Goal: Task Accomplishment & Management: Use online tool/utility

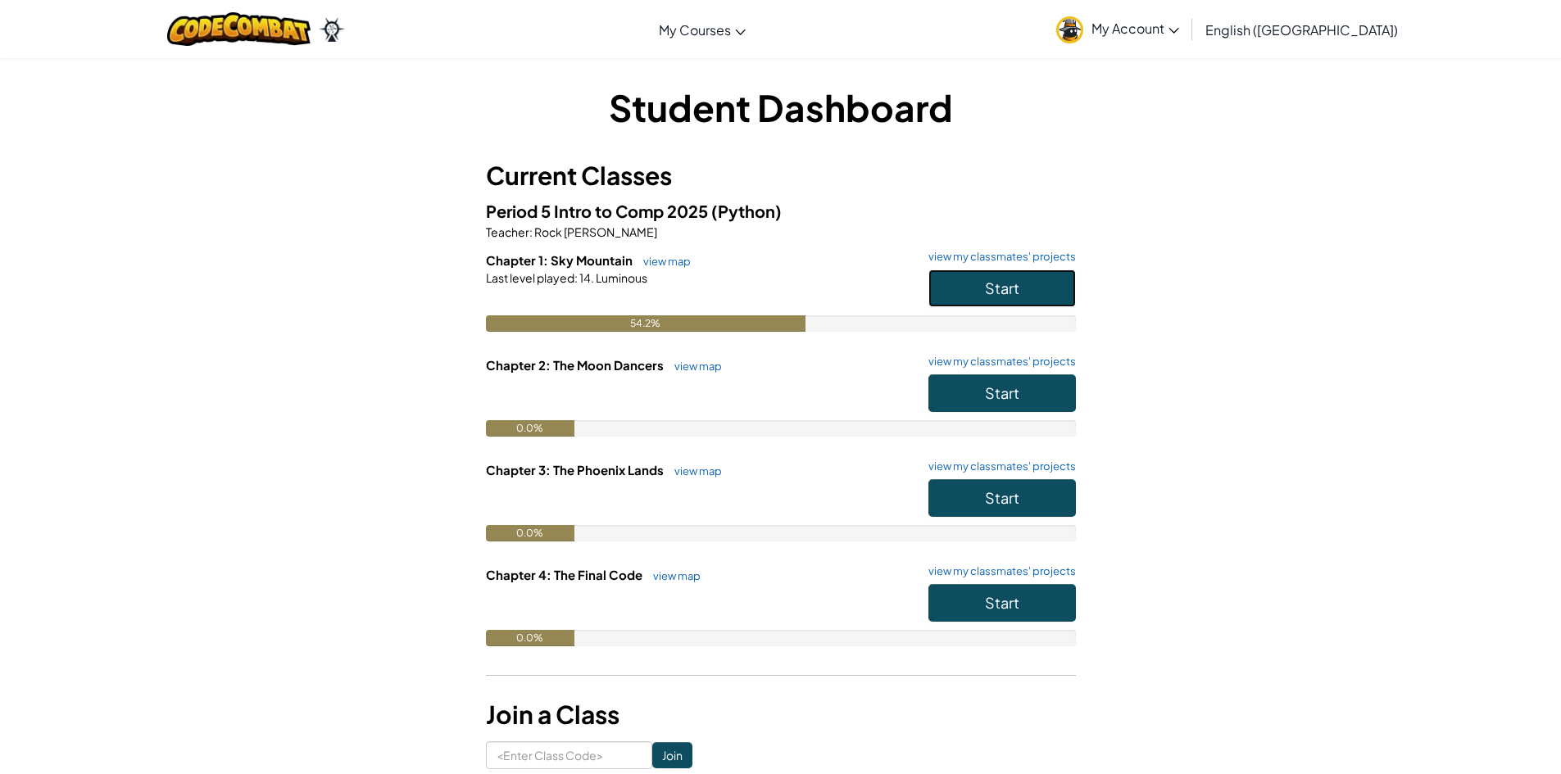
click at [997, 284] on span "Start" at bounding box center [1002, 288] width 34 height 19
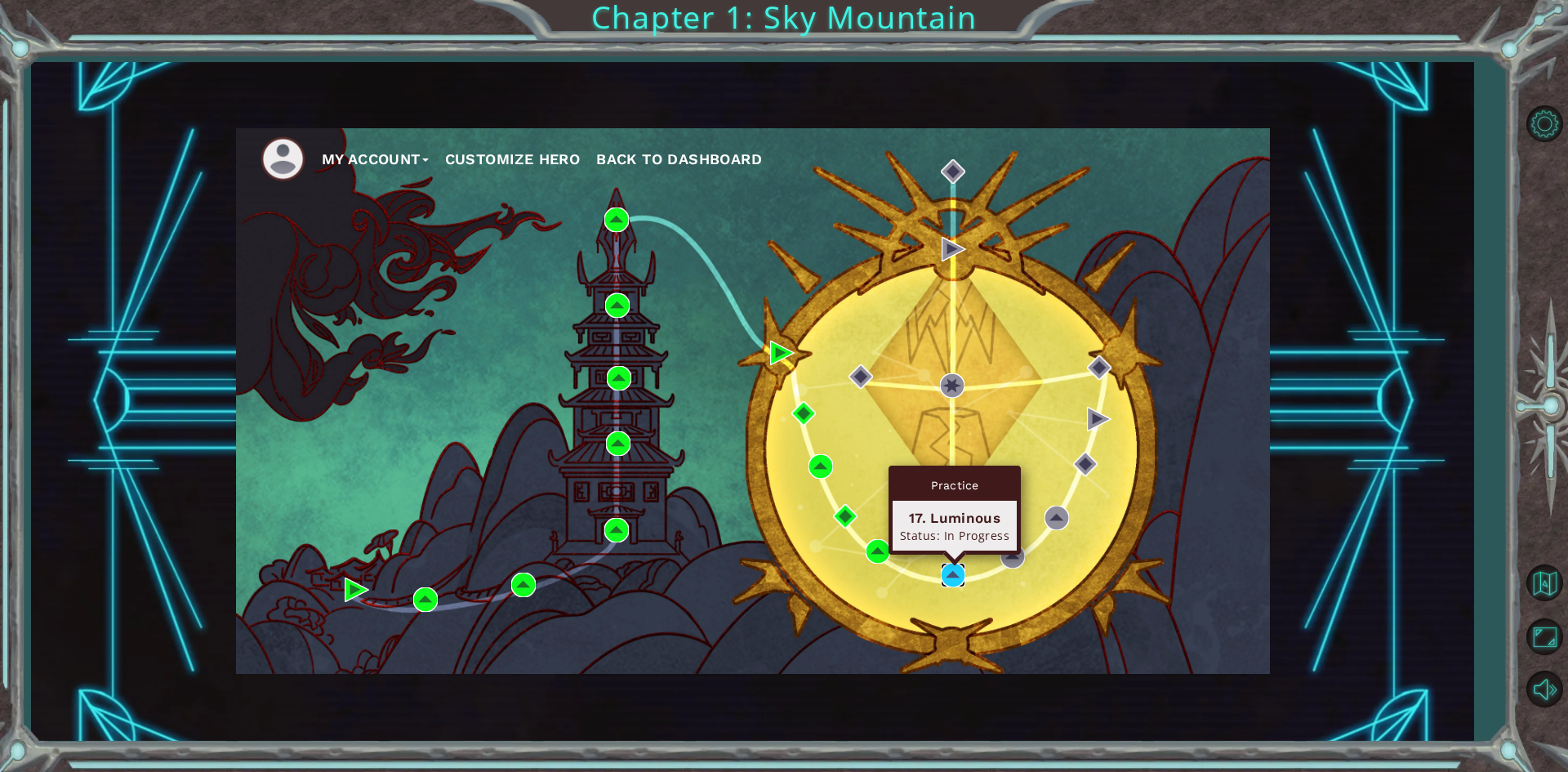
click at [944, 571] on img at bounding box center [953, 576] width 25 height 25
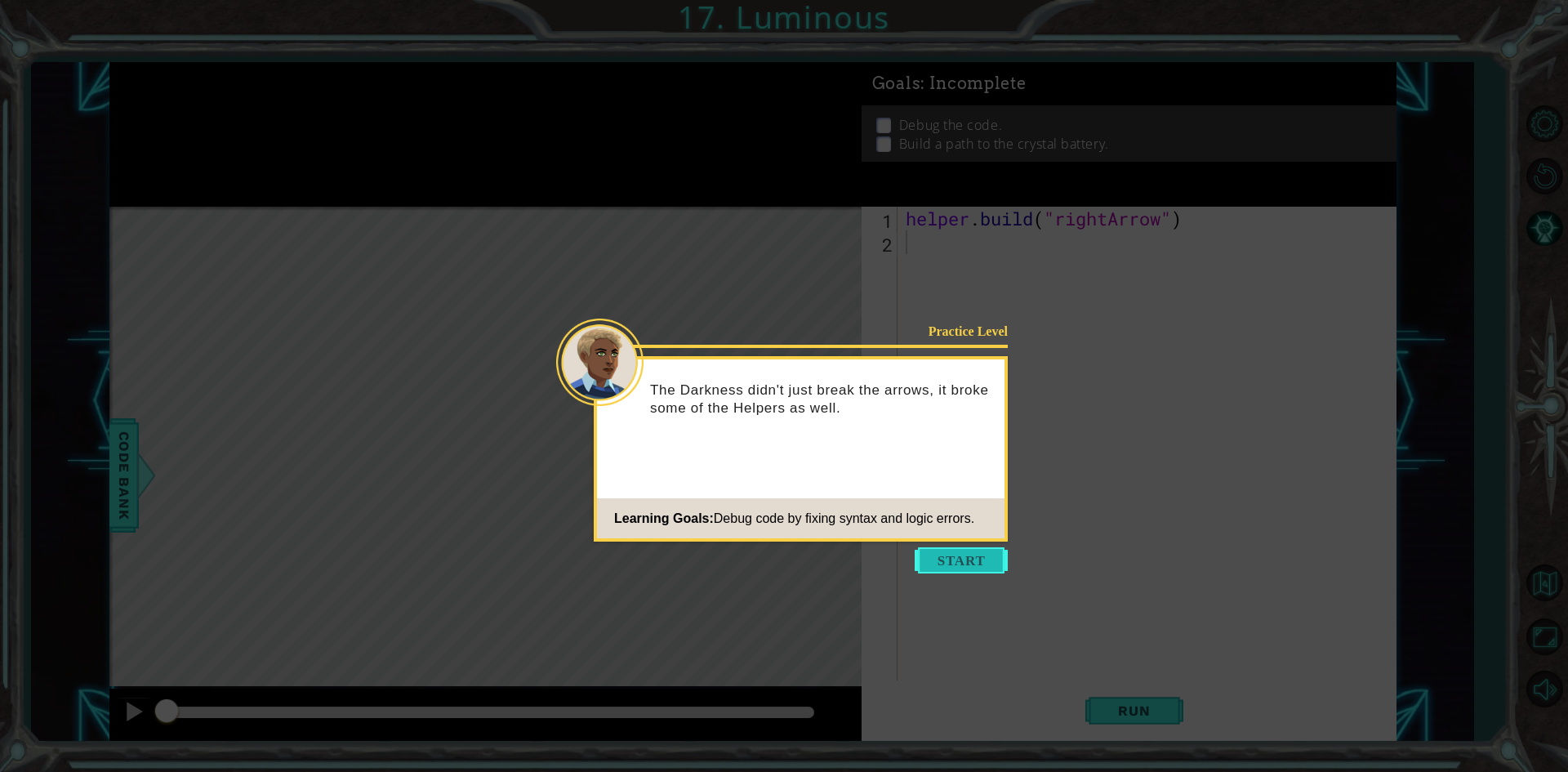
click at [964, 552] on button "Start" at bounding box center [961, 561] width 93 height 26
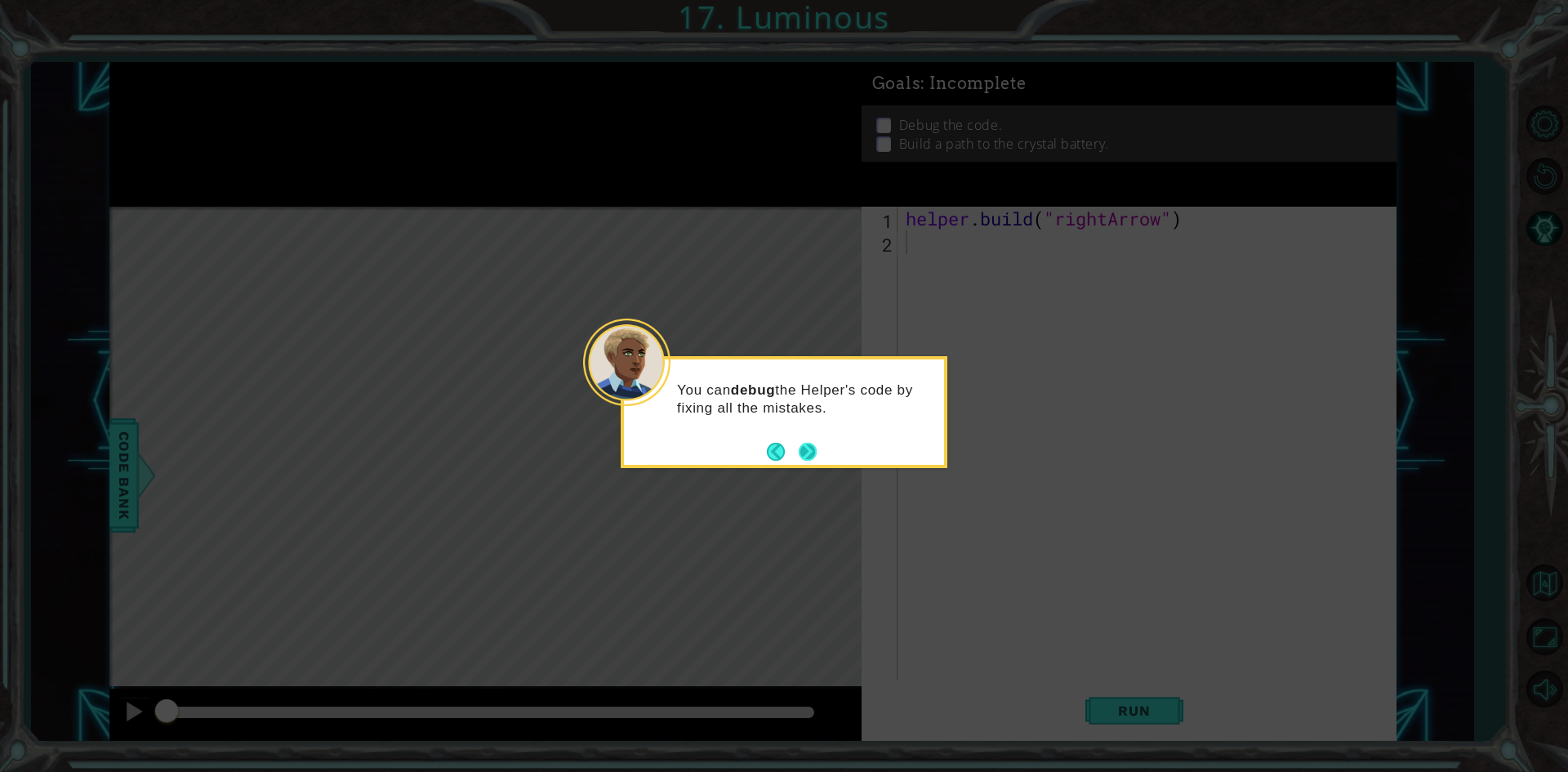
click at [815, 447] on button "Next" at bounding box center [807, 452] width 18 height 18
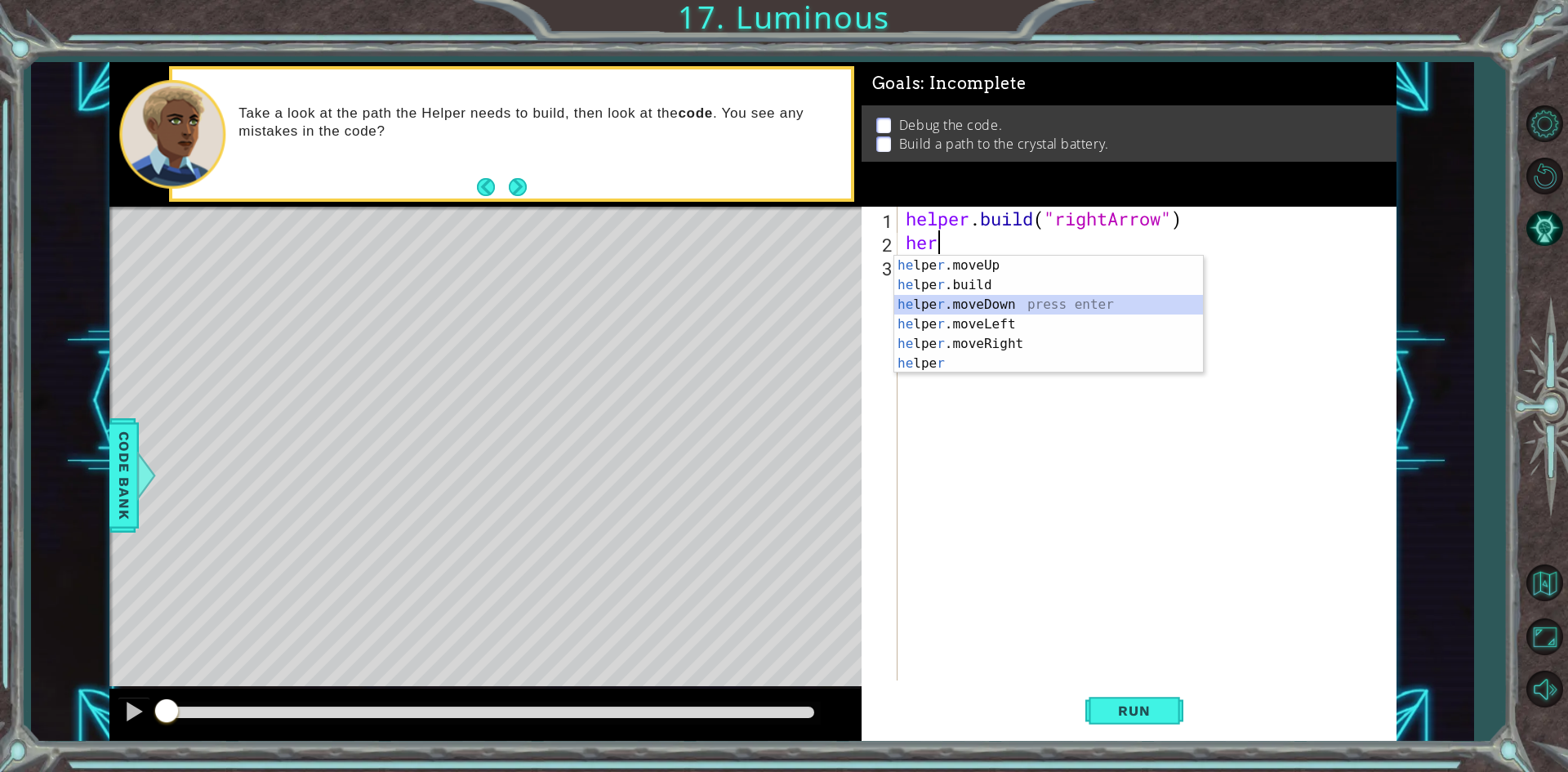
click at [999, 296] on div "he lpe r .moveUp press enter he lpe r .build press enter he lpe r .moveDown pre…" at bounding box center [1049, 333] width 309 height 157
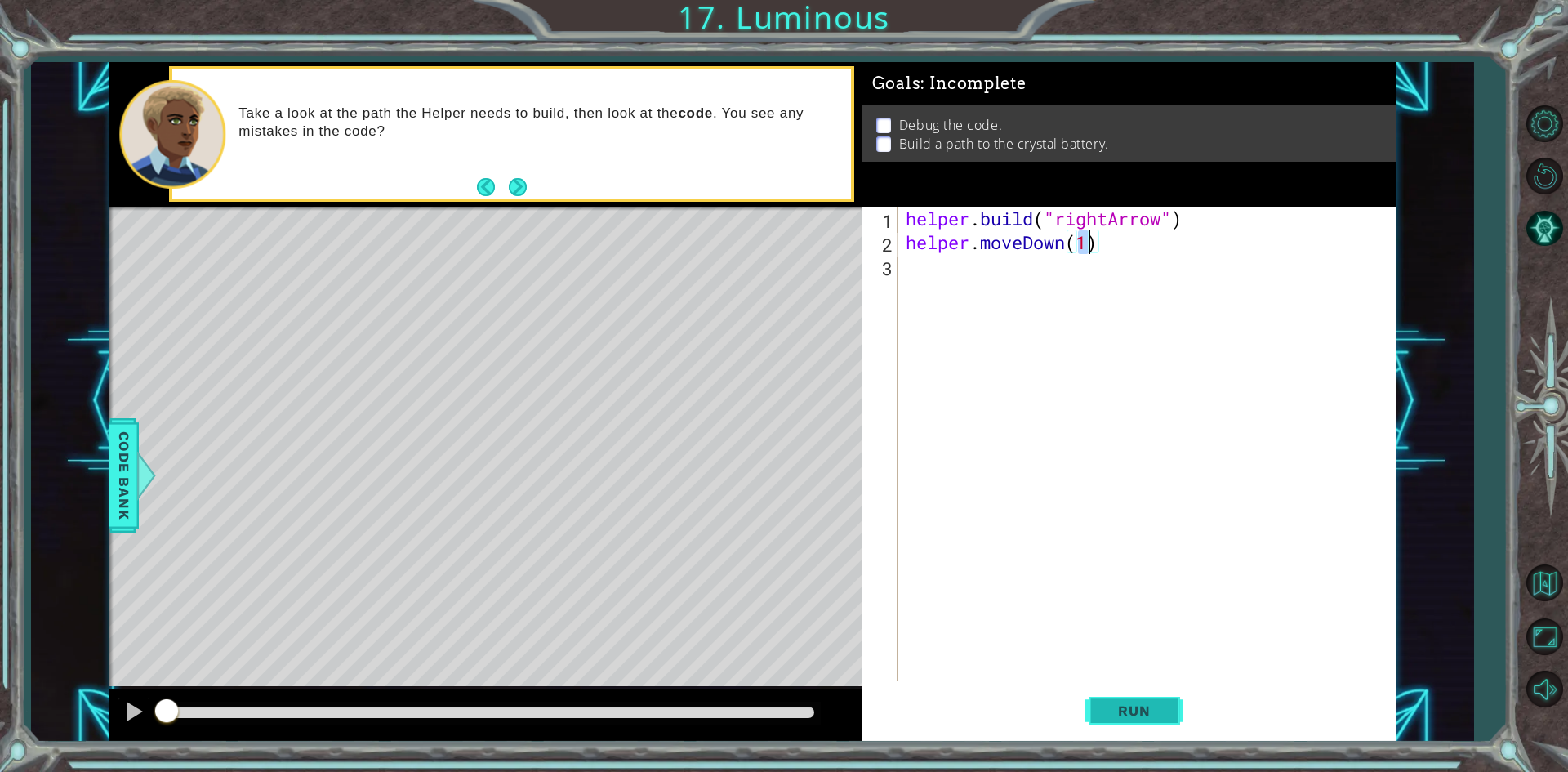
drag, startPoint x: 1148, startPoint y: 702, endPoint x: 1129, endPoint y: 704, distance: 19.1
click at [1144, 703] on button "Run" at bounding box center [1134, 711] width 98 height 53
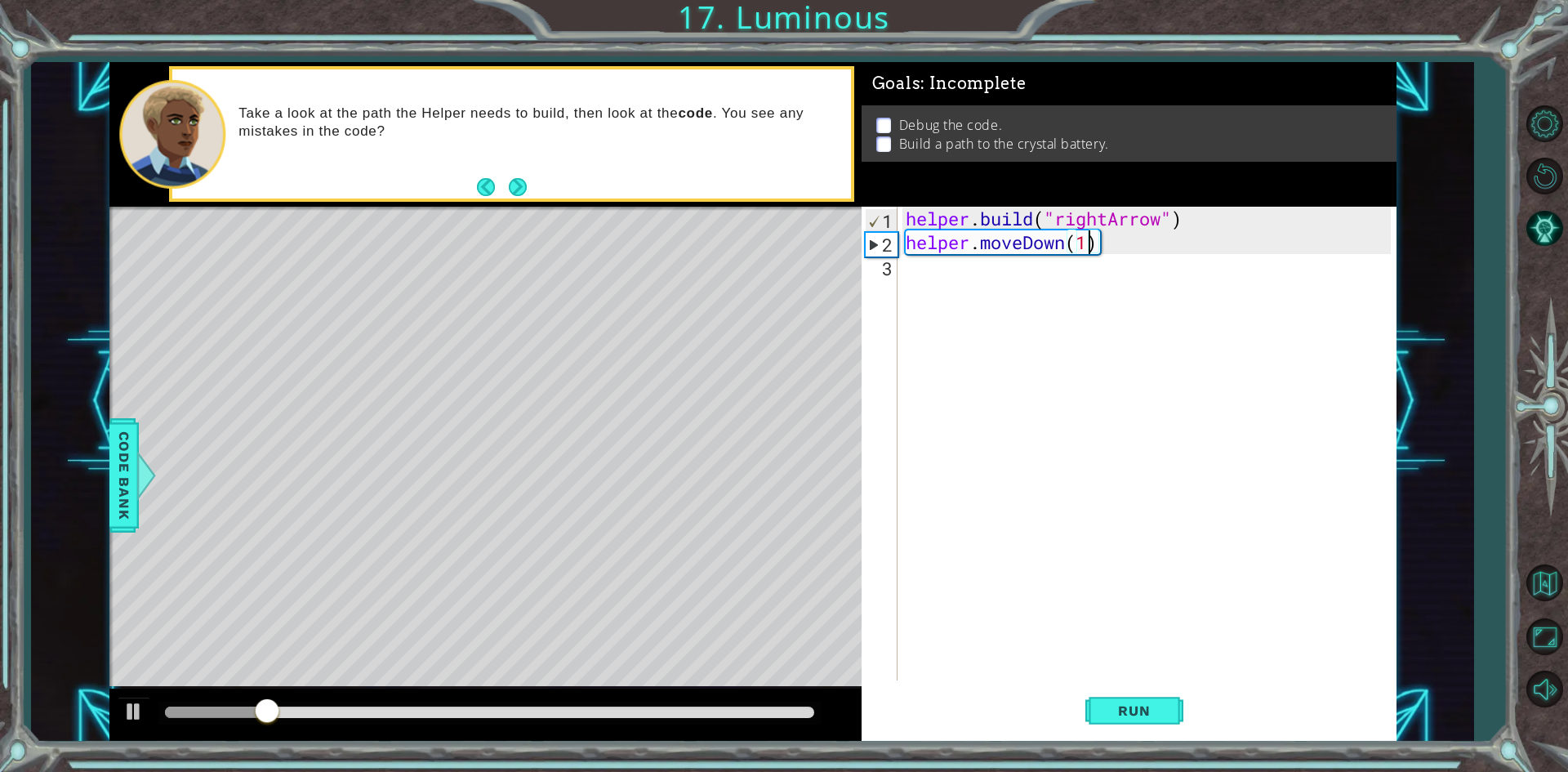
click at [1099, 246] on div "helper . build ( "rightArrow" ) helper . moveDown ( 1 )" at bounding box center [1150, 467] width 496 height 522
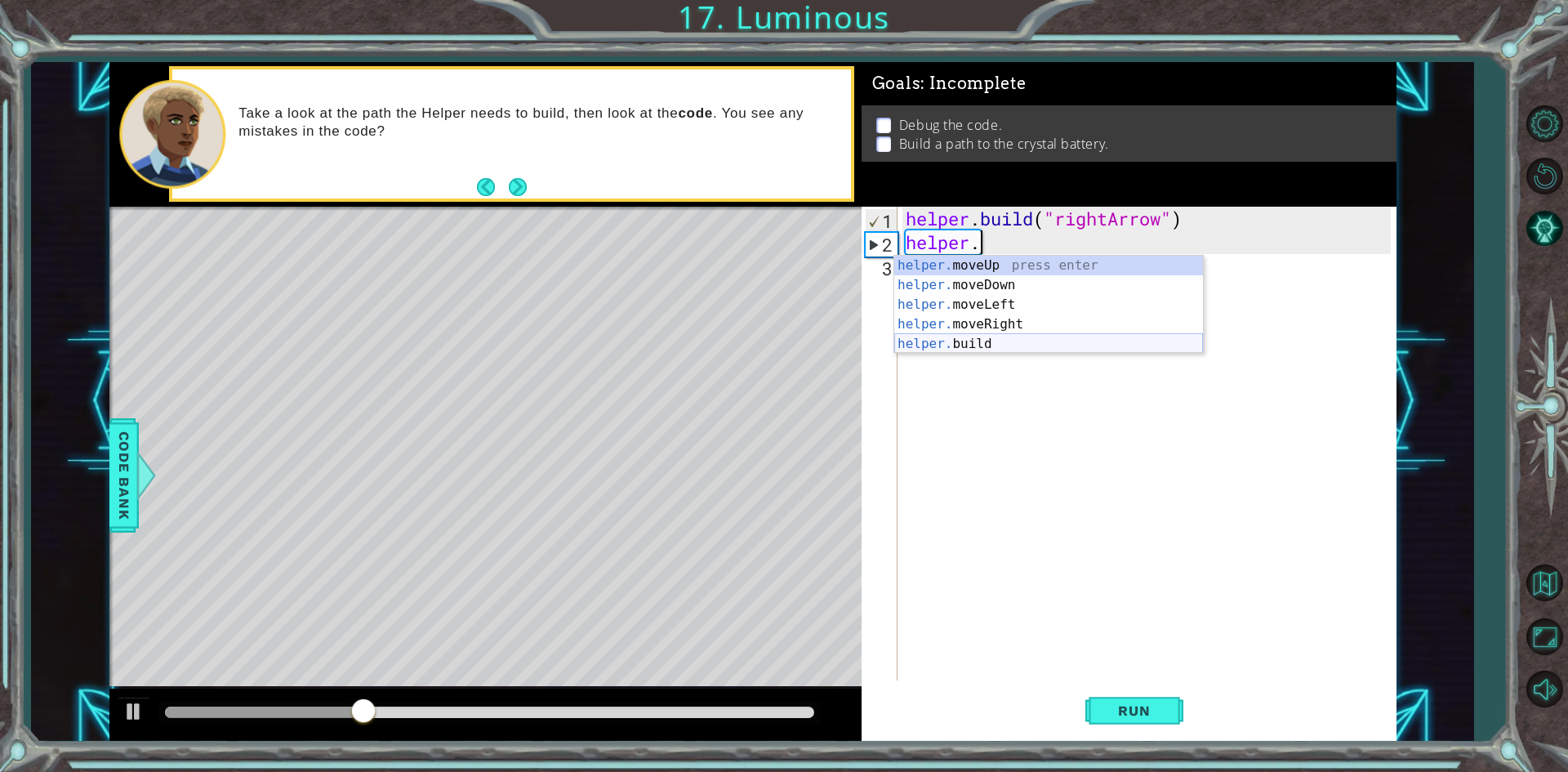
click at [1026, 339] on div "helper. moveUp press enter helper. moveDown press enter helper. moveLeft press …" at bounding box center [1049, 324] width 309 height 138
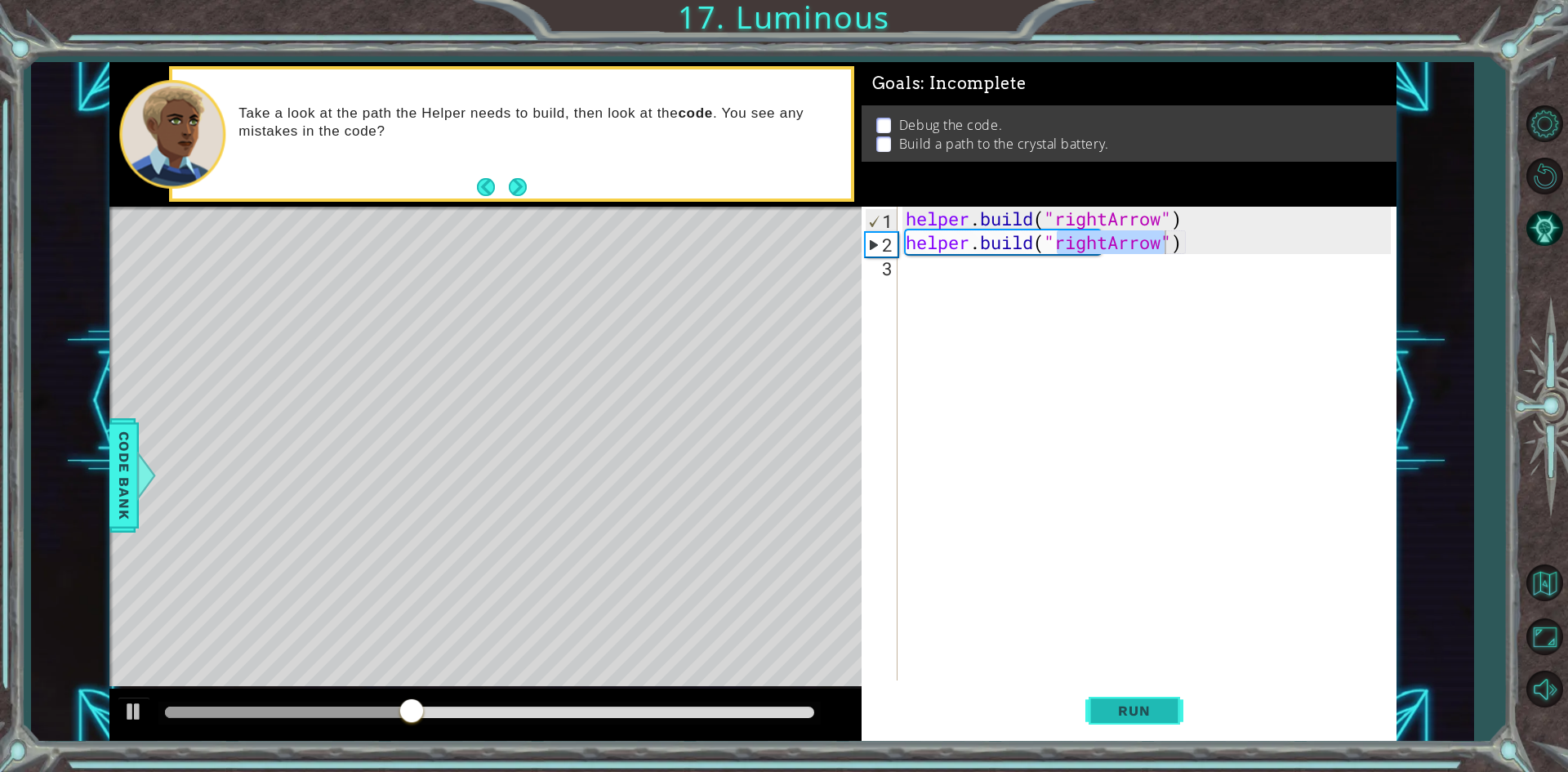
click at [1150, 711] on span "Run" at bounding box center [1133, 711] width 65 height 16
click at [1203, 230] on div "helper . build ( "rightArrow" ) helper . build ( "rightArrow" )" at bounding box center [1150, 467] width 496 height 522
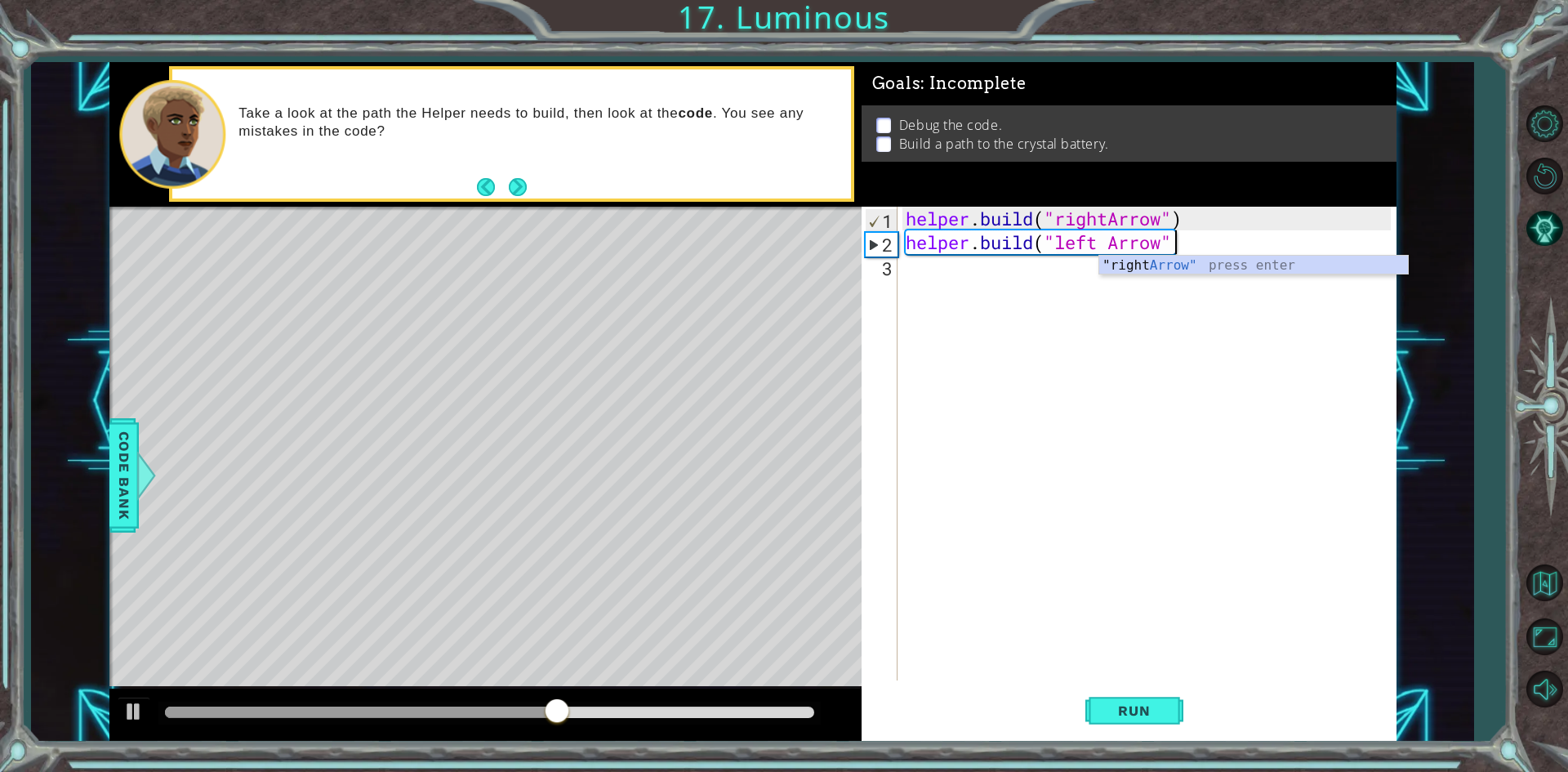
scroll to position [0, 11]
click at [1160, 708] on span "Run" at bounding box center [1133, 711] width 65 height 16
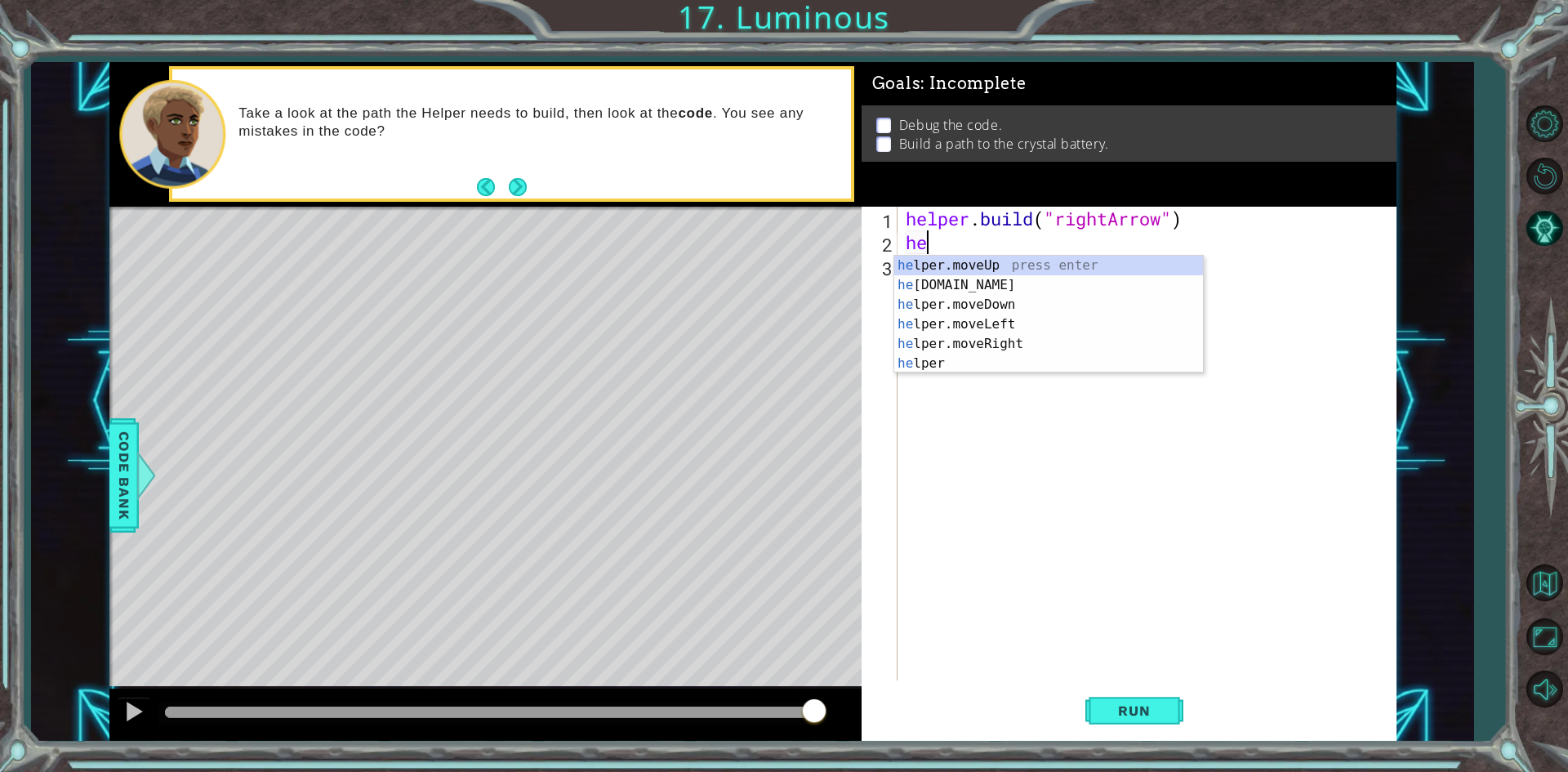
scroll to position [0, 0]
type textarea "h"
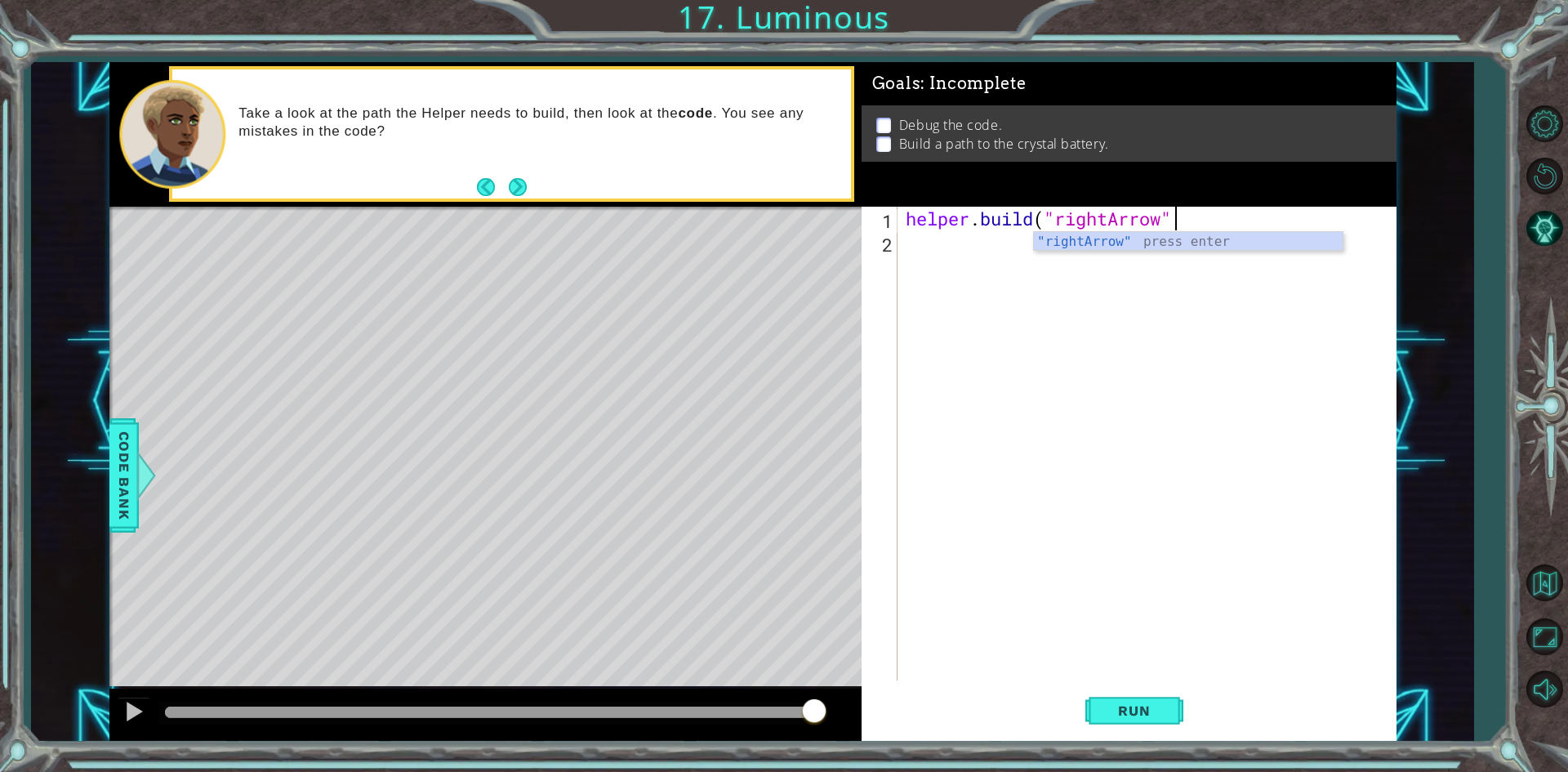
type textarea "[DOMAIN_NAME]("rightArrow")"
click at [501, 179] on button "Back" at bounding box center [493, 188] width 32 height 18
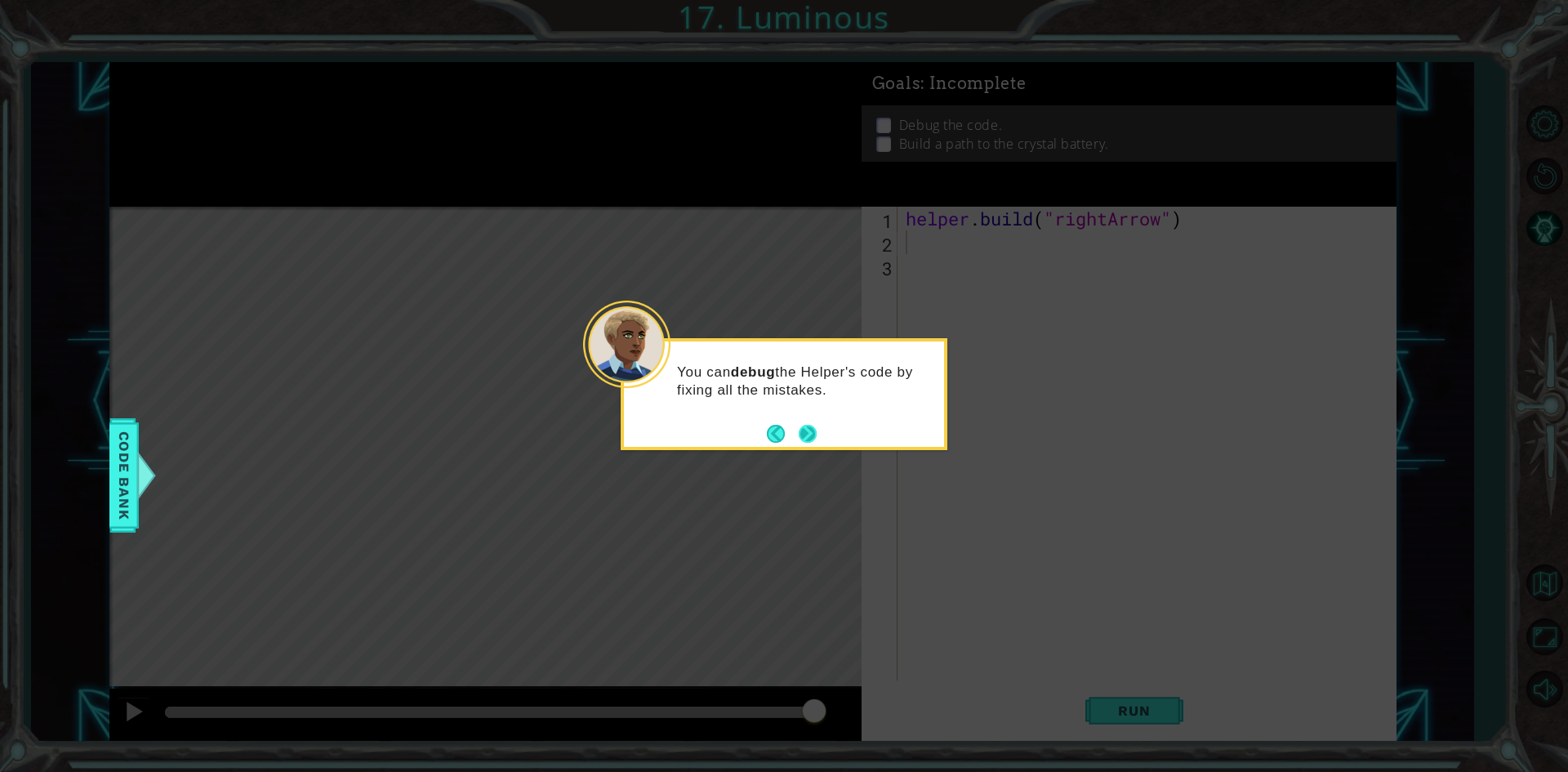
click at [807, 436] on button "Next" at bounding box center [807, 434] width 18 height 18
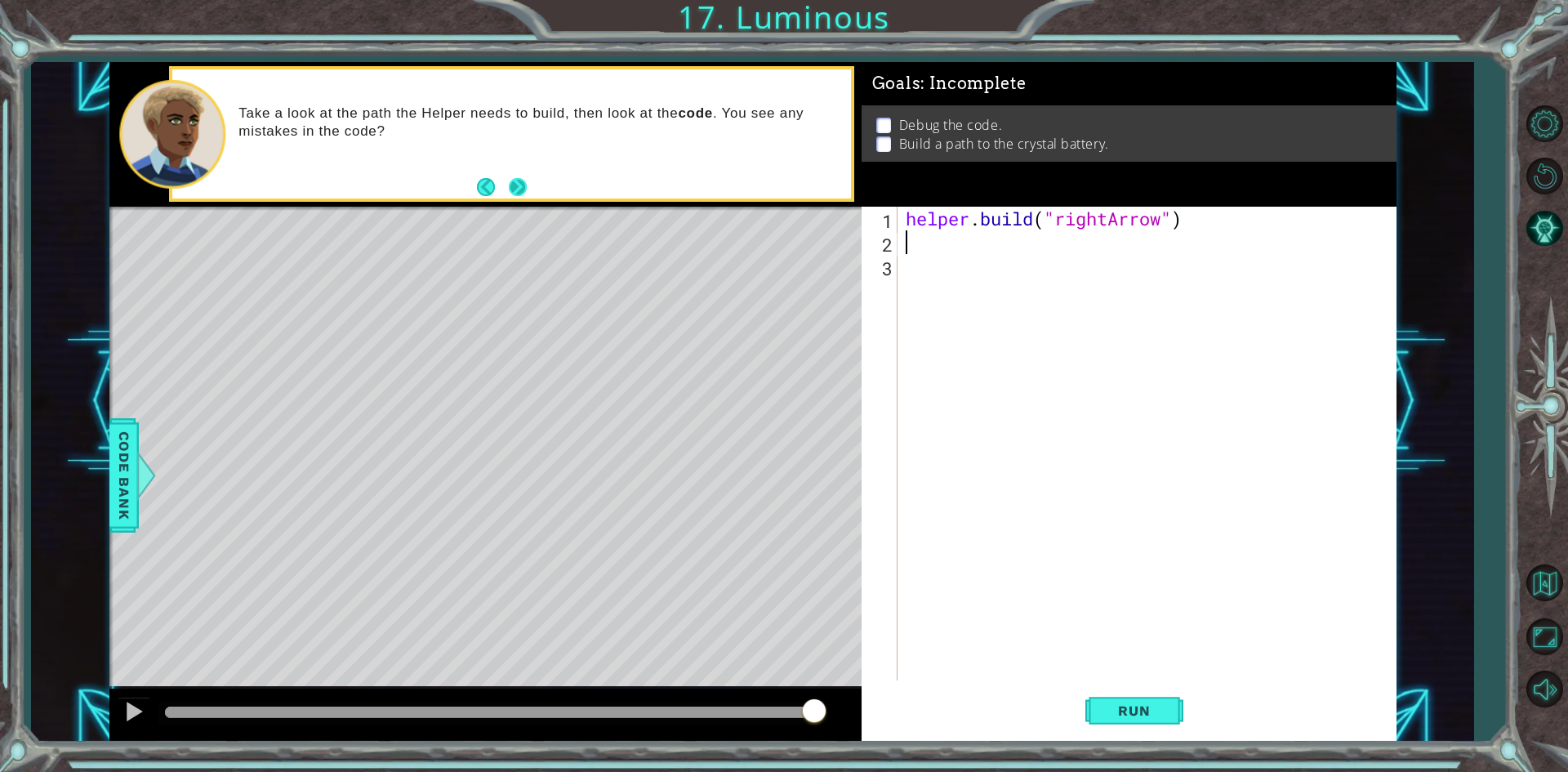
click at [519, 184] on button "Next" at bounding box center [517, 188] width 18 height 18
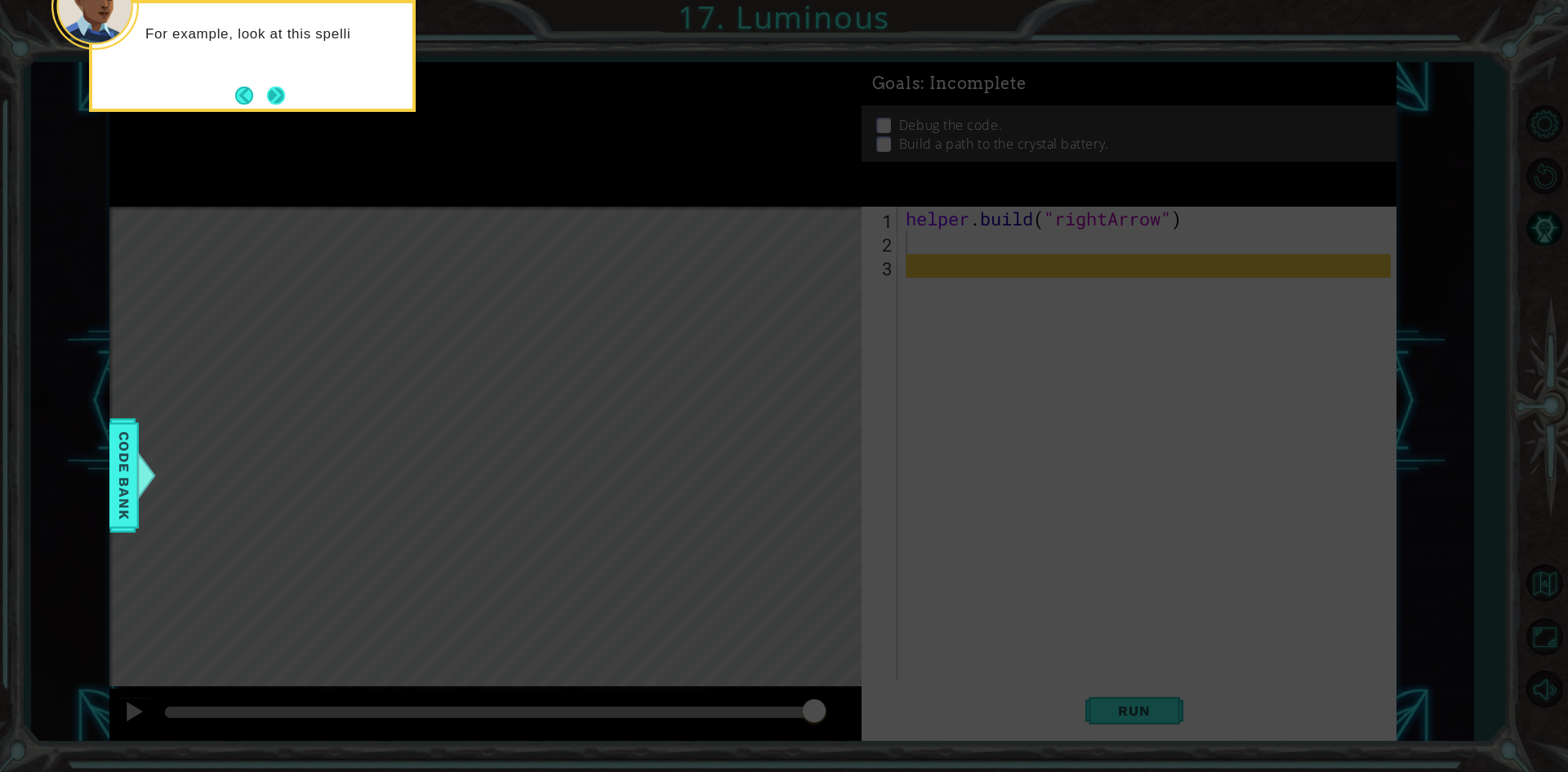
click at [273, 93] on button "Next" at bounding box center [276, 96] width 18 height 18
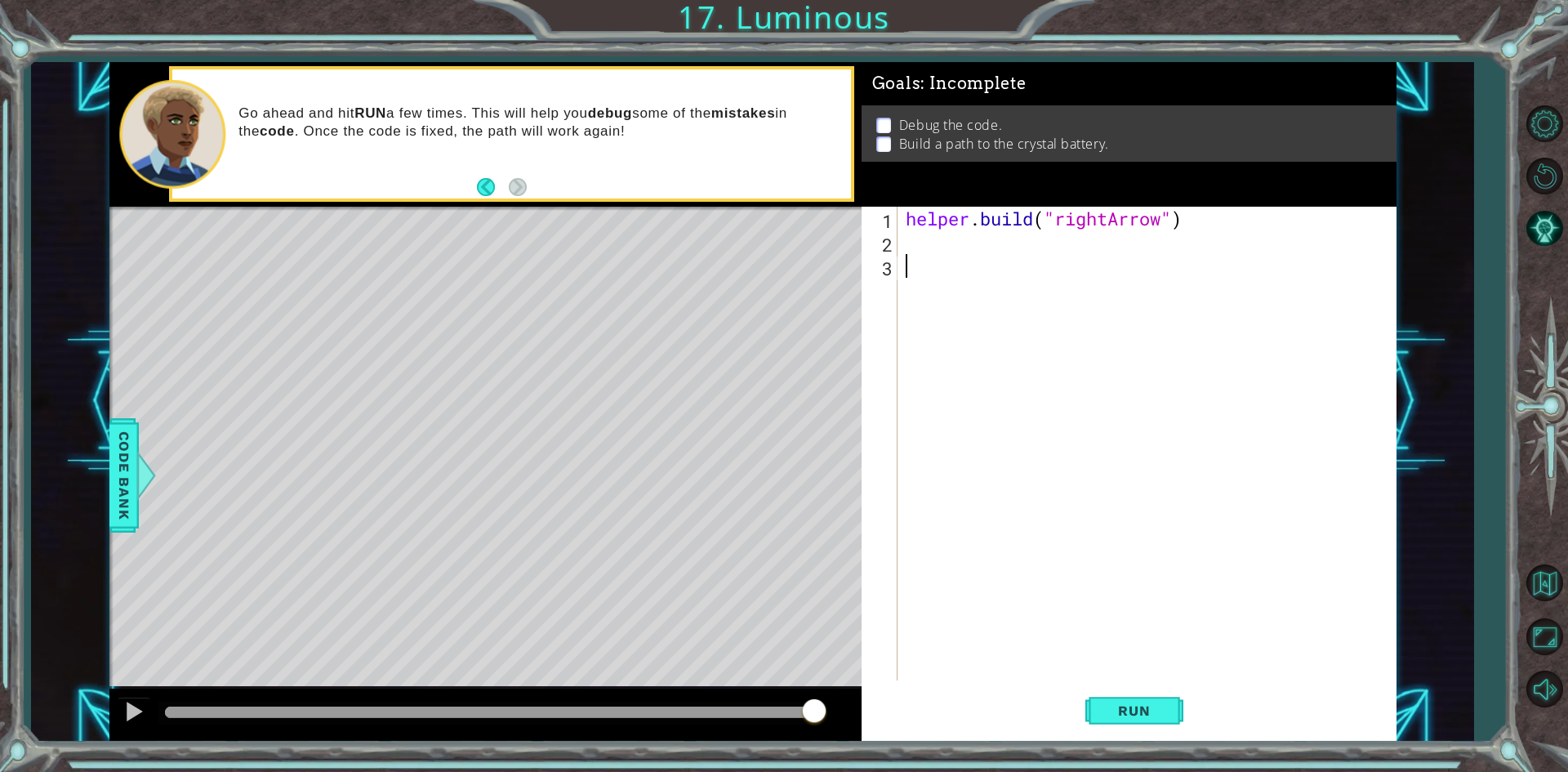
click at [903, 254] on div "helper . build ( "rightArrow" )" at bounding box center [1150, 467] width 496 height 522
click at [907, 237] on div "helper . build ( "rightArrow" )" at bounding box center [1150, 467] width 496 height 522
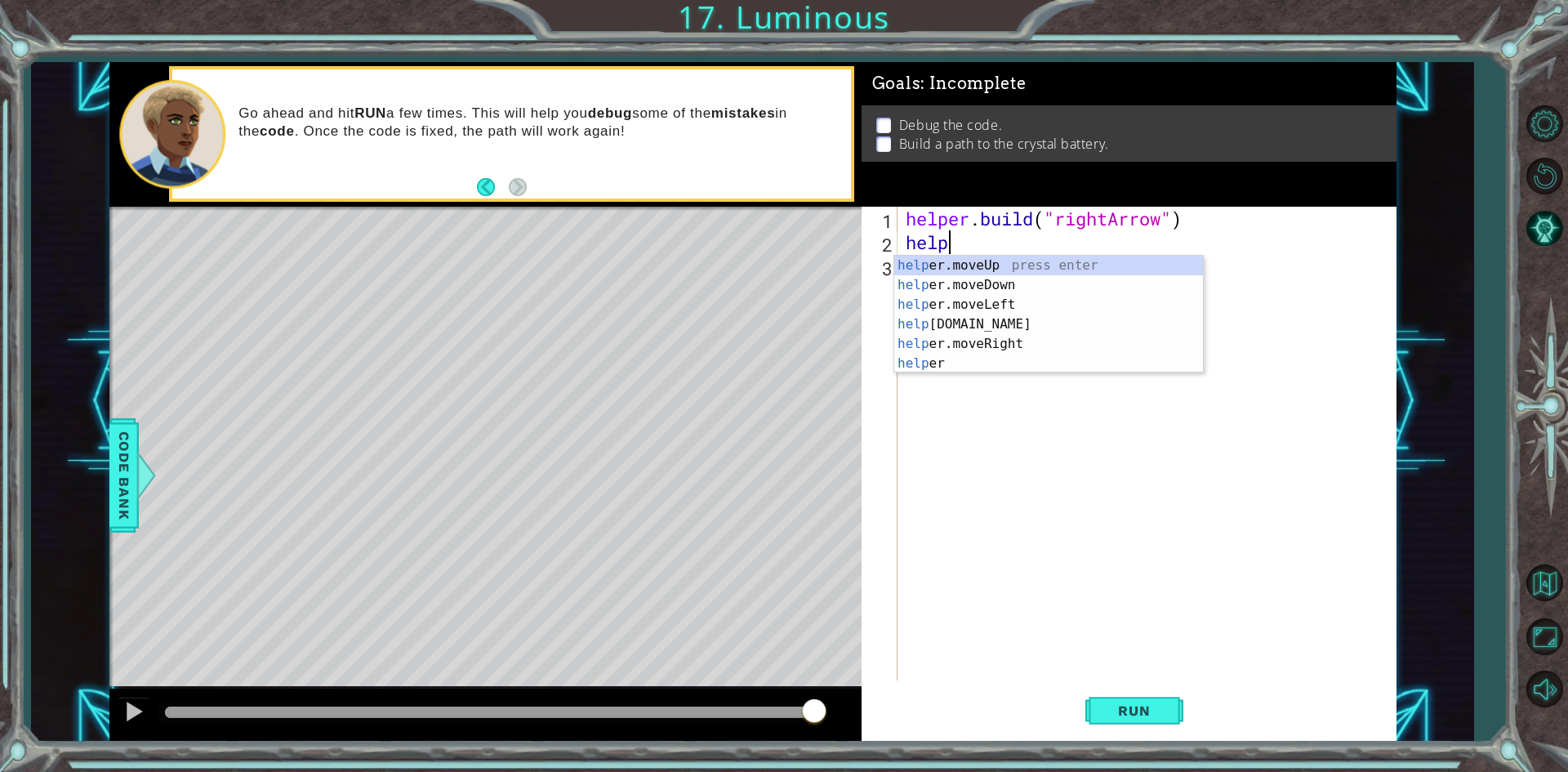
scroll to position [0, 1]
type textarea "help"
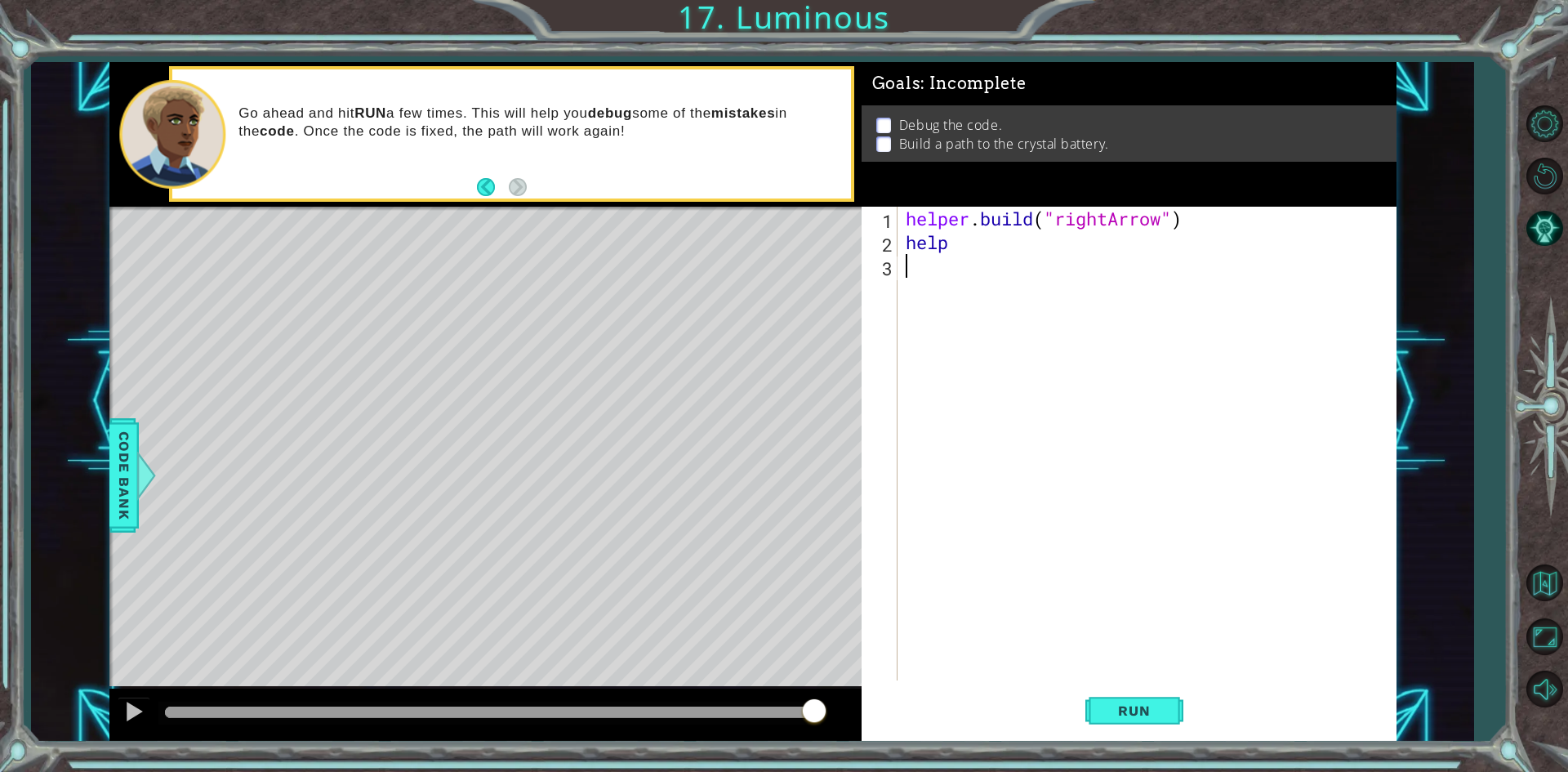
click at [1315, 424] on div "helper . build ( "rightArrow" ) help" at bounding box center [1150, 467] width 496 height 522
click at [987, 250] on div "helper . build ( "rightArrow" ) help" at bounding box center [1150, 467] width 496 height 522
click at [1199, 731] on div "Run" at bounding box center [1133, 711] width 535 height 53
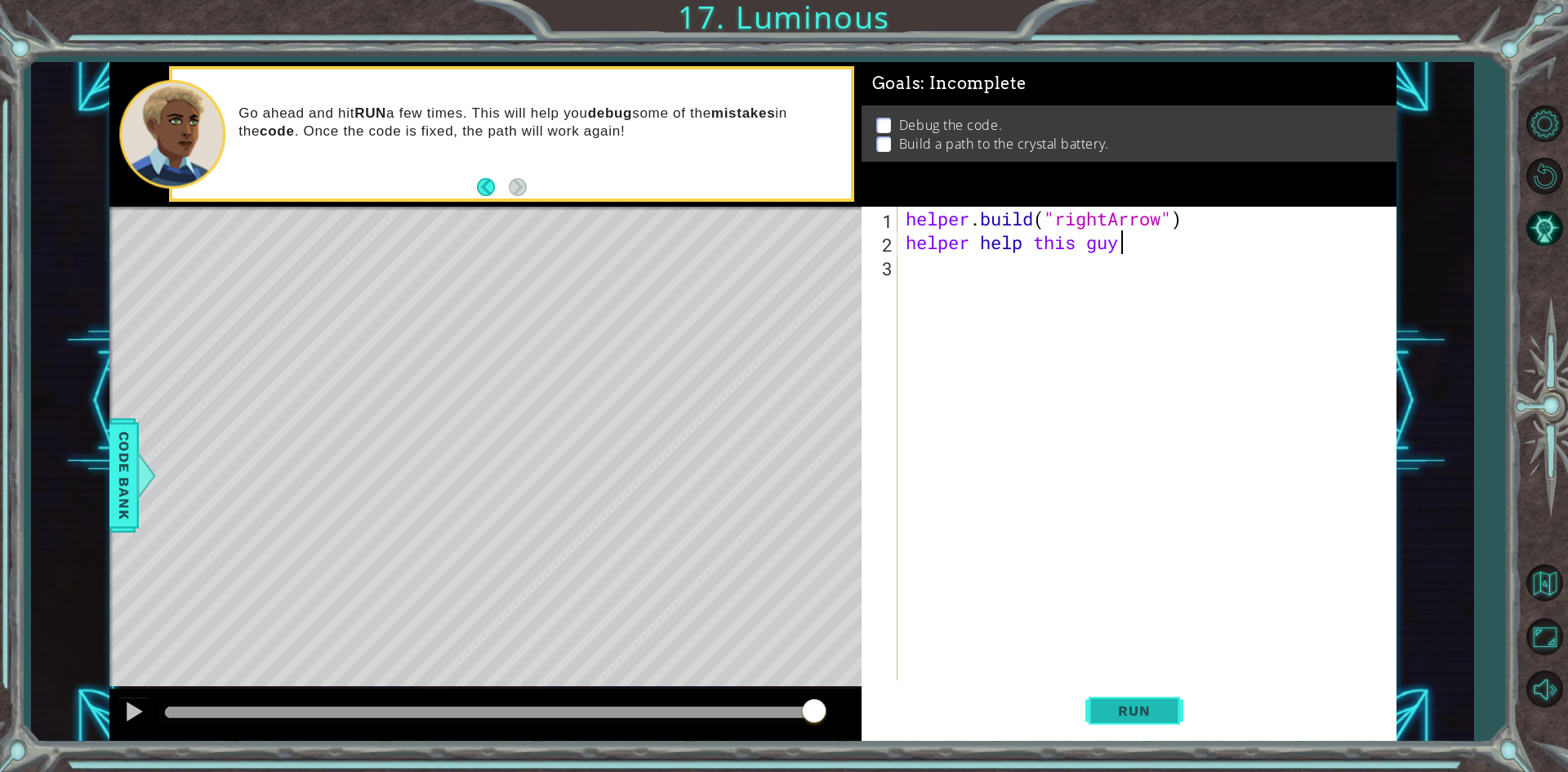
click at [1136, 703] on span "Run" at bounding box center [1133, 711] width 65 height 16
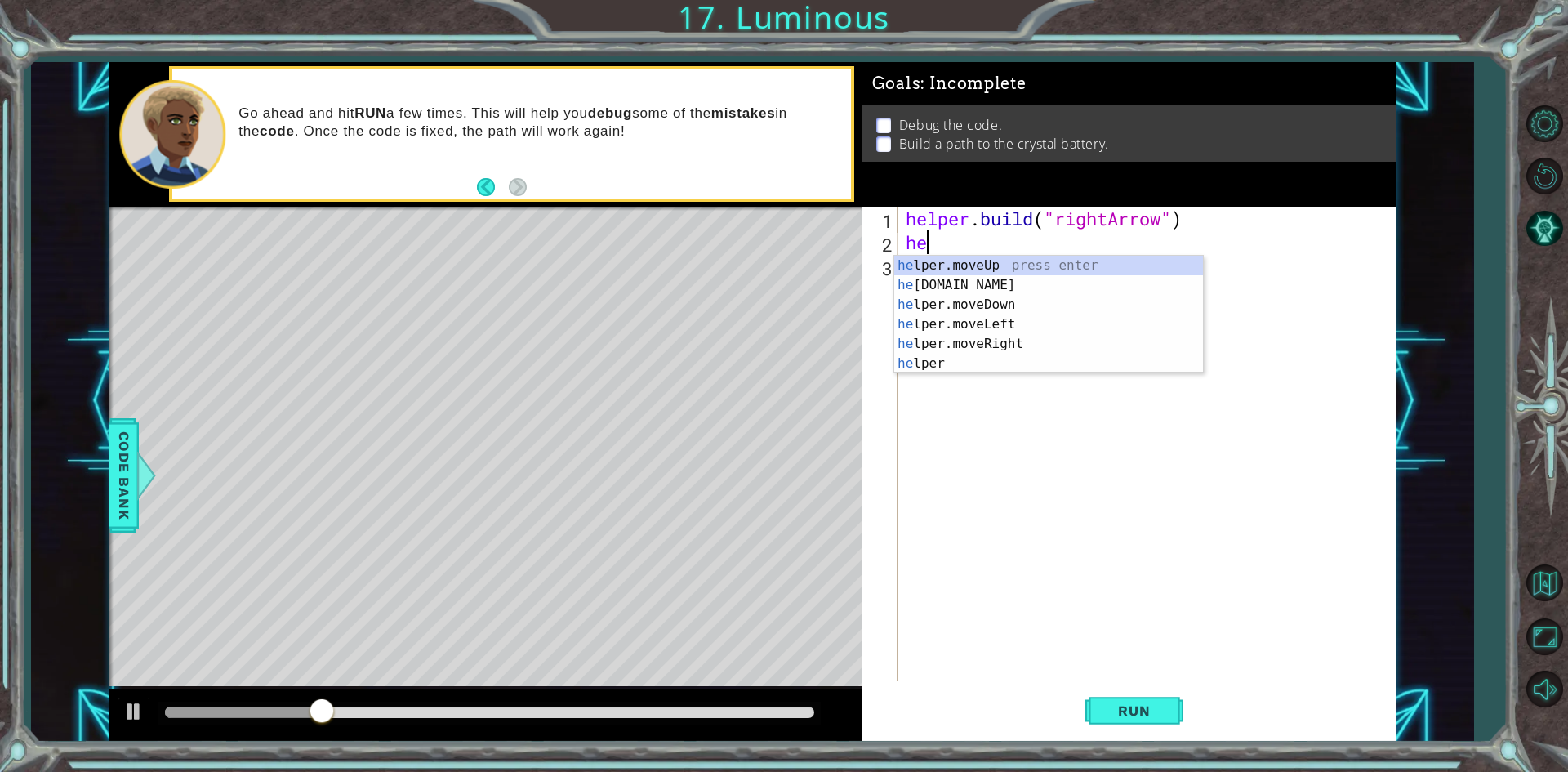
scroll to position [0, 0]
type textarea "h"
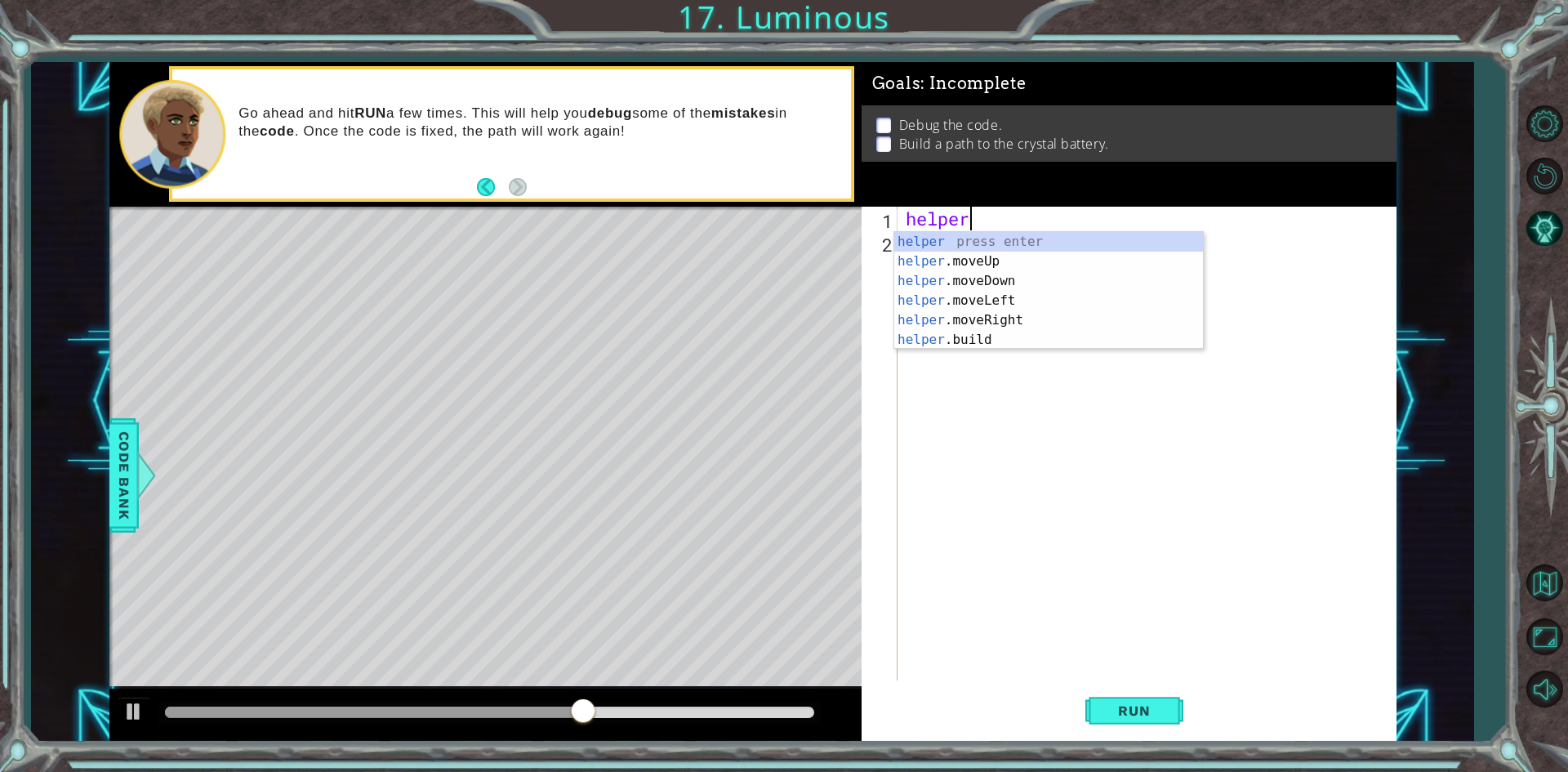
type textarea "h"
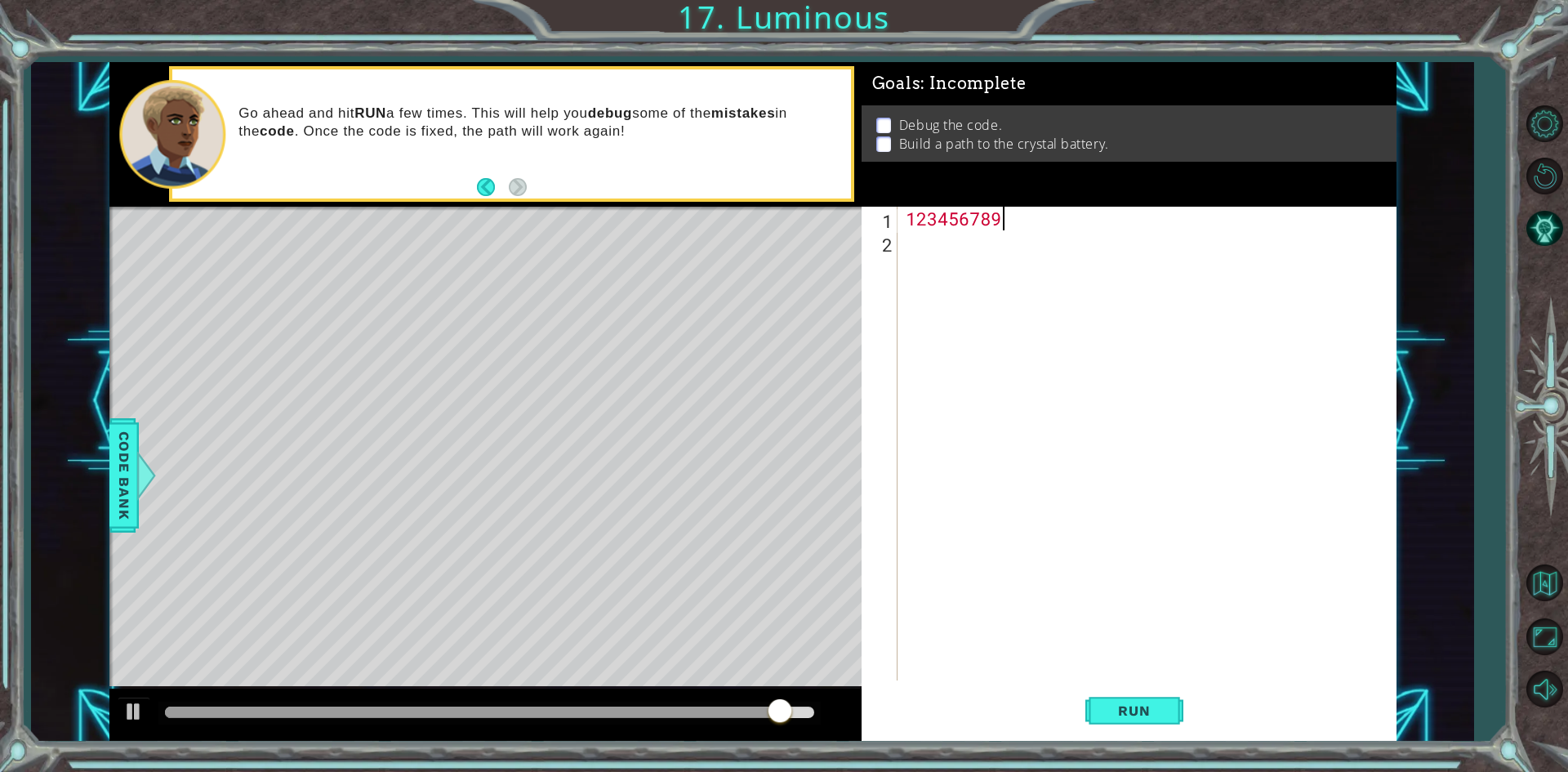
scroll to position [0, 3]
type textarea "1"
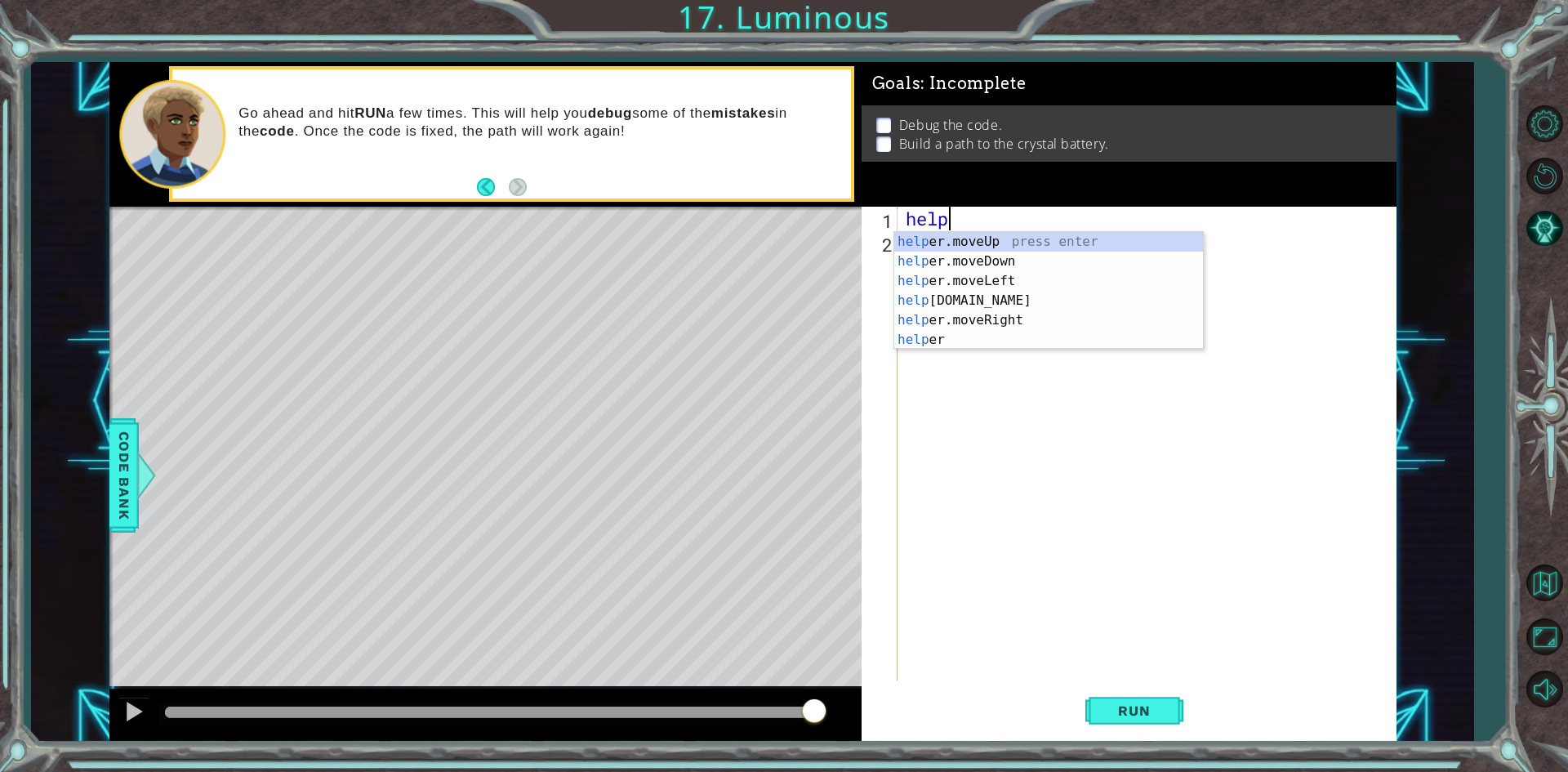
scroll to position [0, 2]
click at [999, 333] on div "helper press enter helper .moveUp press enter helper .moveDown press enter help…" at bounding box center [1049, 310] width 309 height 157
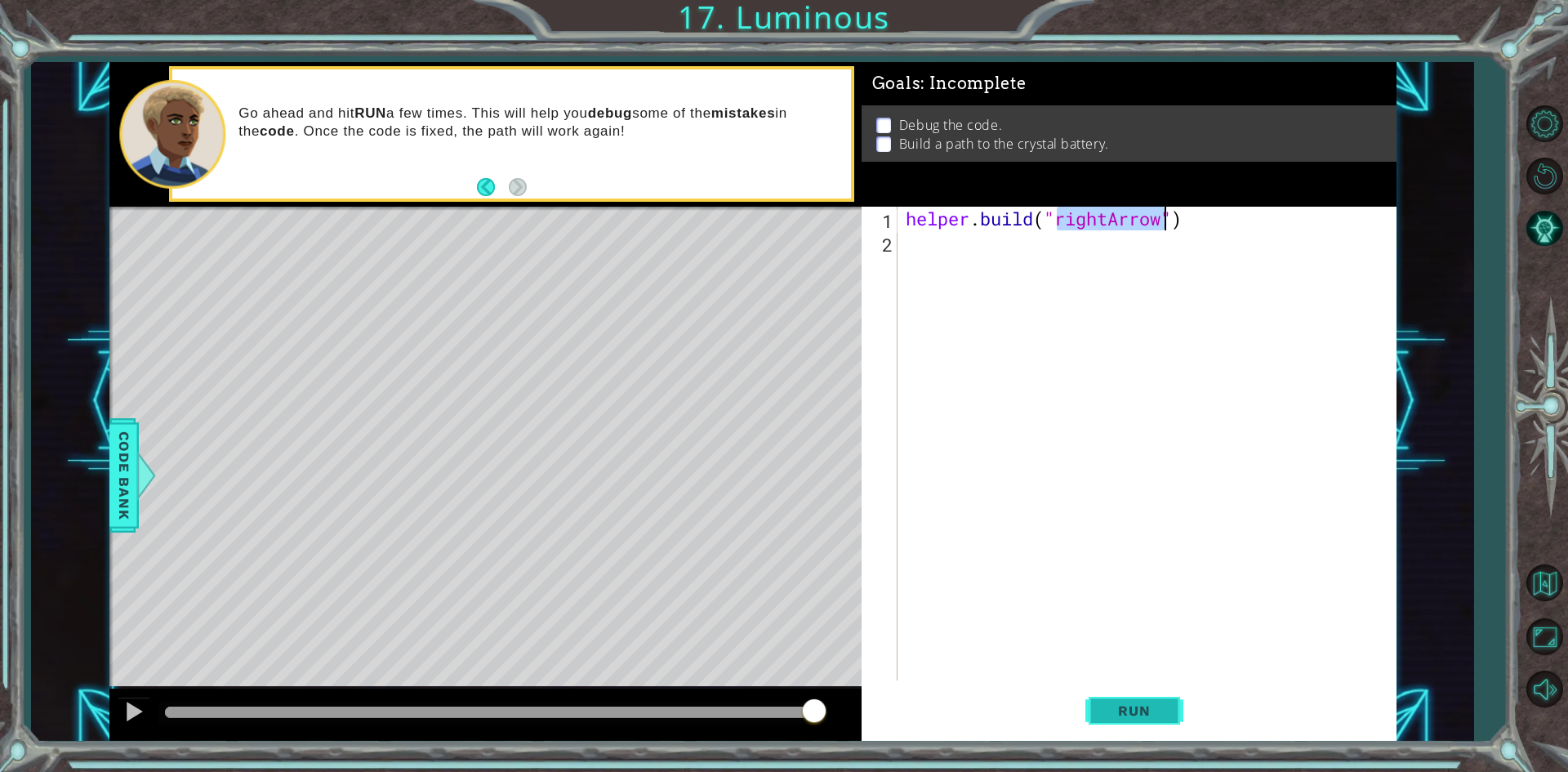
type textarea "[DOMAIN_NAME]("rightArrow")"
click at [1100, 720] on button "Run" at bounding box center [1134, 711] width 98 height 53
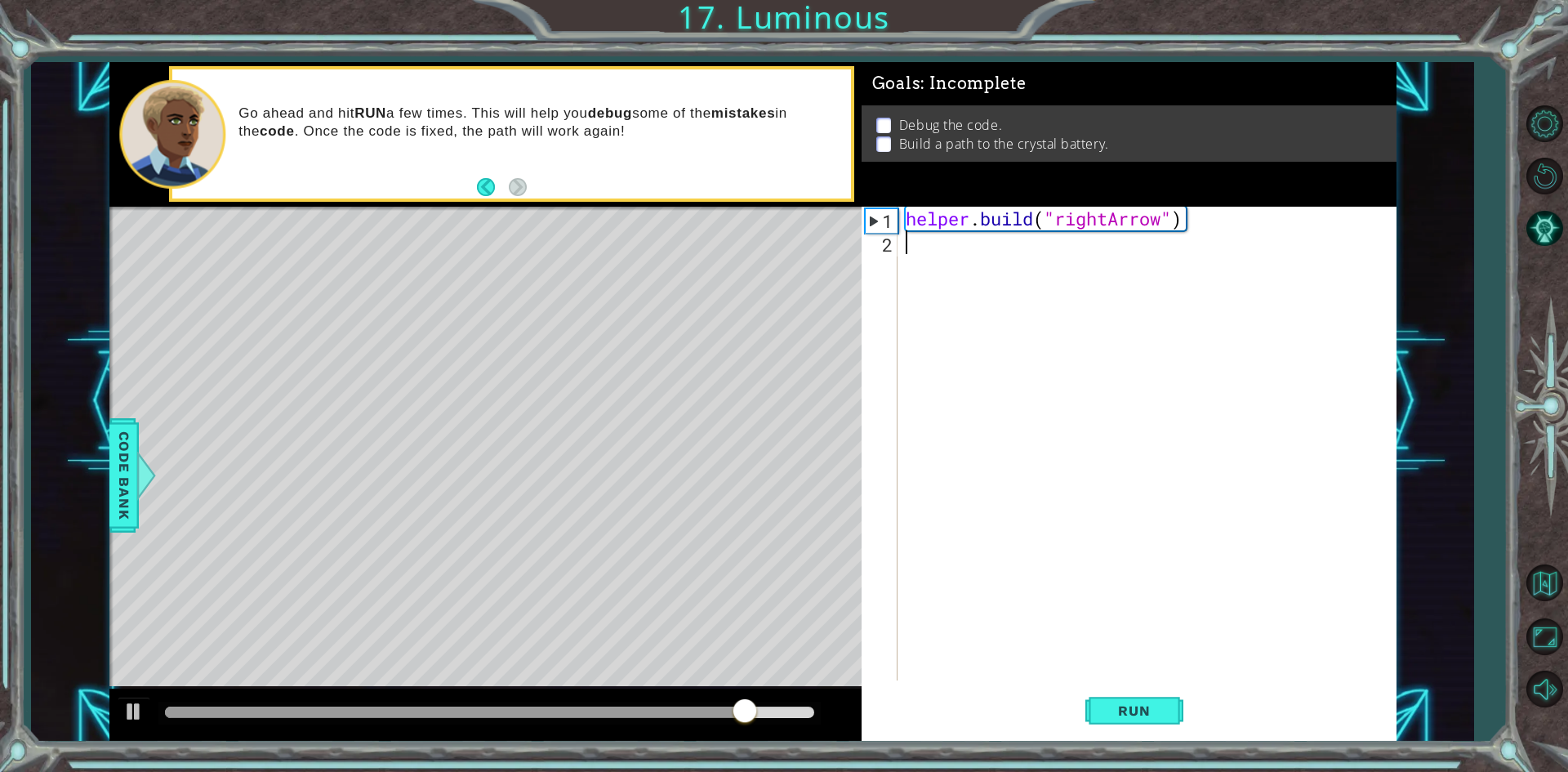
click at [934, 269] on div "helper . build ( "rightArrow" )" at bounding box center [1150, 467] width 496 height 522
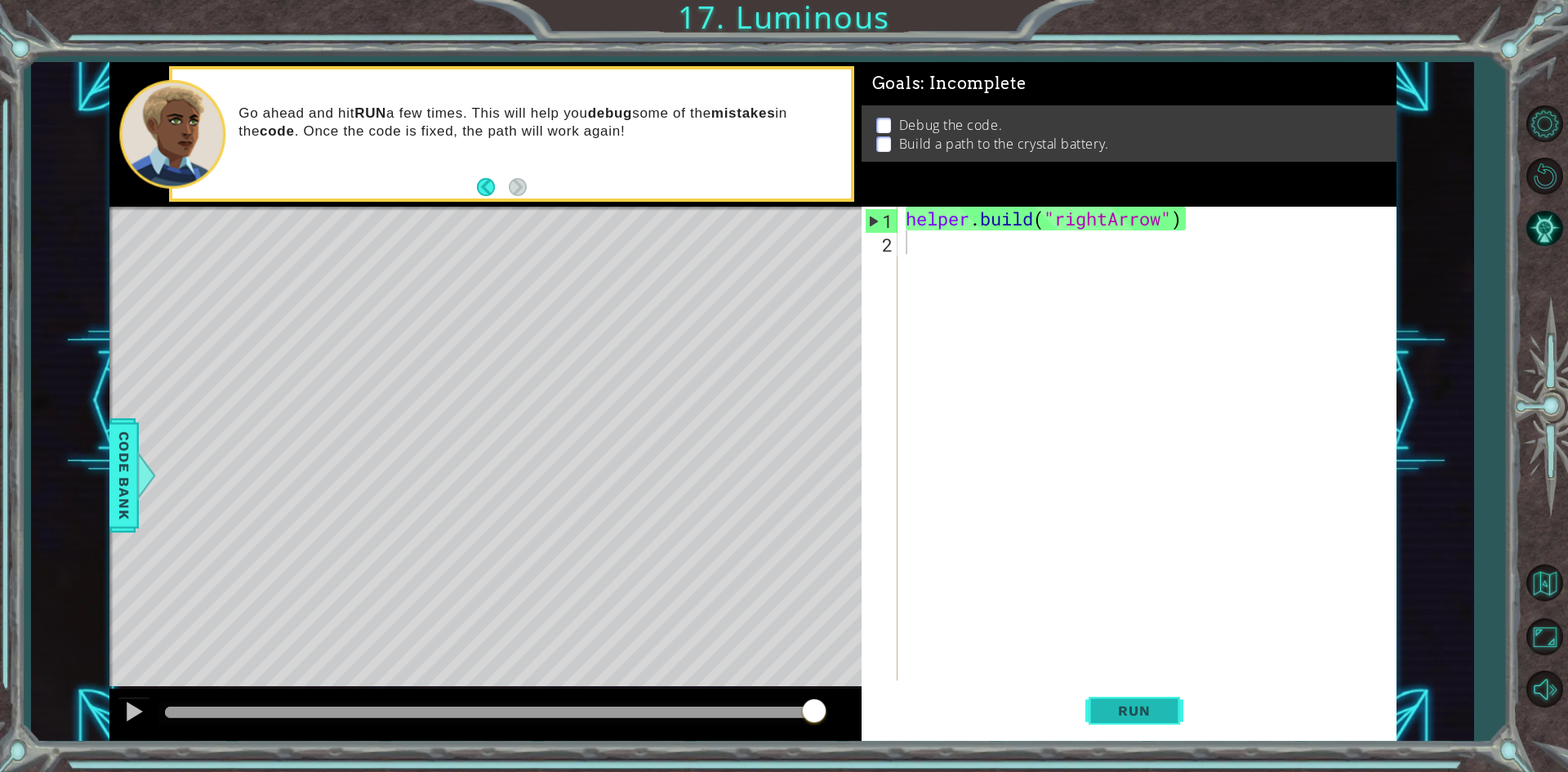
click at [1101, 695] on button "Run" at bounding box center [1134, 711] width 98 height 53
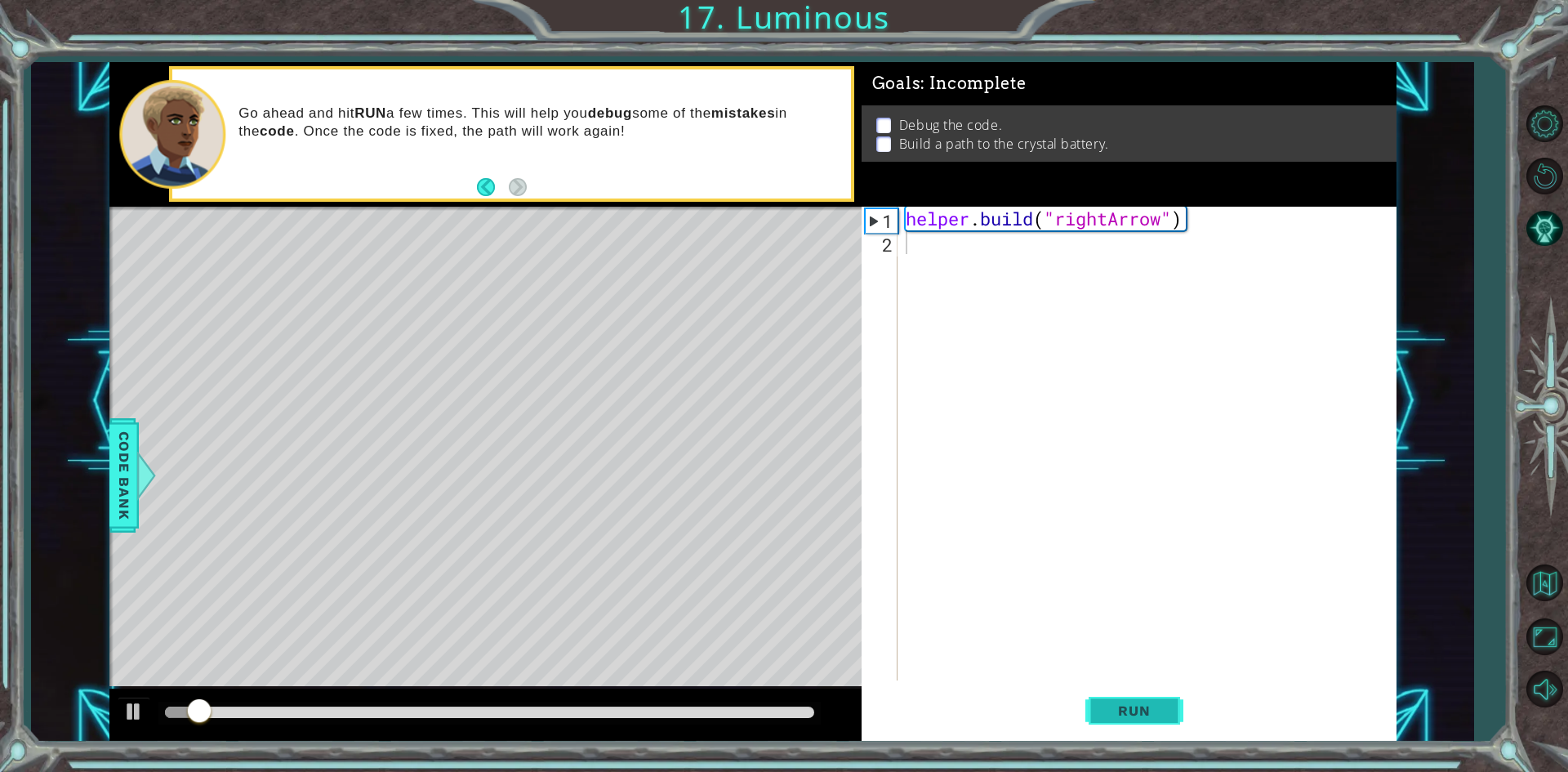
click at [1101, 708] on span "Run" at bounding box center [1133, 711] width 65 height 16
click at [1101, 713] on span "Run" at bounding box center [1133, 711] width 65 height 16
click at [1555, 234] on button "AI Hint" at bounding box center [1545, 229] width 48 height 48
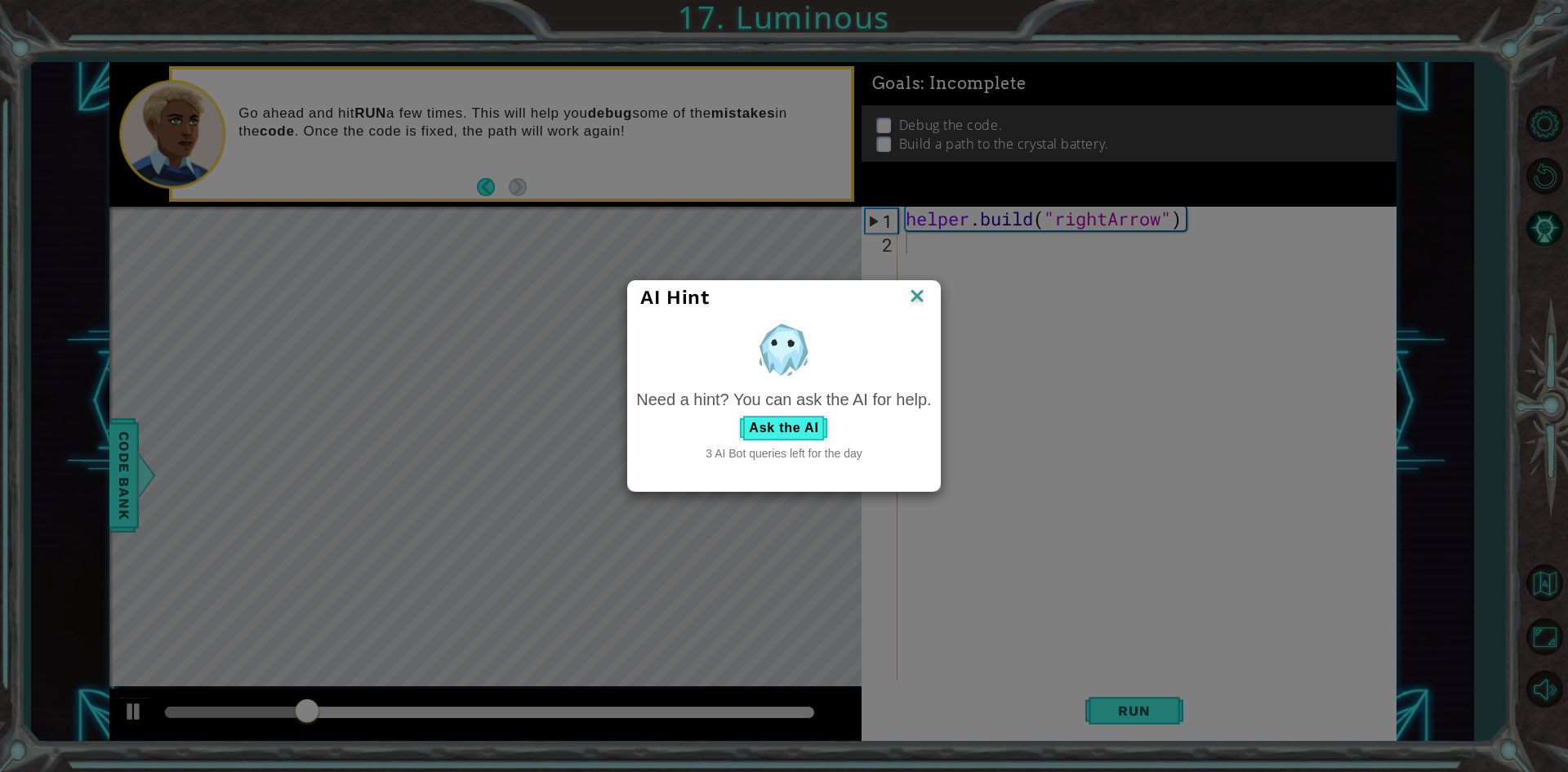
click at [831, 421] on div "Ask the AI" at bounding box center [784, 428] width 295 height 26
click at [784, 422] on button "Ask the AI" at bounding box center [784, 428] width 91 height 26
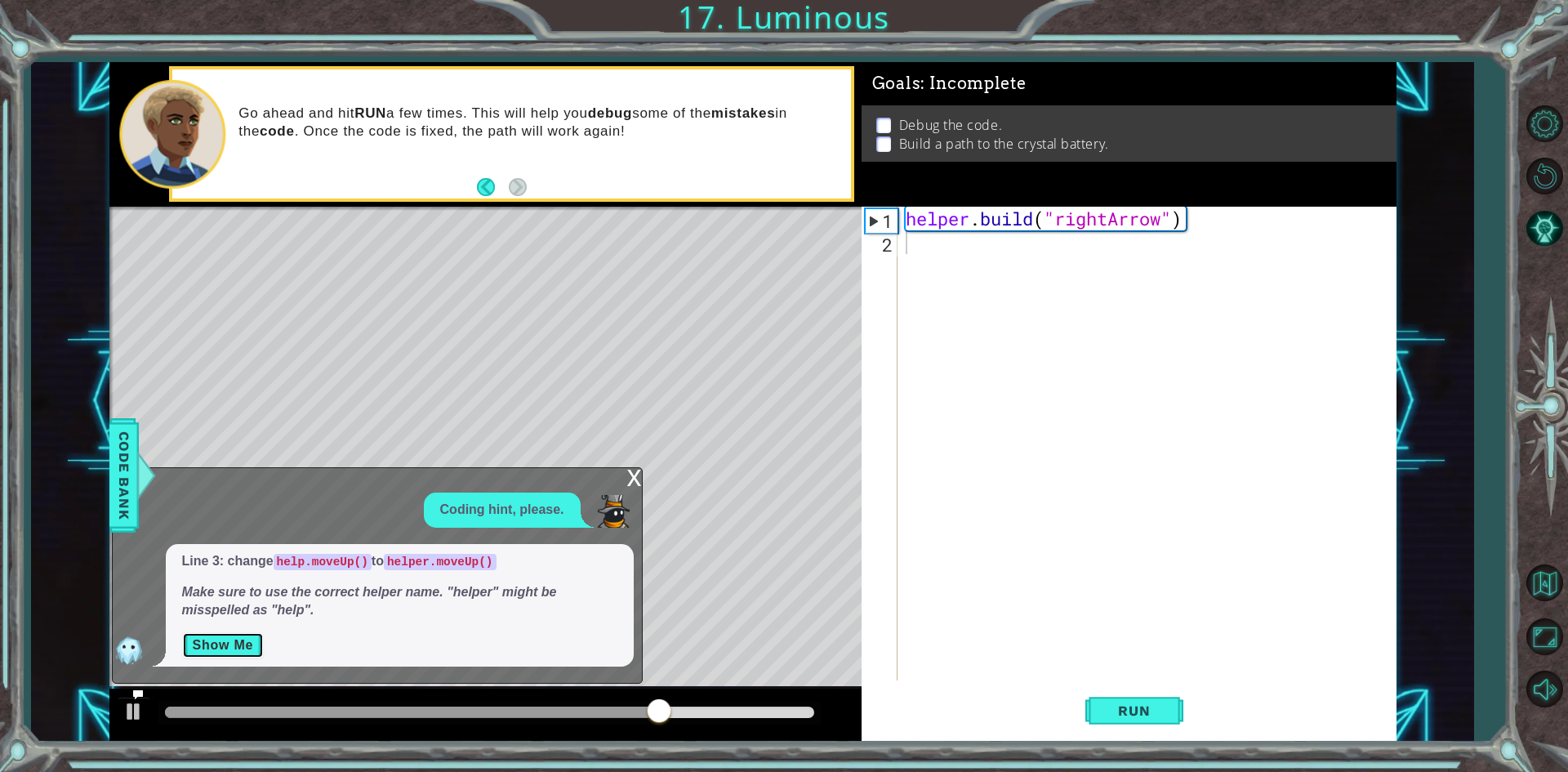
click at [236, 635] on button "Show Me" at bounding box center [223, 645] width 83 height 26
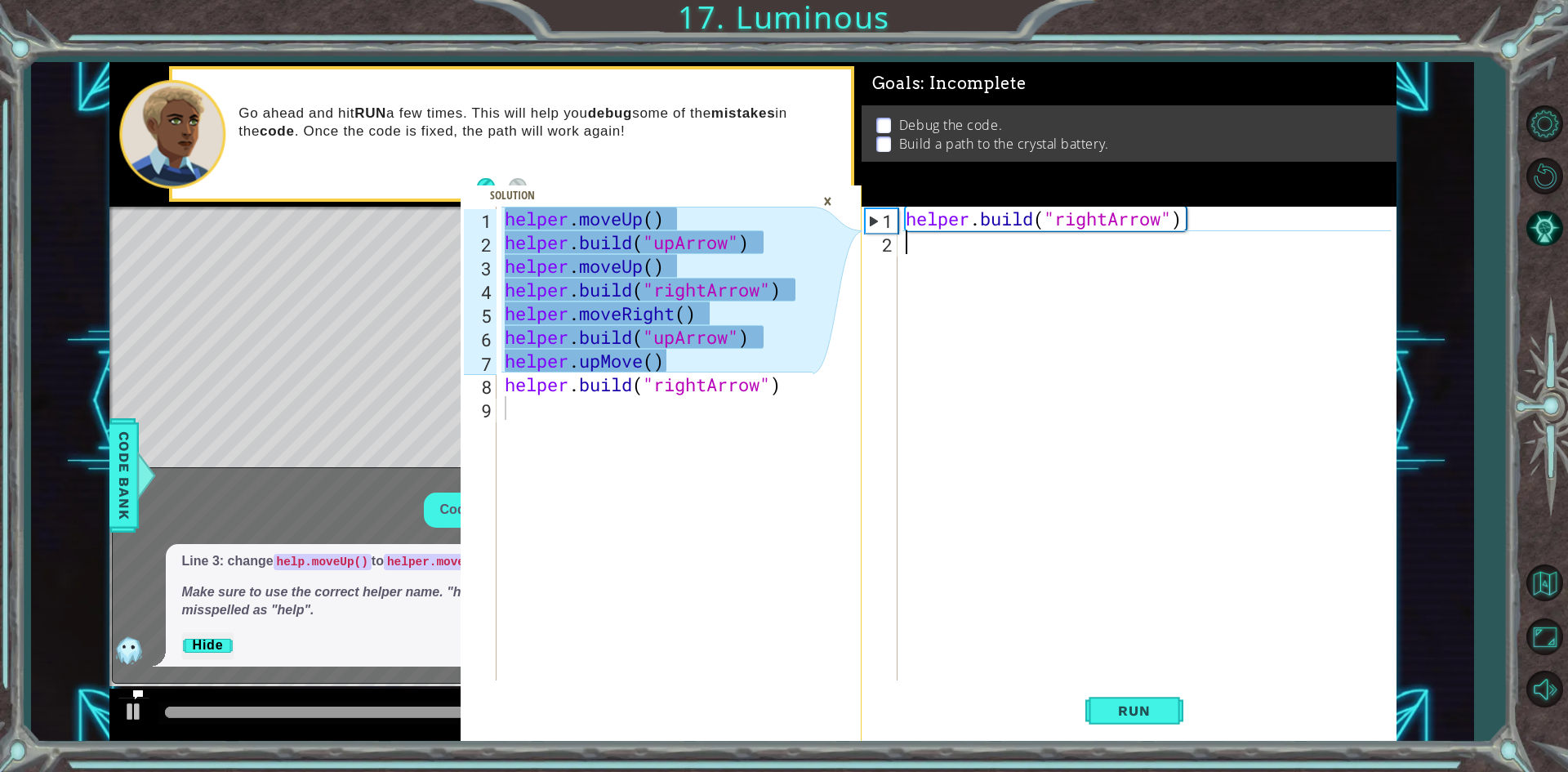
click at [970, 255] on div "helper . build ( "rightArrow" )" at bounding box center [1150, 467] width 496 height 522
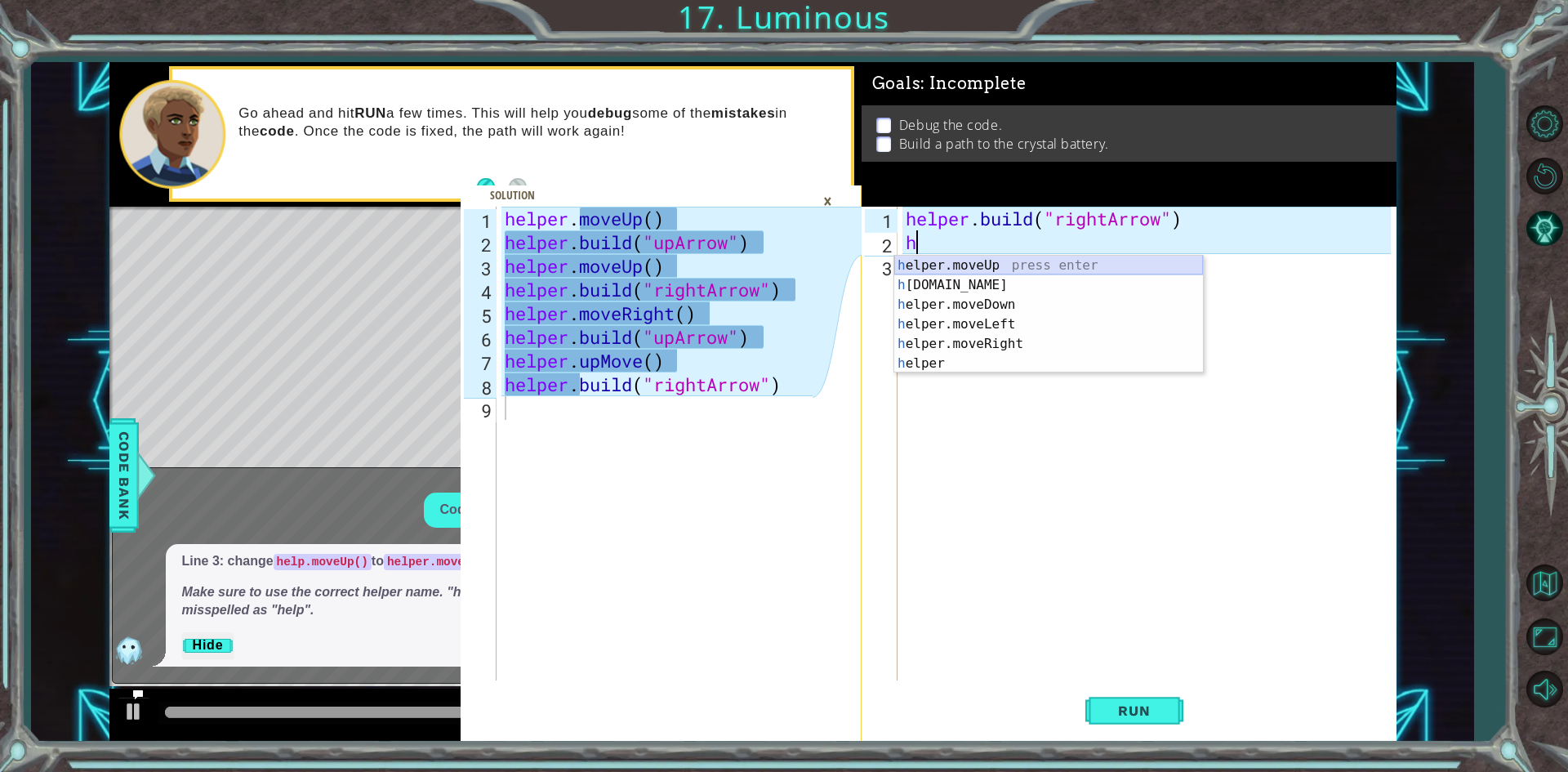
click at [997, 262] on div "h elper.moveUp press enter h [DOMAIN_NAME] press enter h elper.moveDown press e…" at bounding box center [1049, 333] width 309 height 157
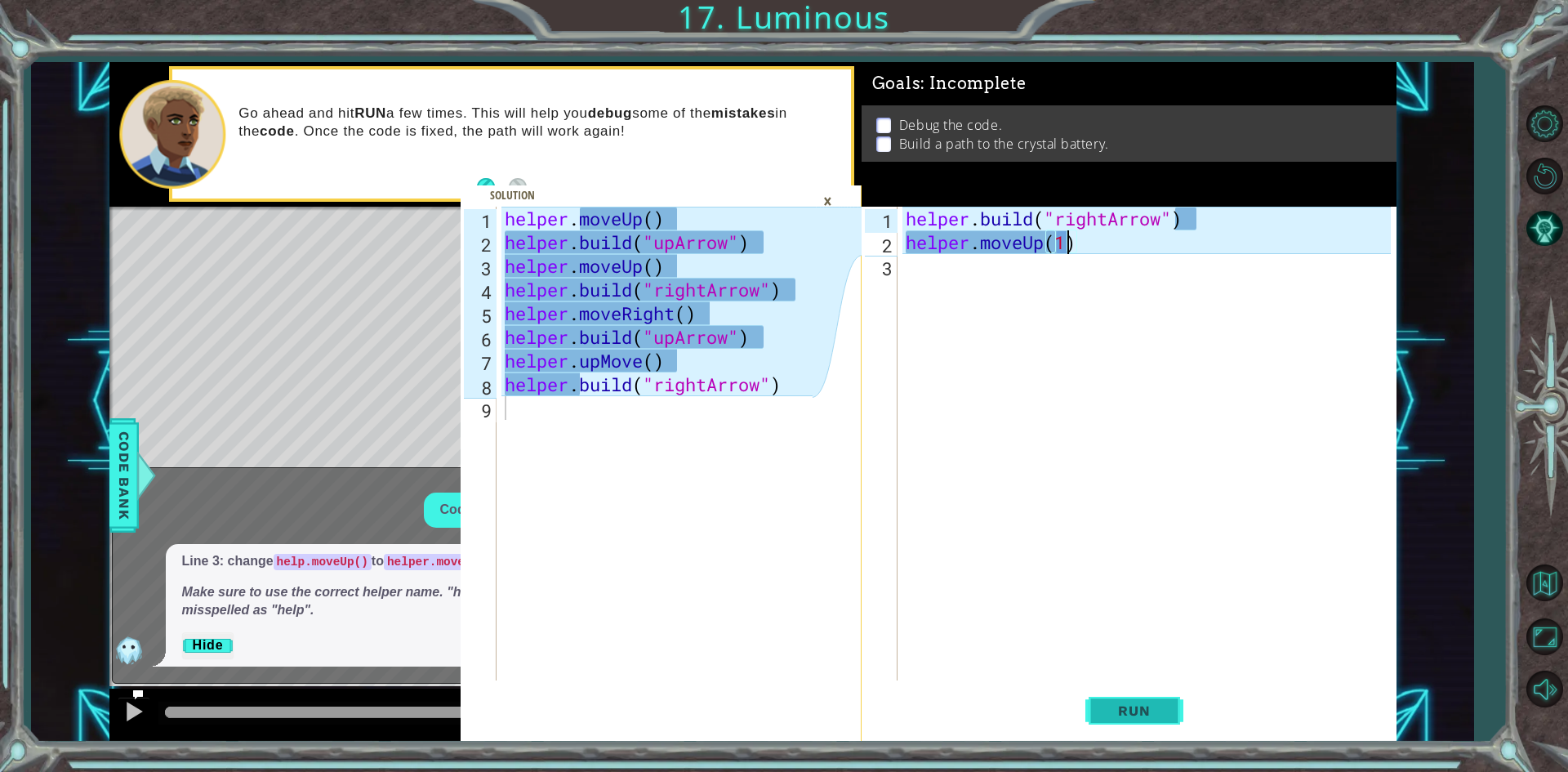
type textarea "helper.moveUp(1)"
click at [1137, 719] on button "Run" at bounding box center [1134, 711] width 98 height 53
click at [824, 201] on div "×" at bounding box center [827, 201] width 25 height 28
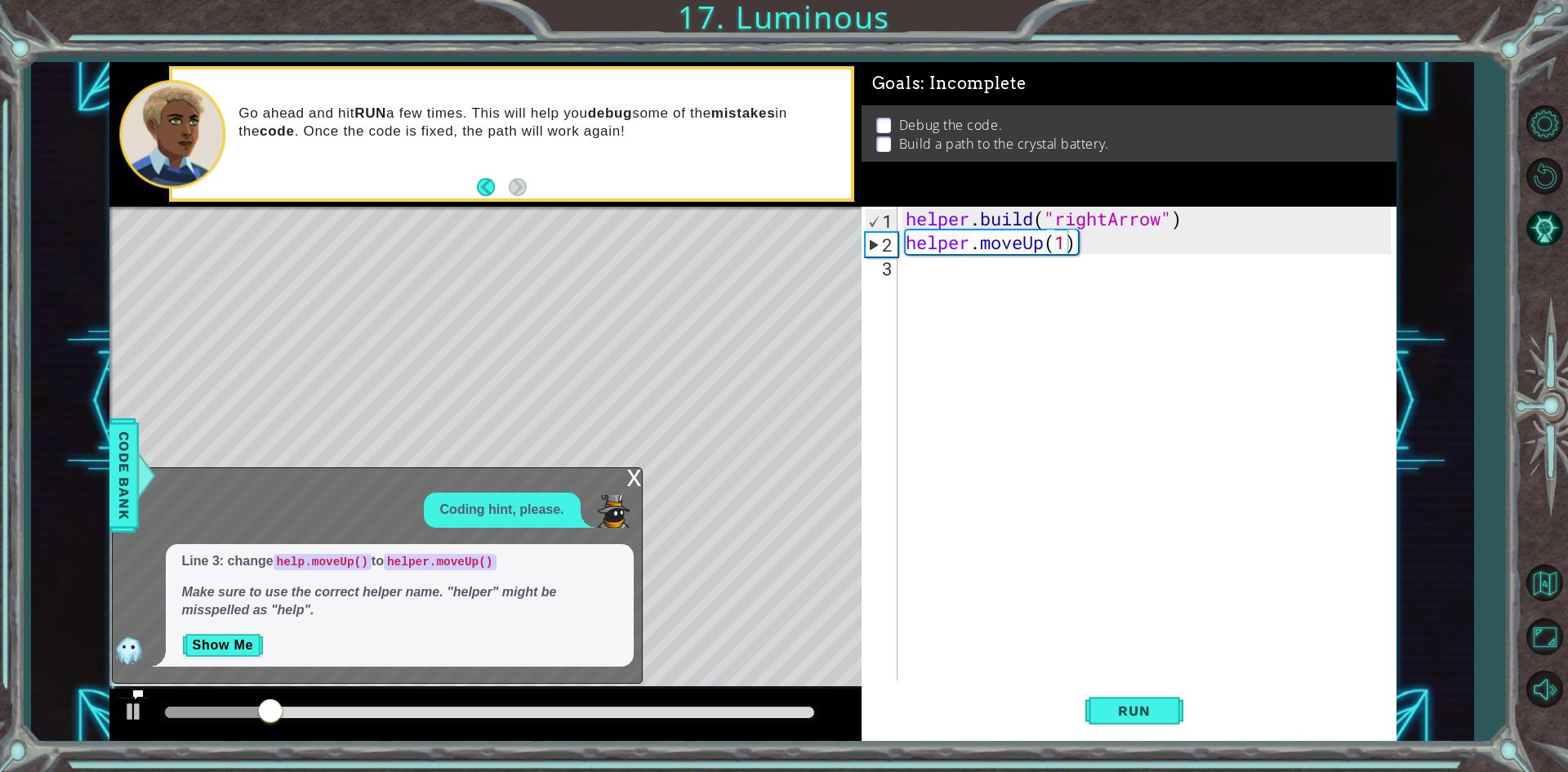
click at [632, 473] on div "x" at bounding box center [634, 477] width 15 height 16
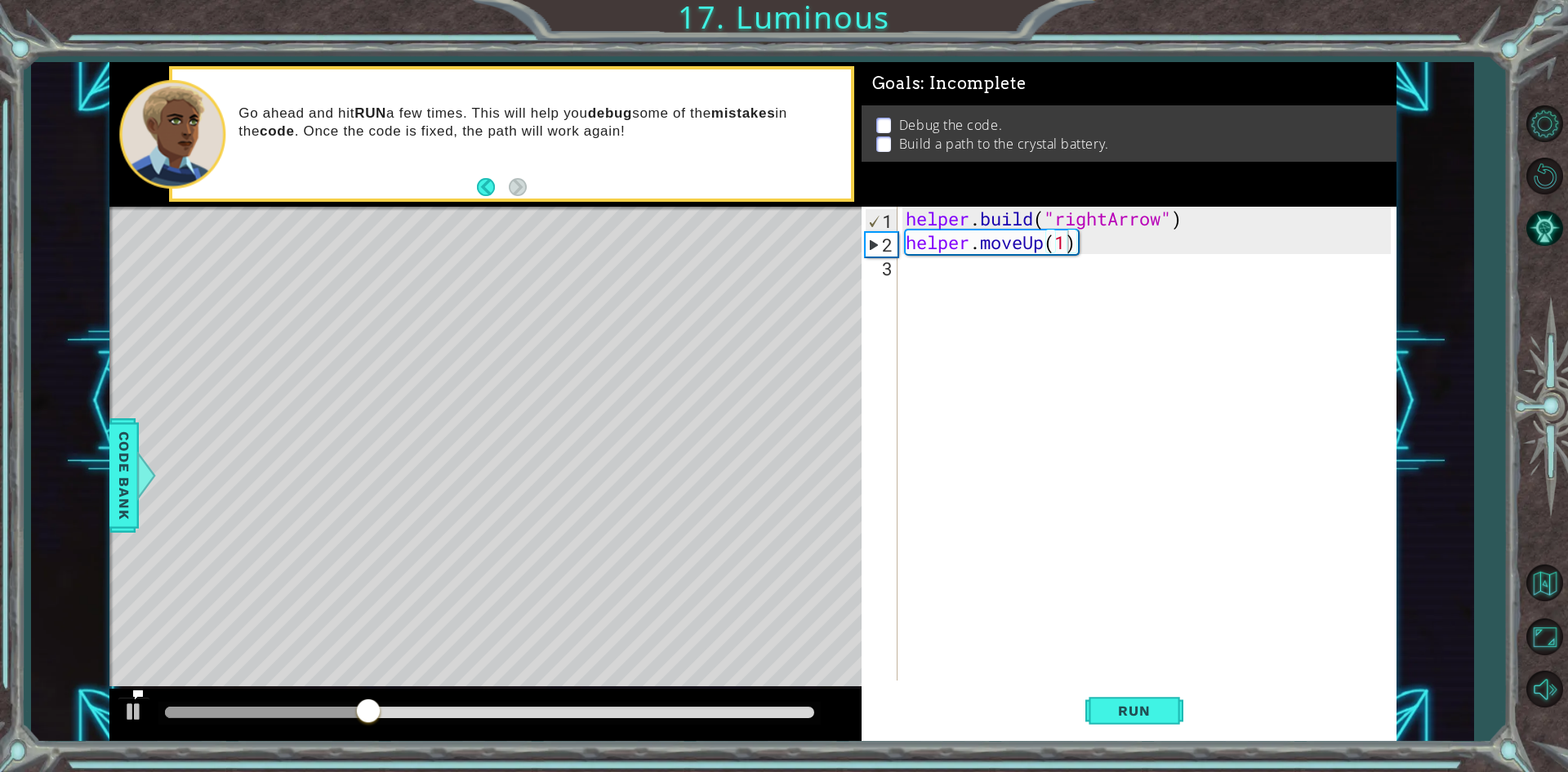
click at [938, 281] on div "helper . build ( "rightArrow" ) helper . moveUp ( 1 )" at bounding box center [1150, 467] width 496 height 522
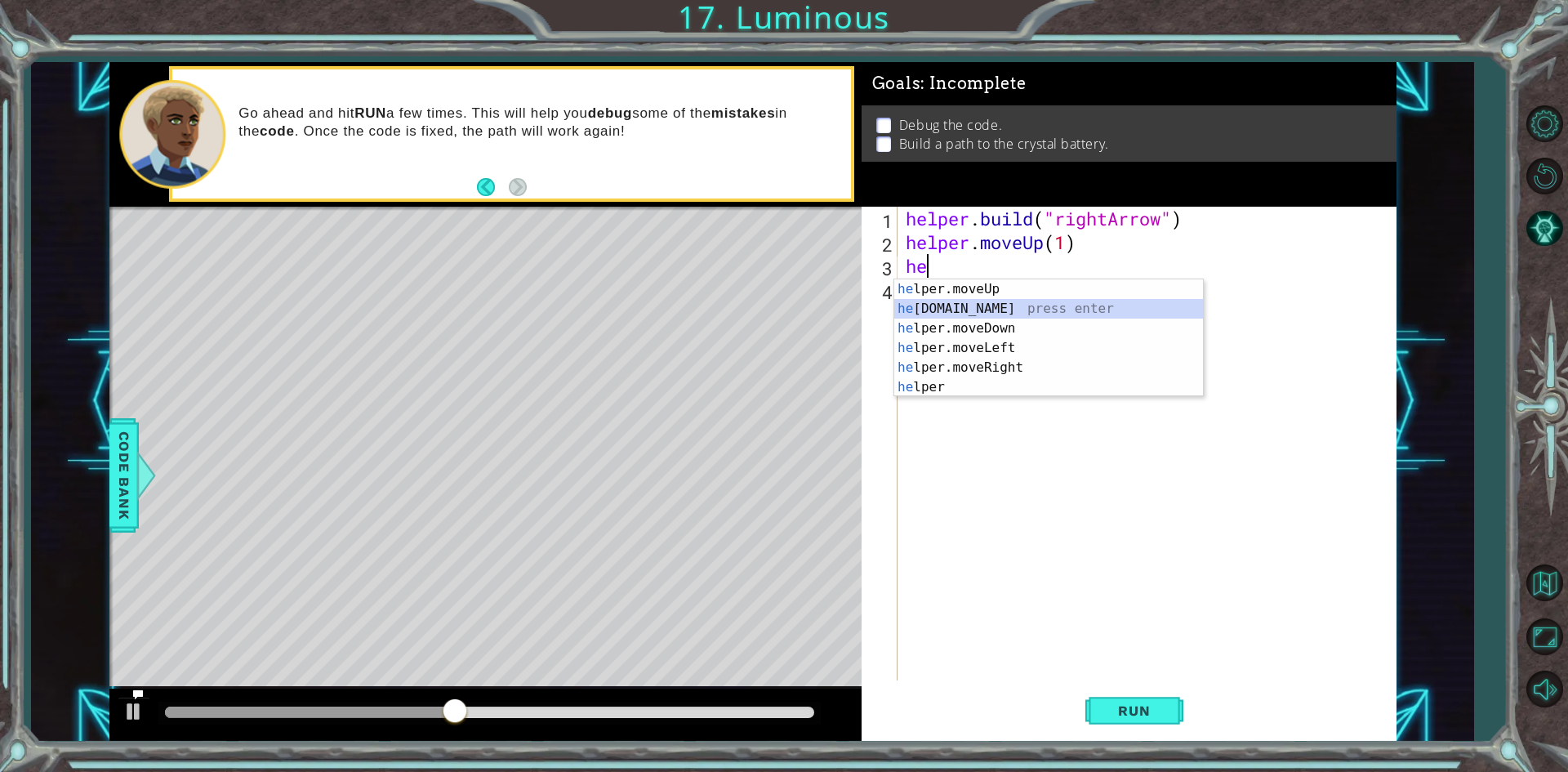
click at [968, 310] on div "he lper.moveUp press enter he [DOMAIN_NAME] press enter he lper.moveDown press …" at bounding box center [1049, 357] width 309 height 157
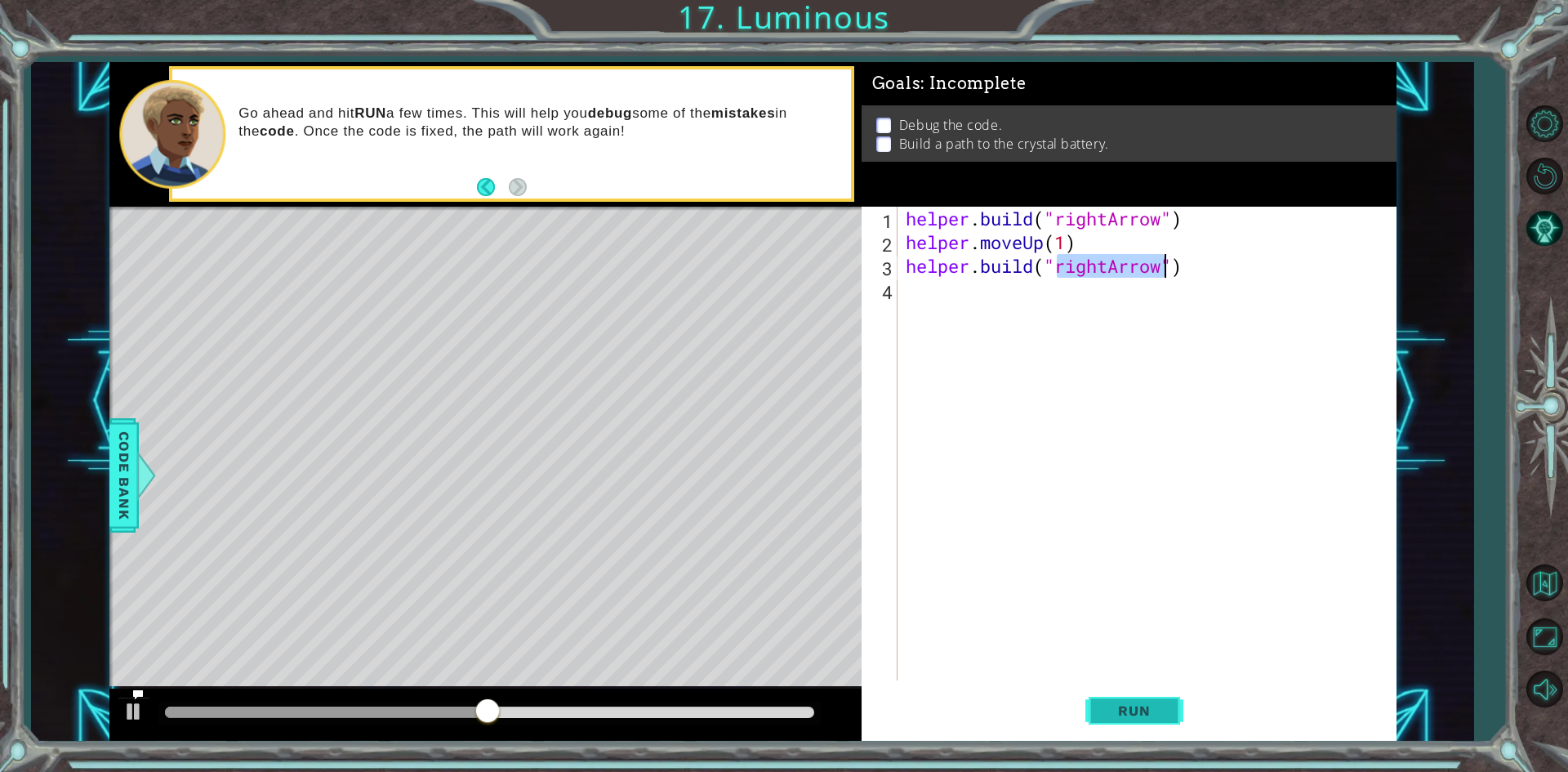
type textarea "[DOMAIN_NAME]("rightArrow")"
click at [1137, 706] on span "Run" at bounding box center [1133, 711] width 65 height 16
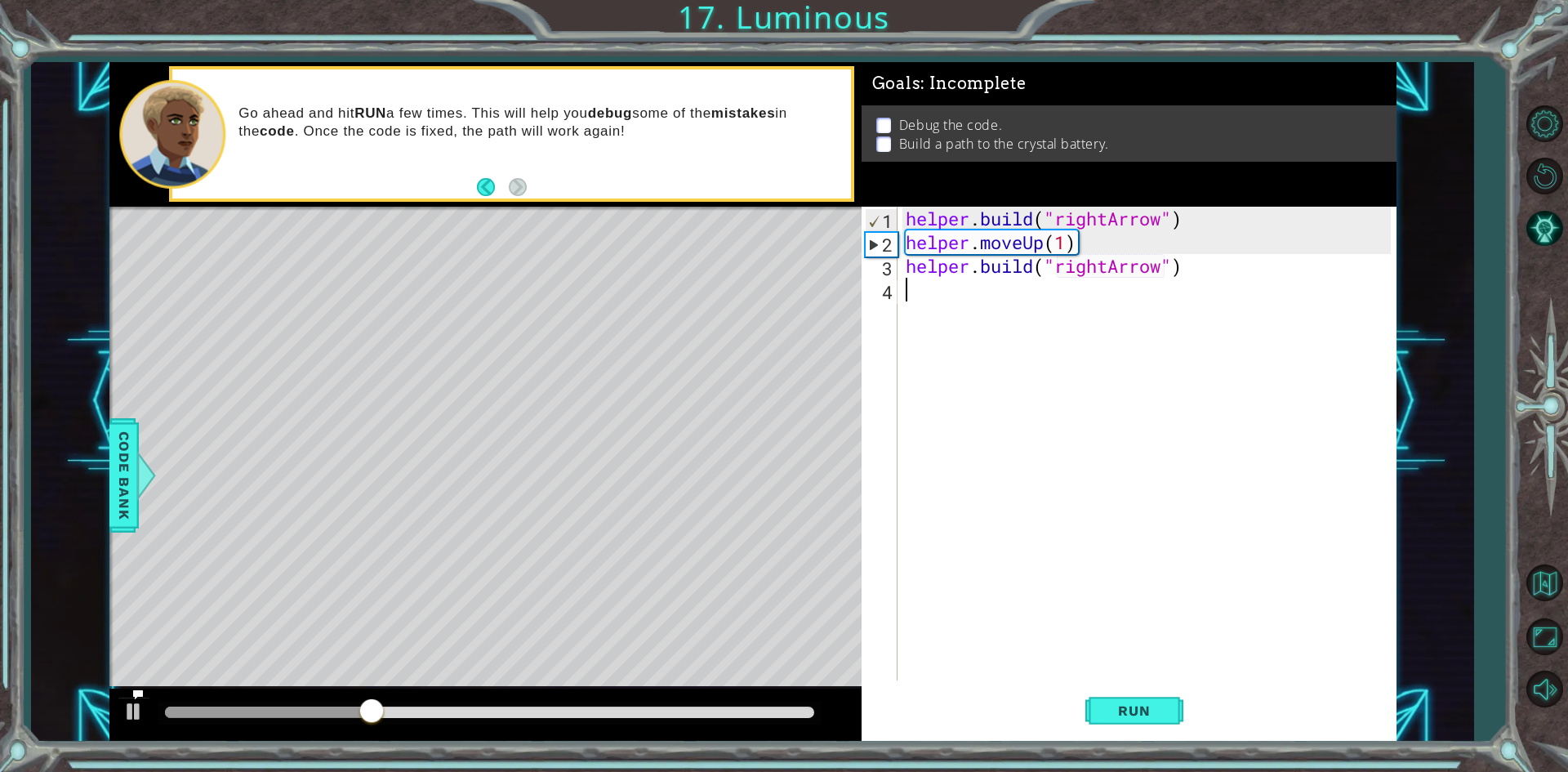
click at [904, 287] on div "helper . build ( "rightArrow" ) helper . moveUp ( 1 ) helper . build ( "rightAr…" at bounding box center [1150, 467] width 496 height 522
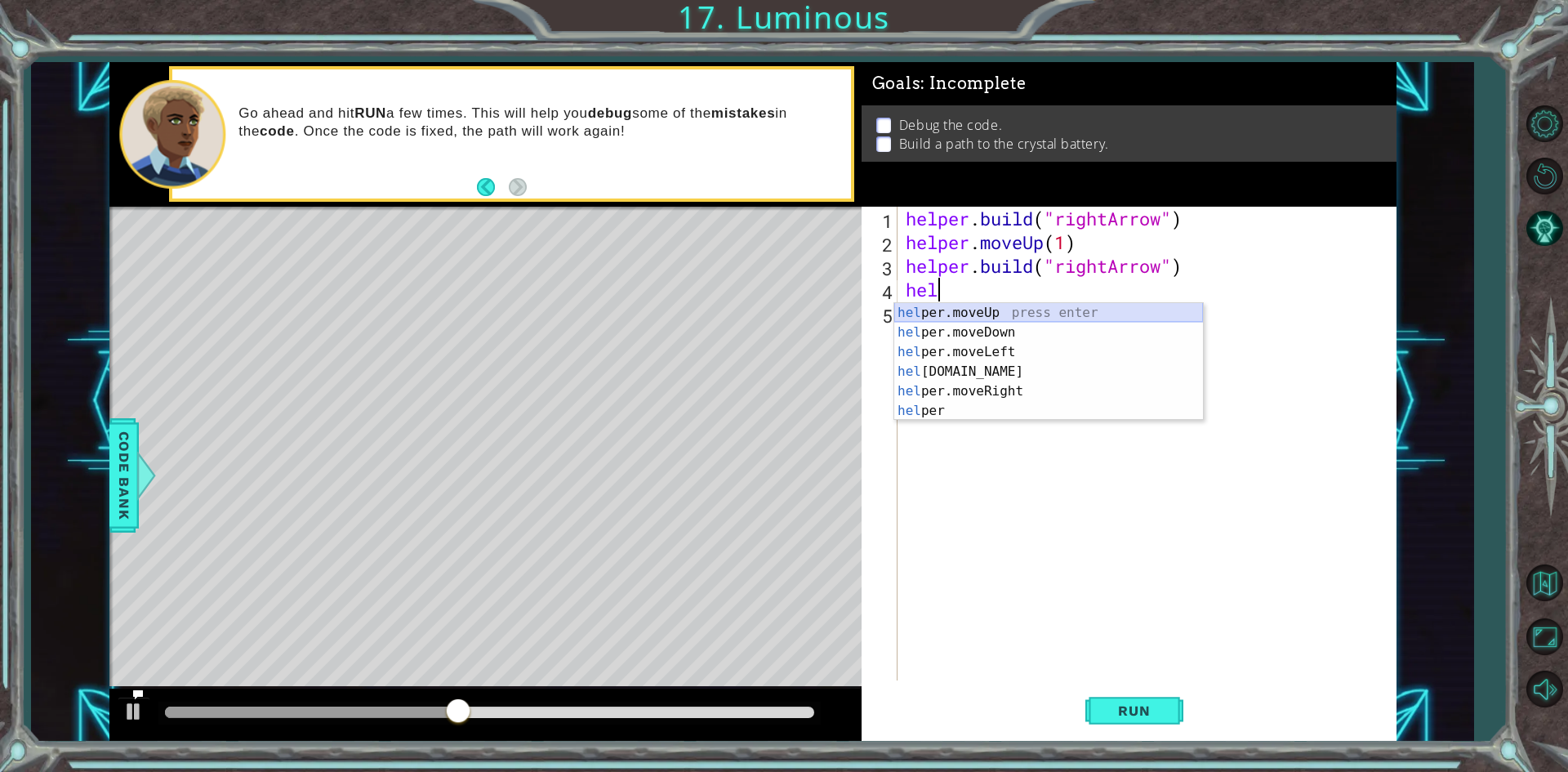
click at [956, 306] on div "hel per.moveUp press enter hel per.moveDown press enter hel per.moveLeft press …" at bounding box center [1049, 381] width 309 height 157
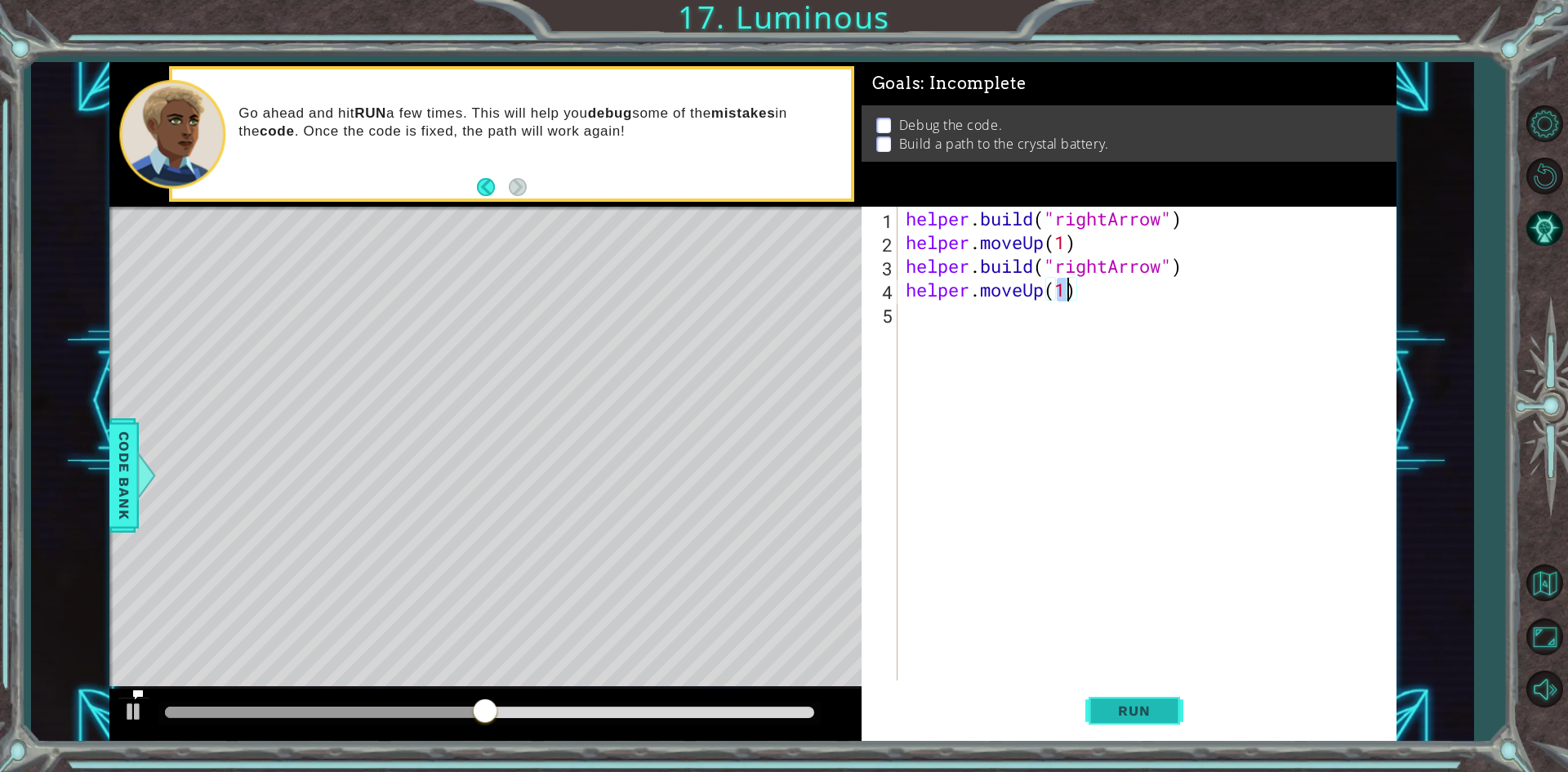
type textarea "helper.moveUp(1)"
click at [1154, 700] on button "Run" at bounding box center [1134, 711] width 98 height 53
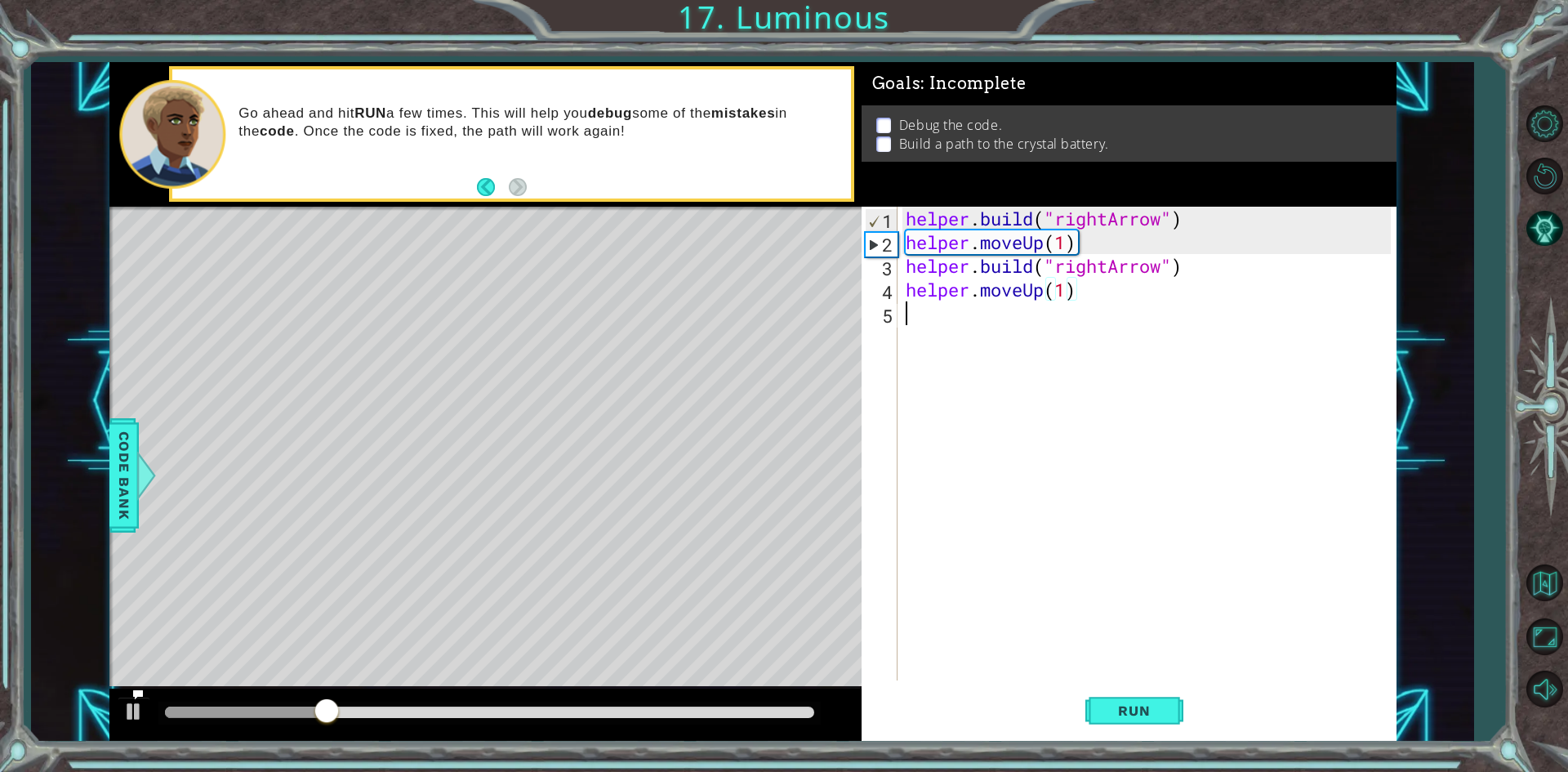
click at [959, 329] on div "helper . build ( "rightArrow" ) helper . moveUp ( 1 ) helper . build ( "rightAr…" at bounding box center [1150, 467] width 496 height 522
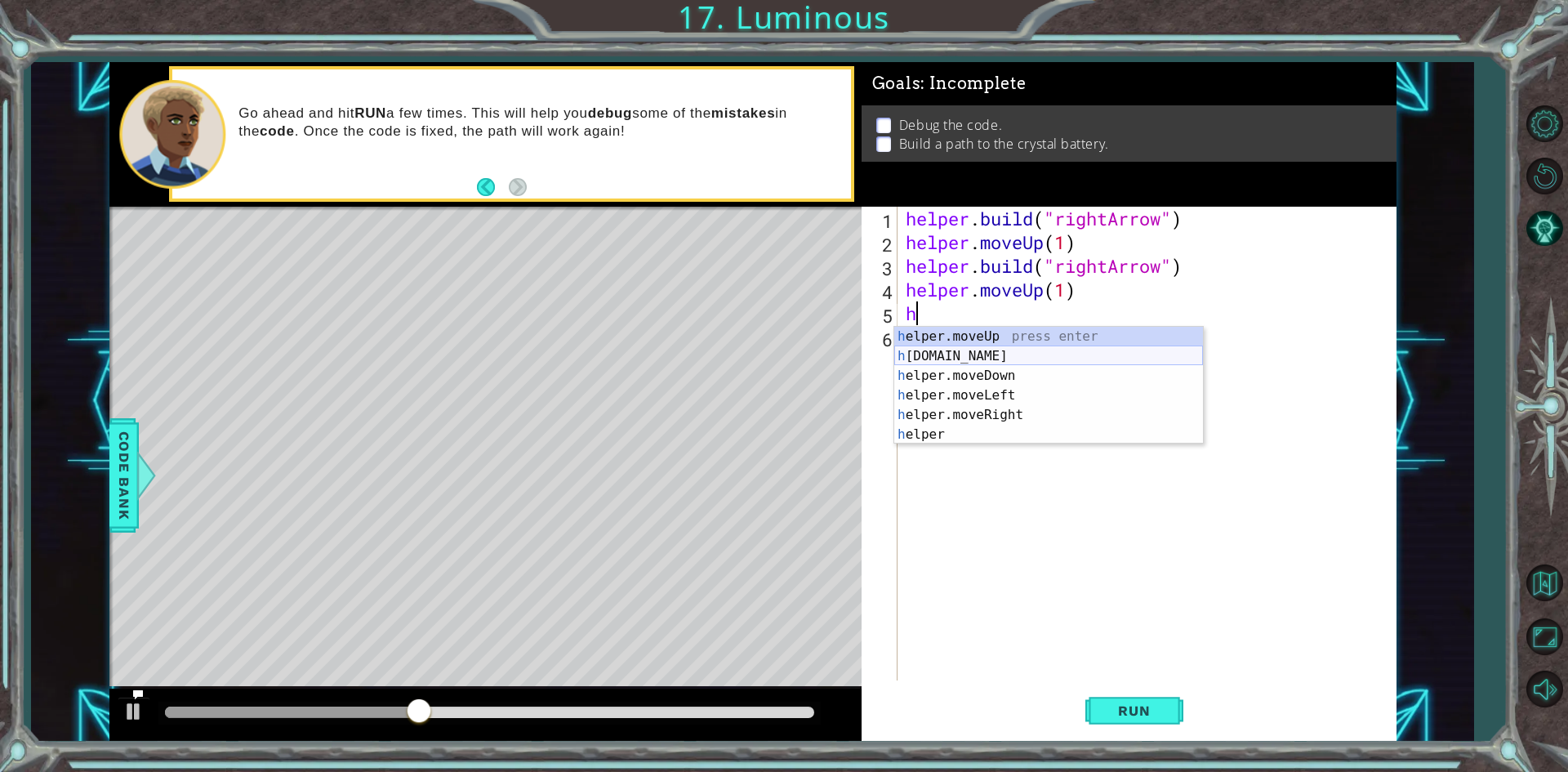
click at [983, 351] on div "h elper.moveUp press enter h [DOMAIN_NAME] press enter h elper.moveDown press e…" at bounding box center [1049, 405] width 309 height 157
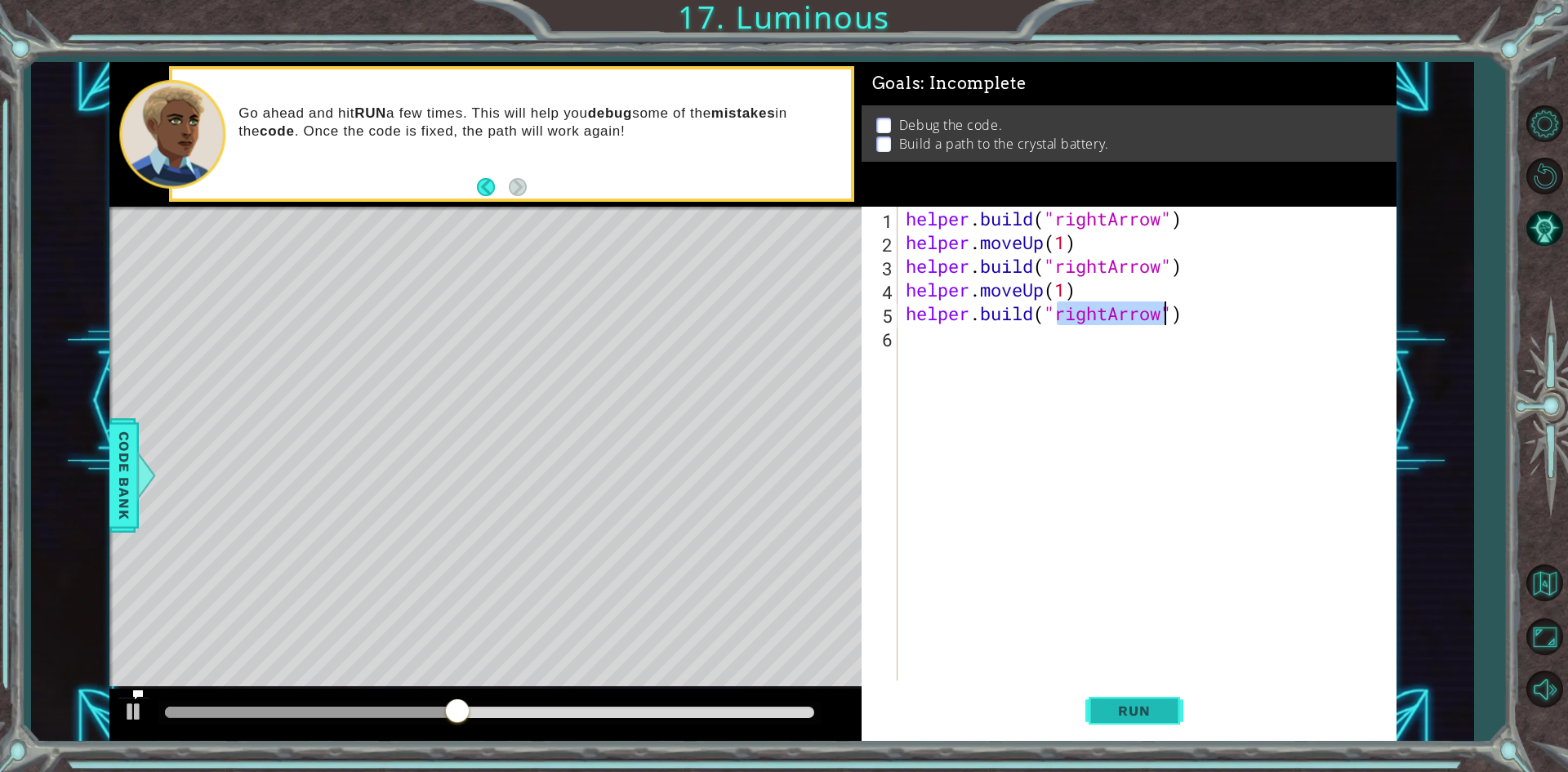
click at [1104, 707] on button "Run" at bounding box center [1134, 711] width 98 height 53
click at [1172, 712] on button "Run" at bounding box center [1134, 711] width 98 height 53
type textarea "[DOMAIN_NAME]("upArrow")"
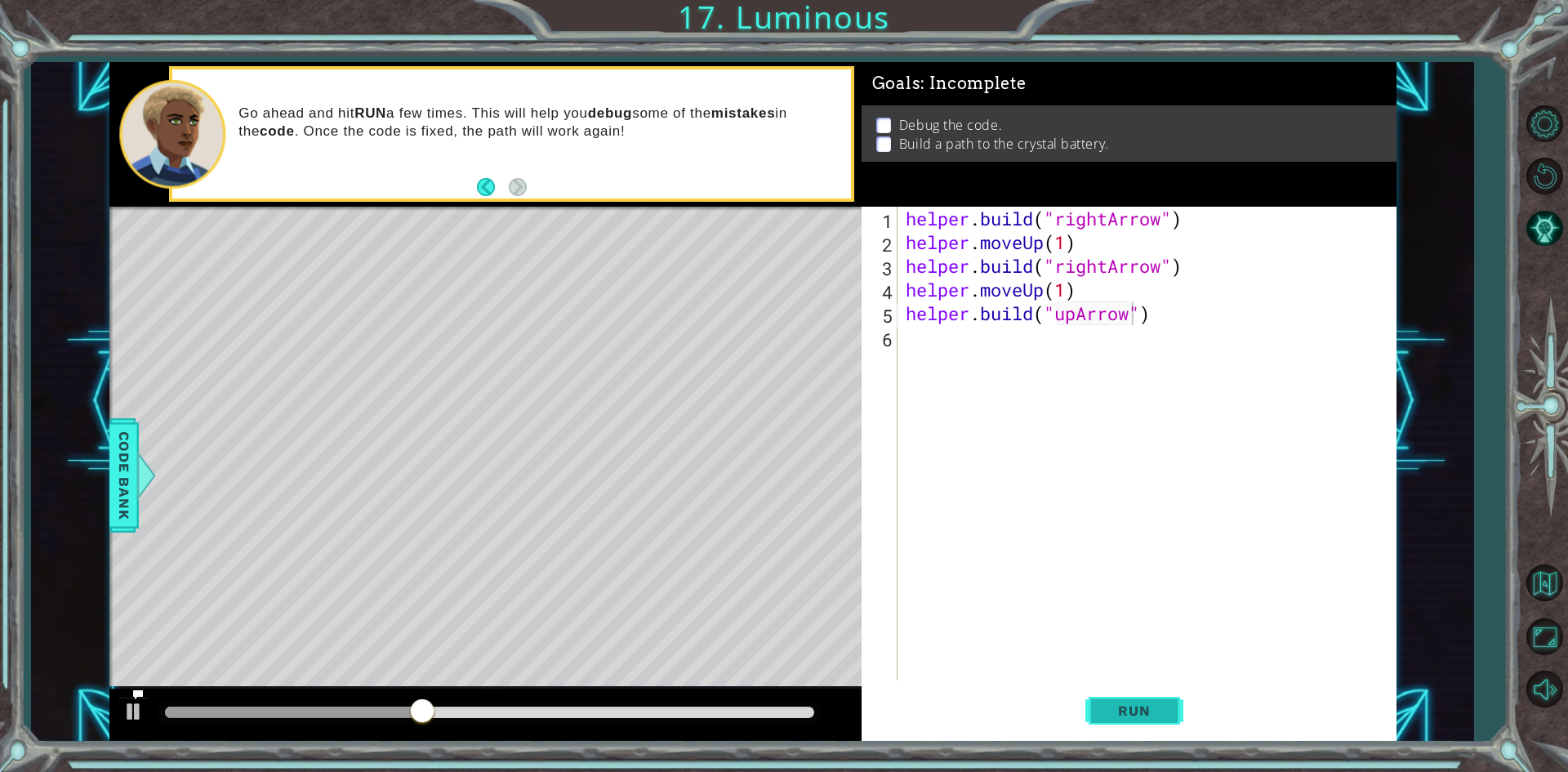
click at [1168, 703] on button "Run" at bounding box center [1134, 711] width 98 height 53
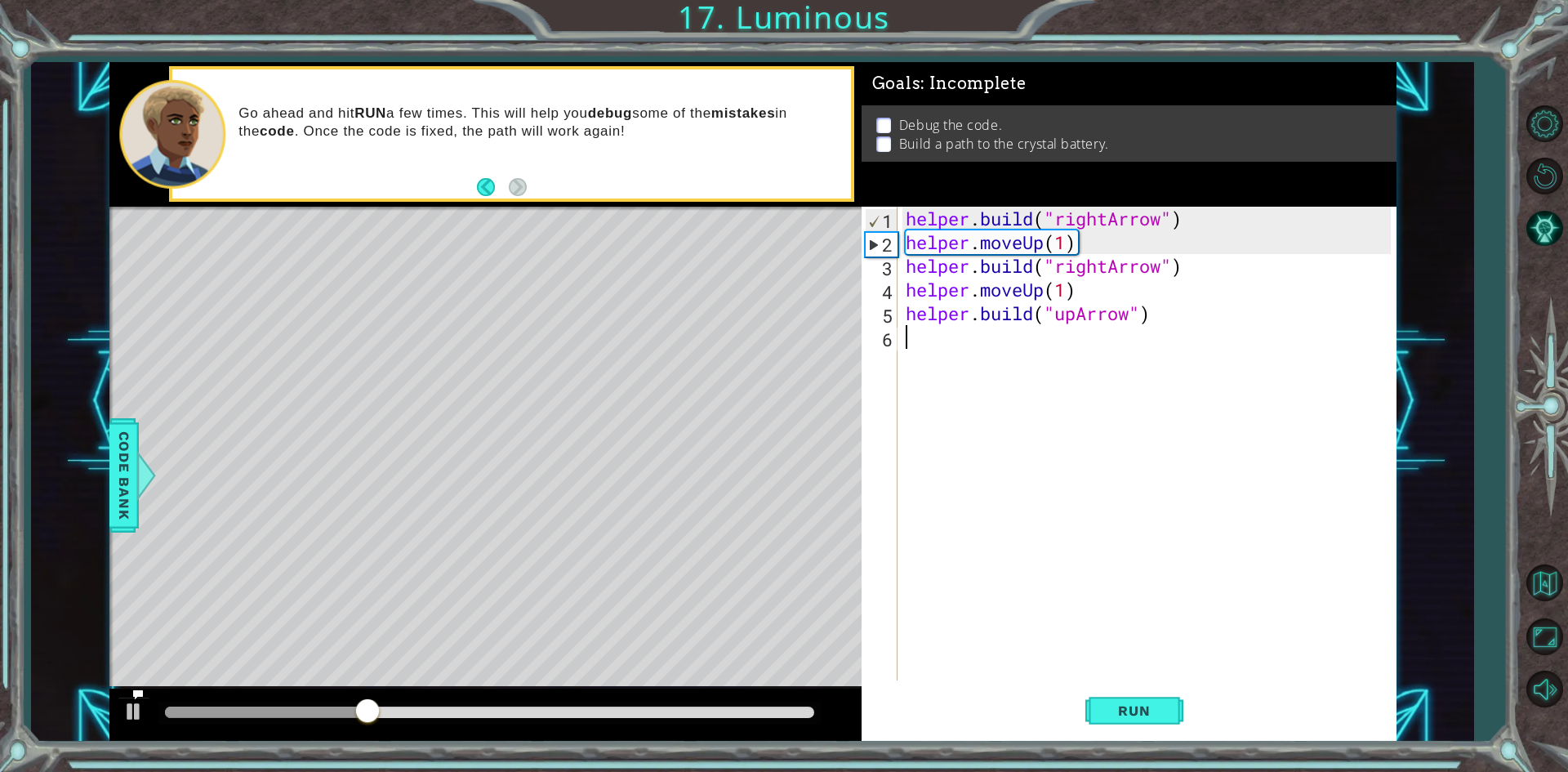
click at [1172, 331] on div "helper . build ( "rightArrow" ) helper . moveUp ( 1 ) helper . build ( "rightAr…" at bounding box center [1150, 467] width 496 height 522
click at [1162, 302] on div "helper . build ( "rightArrow" ) helper . moveUp ( 1 ) helper . build ( "rightAr…" at bounding box center [1150, 467] width 496 height 522
click at [1169, 220] on div "helper . build ( "rightArrow" ) helper . moveUp ( 1 ) helper . build ( "rightAr…" at bounding box center [1150, 467] width 496 height 522
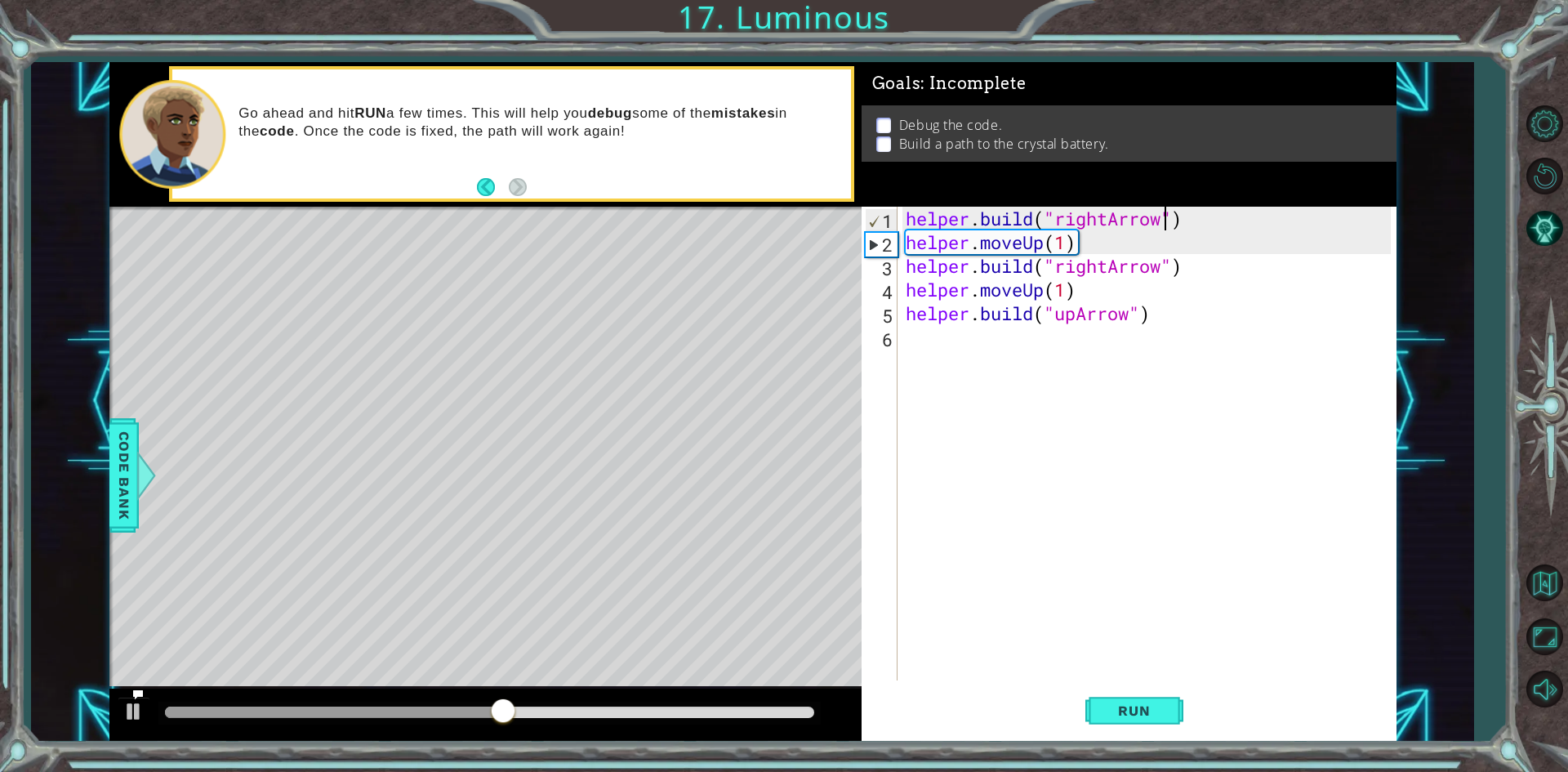
click at [1178, 214] on div "helper . build ( "rightArrow" ) helper . moveUp ( 1 ) helper . build ( "rightAr…" at bounding box center [1150, 467] width 496 height 522
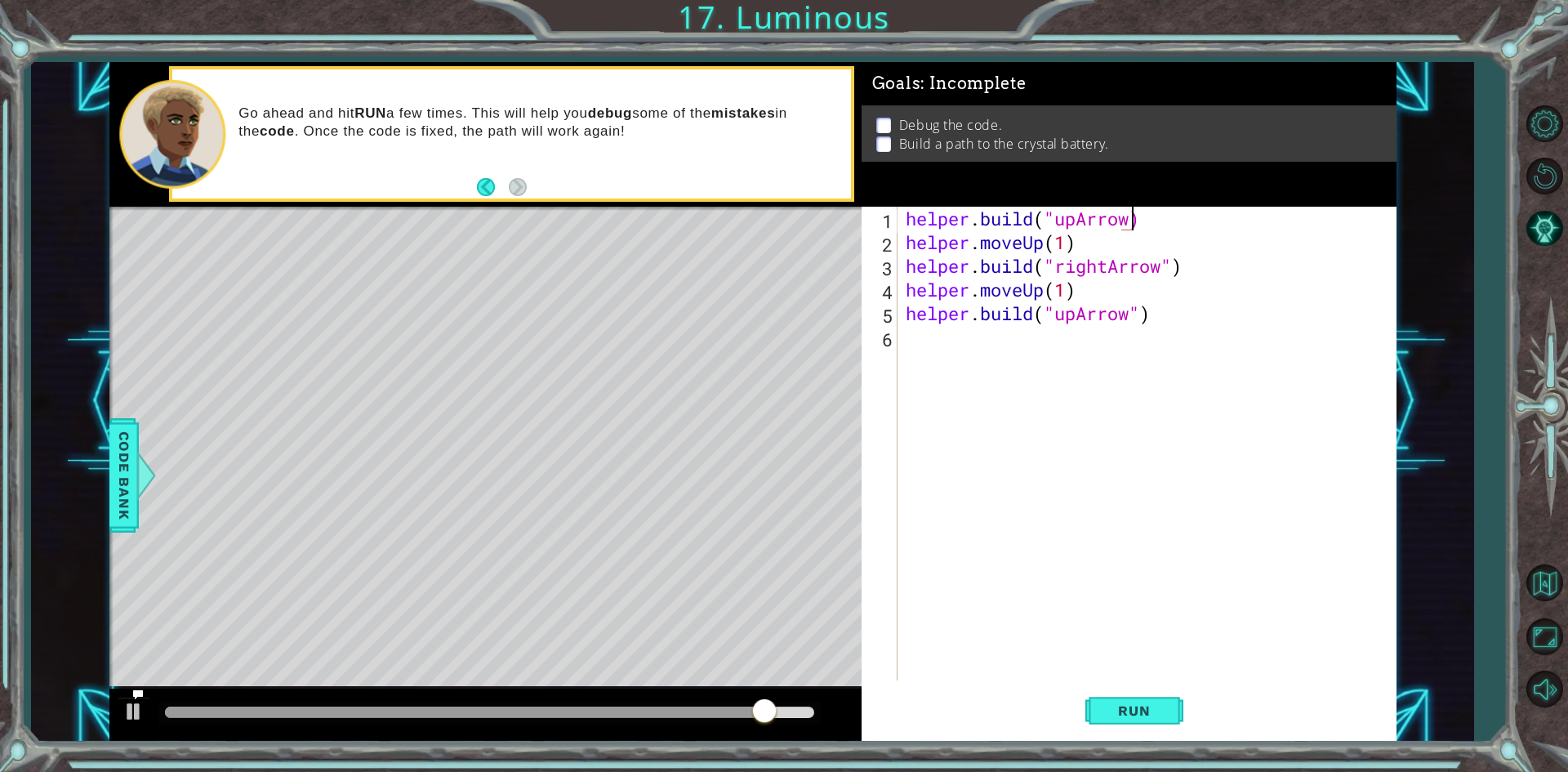
scroll to position [0, 10]
click at [1134, 712] on span "Run" at bounding box center [1133, 711] width 65 height 16
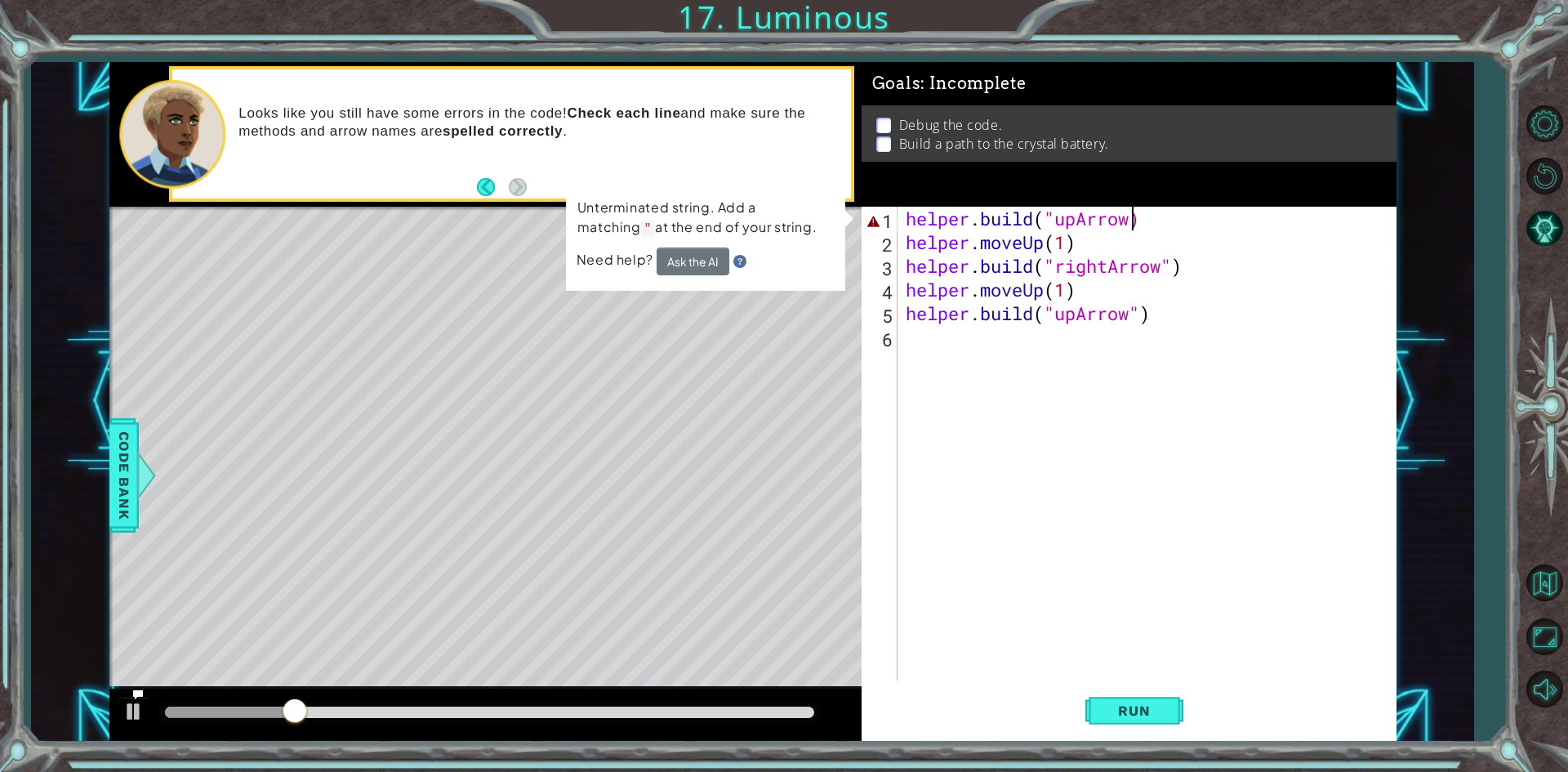
click at [1169, 247] on div "helper . build ( "upArrow) helper . moveUp ( 1 ) helper . build ( "rightArrow" …" at bounding box center [1150, 467] width 496 height 522
click at [1134, 212] on div "helper . build ( "upArrow) helper . moveUp ( 1 ) helper . build ( "rightArrow" …" at bounding box center [1150, 467] width 496 height 522
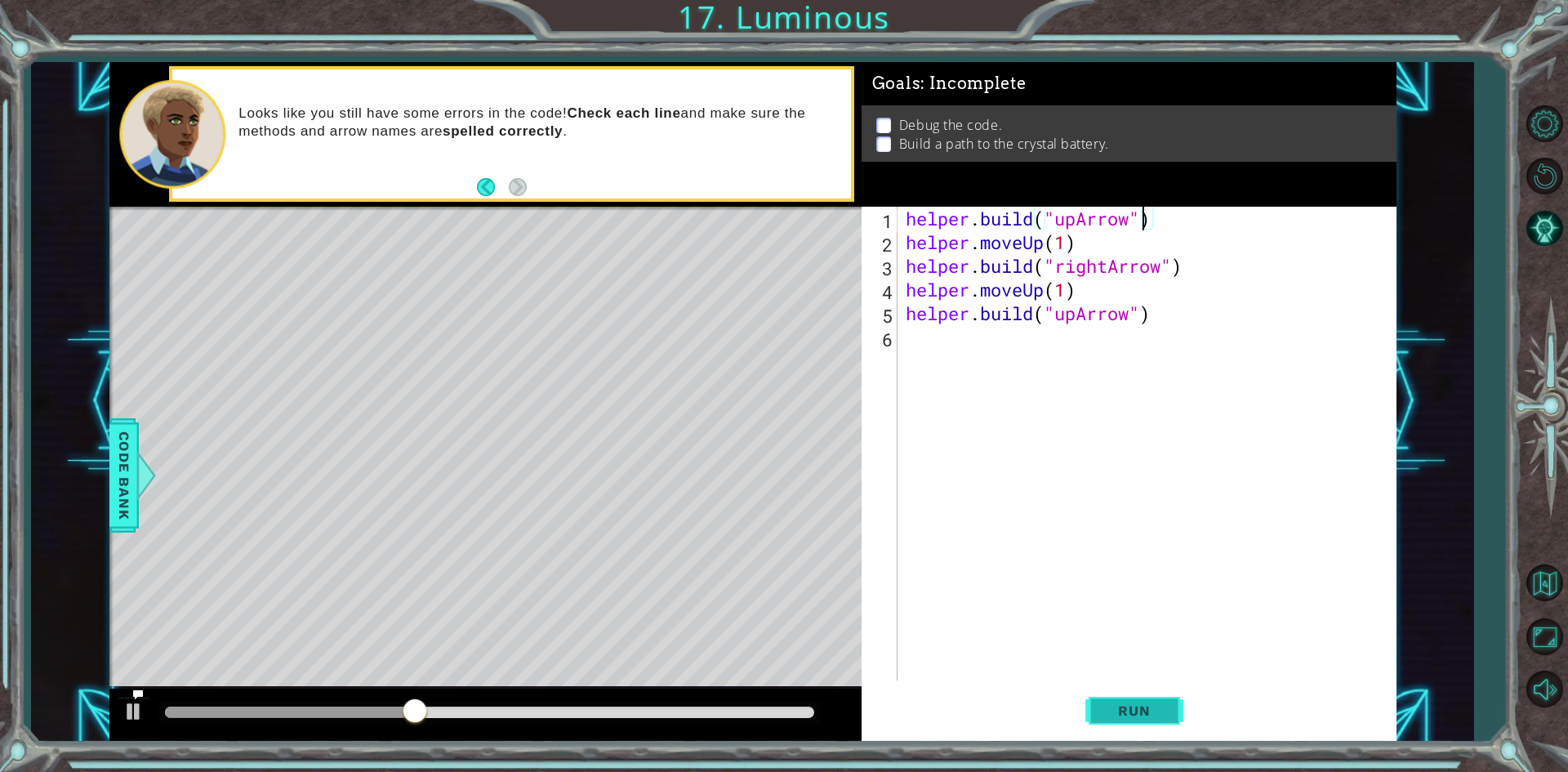
type textarea "[DOMAIN_NAME]("upArrow")"
click at [1119, 693] on button "Run" at bounding box center [1134, 711] width 98 height 53
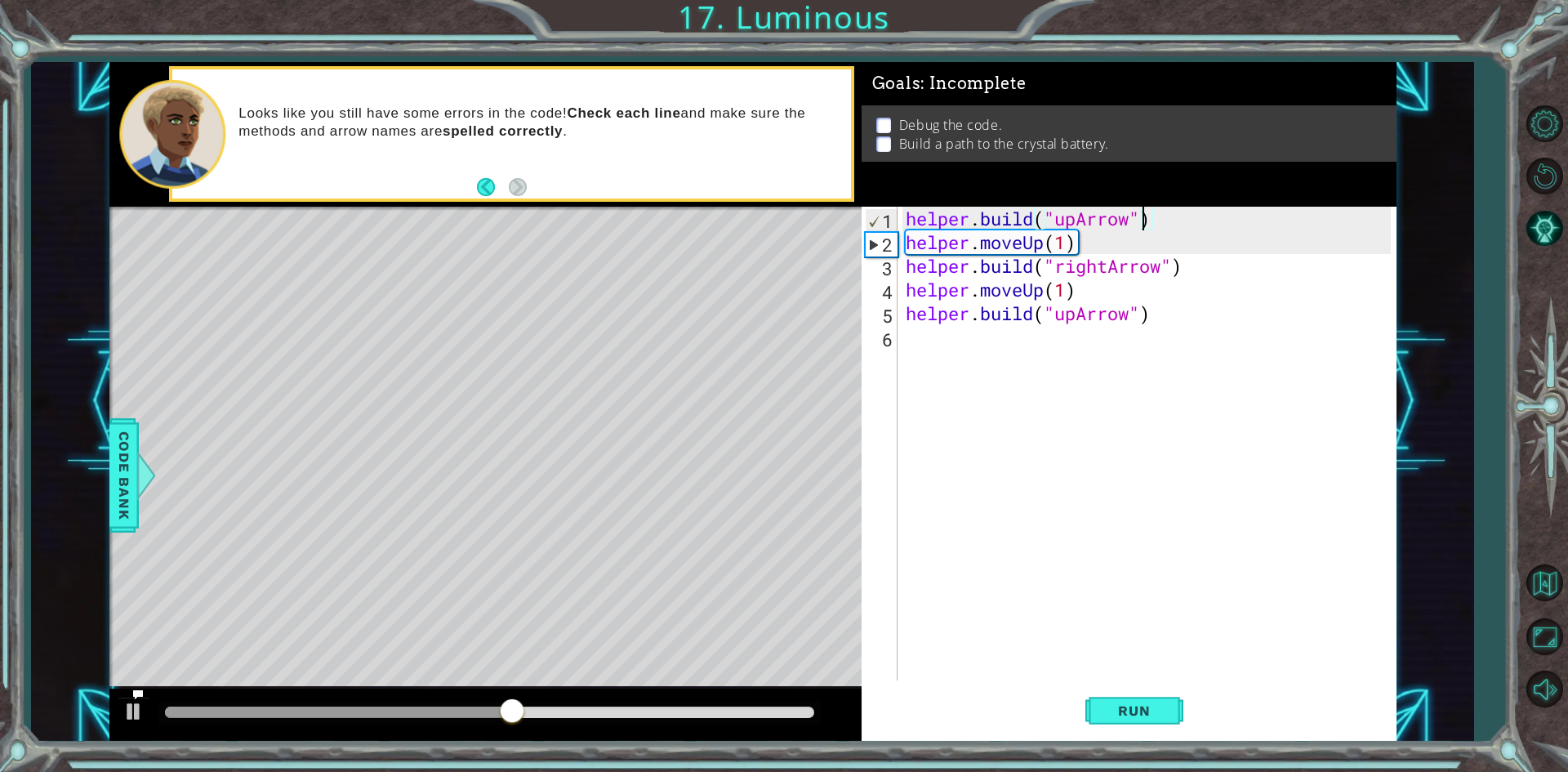
click at [914, 332] on div "helper . build ( "upArrow" ) helper . moveUp ( 1 ) helper . build ( "rightArrow…" at bounding box center [1150, 467] width 496 height 522
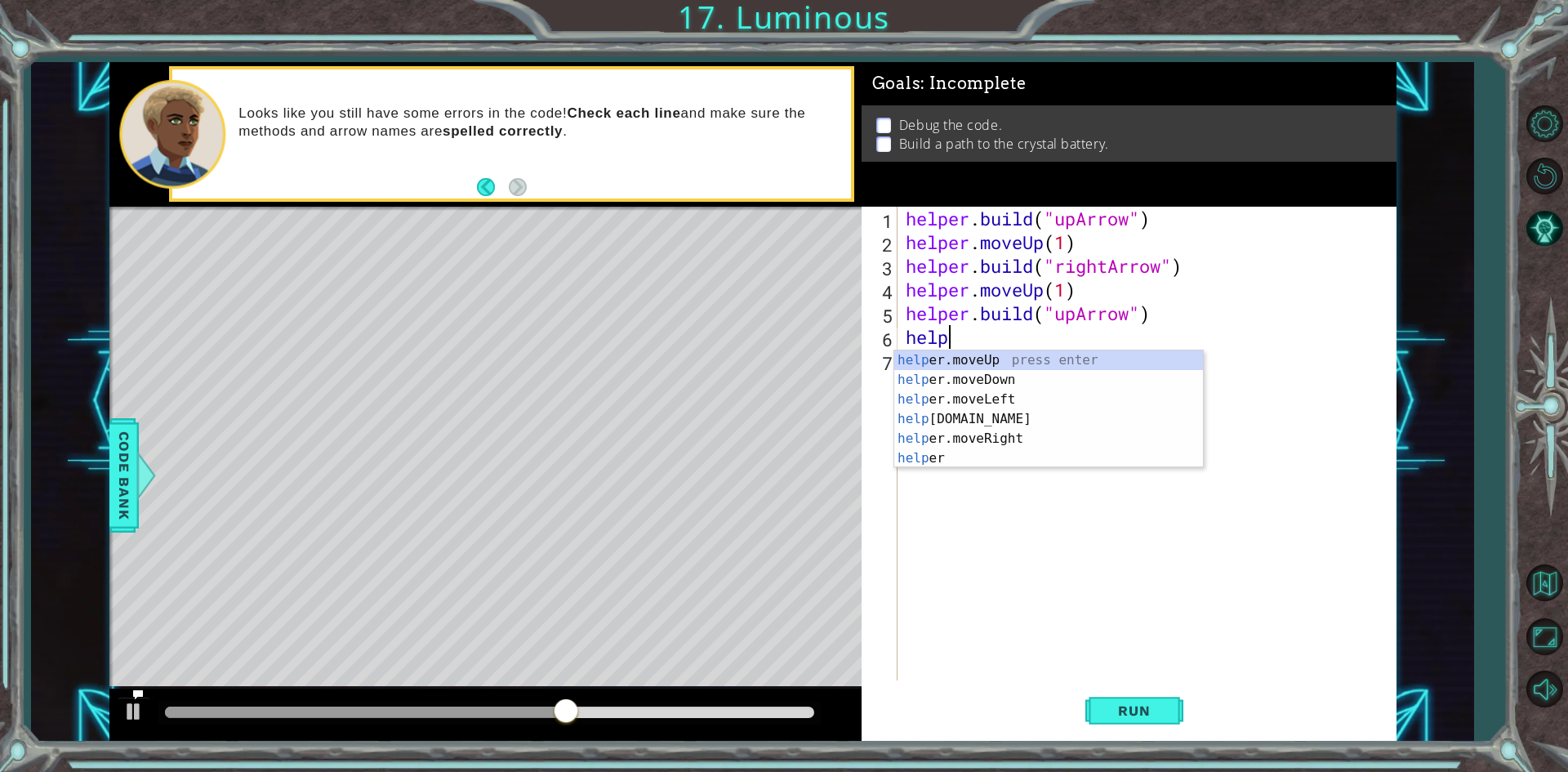
scroll to position [0, 2]
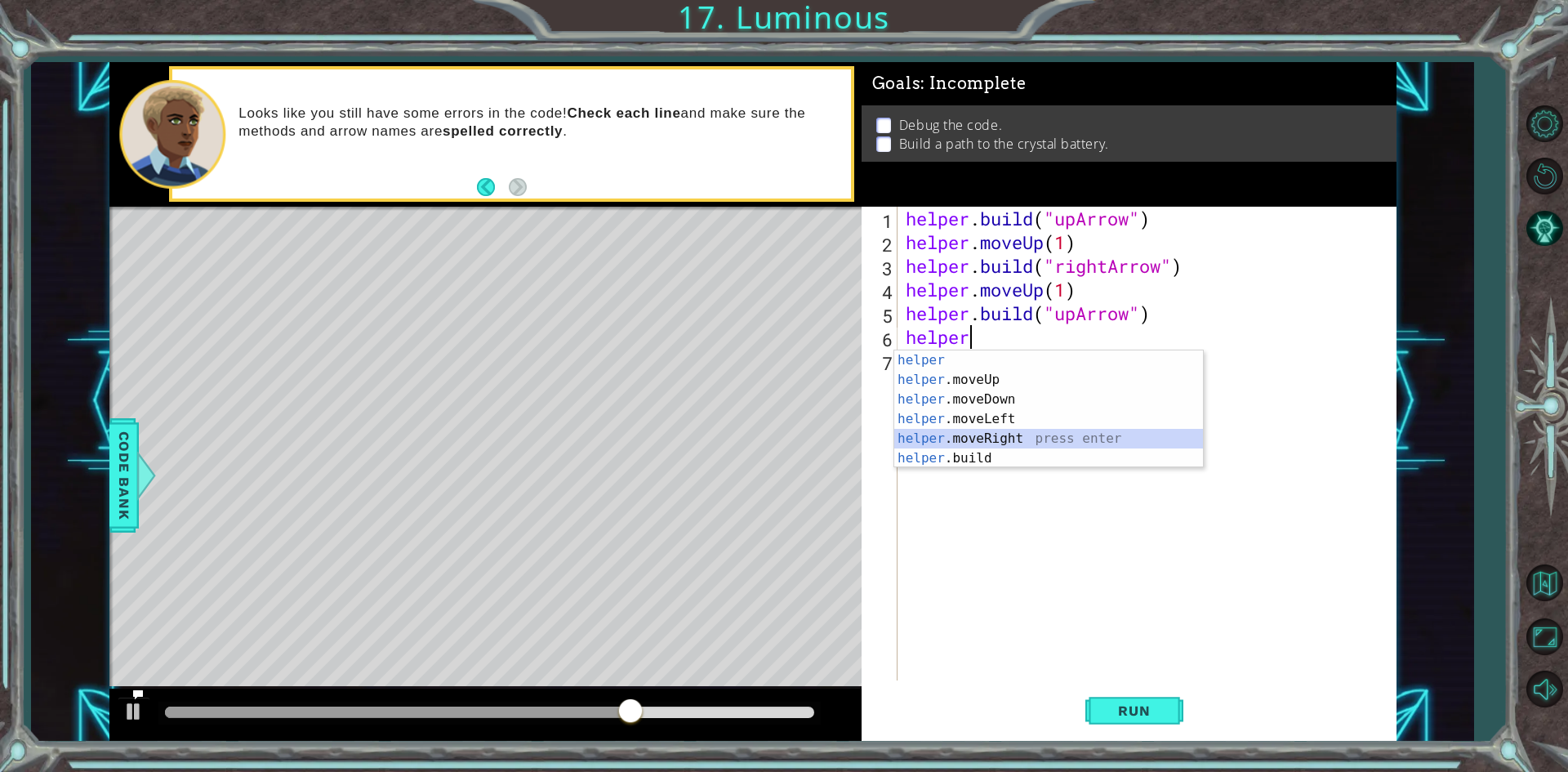
click at [1052, 441] on div "helper press enter helper .moveUp press enter helper .moveDown press enter help…" at bounding box center [1049, 429] width 309 height 157
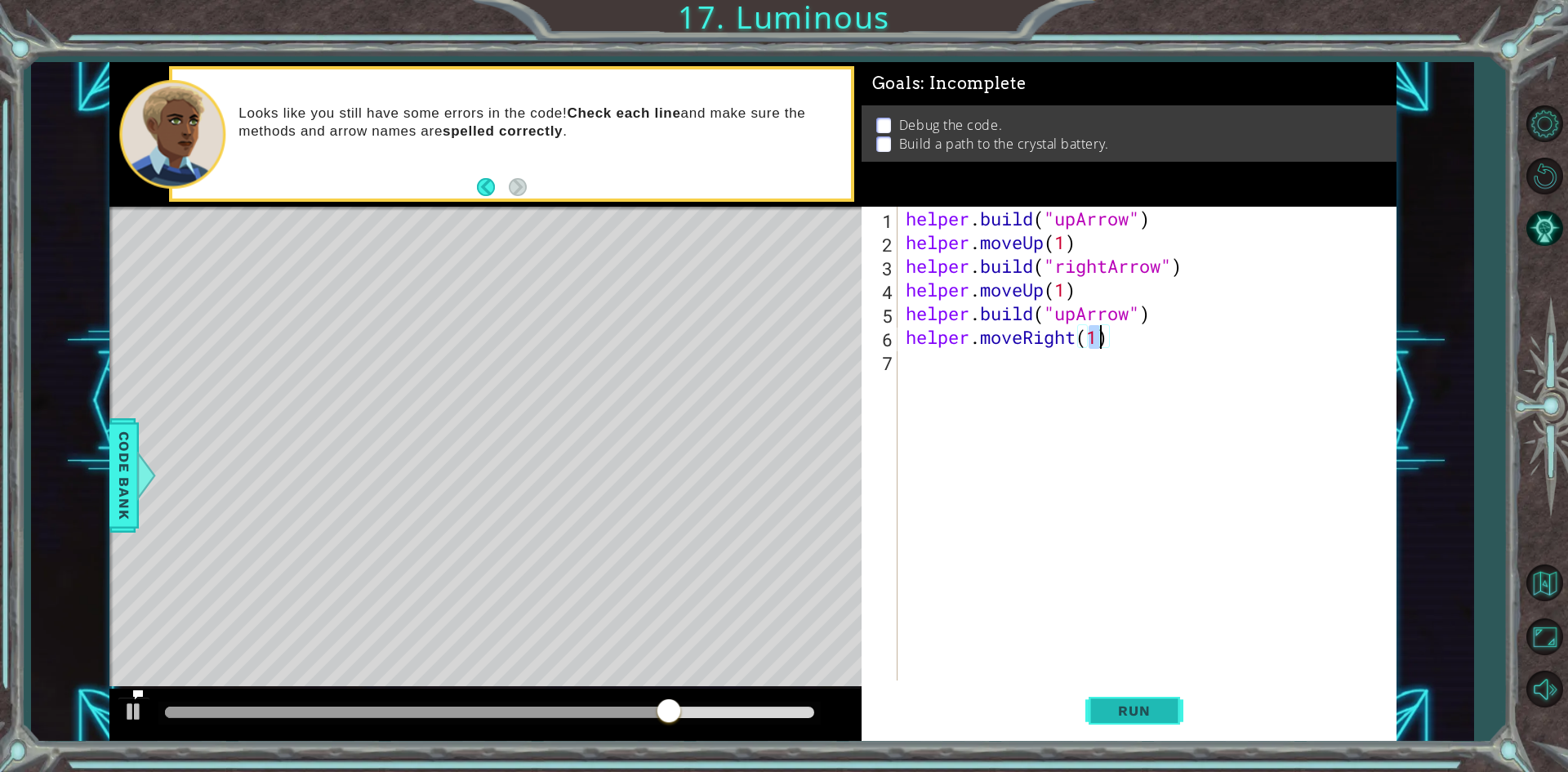
type textarea "helper.moveRight(1)"
click at [1137, 705] on span "Run" at bounding box center [1133, 711] width 65 height 16
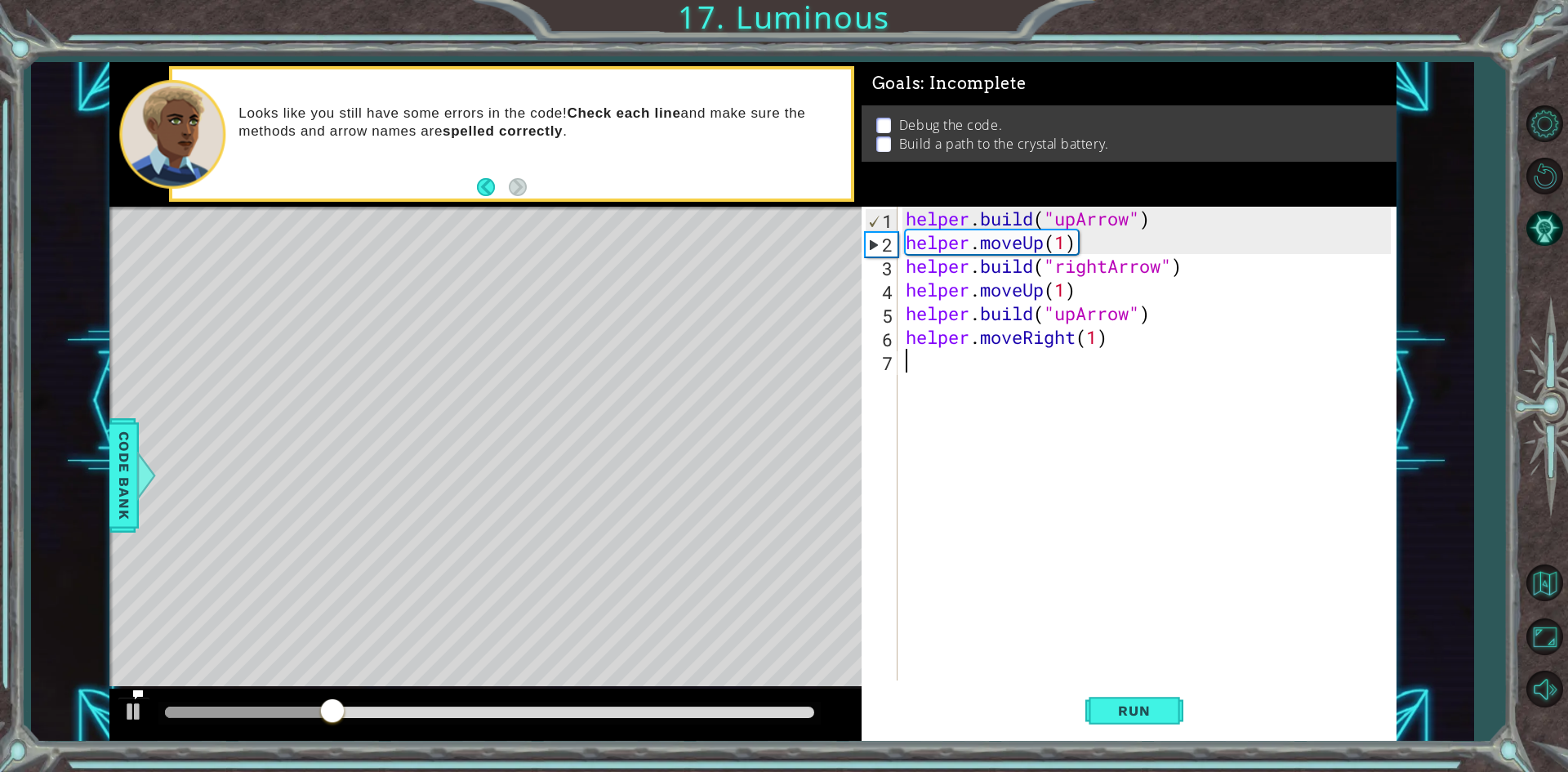
click at [970, 398] on div "helper . build ( "upArrow" ) helper . moveUp ( 1 ) helper . build ( "rightArrow…" at bounding box center [1150, 467] width 496 height 522
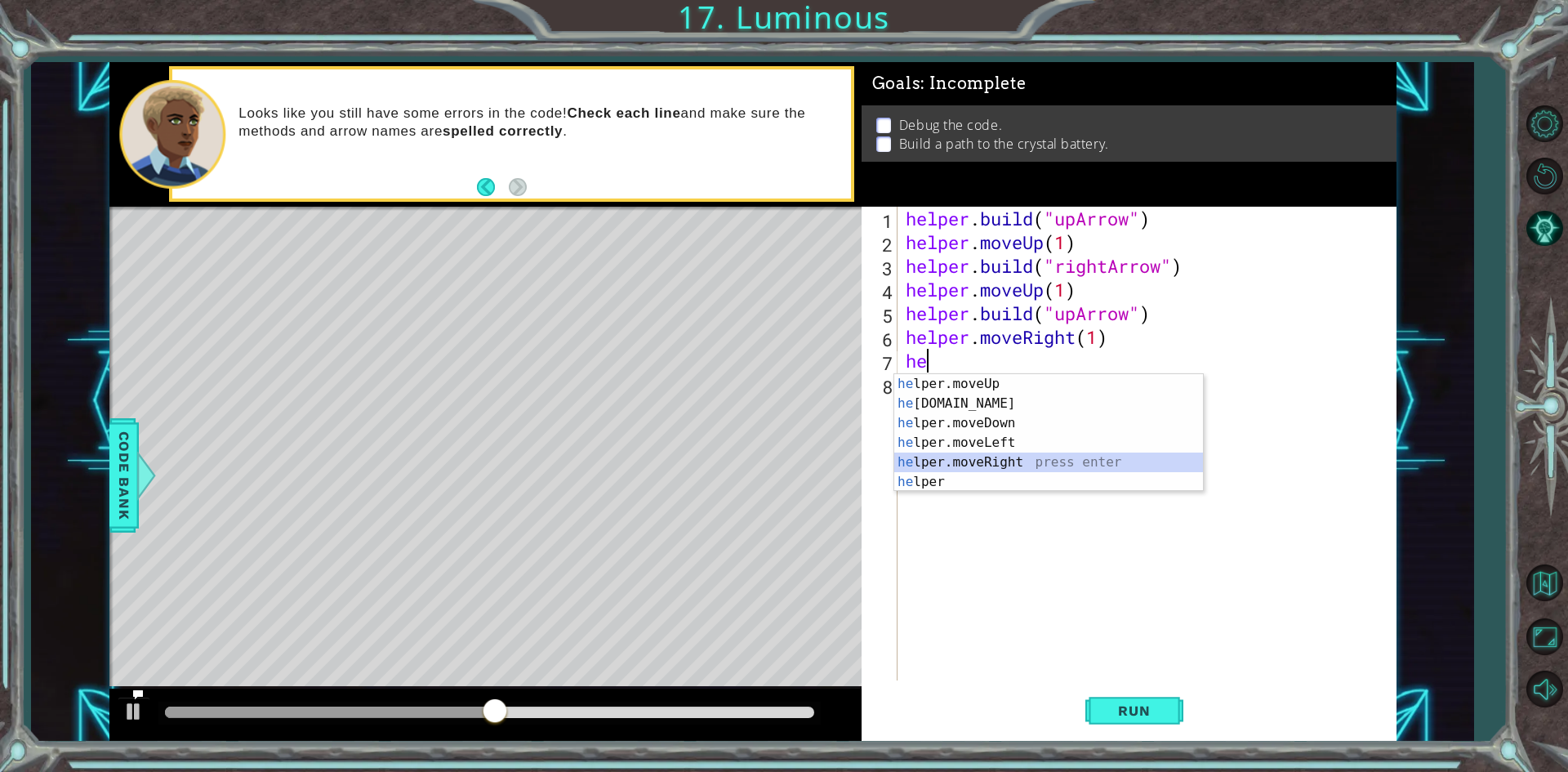
click at [1028, 462] on div "he lper.moveUp press enter he [DOMAIN_NAME] press enter he lper.moveDown press …" at bounding box center [1049, 452] width 309 height 157
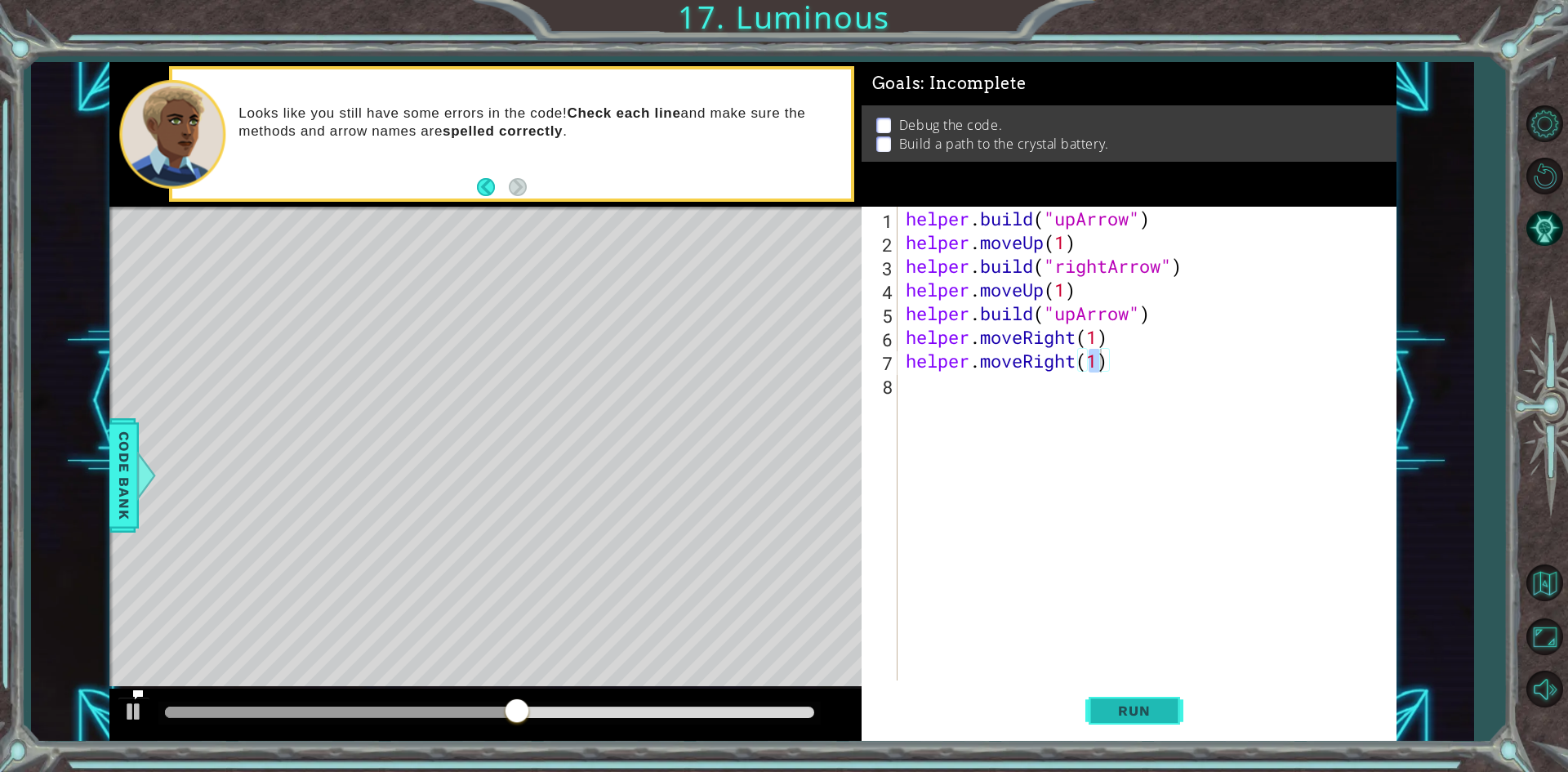
drag, startPoint x: 1100, startPoint y: 708, endPoint x: 1096, endPoint y: 684, distance: 24.3
click at [1110, 703] on button "Run" at bounding box center [1134, 711] width 98 height 53
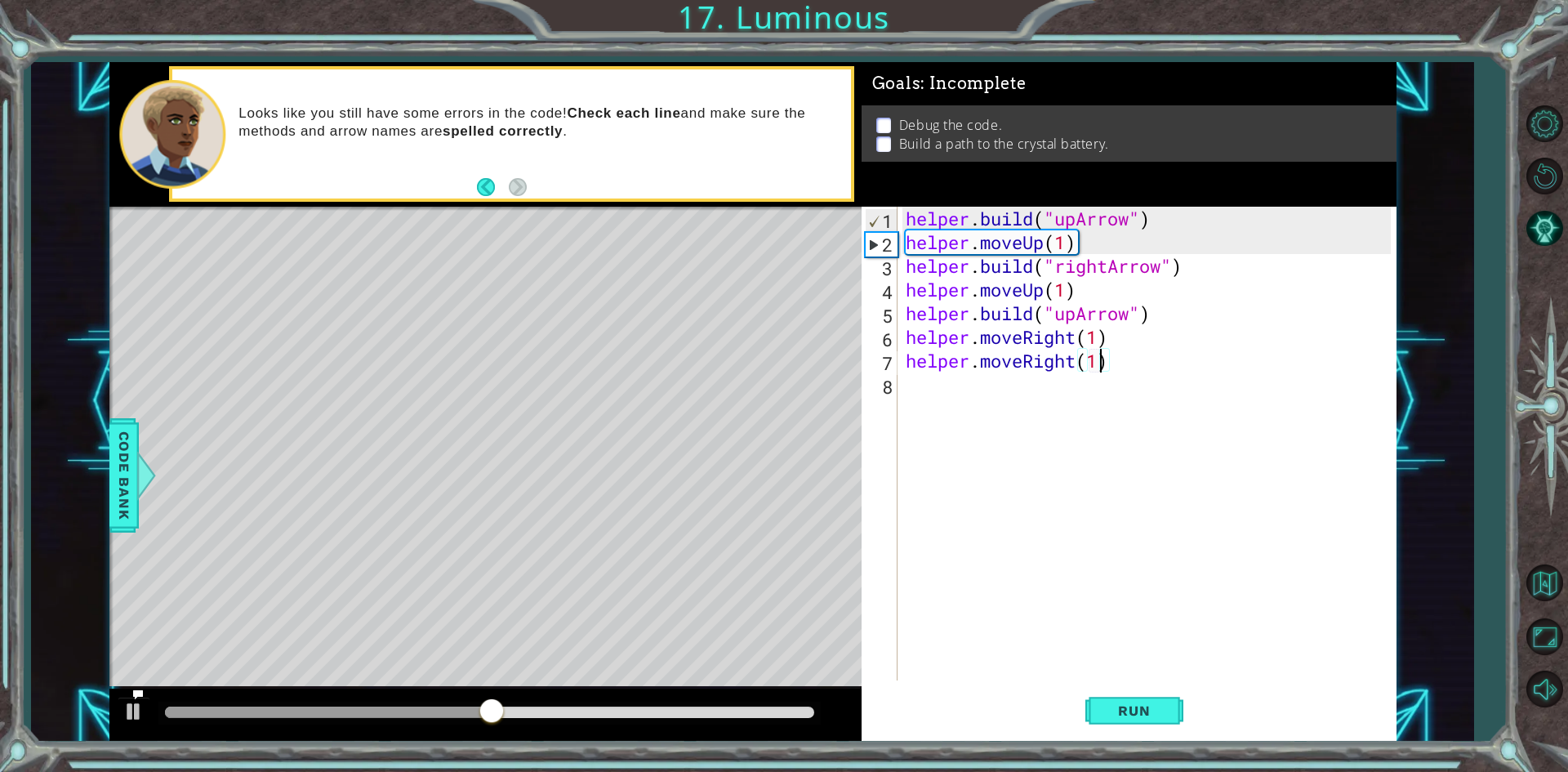
click at [1105, 243] on div "helper . build ( "upArrow" ) helper . moveUp ( 1 ) helper . build ( "rightArrow…" at bounding box center [1150, 467] width 496 height 522
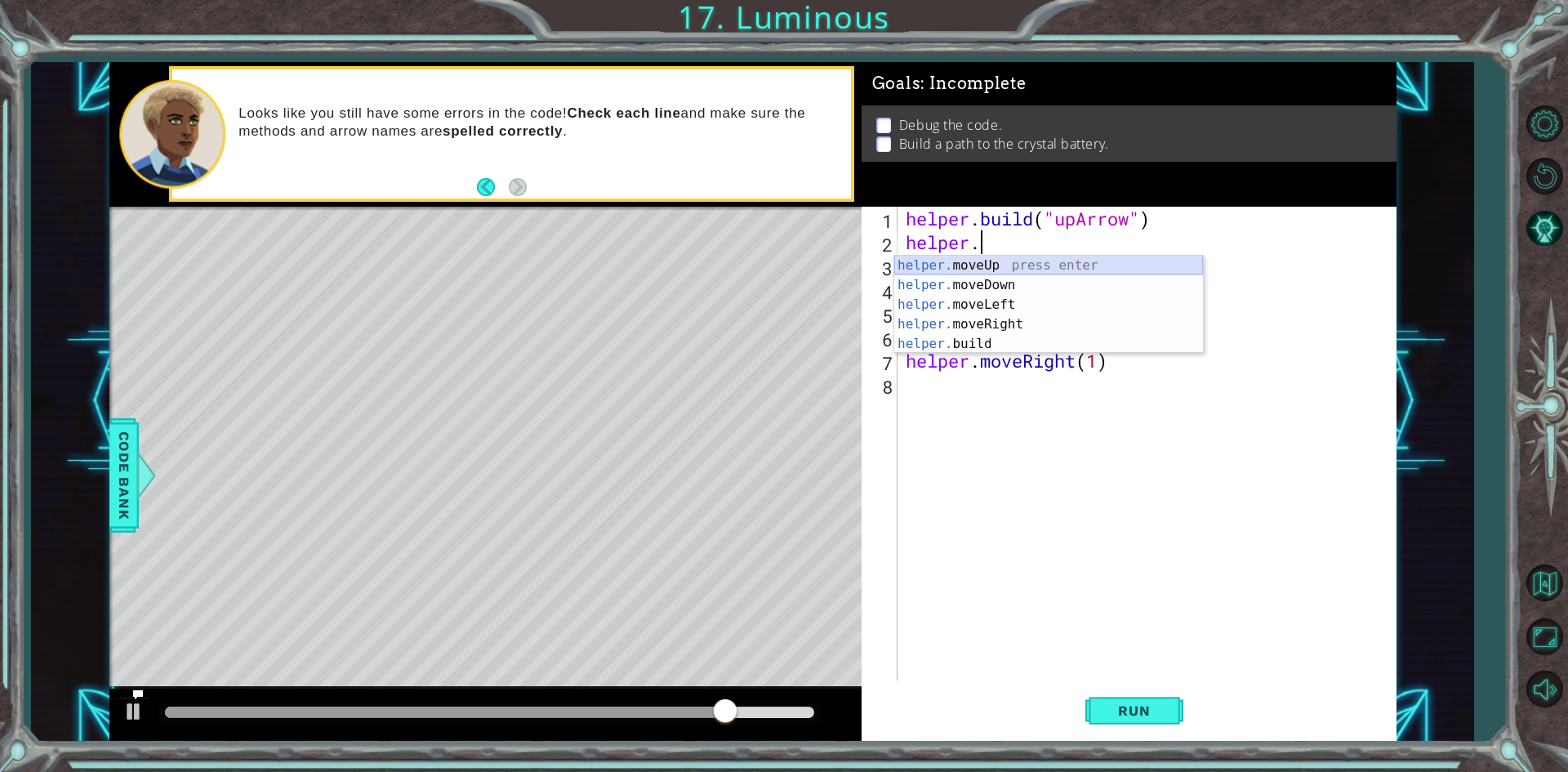
click at [1029, 255] on div "helper. moveUp press enter helper. moveDown press enter helper. moveLeft press …" at bounding box center [1049, 324] width 309 height 138
type textarea "helper.moveUp(1)"
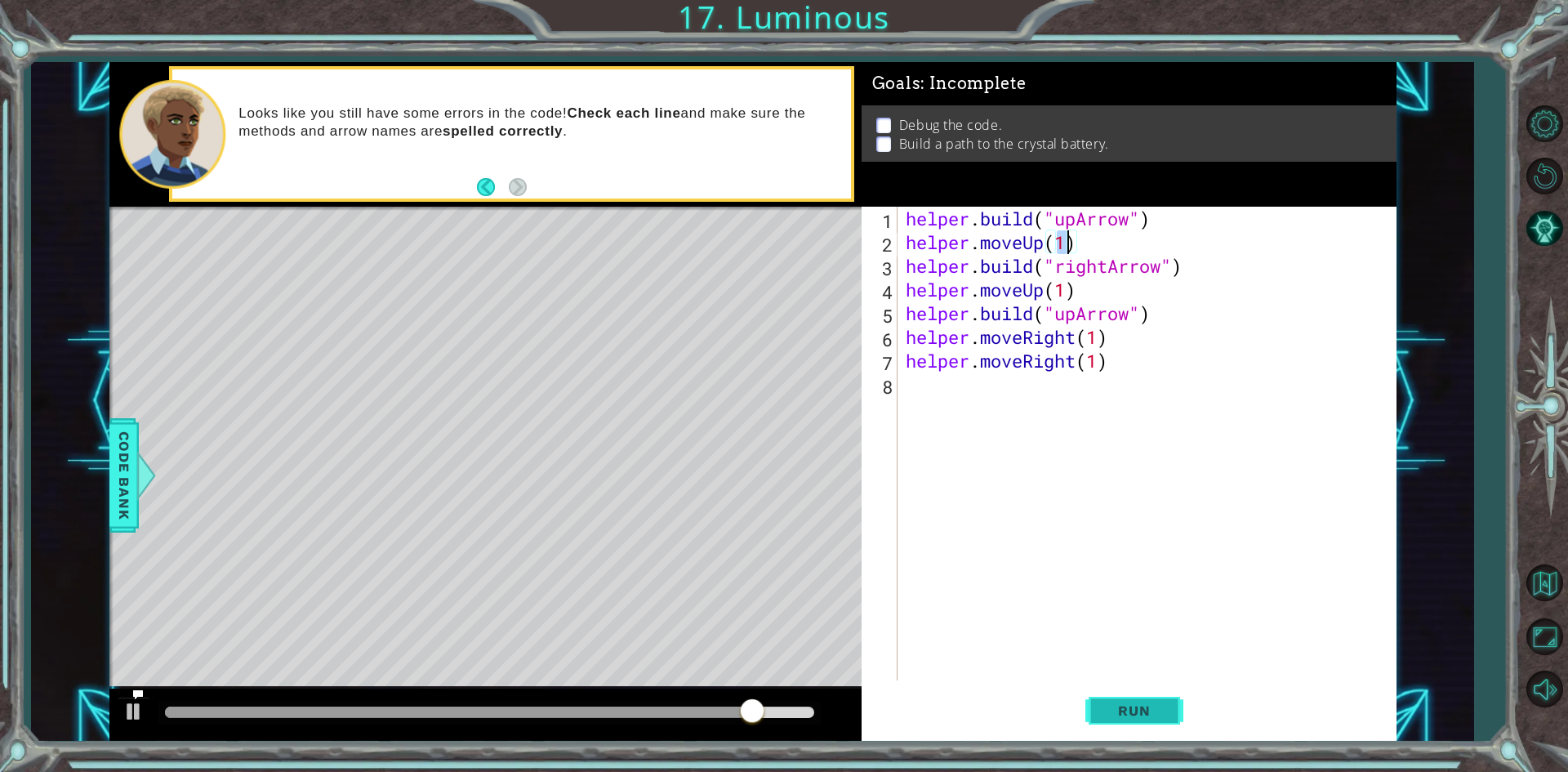
click at [1120, 700] on button "Run" at bounding box center [1134, 711] width 98 height 53
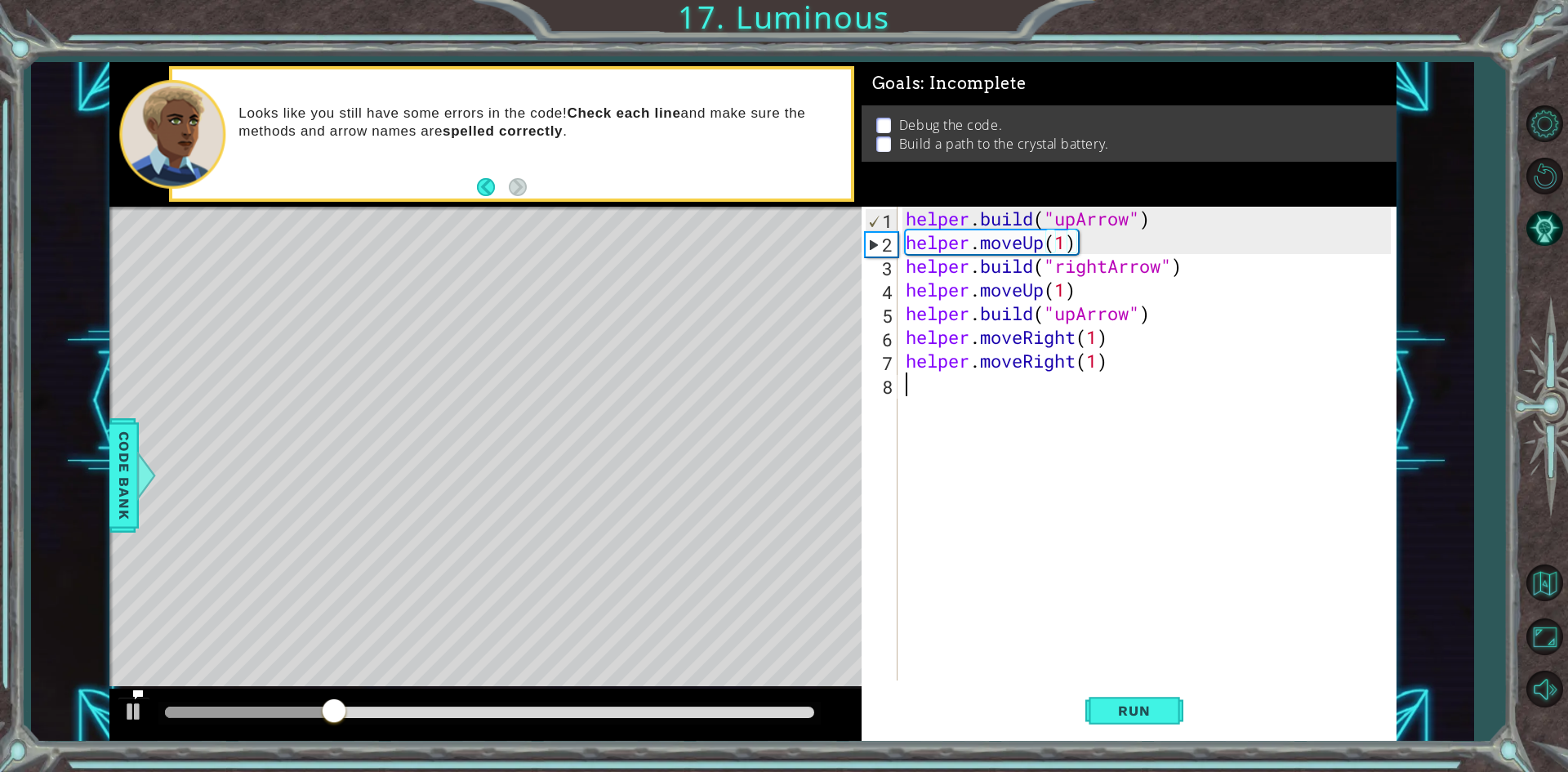
click at [1109, 385] on div "helper . build ( "upArrow" ) helper . moveUp ( 1 ) helper . build ( "rightArrow…" at bounding box center [1150, 467] width 496 height 522
click at [1135, 351] on div "helper . build ( "upArrow" ) helper . moveUp ( 1 ) helper . build ( "rightArrow…" at bounding box center [1150, 467] width 496 height 522
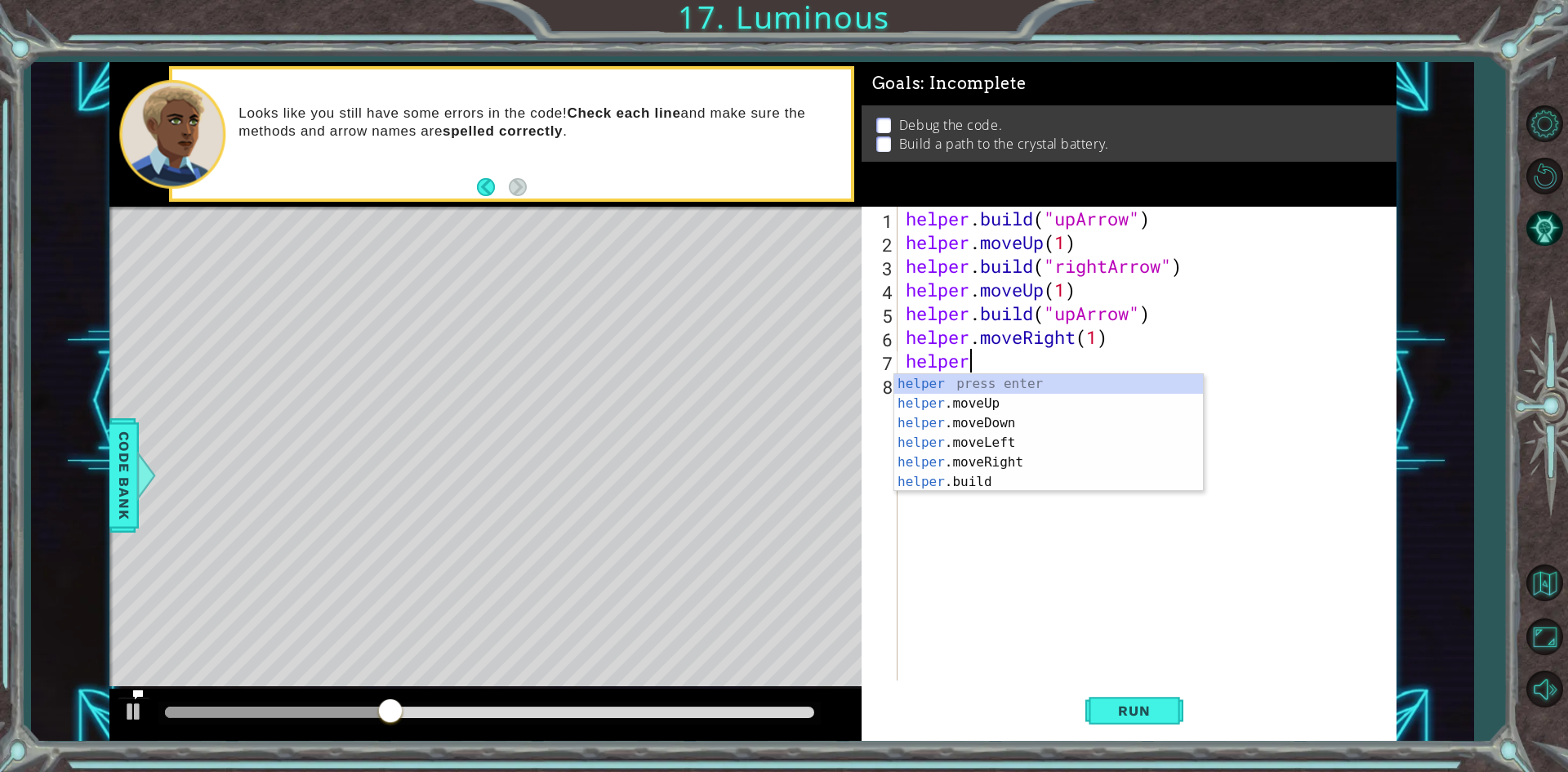
type textarea "h"
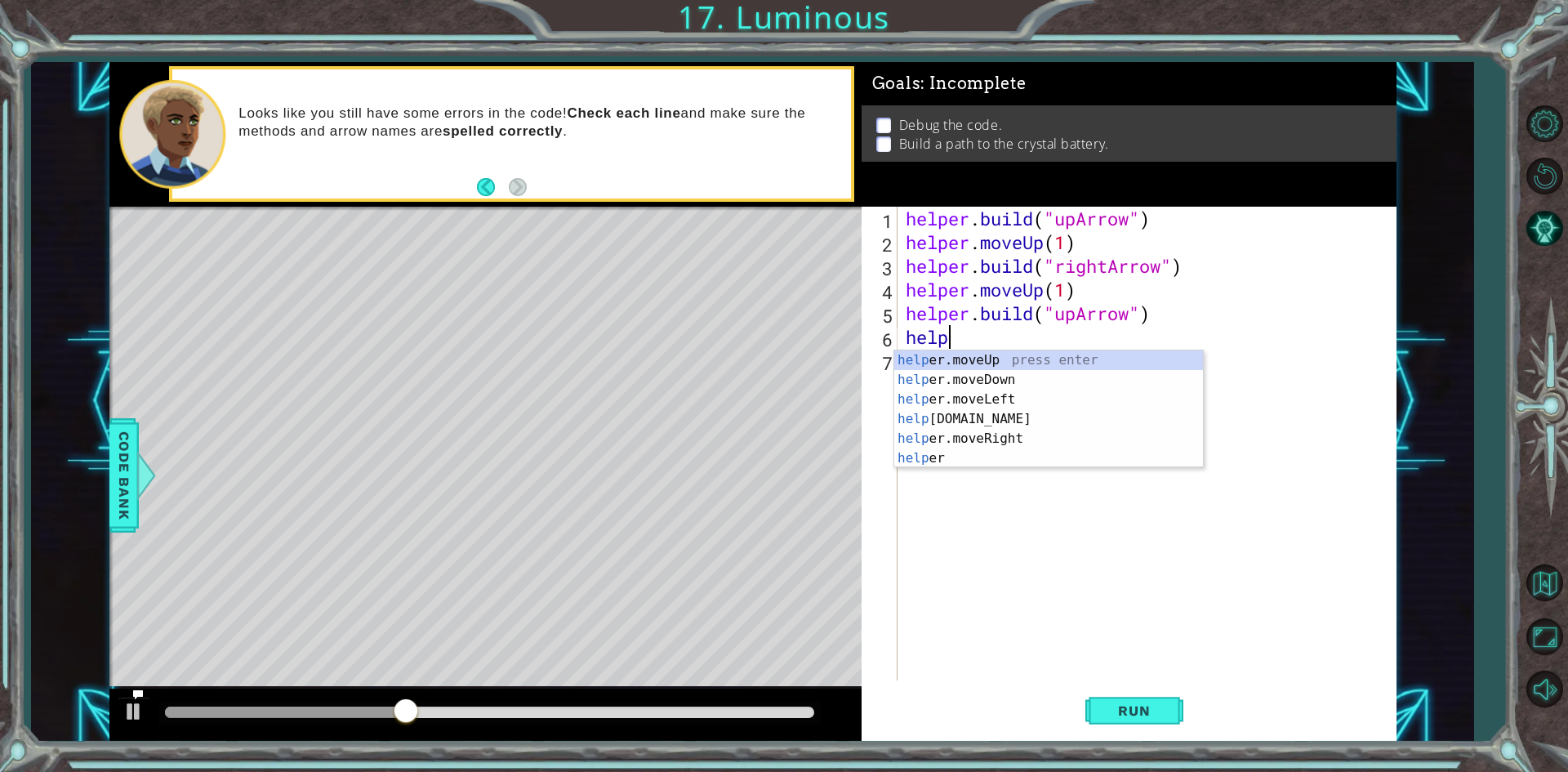
type textarea "h"
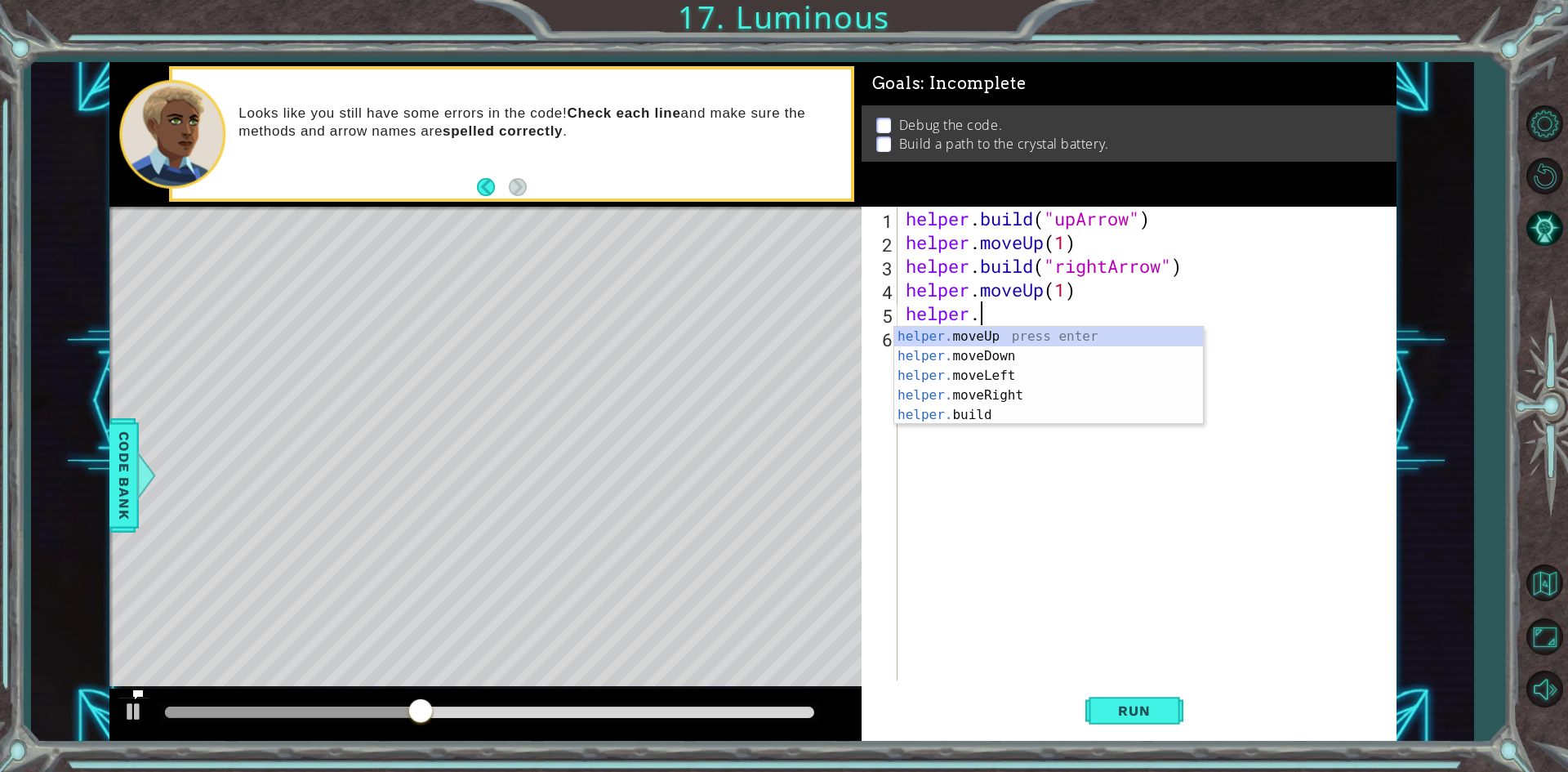
type textarea "h"
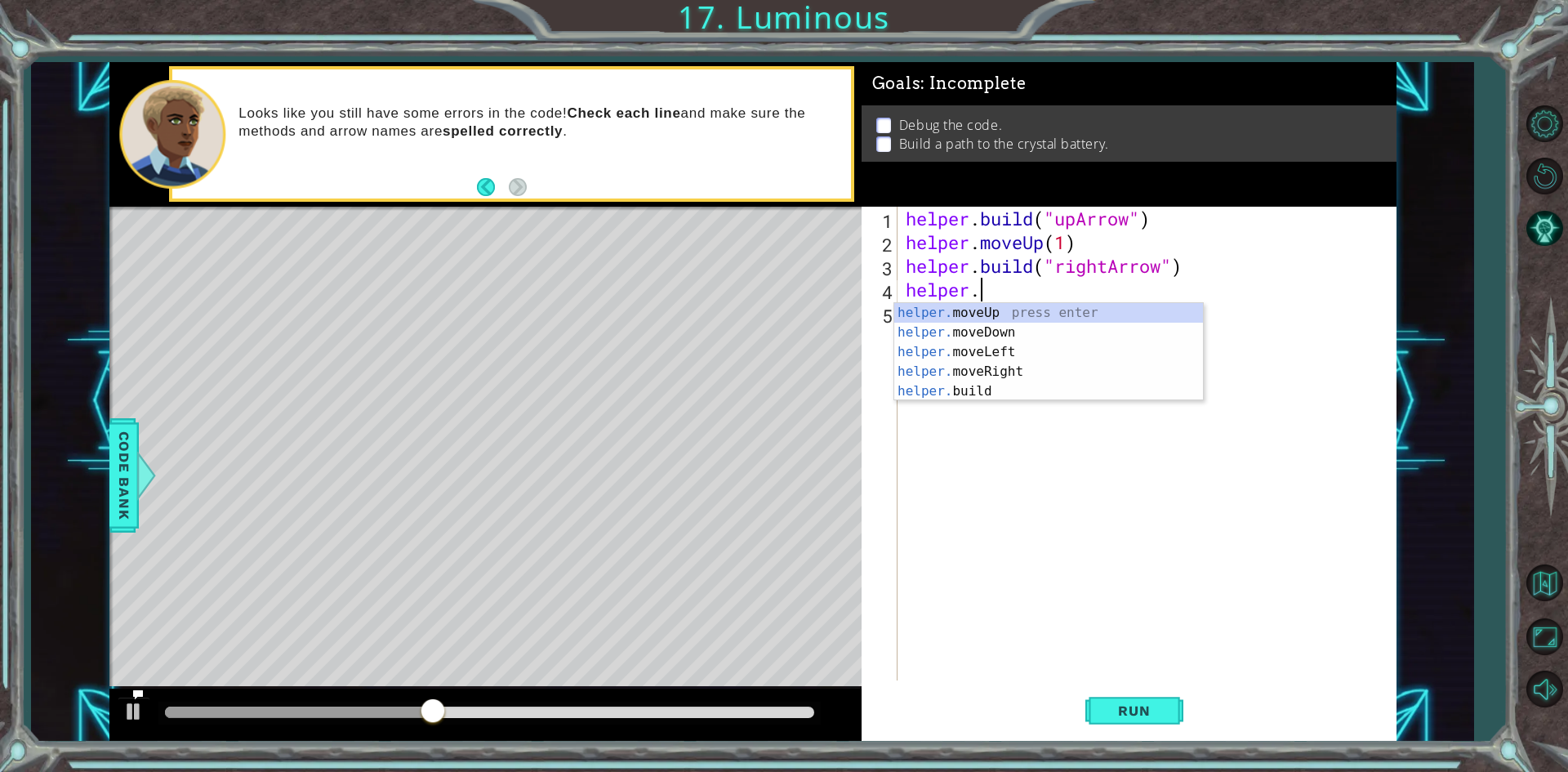
type textarea "h"
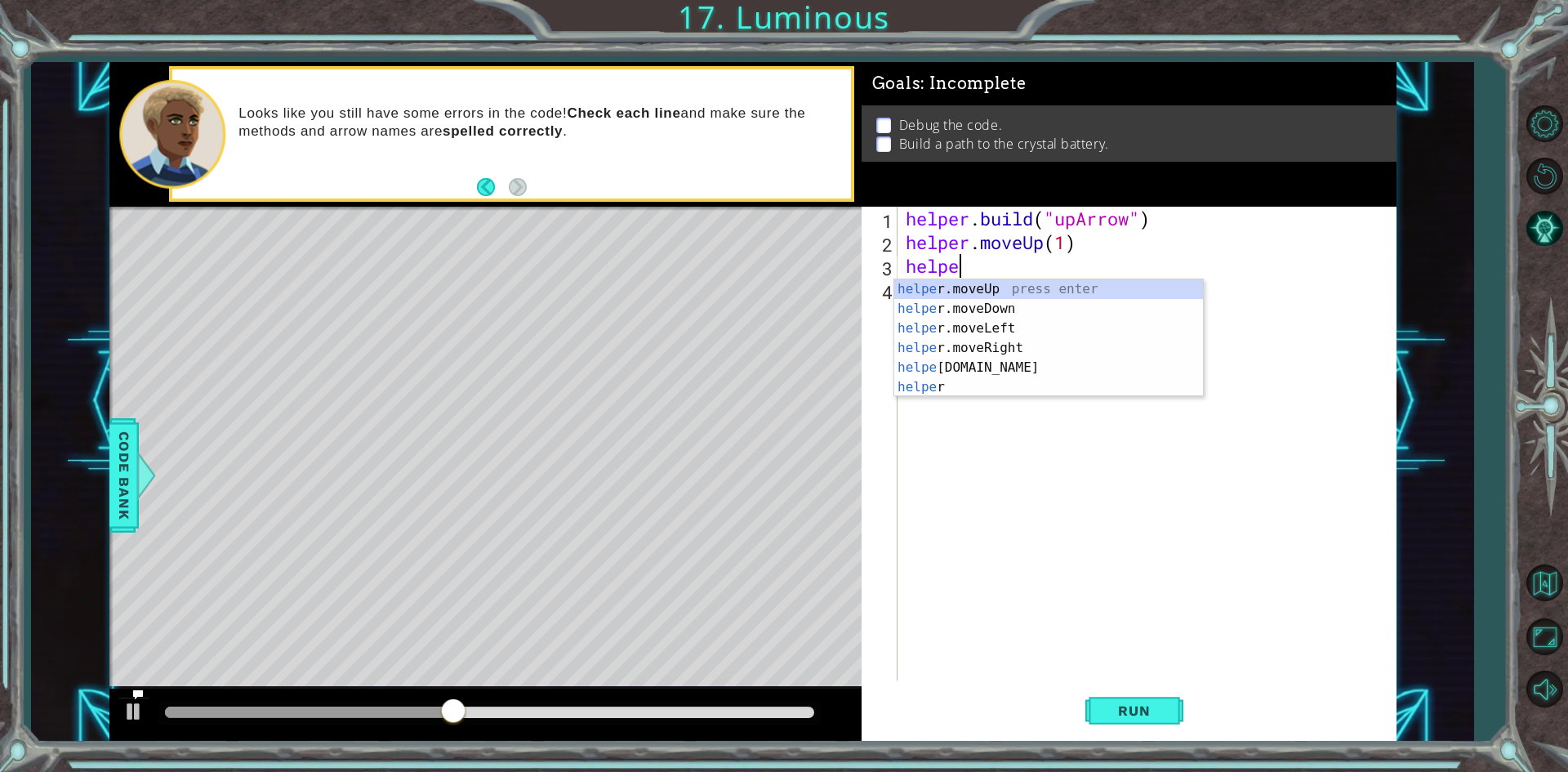
type textarea "h"
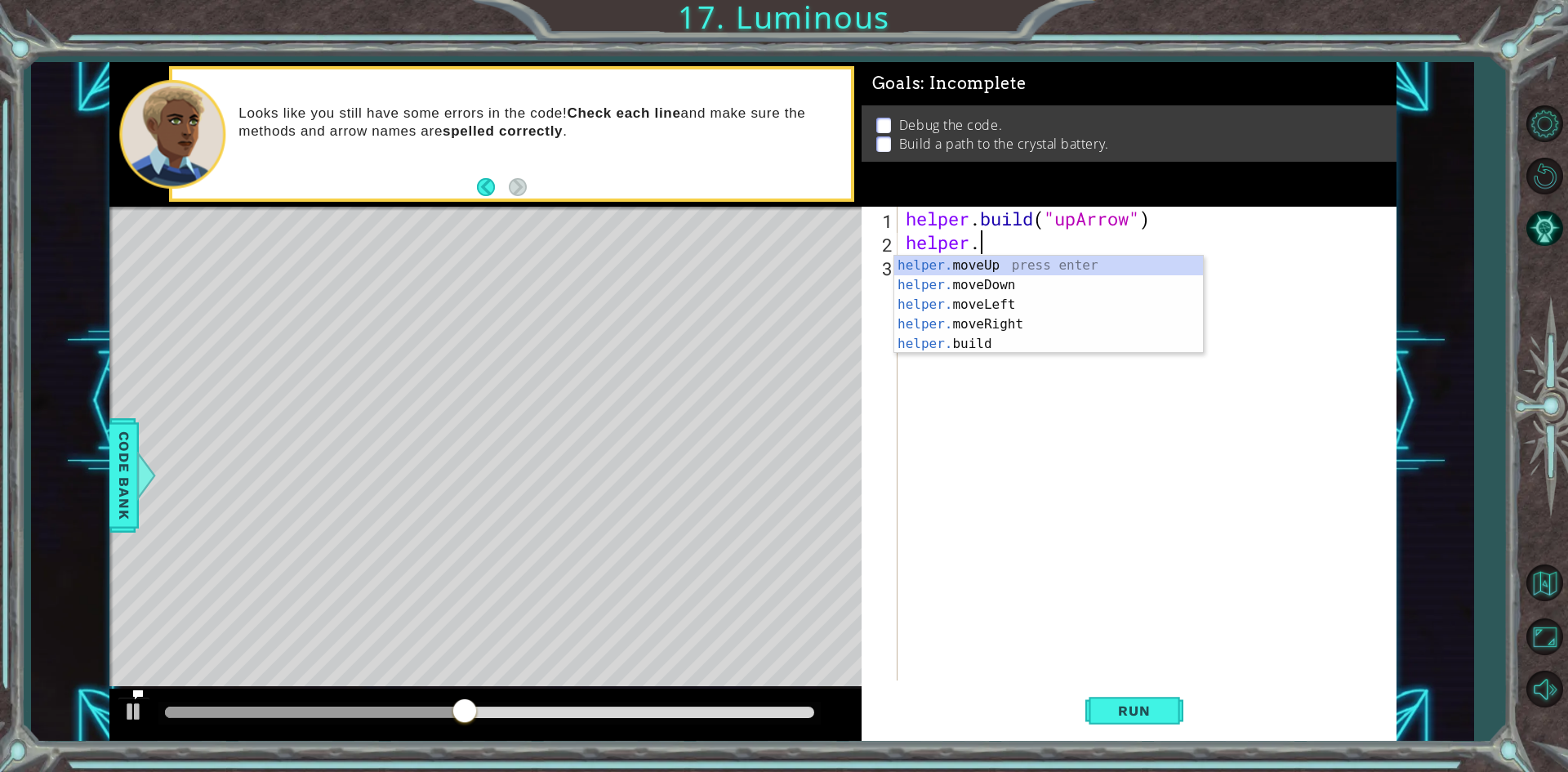
type textarea "h"
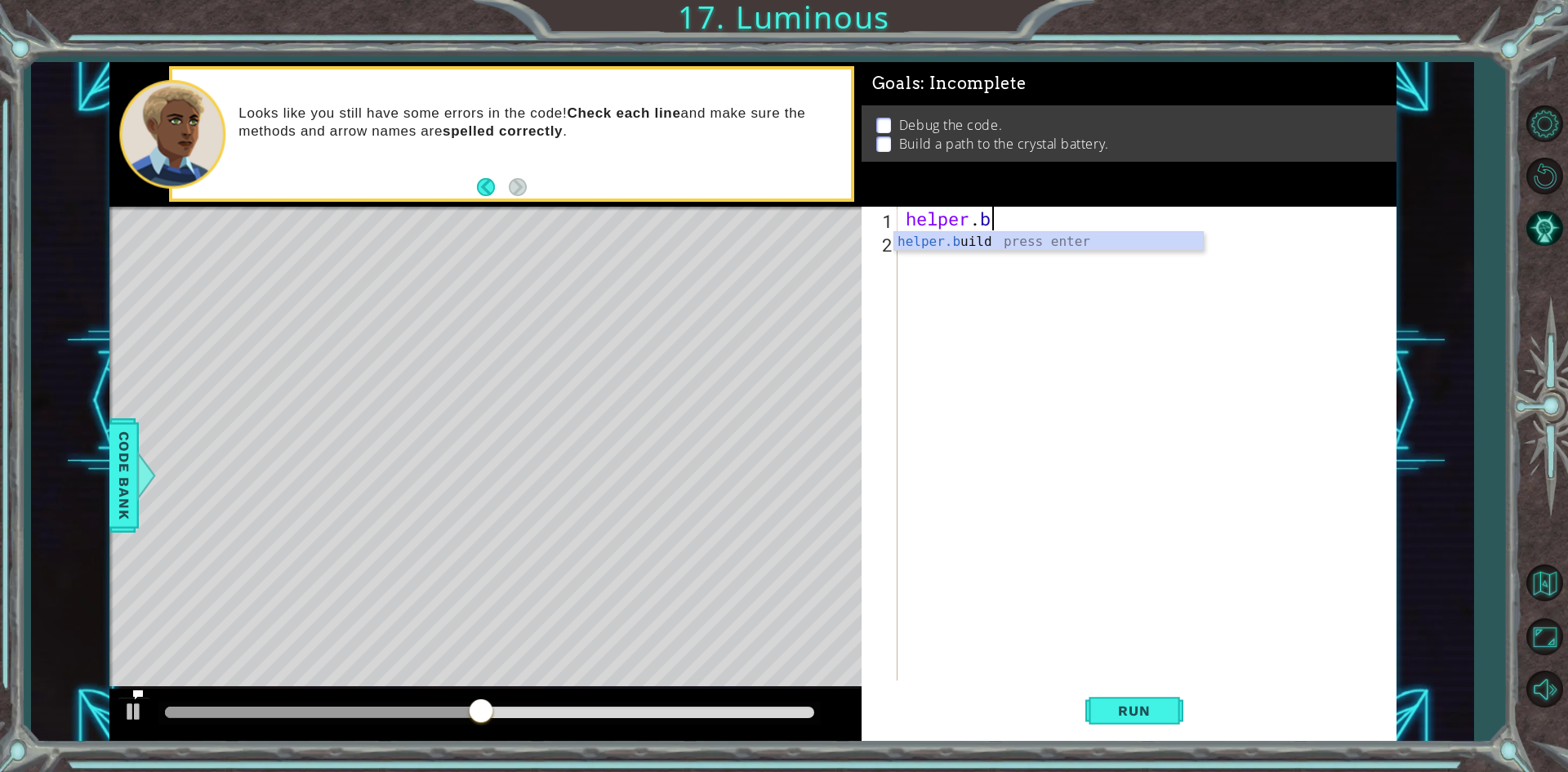
type textarea "h"
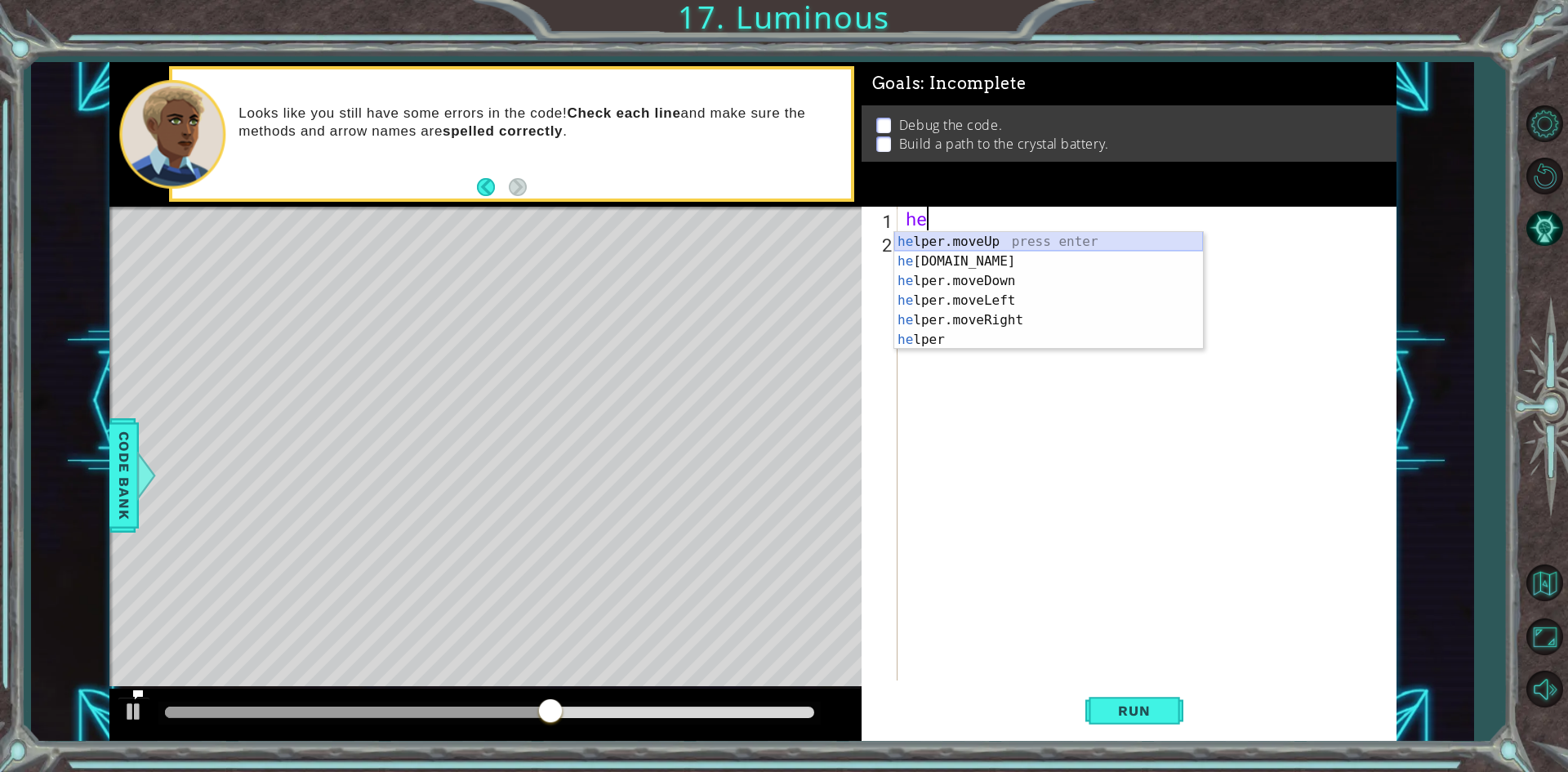
click at [1036, 251] on div "he lper.moveUp press enter he [DOMAIN_NAME] press enter he lper.moveDown press …" at bounding box center [1049, 310] width 309 height 157
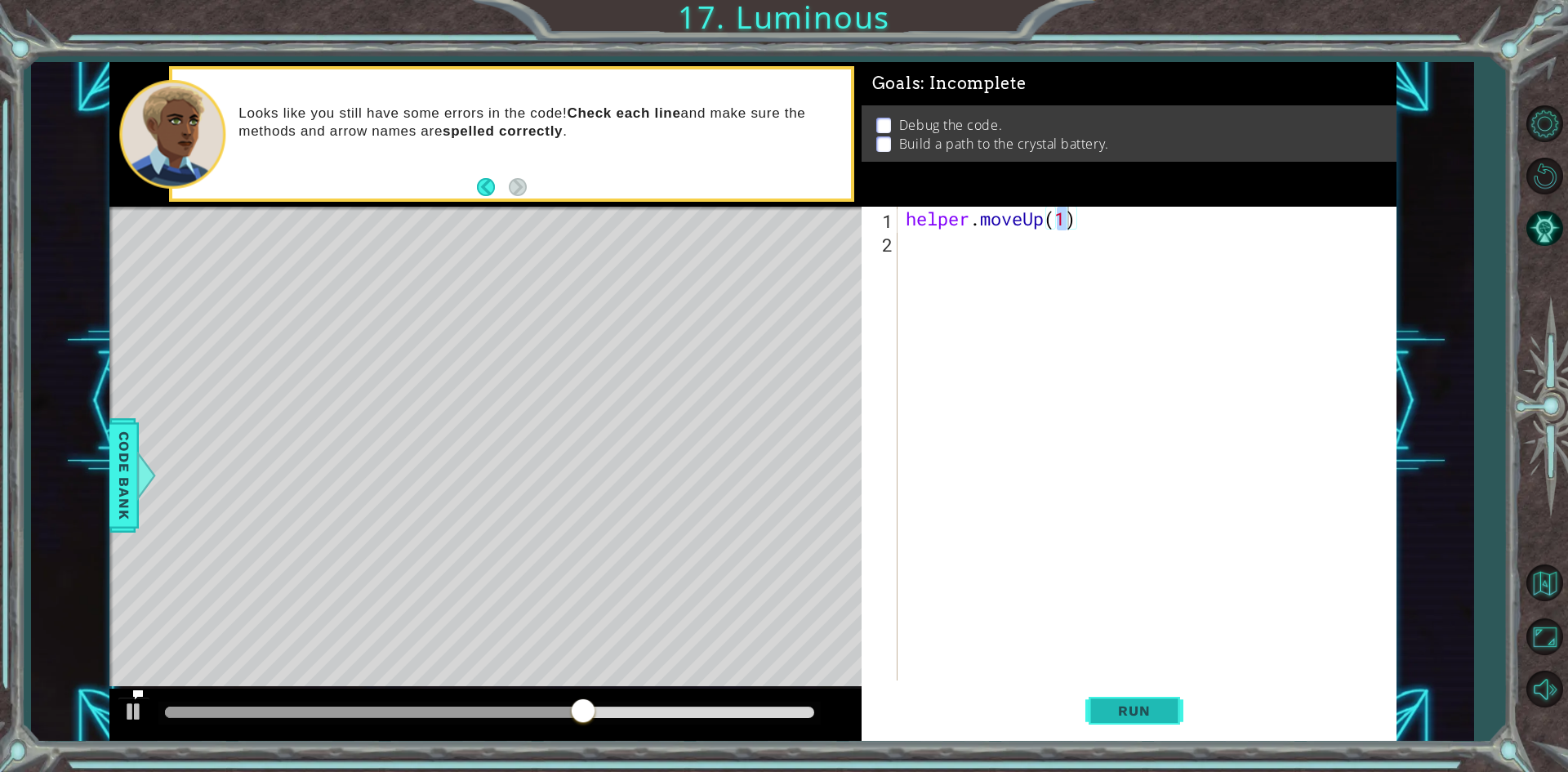
click at [1123, 695] on button "Run" at bounding box center [1134, 711] width 98 height 53
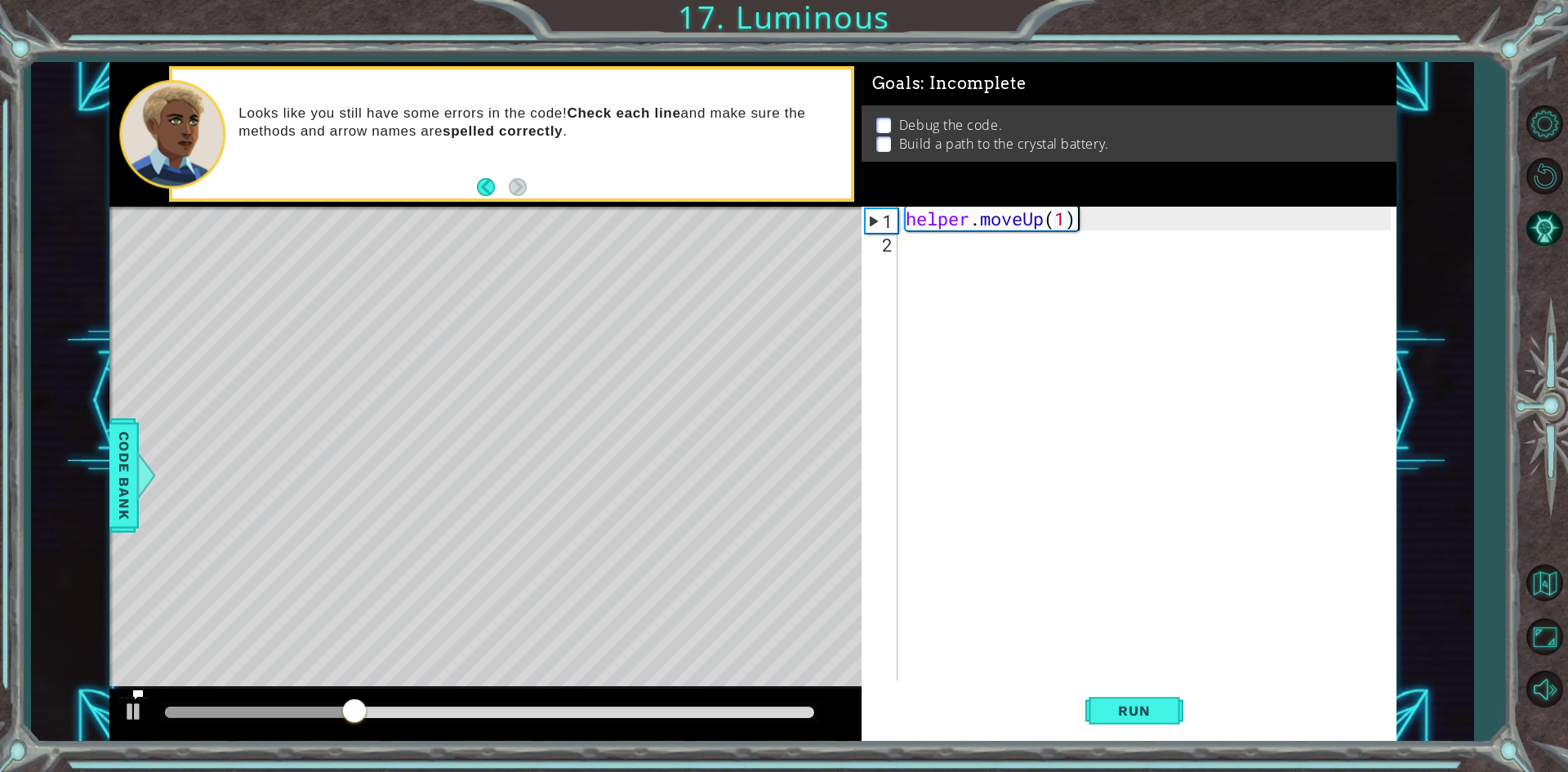
click at [1110, 221] on div "helper . moveUp ( 1 )" at bounding box center [1150, 467] width 496 height 522
click at [1091, 211] on div "helper . moveUp ( 1 )" at bounding box center [1150, 467] width 496 height 522
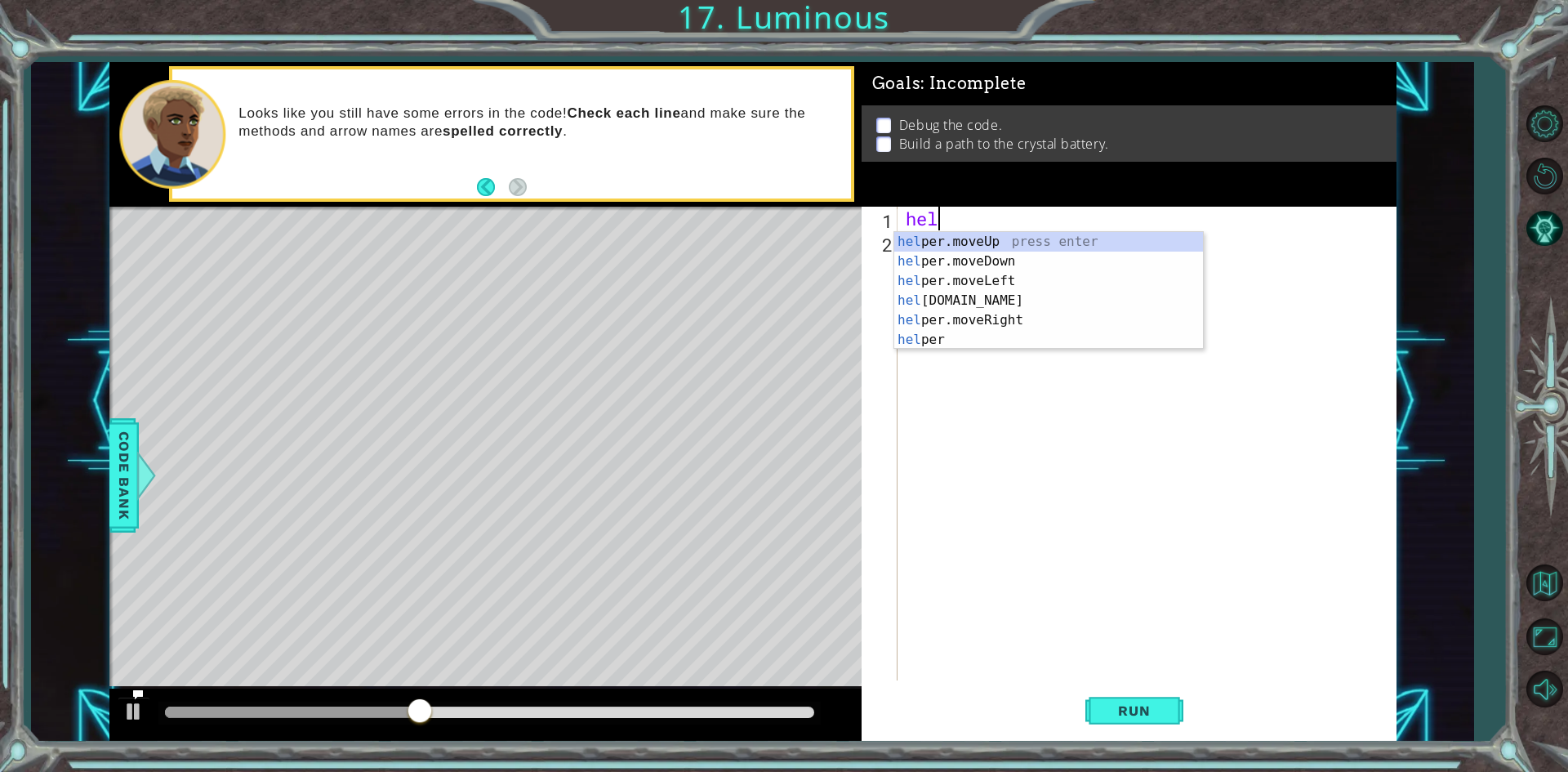
type textarea "h"
click at [994, 346] on div "helper press enter helper .moveUp press enter helper .moveDown press enter help…" at bounding box center [1049, 310] width 309 height 157
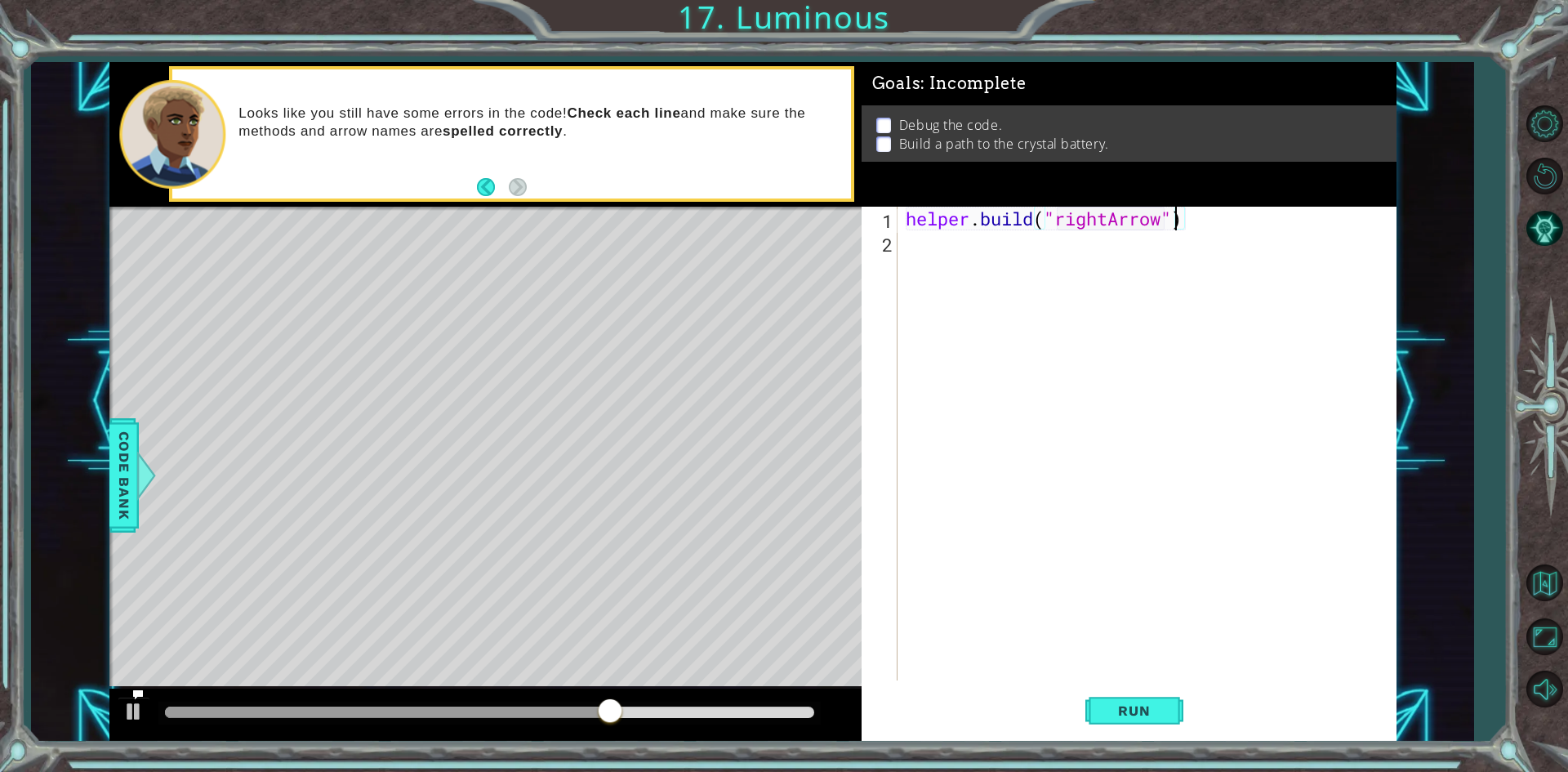
click at [1173, 214] on div "helper . build ( "rightArrow" )" at bounding box center [1150, 467] width 496 height 522
click at [1045, 213] on div "helper . build ( upArrow )" at bounding box center [1150, 467] width 496 height 522
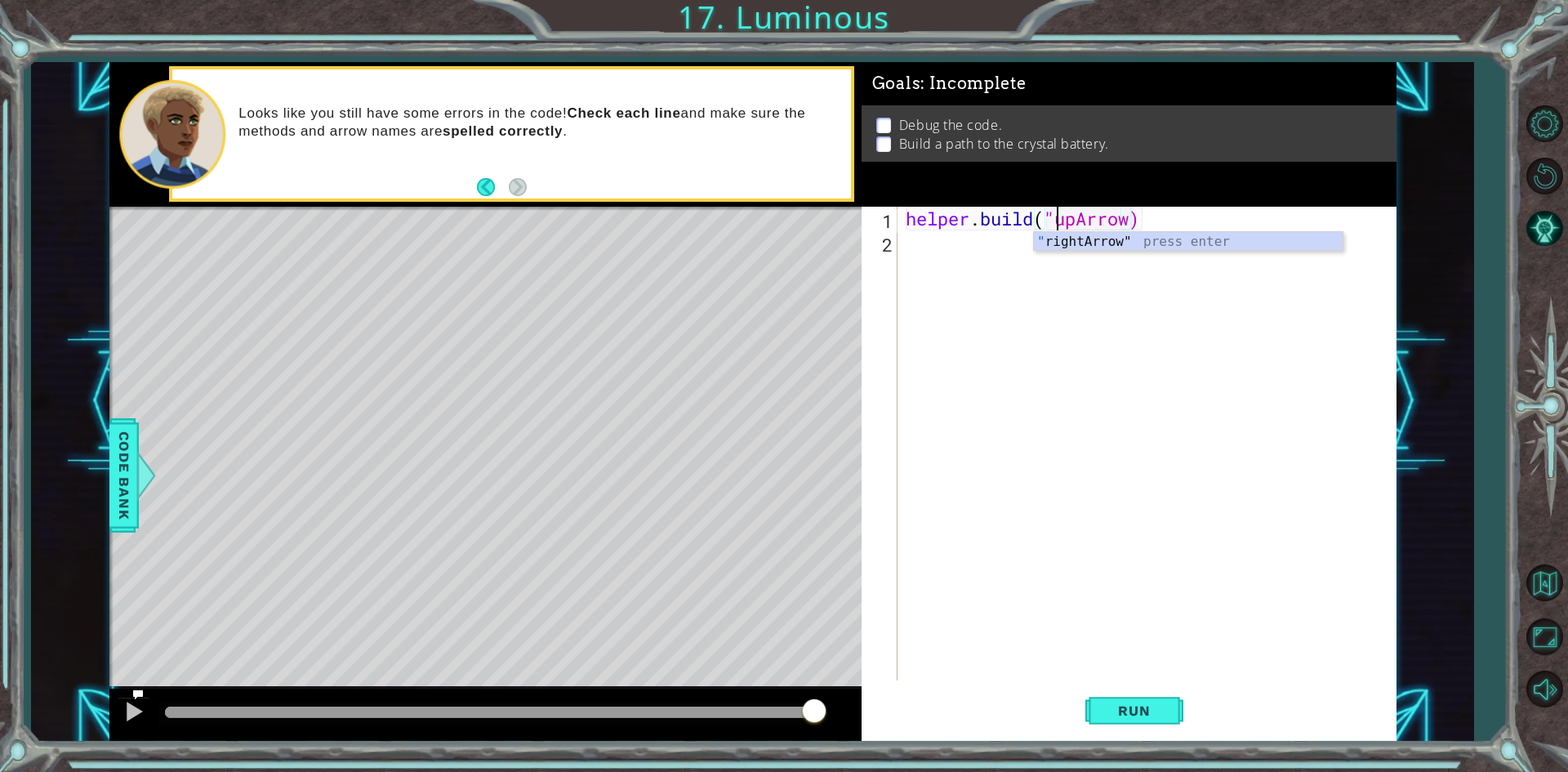
scroll to position [0, 7]
click at [1128, 223] on div "helper . build ( "upArrow)" at bounding box center [1150, 467] width 496 height 522
click at [1137, 709] on span "Run" at bounding box center [1133, 711] width 65 height 16
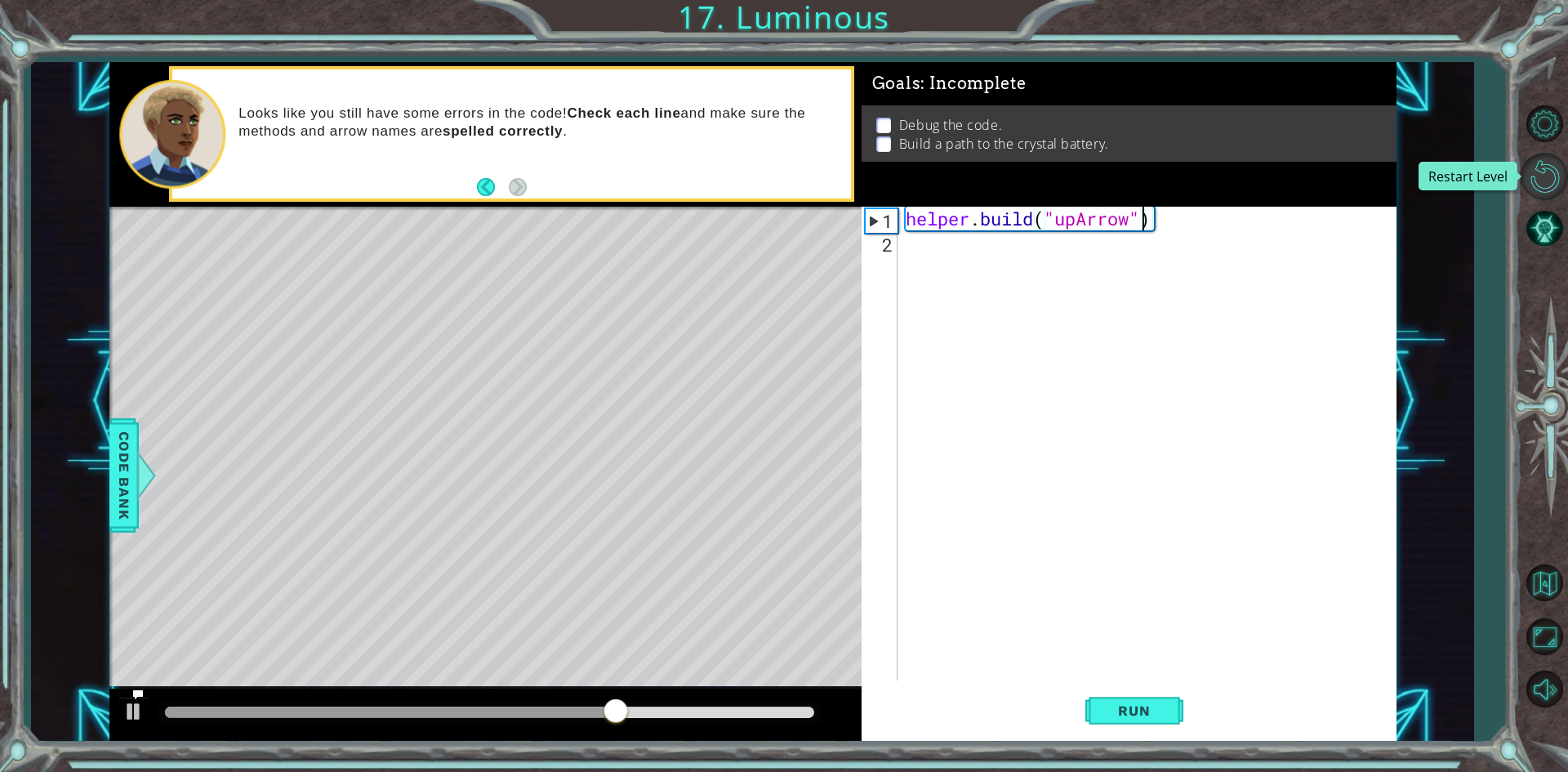
click at [1555, 181] on button "Restart Level" at bounding box center [1545, 177] width 48 height 48
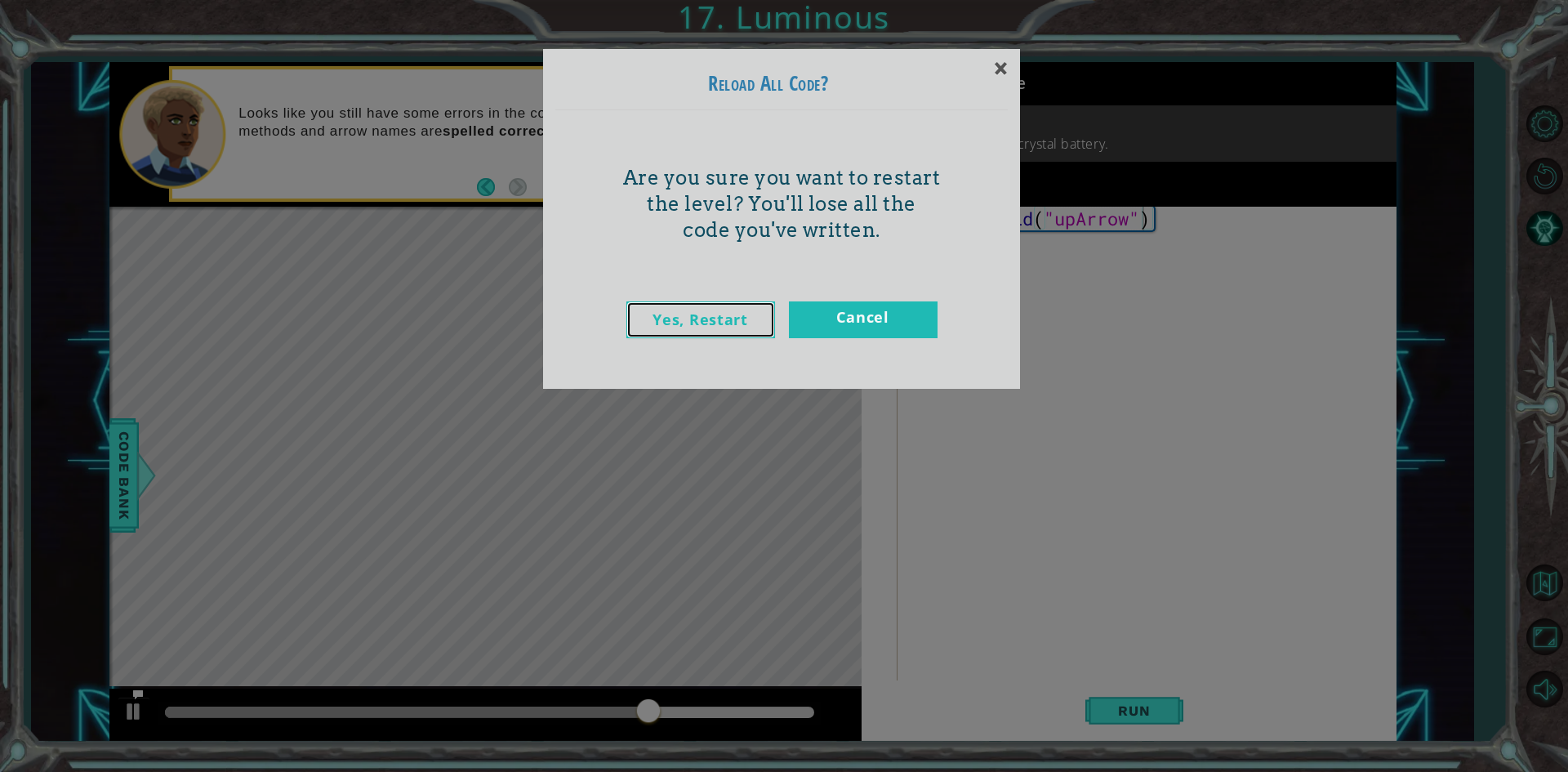
click at [683, 337] on link "Yes, Restart" at bounding box center [700, 319] width 149 height 37
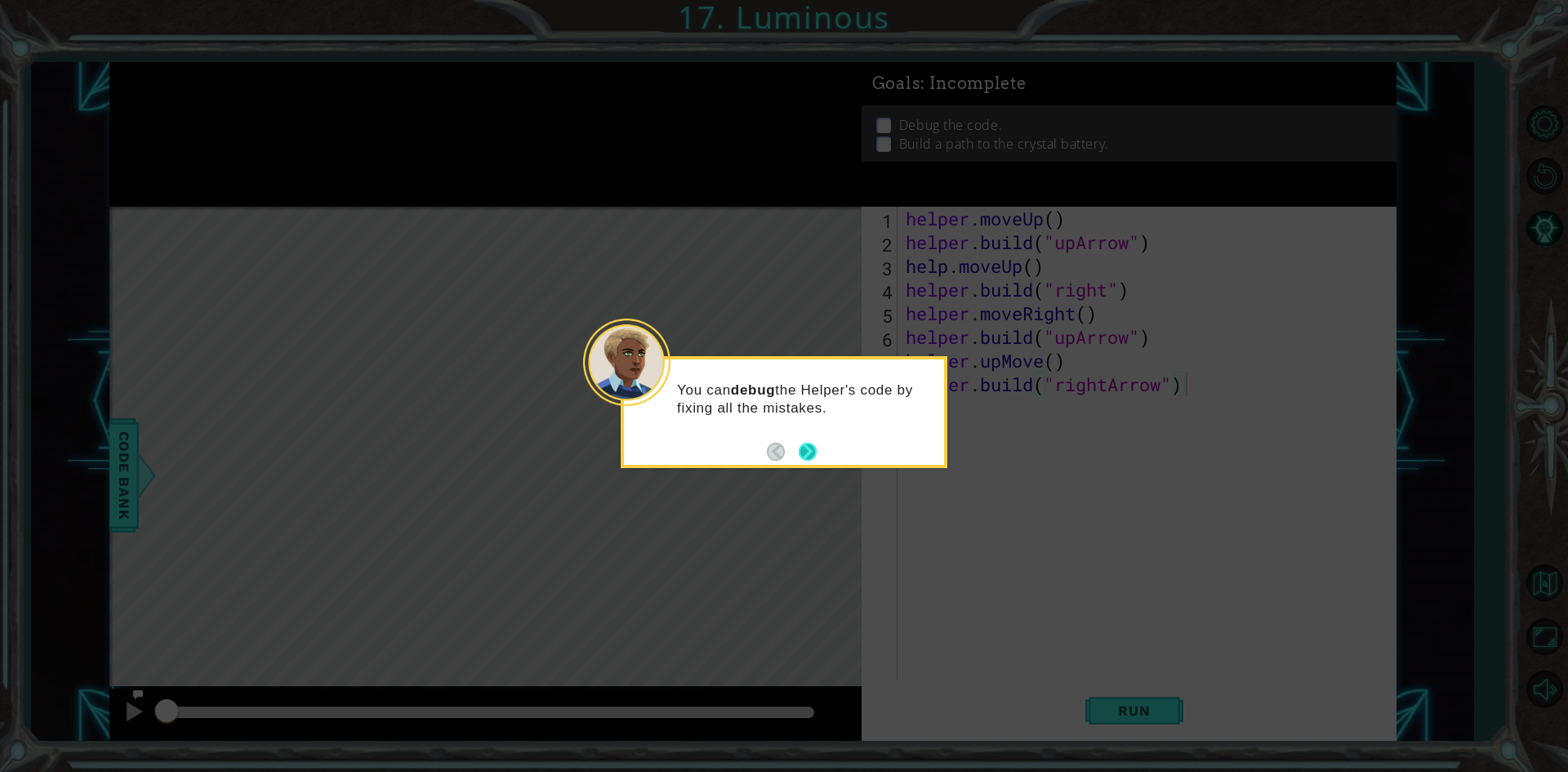
click at [810, 451] on button "Next" at bounding box center [807, 452] width 18 height 18
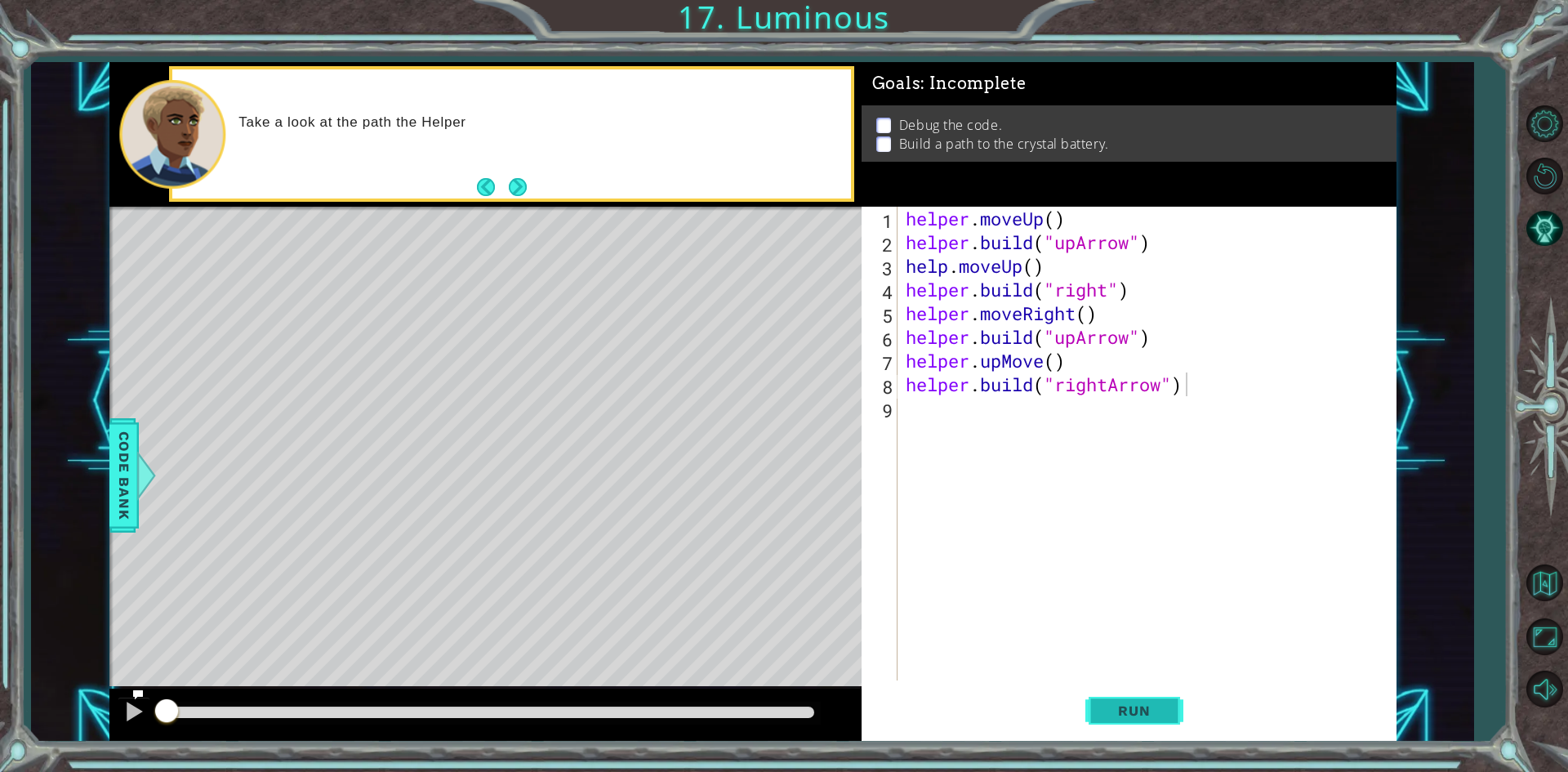
click at [1105, 699] on button "Run" at bounding box center [1134, 711] width 98 height 53
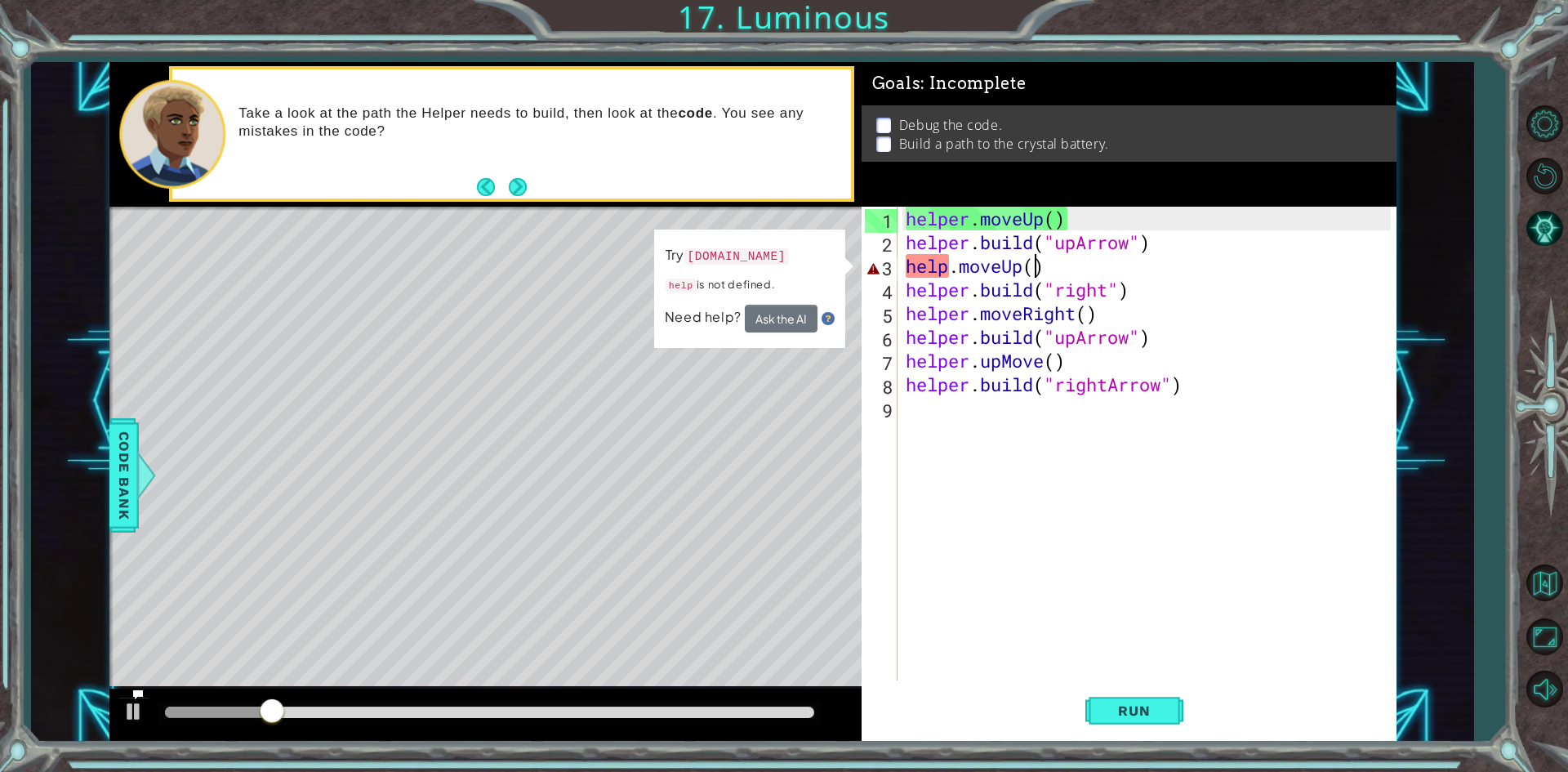
click at [1030, 274] on div "helper . moveUp ( ) helper . build ( "upArrow" ) help . moveUp ( ) helper . bui…" at bounding box center [1150, 467] width 496 height 522
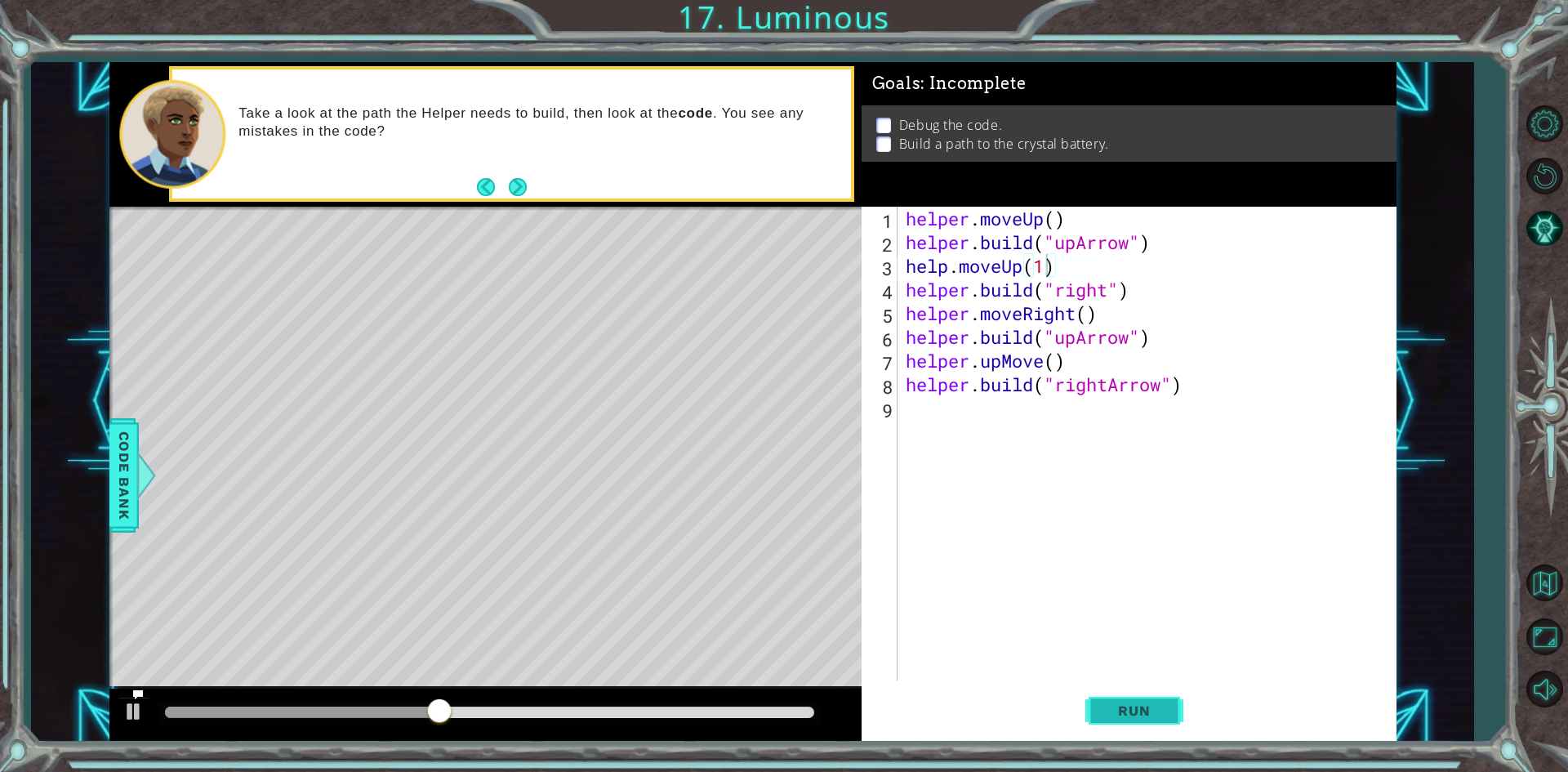
click at [1169, 736] on button "Run" at bounding box center [1134, 711] width 98 height 53
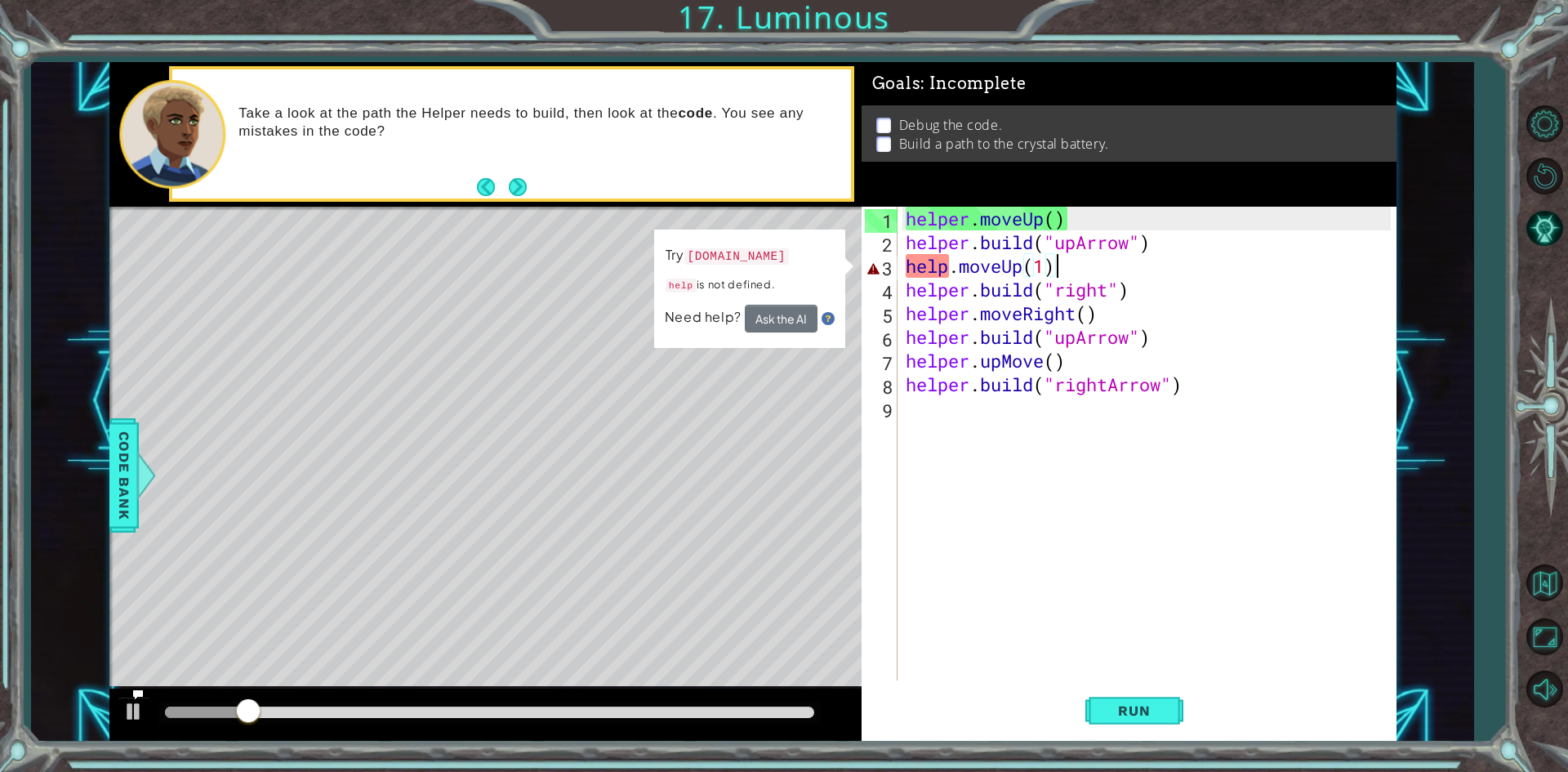
click at [1056, 271] on div "helper . moveUp ( ) helper . build ( "upArrow" ) help . moveUp ( 1 ) helper . b…" at bounding box center [1150, 467] width 496 height 522
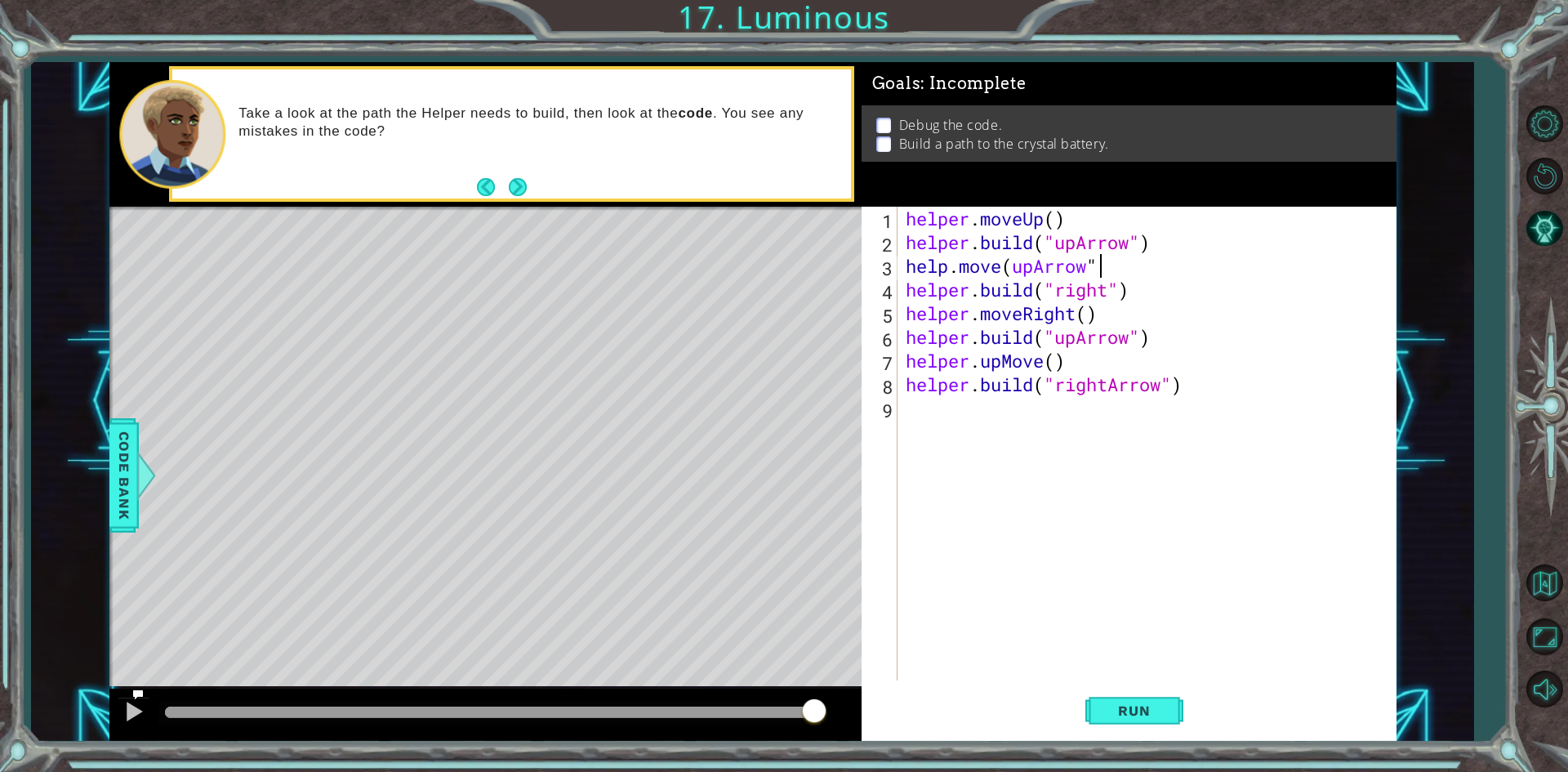
scroll to position [0, 8]
click at [1099, 717] on button "Run" at bounding box center [1134, 711] width 98 height 53
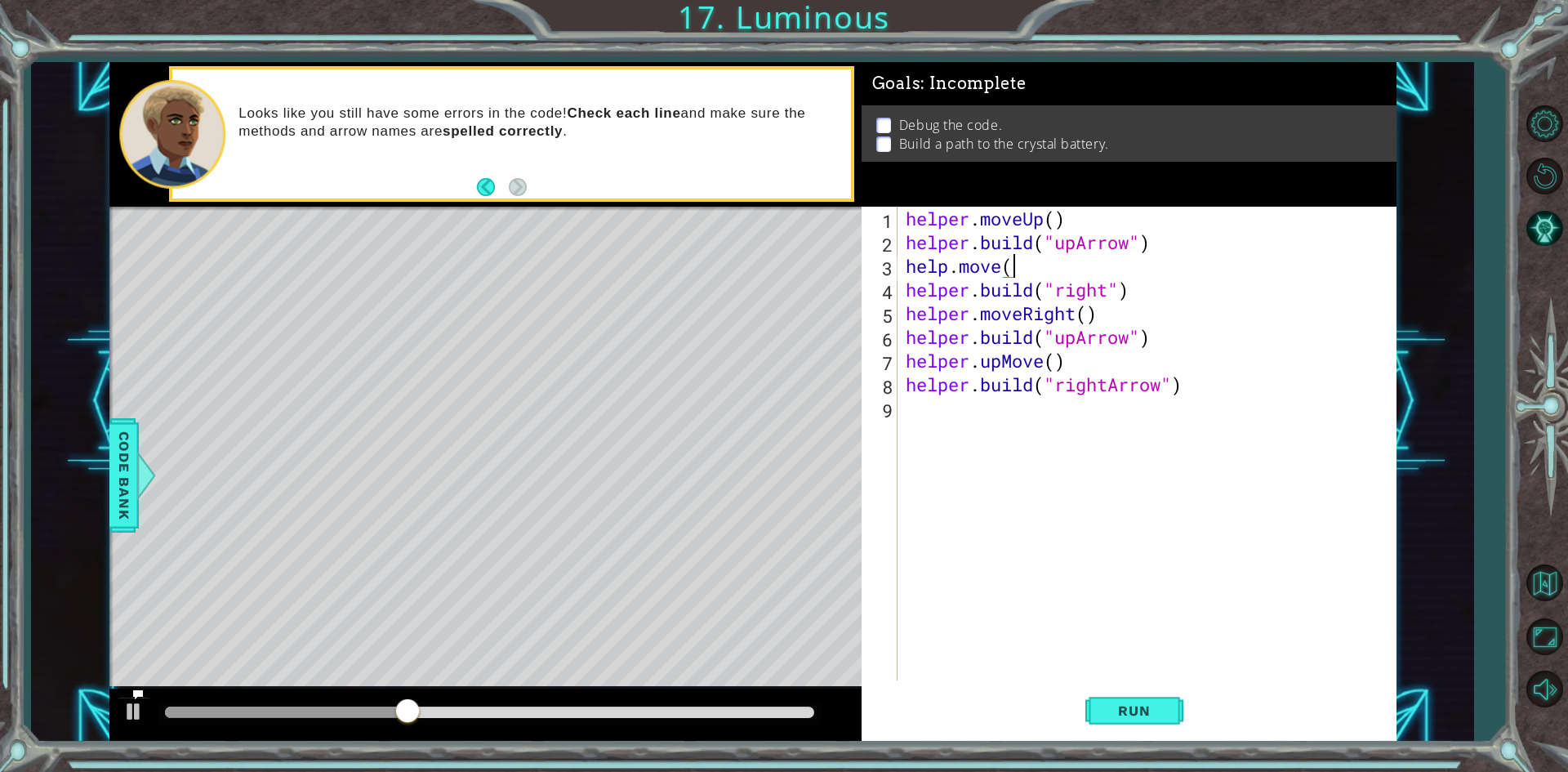
scroll to position [0, 3]
click at [1555, 163] on button "Restart Level" at bounding box center [1545, 177] width 48 height 48
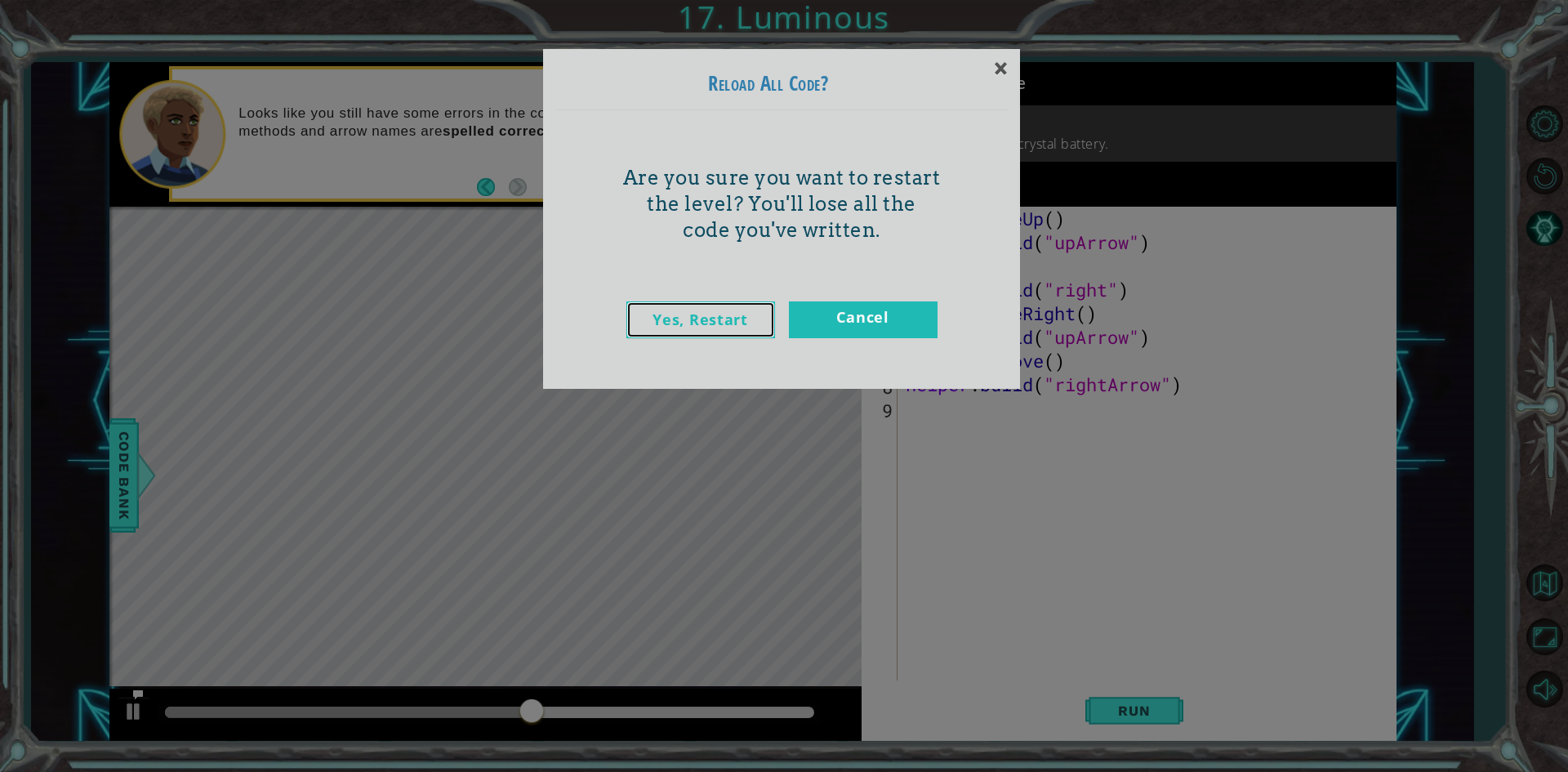
click at [703, 307] on link "Yes, Restart" at bounding box center [700, 319] width 149 height 37
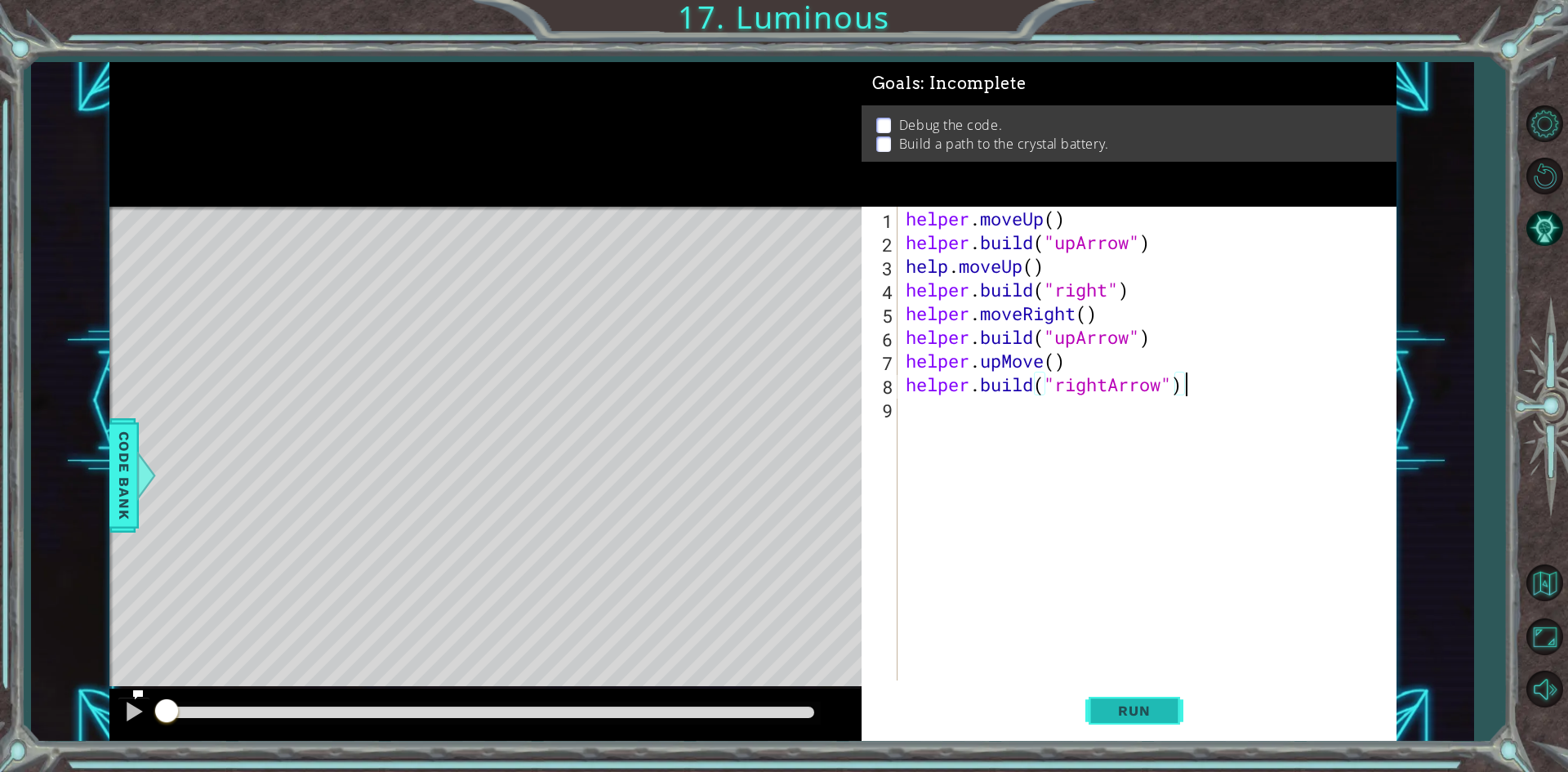
click at [1179, 693] on button "Run" at bounding box center [1134, 711] width 98 height 53
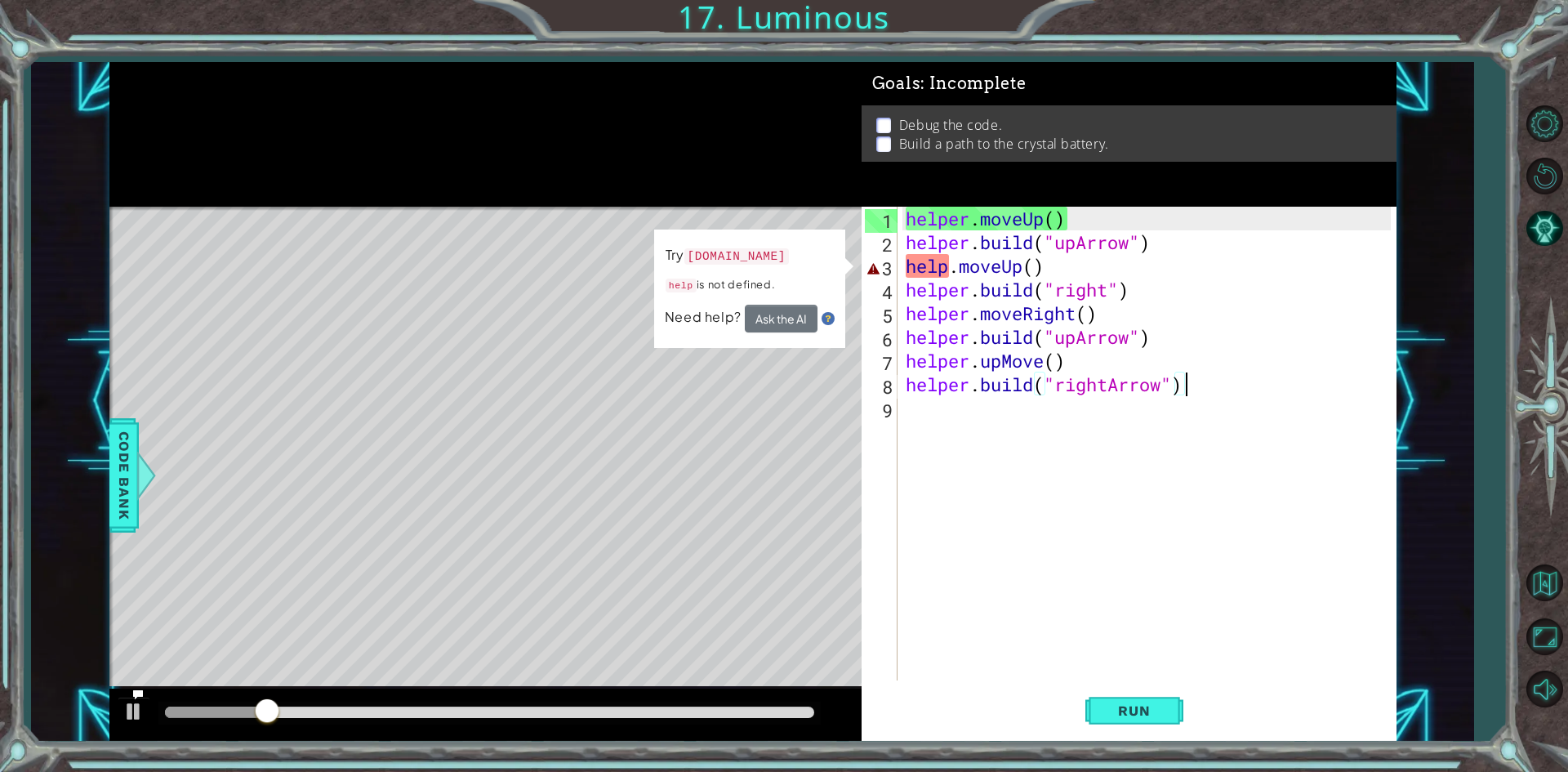
click at [944, 266] on div "helper . moveUp ( ) helper . build ( "upArrow" ) help . moveUp ( ) helper . bui…" at bounding box center [1150, 467] width 496 height 522
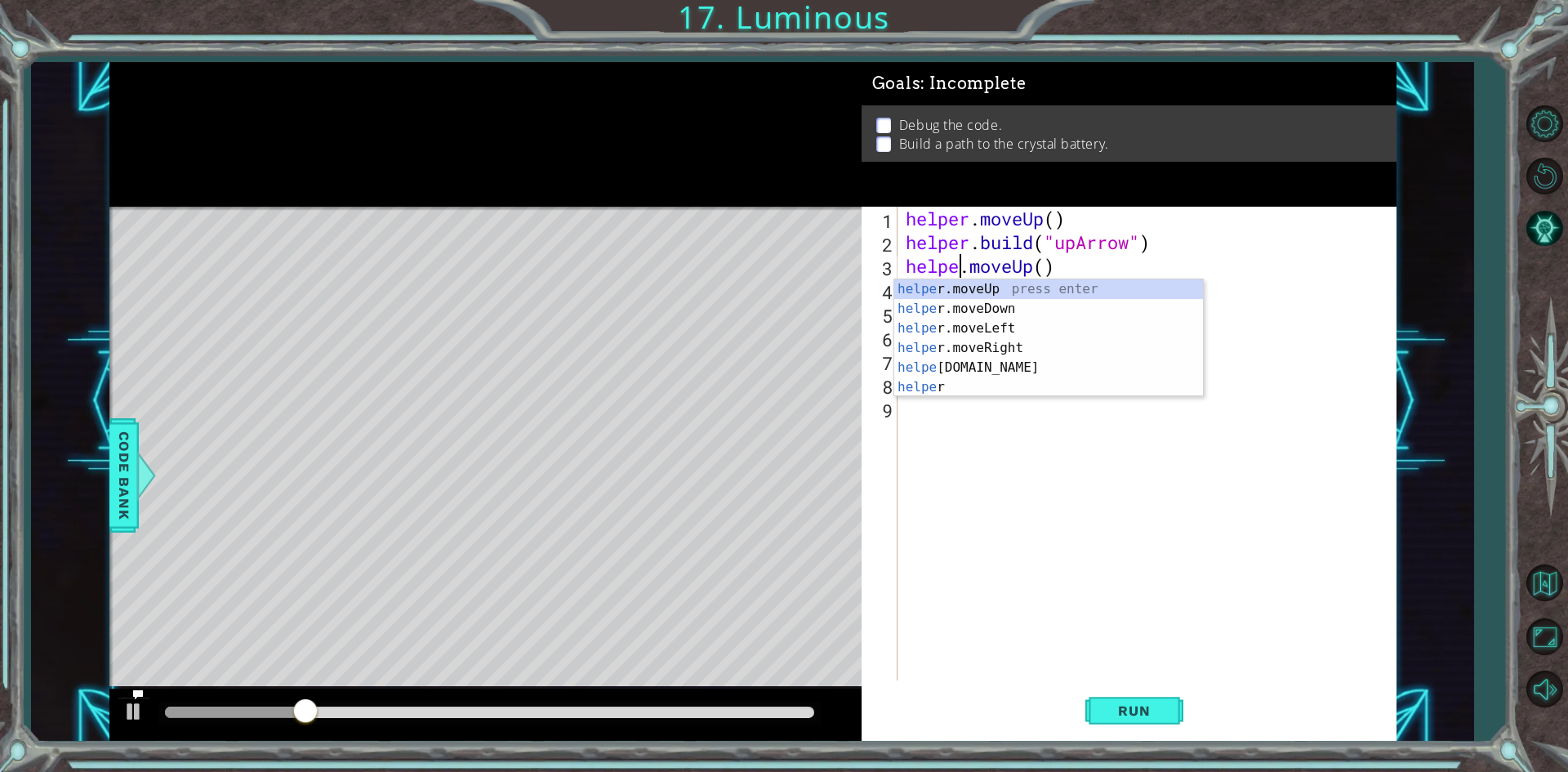
scroll to position [0, 2]
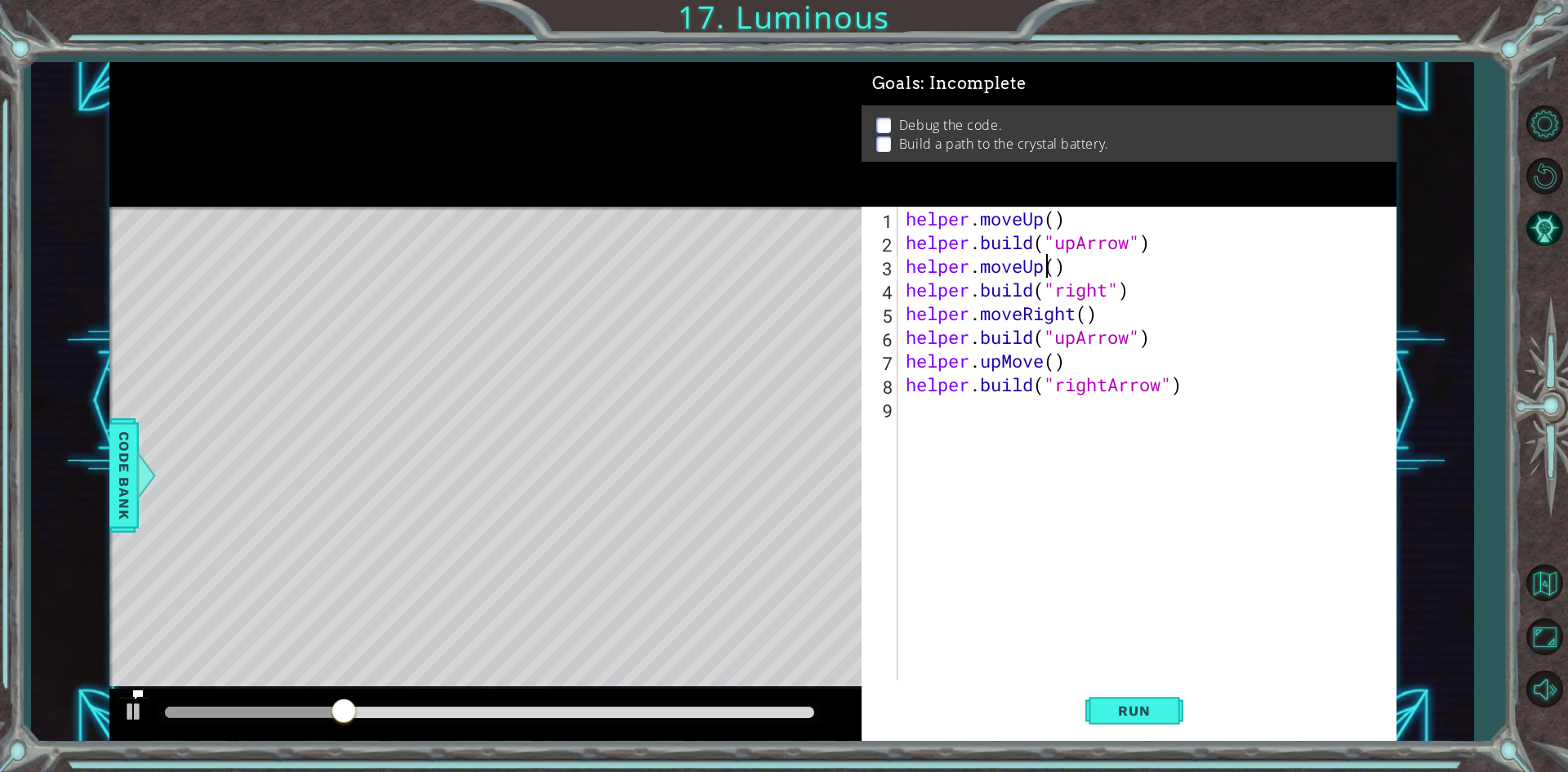
click at [1052, 269] on div "helper . moveUp ( ) helper . build ( "upArrow" ) helper . moveUp ( ) helper . b…" at bounding box center [1150, 467] width 496 height 522
click at [1055, 269] on div "helper . moveUp ( ) helper . build ( "upArrow" ) helper . moveUp ( ) helper . b…" at bounding box center [1150, 467] width 496 height 522
click at [1109, 710] on span "Run" at bounding box center [1133, 711] width 65 height 16
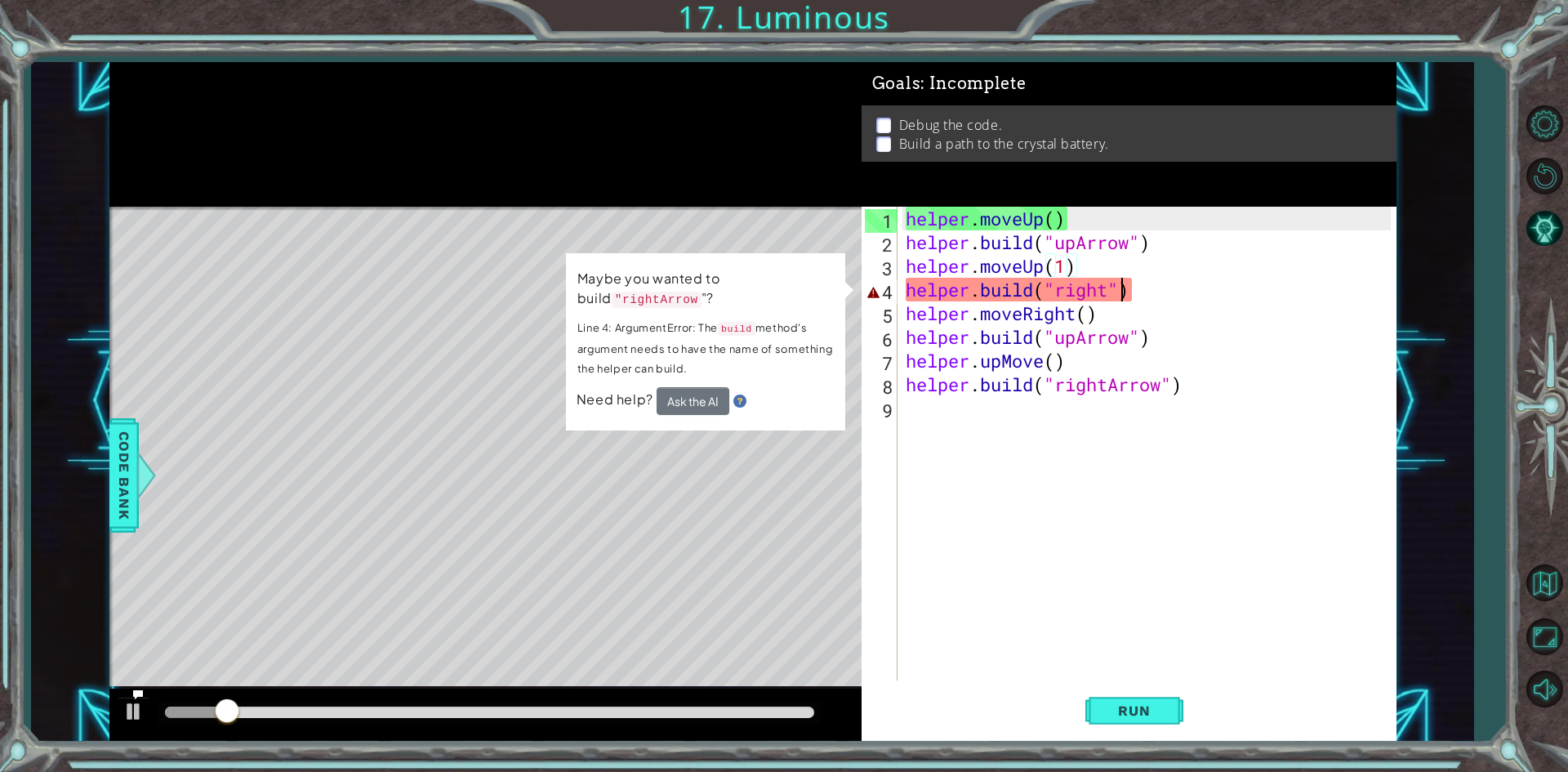
click at [1123, 296] on div "helper . moveUp ( ) helper . build ( "upArrow" ) helper . moveUp ( 1 ) helper .…" at bounding box center [1150, 467] width 496 height 522
click at [1108, 286] on div "helper . moveUp ( ) helper . build ( "upArrow" ) helper . moveUp ( 1 ) helper .…" at bounding box center [1150, 467] width 496 height 522
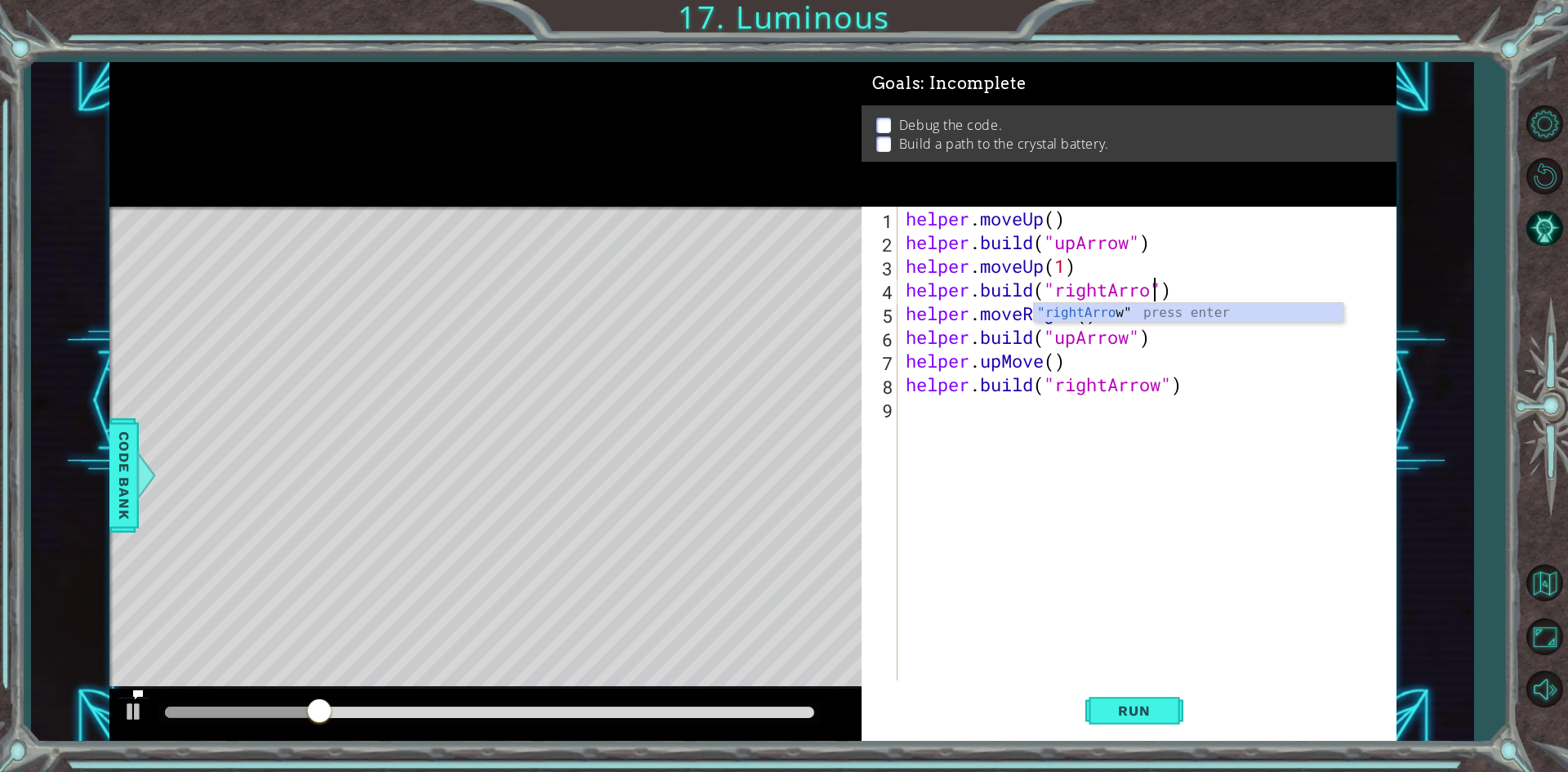
scroll to position [0, 11]
click at [1169, 706] on button "Run" at bounding box center [1134, 711] width 98 height 53
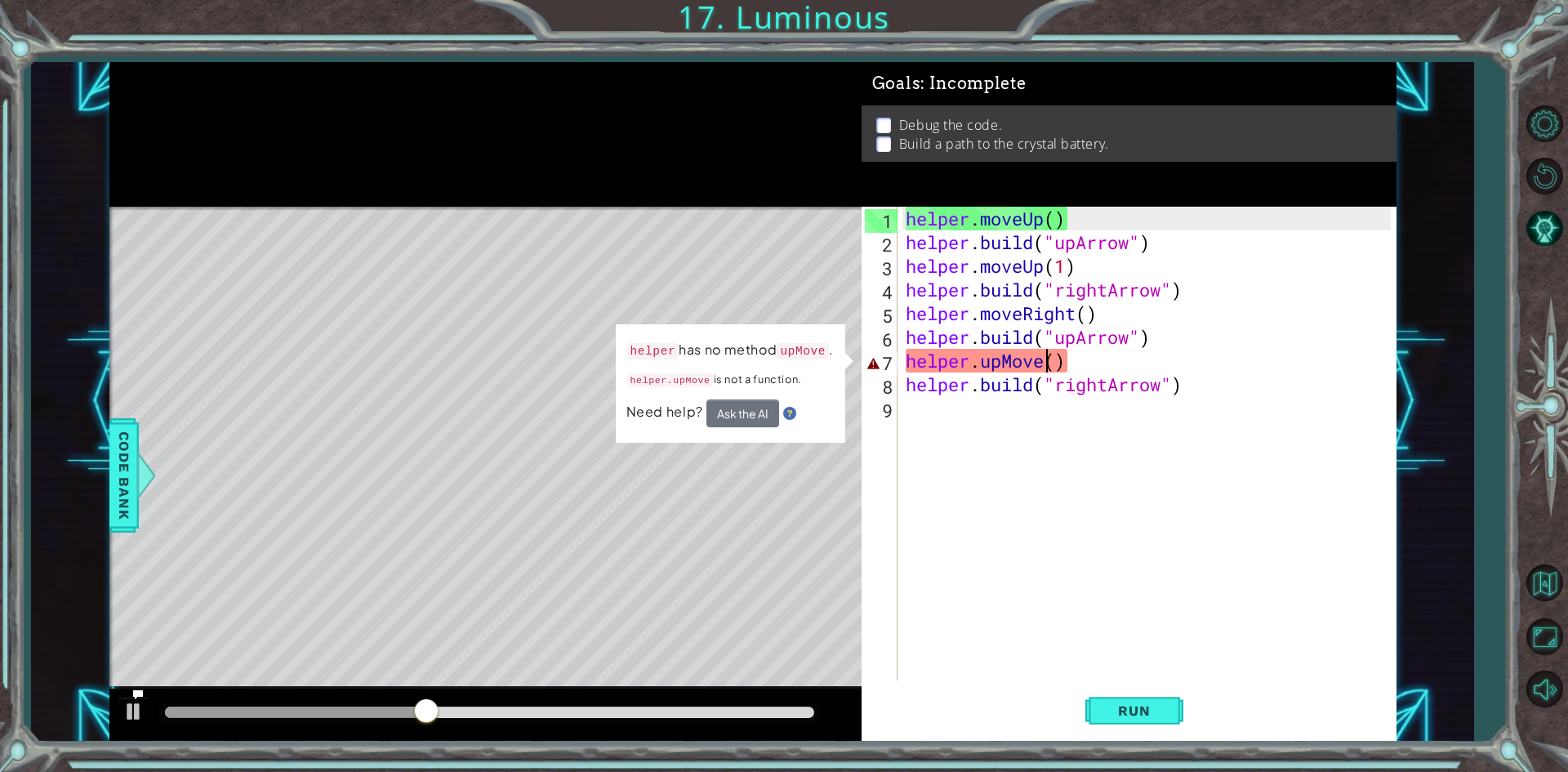
click at [1049, 367] on div "helper . moveUp ( ) helper . build ( "upArrow" ) helper . moveUp ( 1 ) helper .…" at bounding box center [1150, 467] width 496 height 522
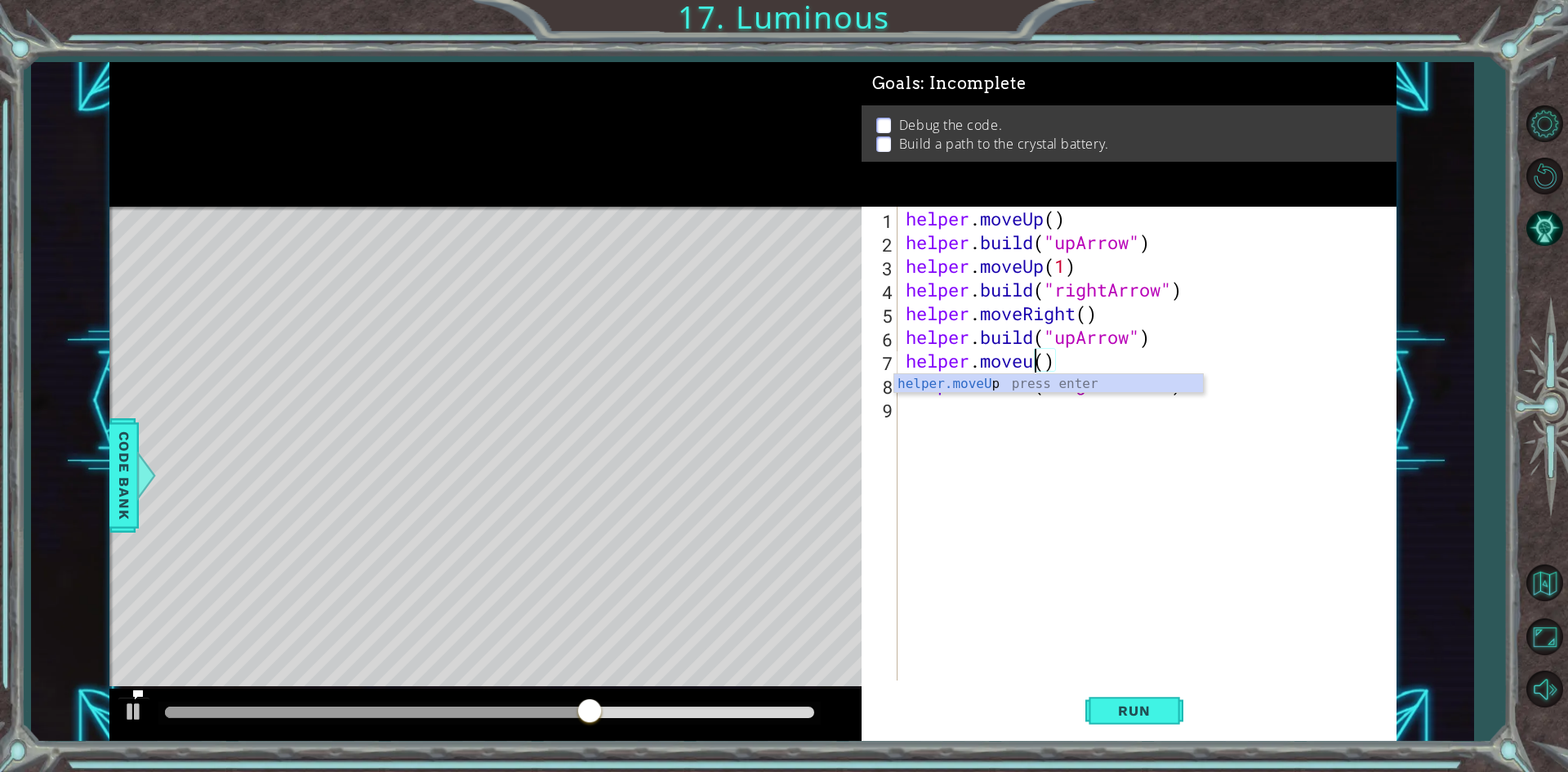
scroll to position [0, 6]
click at [1064, 359] on div "helper . moveUp ( ) helper . build ( "upArrow" ) helper . moveUp ( 1 ) helper .…" at bounding box center [1150, 467] width 496 height 522
click at [1055, 354] on div "helper . moveUp ( ) helper . build ( "upArrow" ) helper . moveUp ( 1 ) helper .…" at bounding box center [1150, 467] width 496 height 522
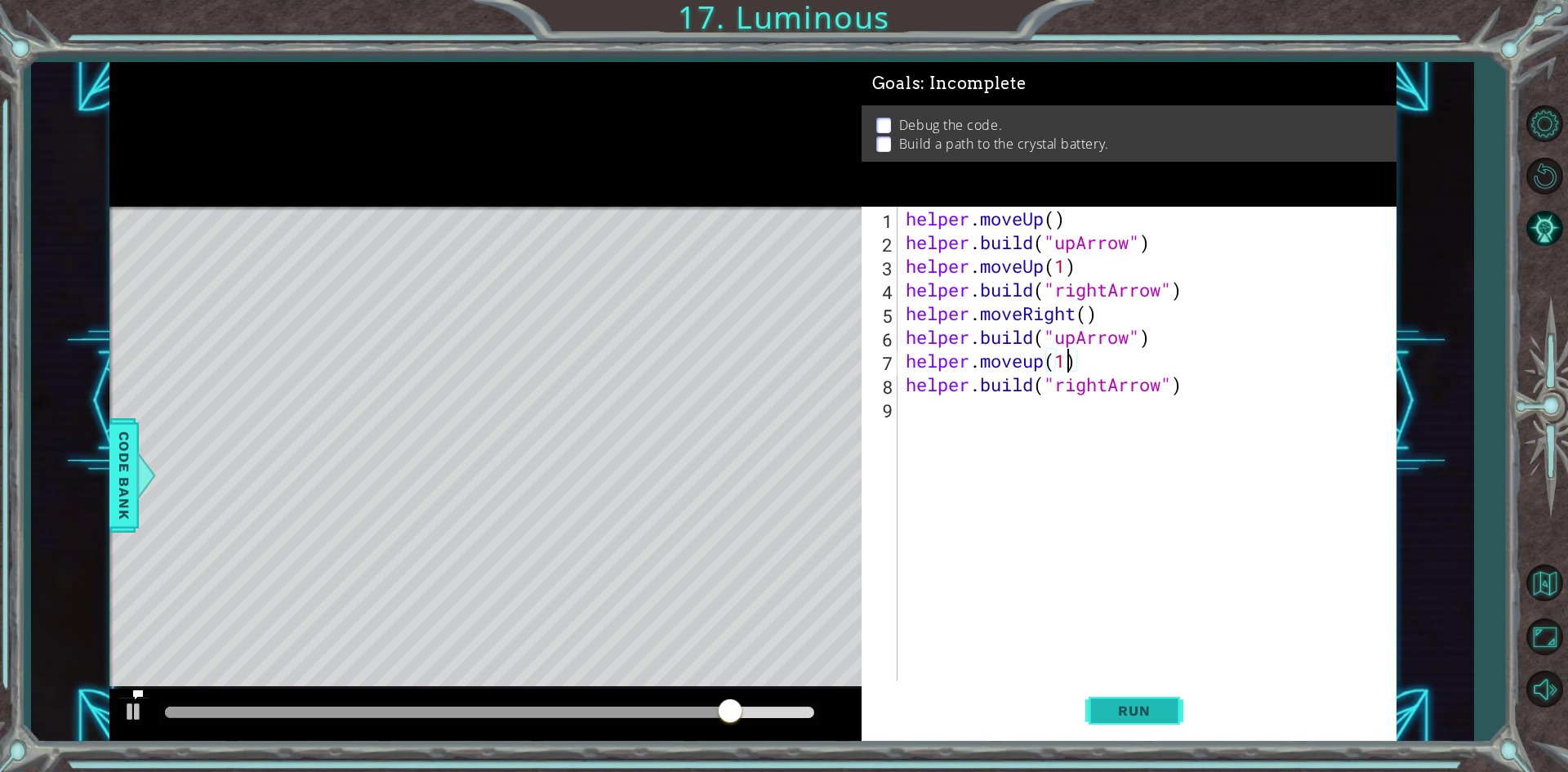
click at [1132, 690] on button "Run" at bounding box center [1134, 711] width 98 height 53
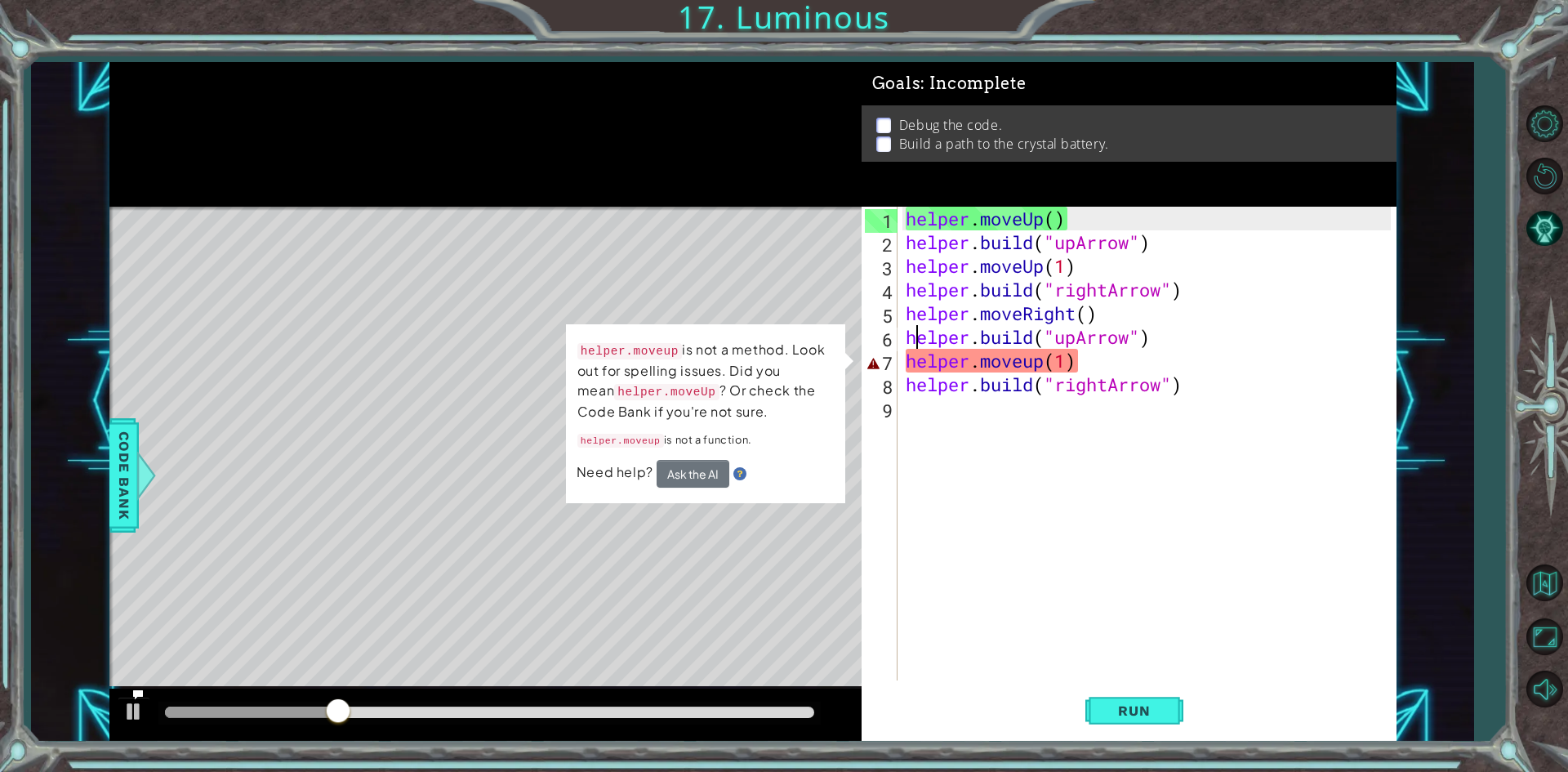
drag, startPoint x: 915, startPoint y: 346, endPoint x: 910, endPoint y: 364, distance: 18.7
type textarea "helper.moveup(1)"
drag, startPoint x: 887, startPoint y: 434, endPoint x: 1204, endPoint y: 646, distance: 381.4
click at [1204, 646] on div "helper . moveUp ( ) helper . build ( "upArrow" ) helper . moveUp ( 1 ) helper .…" at bounding box center [1150, 467] width 496 height 522
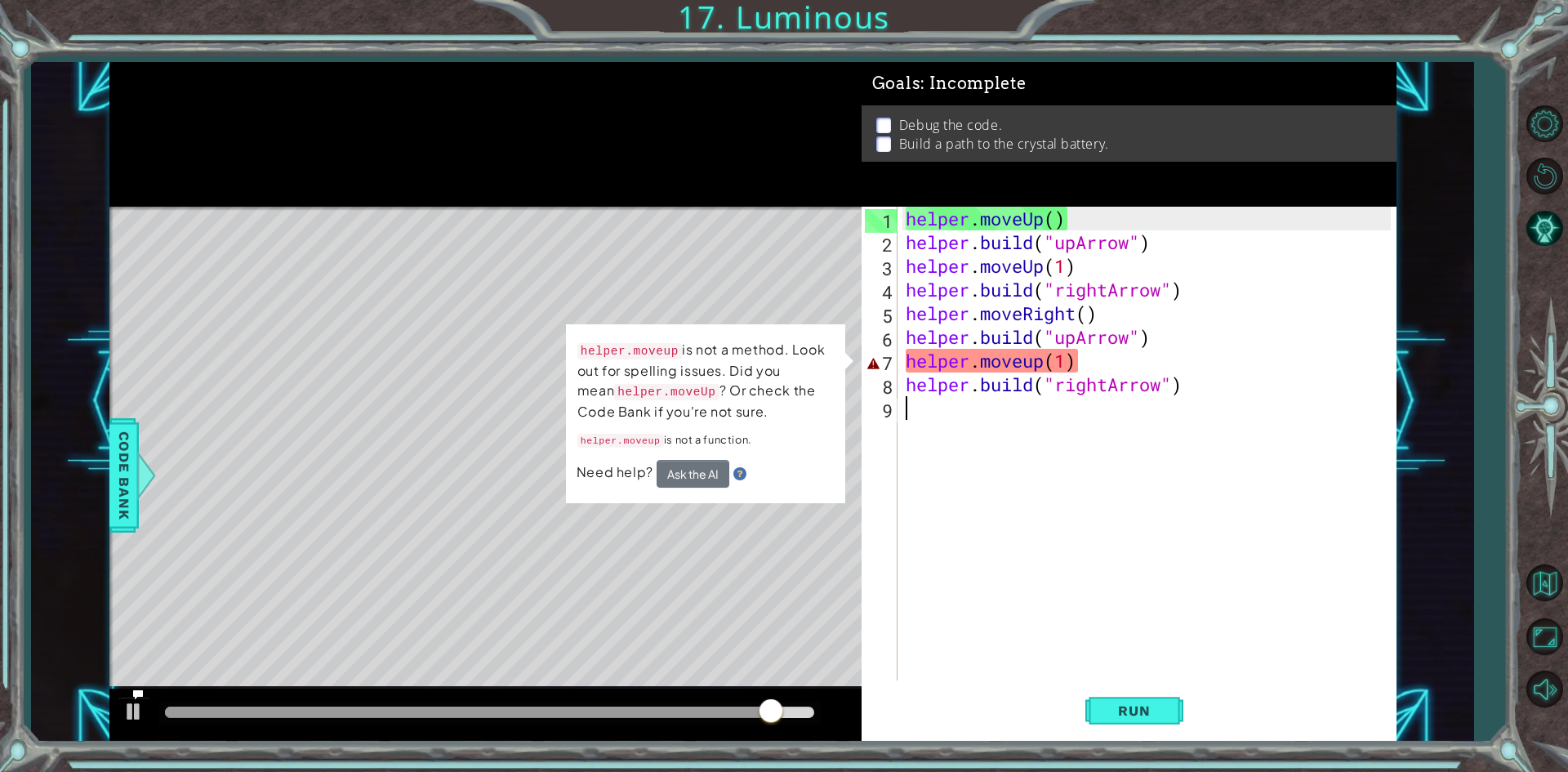
click at [1094, 362] on div "helper . moveUp ( ) helper . build ( "upArrow" ) helper . moveUp ( 1 ) helper .…" at bounding box center [1150, 467] width 496 height 522
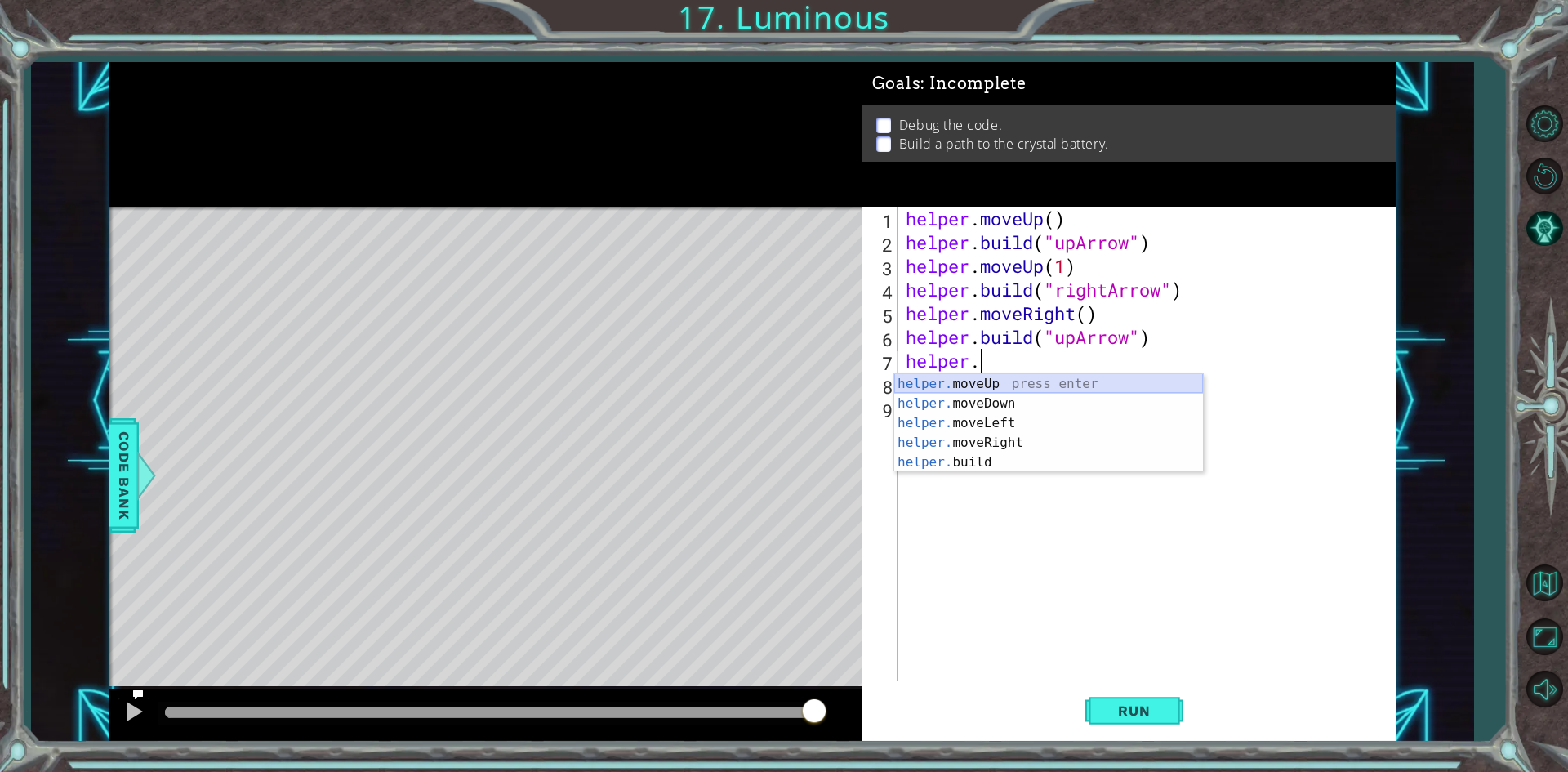
click at [1056, 376] on div "helper. moveUp press enter helper. moveDown press enter helper. moveLeft press …" at bounding box center [1049, 443] width 309 height 138
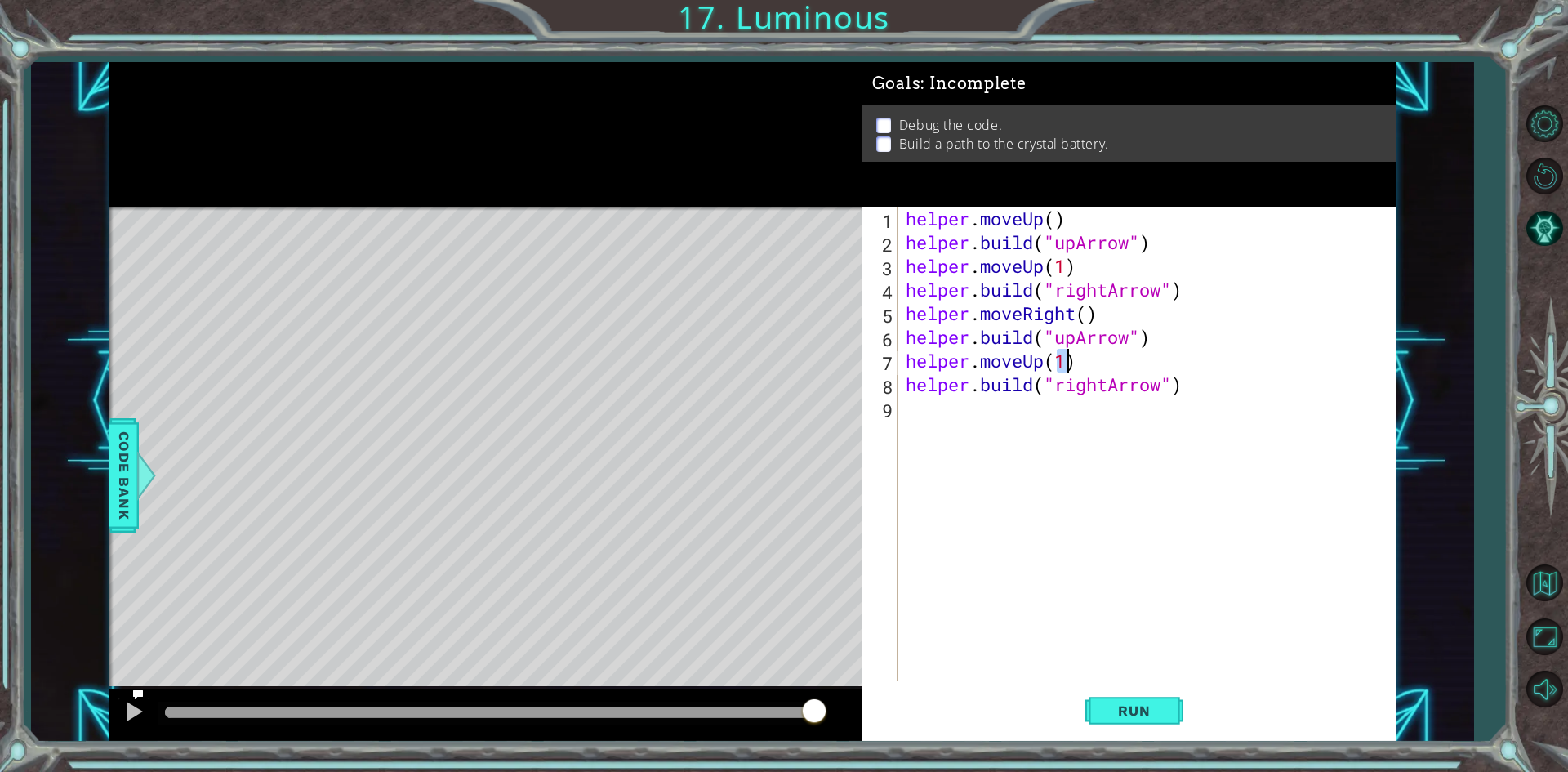
type textarea "helper.moveUp(1)"
click at [1152, 715] on span "Run" at bounding box center [1133, 711] width 65 height 16
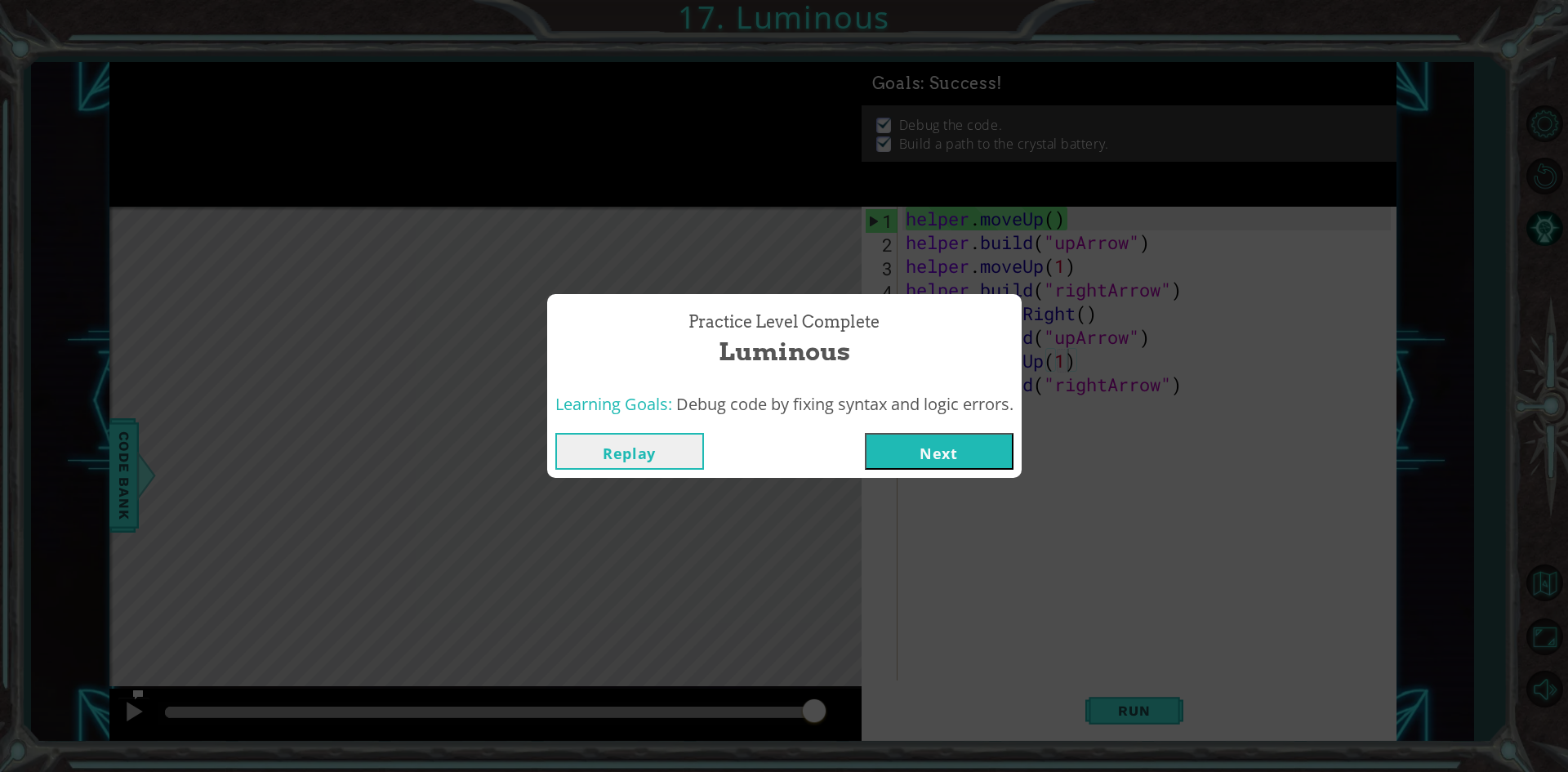
click at [1013, 453] on button "Next" at bounding box center [939, 451] width 149 height 37
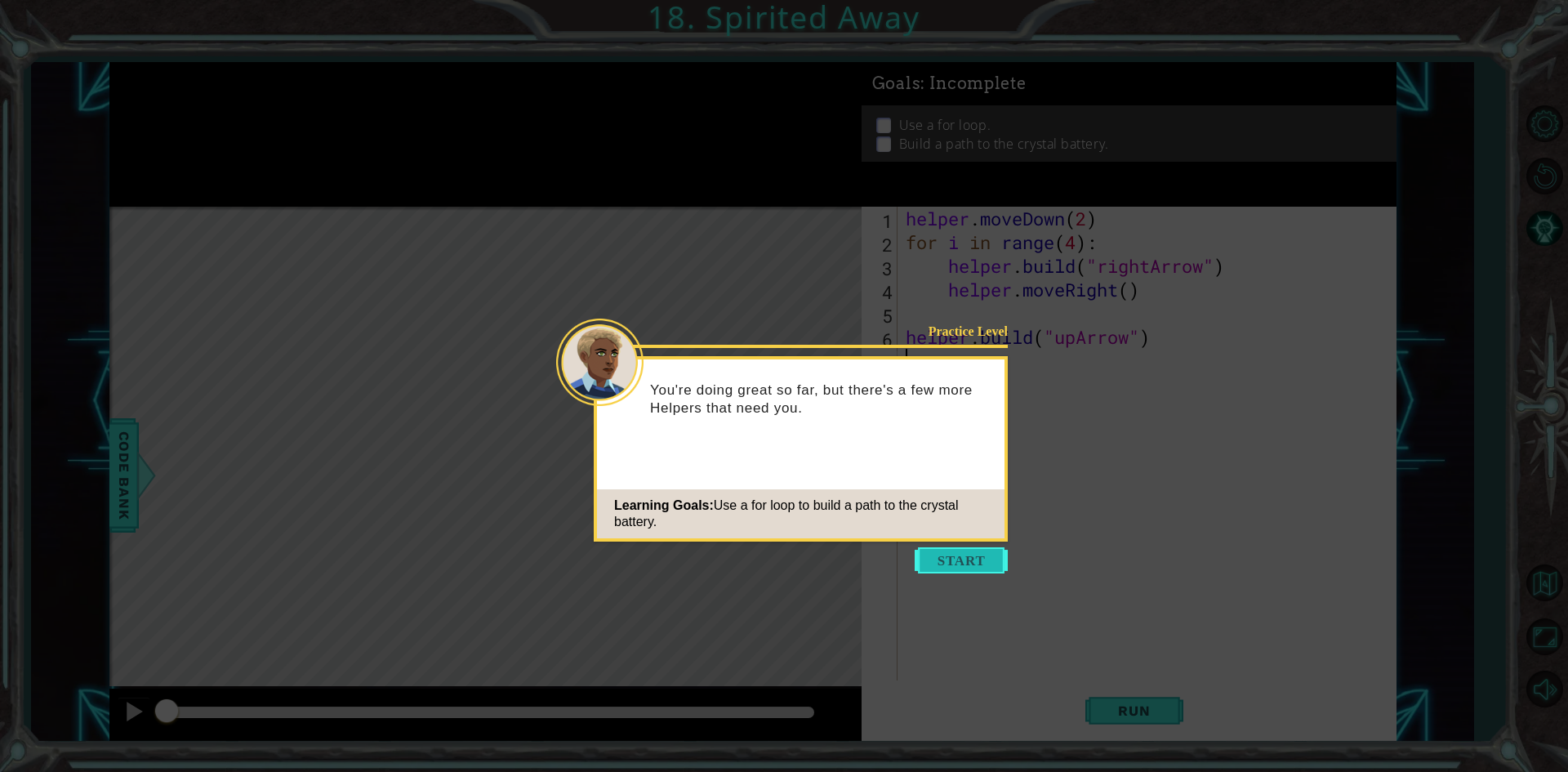
click at [925, 564] on button "Start" at bounding box center [961, 561] width 93 height 26
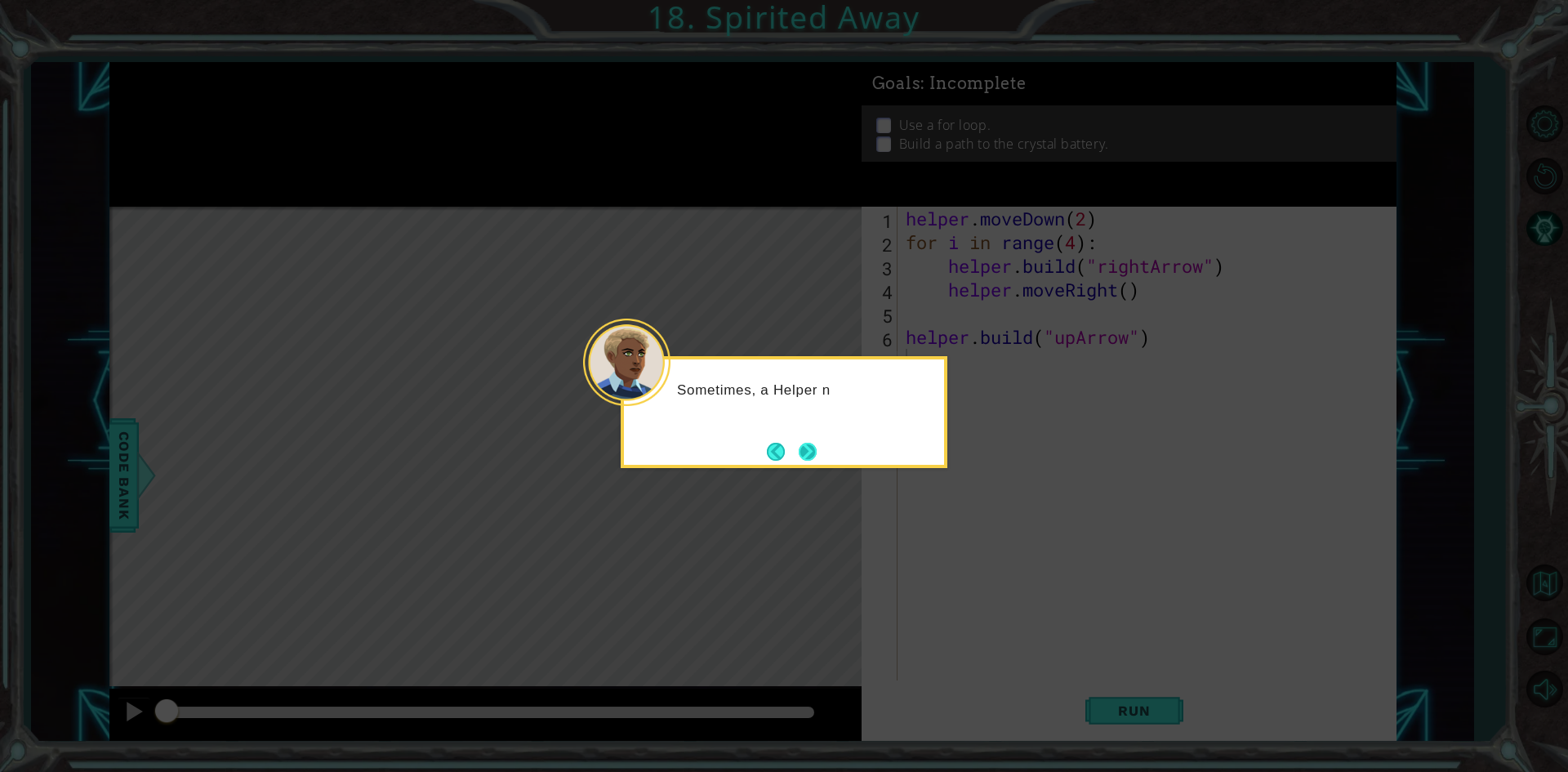
click at [800, 461] on button "Next" at bounding box center [807, 452] width 18 height 18
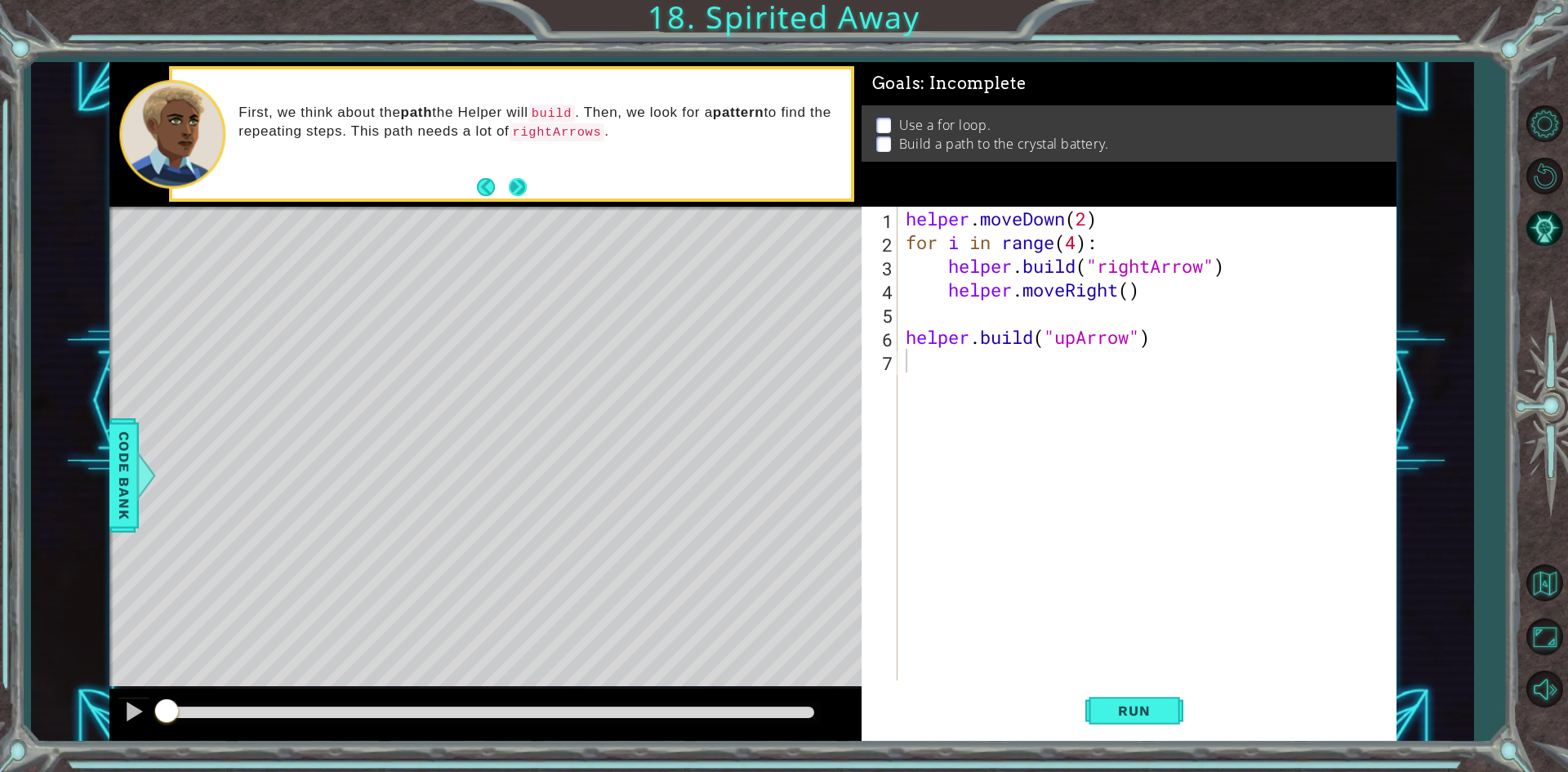
click at [525, 194] on button "Next" at bounding box center [517, 188] width 18 height 18
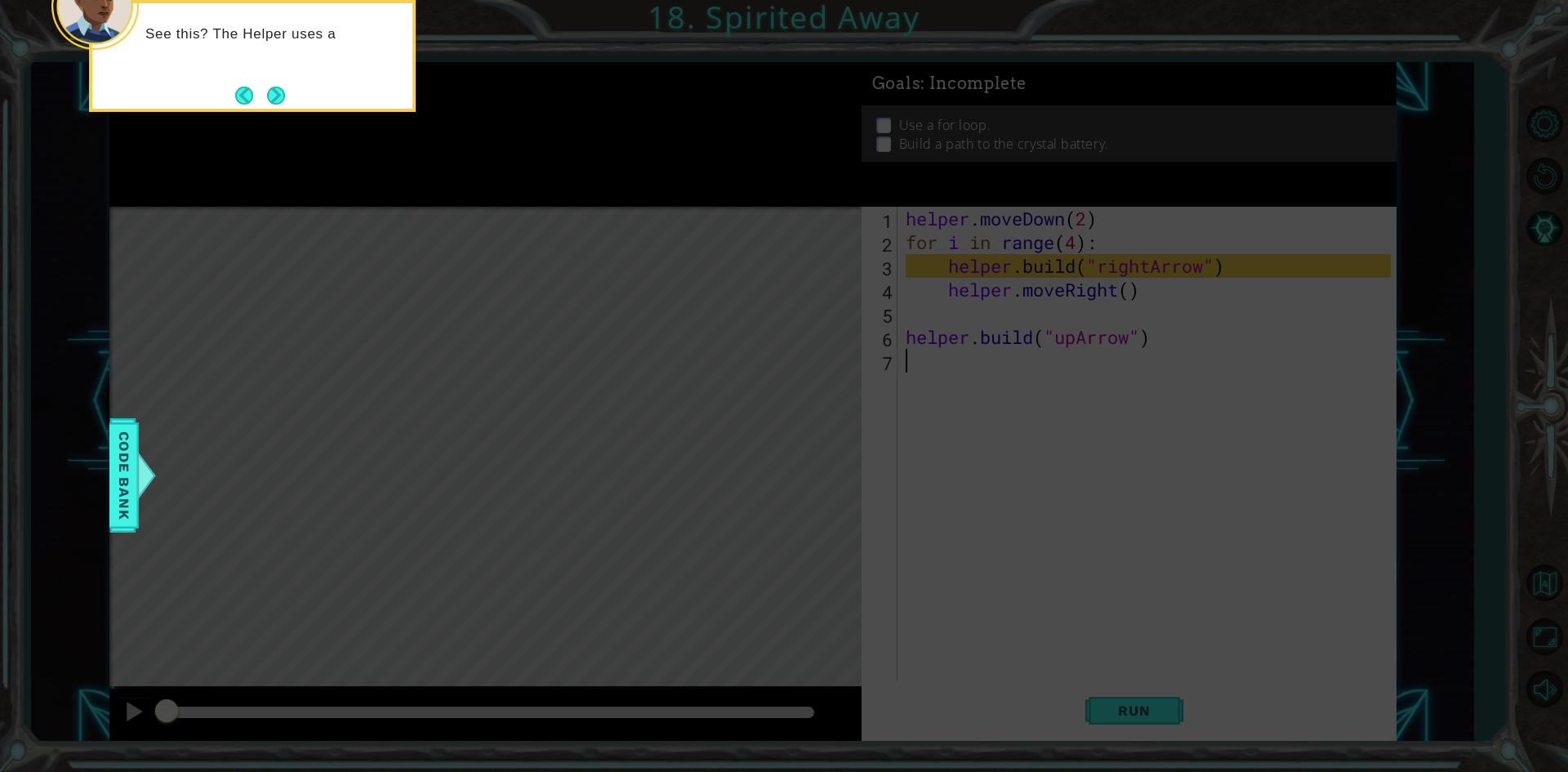
click at [267, 93] on button "Next" at bounding box center [276, 96] width 18 height 18
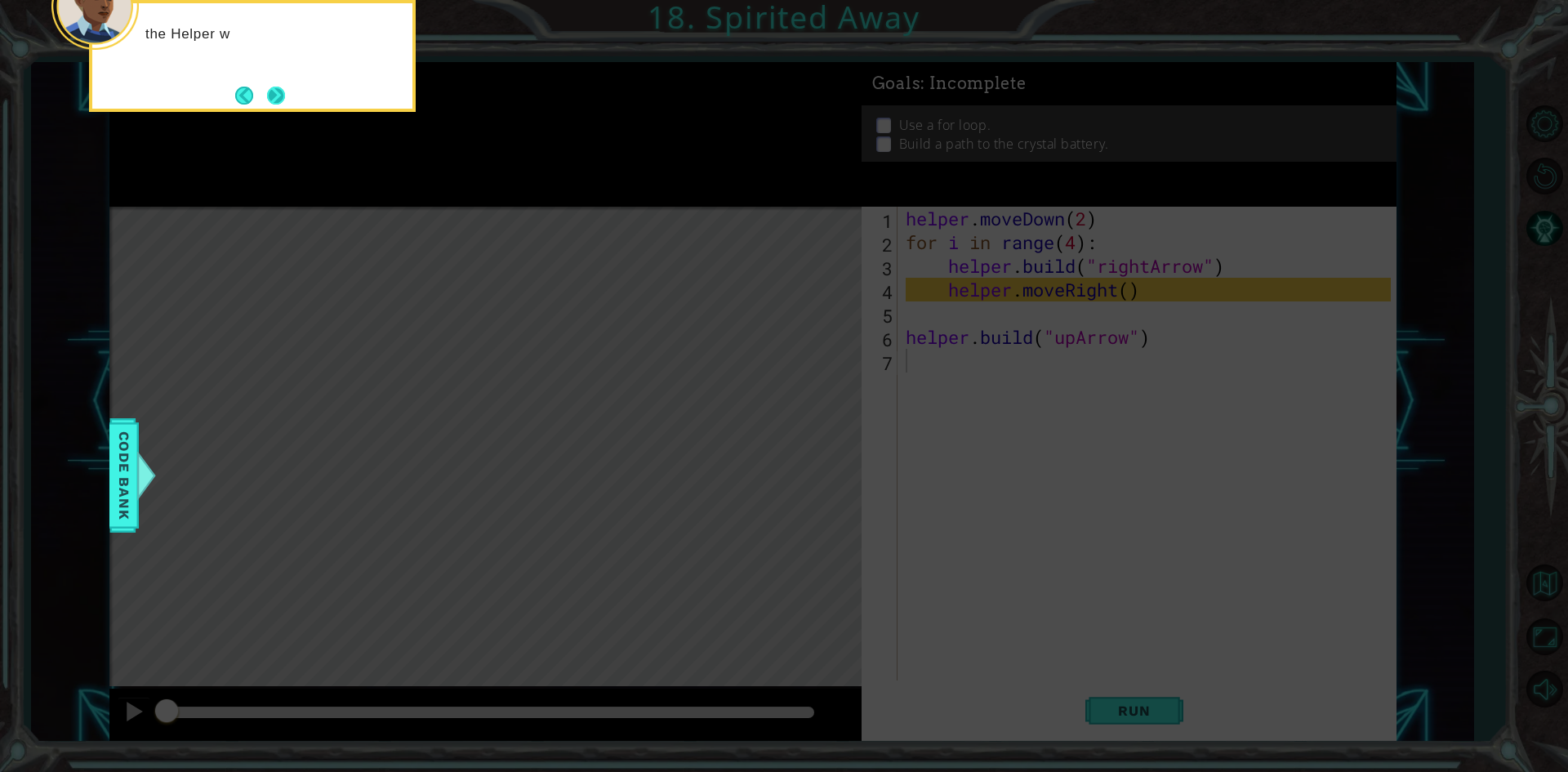
click at [275, 87] on button "Next" at bounding box center [276, 95] width 19 height 19
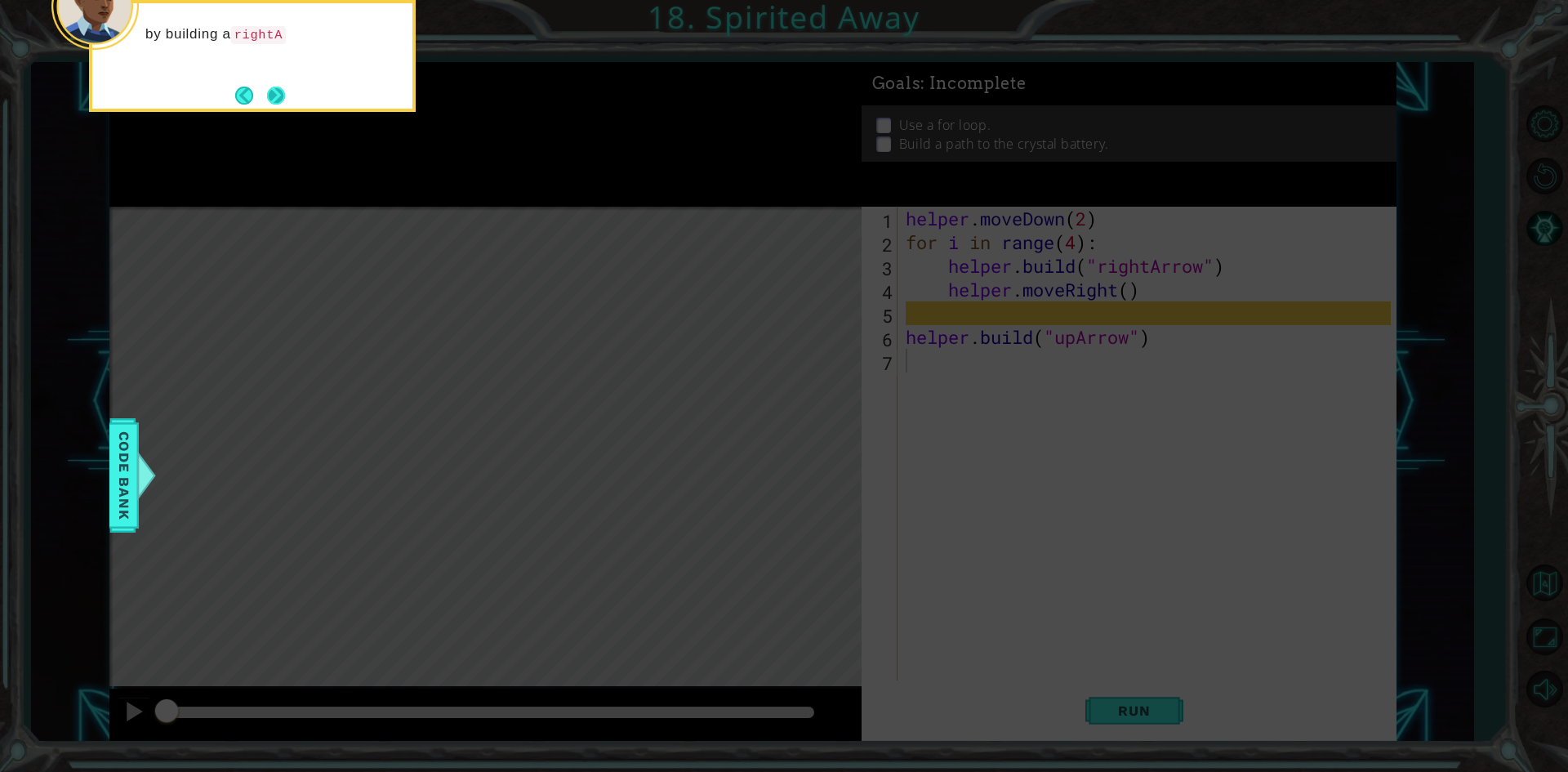
click at [278, 99] on button "Next" at bounding box center [276, 96] width 18 height 18
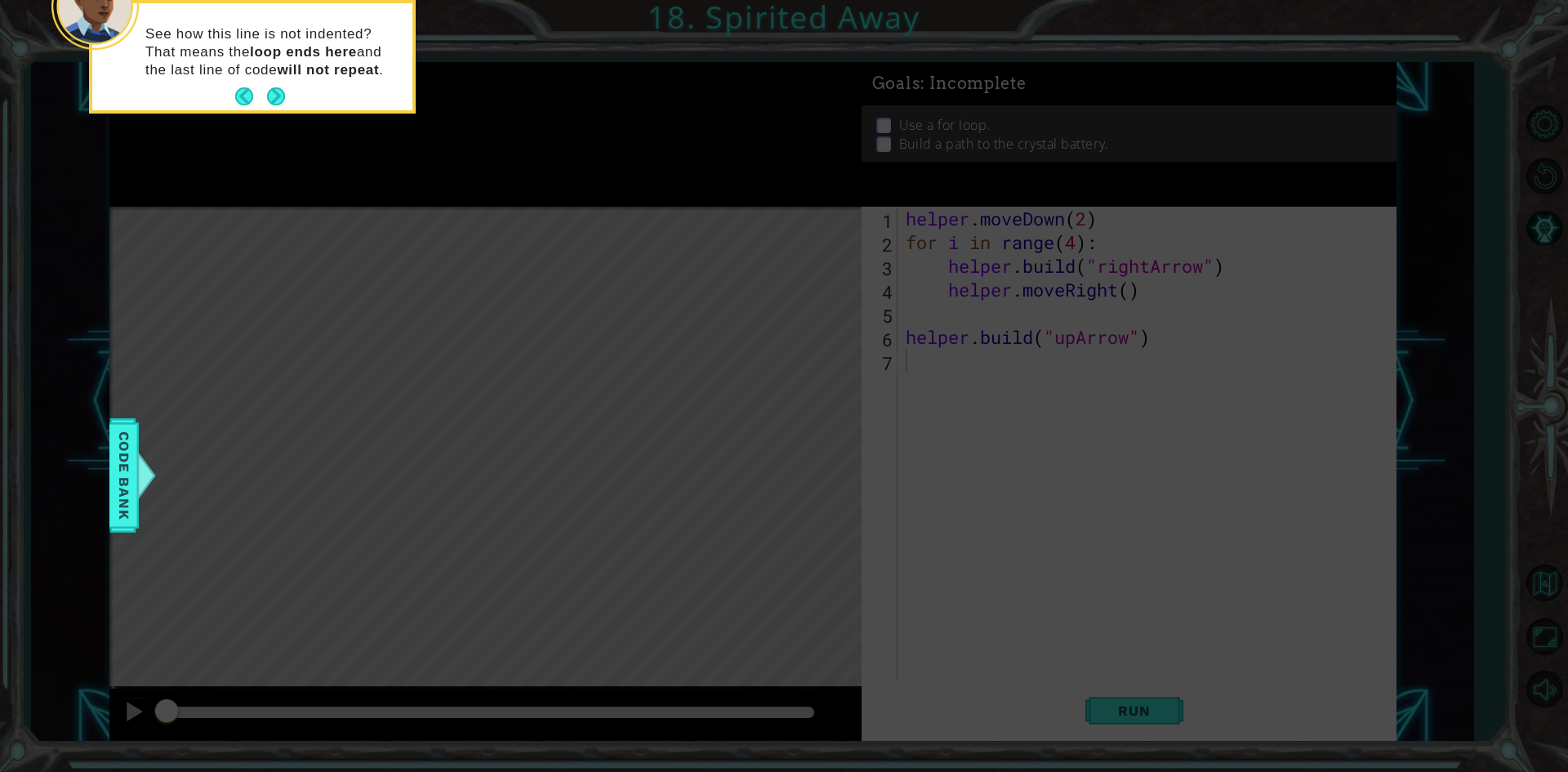
click at [278, 99] on button "Next" at bounding box center [276, 97] width 18 height 18
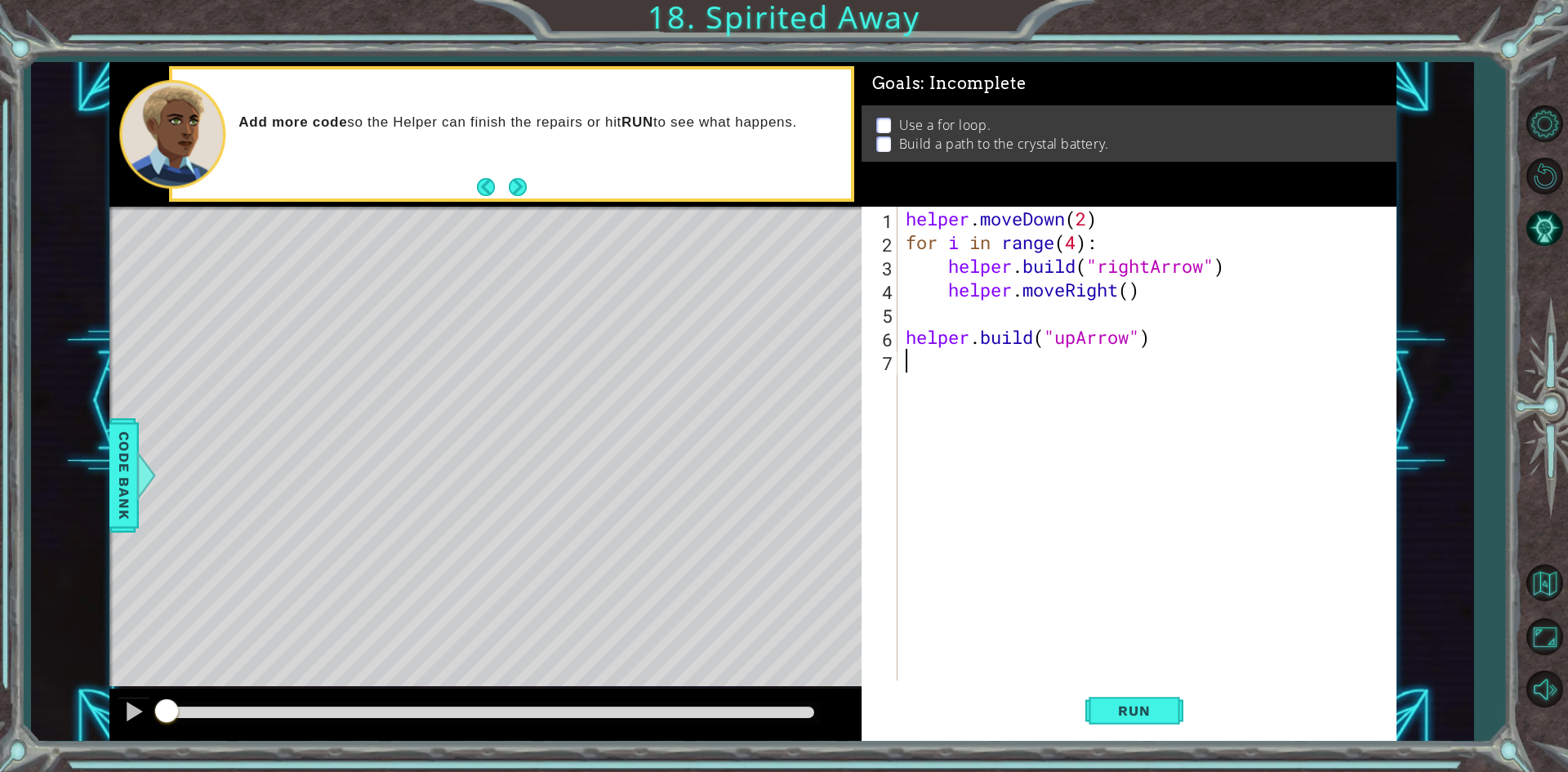
click at [904, 314] on div "helper . moveDown ( 2 ) for i in range ( 4 ) : helper . build ( "rightArrow" ) …" at bounding box center [1150, 467] width 496 height 522
click at [516, 194] on button "Next" at bounding box center [517, 188] width 18 height 18
click at [1155, 367] on div "helper . moveDown ( 2 ) for i in range ( 4 ) : helper . build ( "rightArrow" ) …" at bounding box center [1150, 467] width 496 height 522
click at [1136, 703] on span "Run" at bounding box center [1133, 711] width 65 height 16
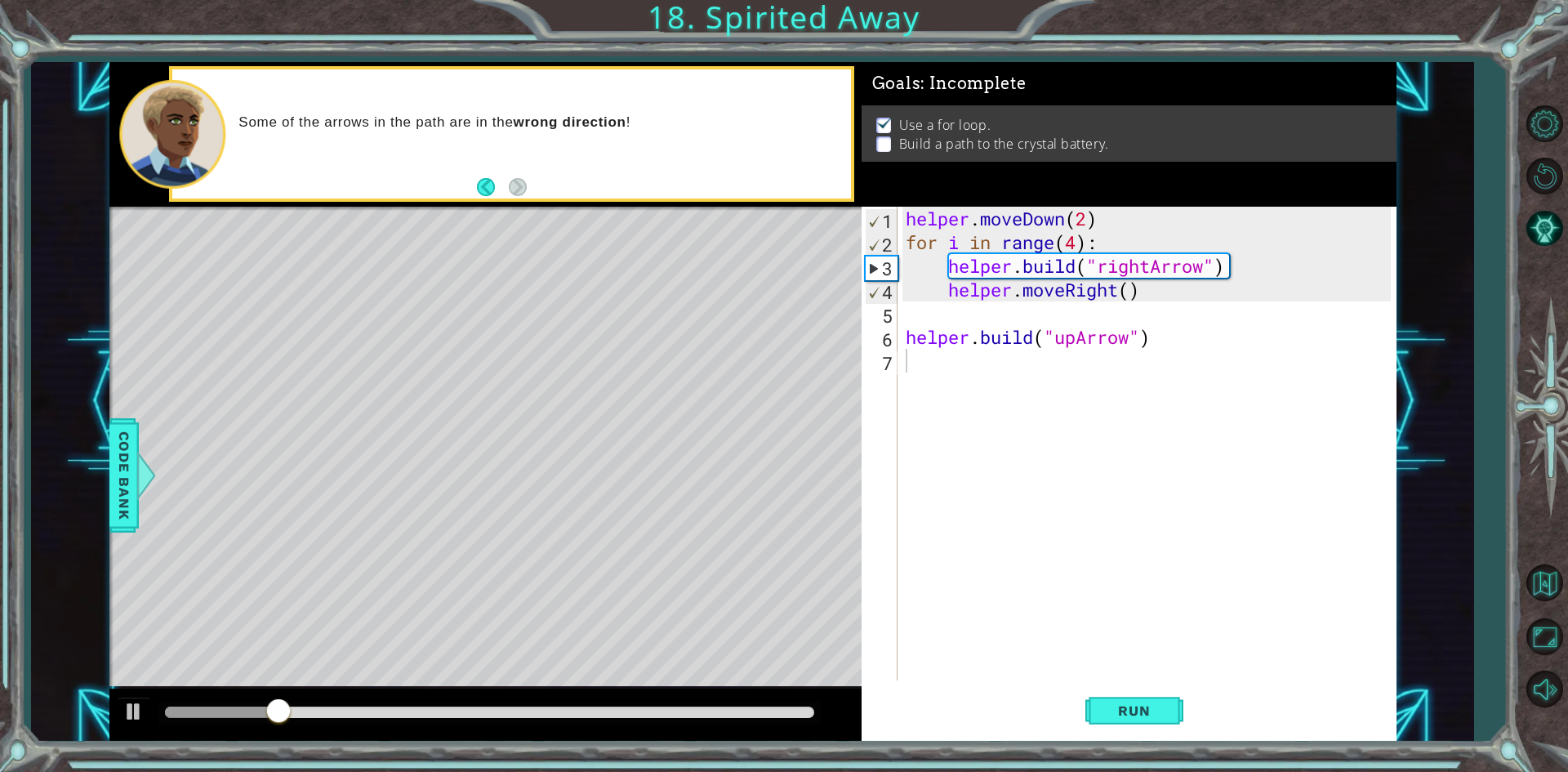
drag, startPoint x: 1540, startPoint y: 475, endPoint x: 1542, endPoint y: 528, distance: 53.0
click at [1542, 528] on div at bounding box center [1545, 406] width 48 height 302
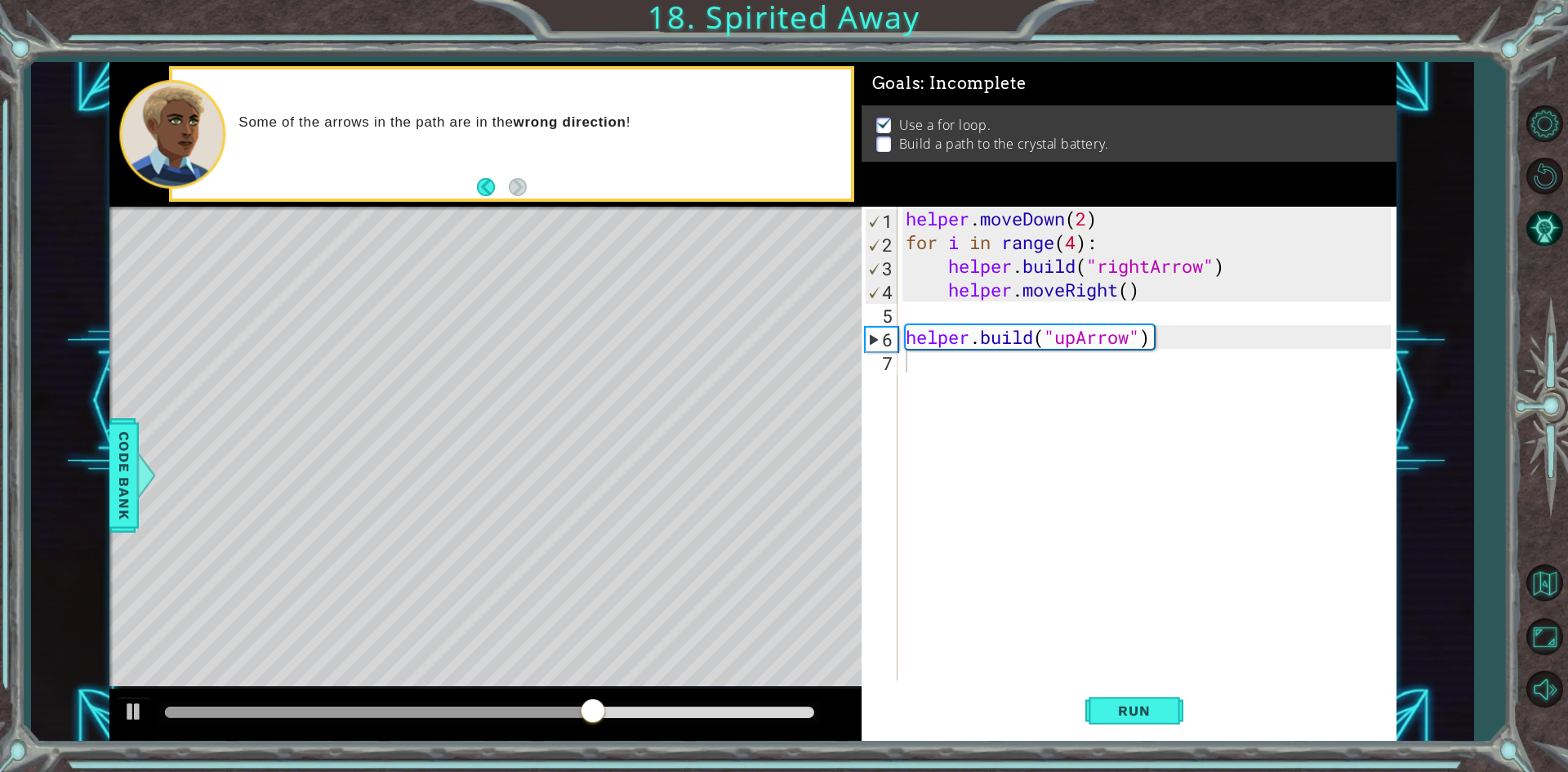
click at [970, 364] on div "helper . moveDown ( 2 ) for i in range ( 4 ) : helper . build ( "rightArrow" ) …" at bounding box center [1150, 467] width 496 height 522
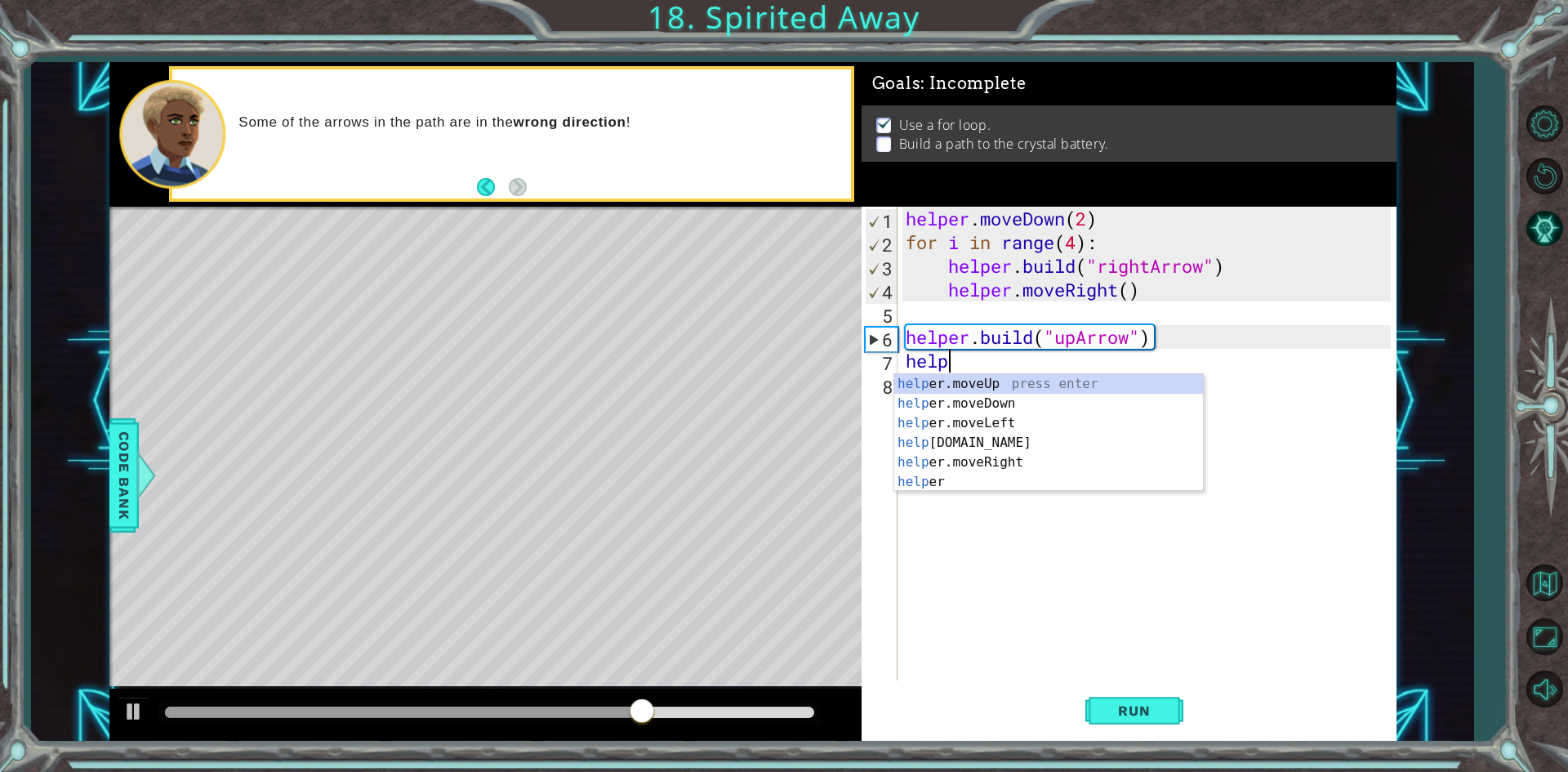
scroll to position [0, 2]
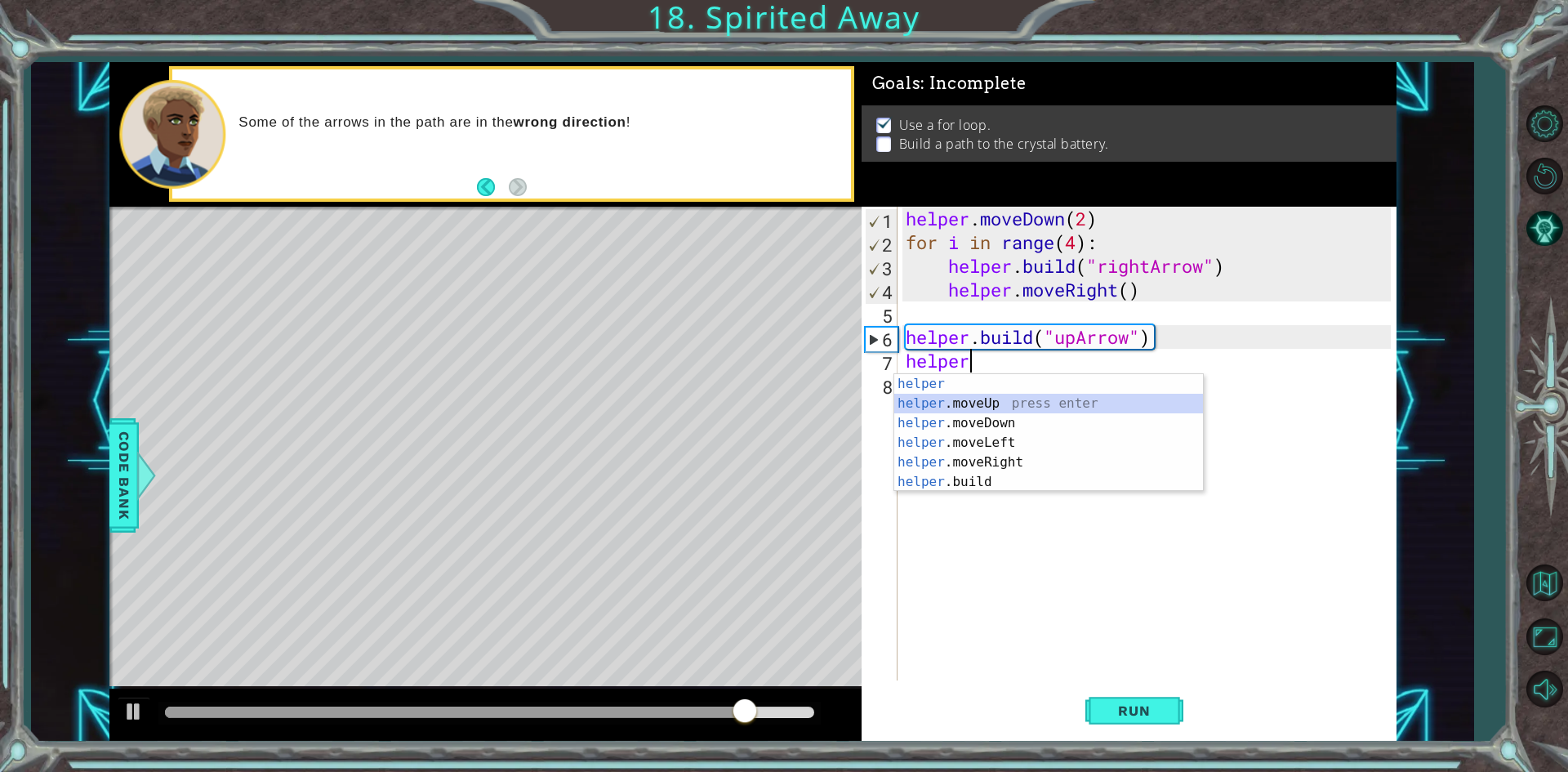
click at [1047, 405] on div "helper press enter helper .moveUp press enter helper .moveDown press enter help…" at bounding box center [1049, 452] width 309 height 157
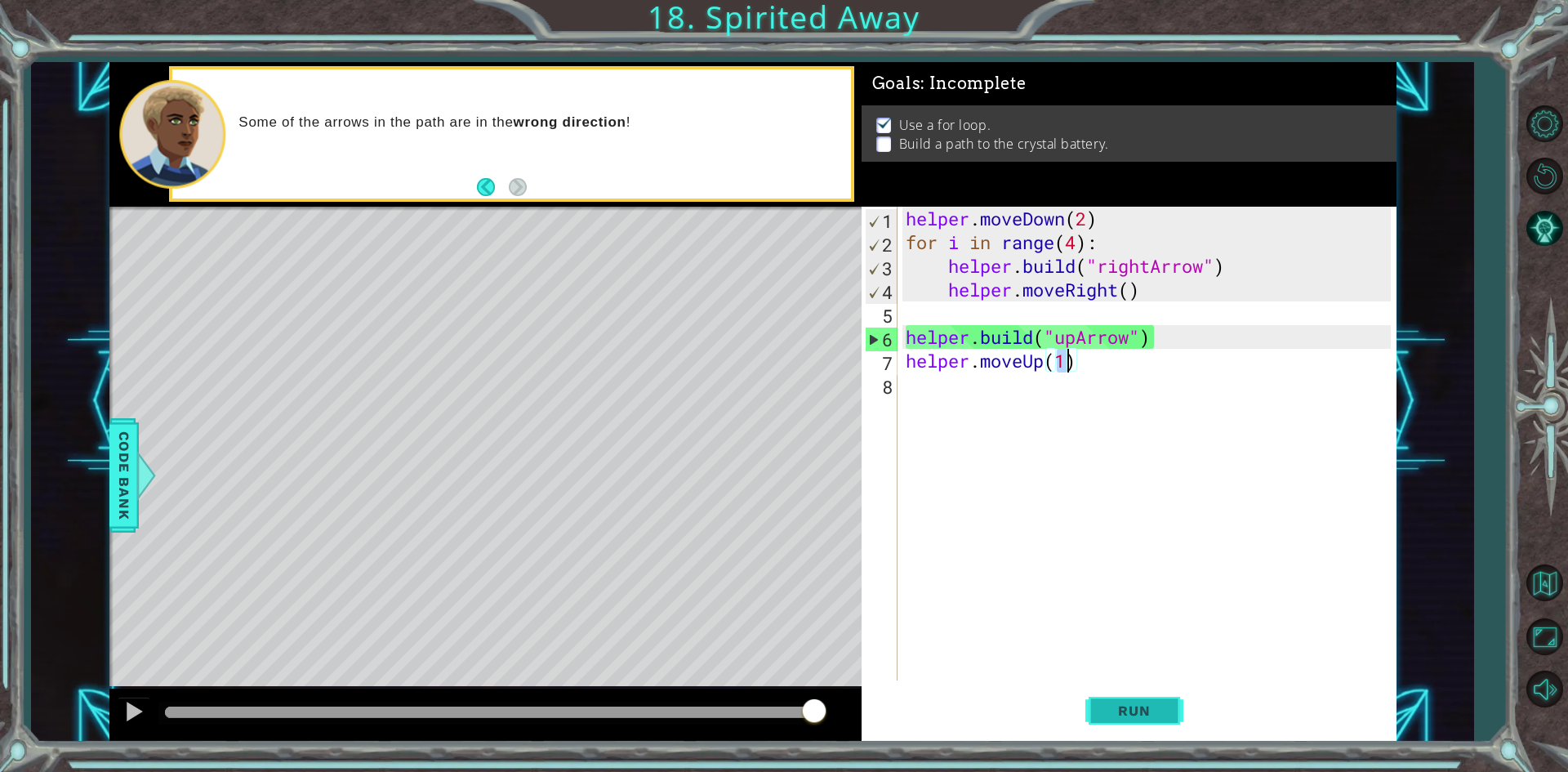
type textarea "helper.moveUp(1)"
drag, startPoint x: 1160, startPoint y: 711, endPoint x: 1182, endPoint y: 700, distance: 24.6
click at [1171, 705] on button "Run" at bounding box center [1134, 711] width 98 height 53
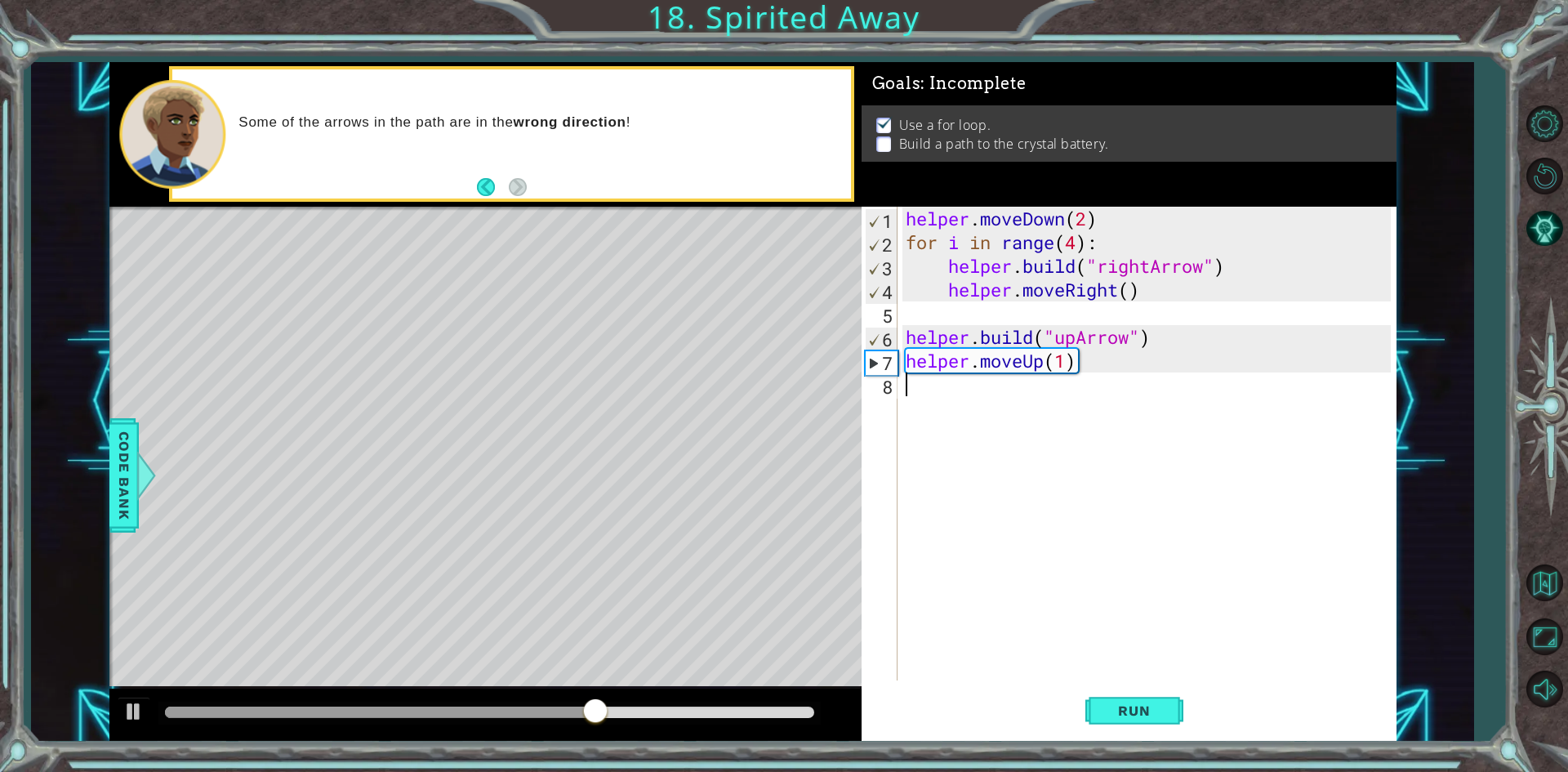
click at [926, 402] on div "helper . moveDown ( 2 ) for i in range ( 4 ) : helper . build ( "rightArrow" ) …" at bounding box center [1150, 467] width 496 height 522
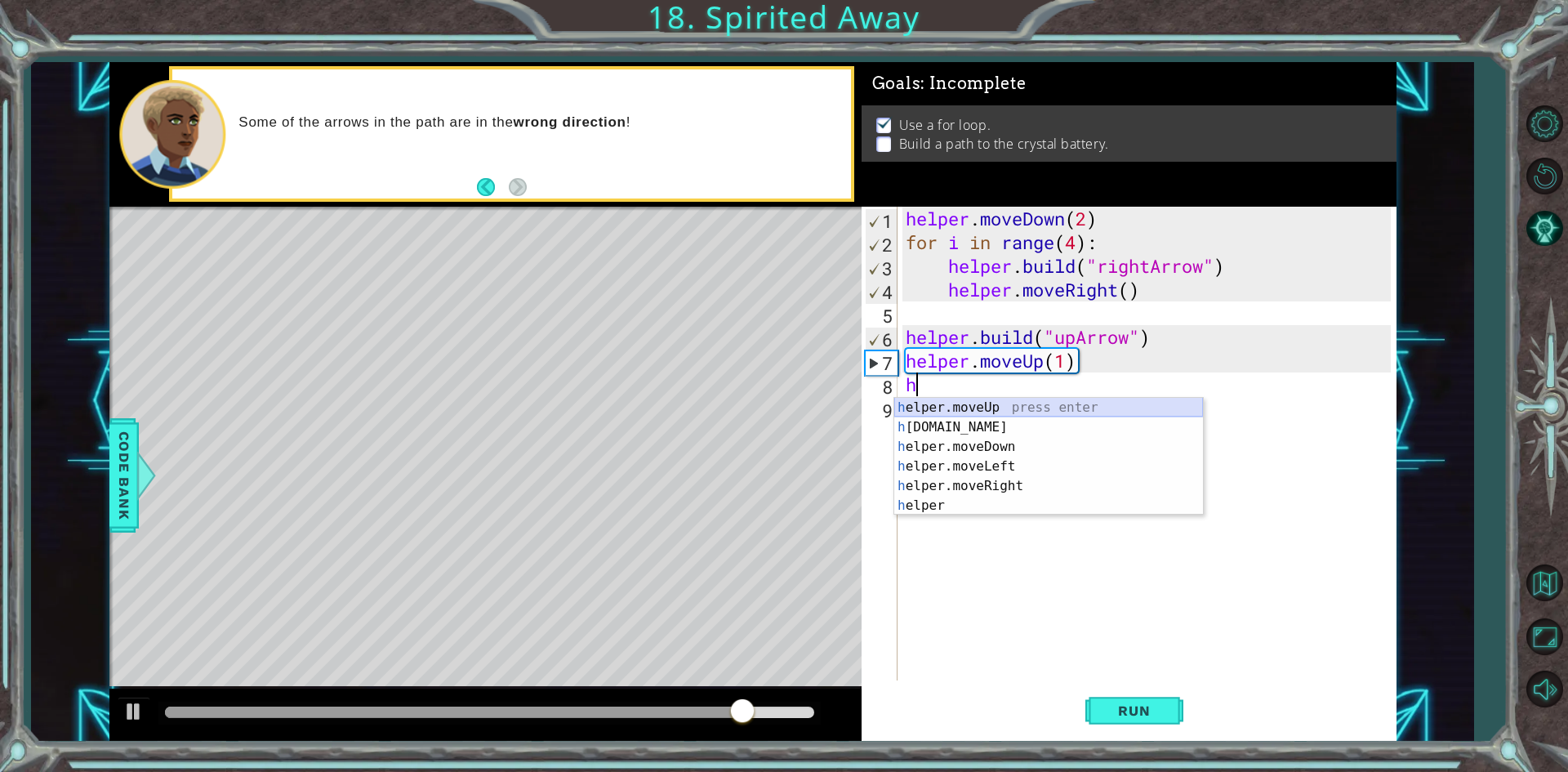
click at [1059, 408] on div "h elper.moveUp press enter h [DOMAIN_NAME] press enter h elper.moveDown press e…" at bounding box center [1049, 476] width 309 height 157
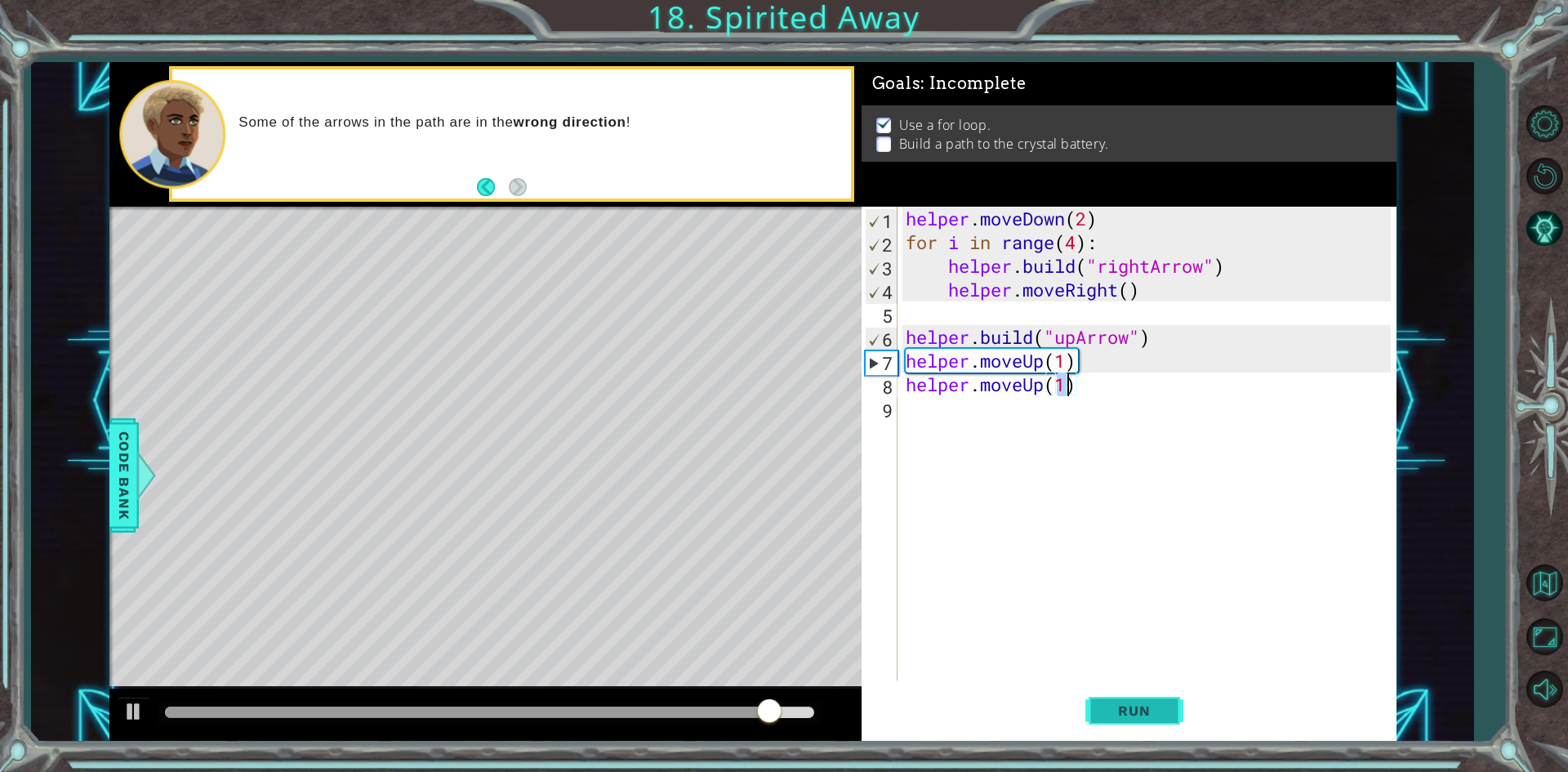
type textarea "helper.moveUp(1)"
click at [1150, 699] on button "Run" at bounding box center [1134, 711] width 98 height 53
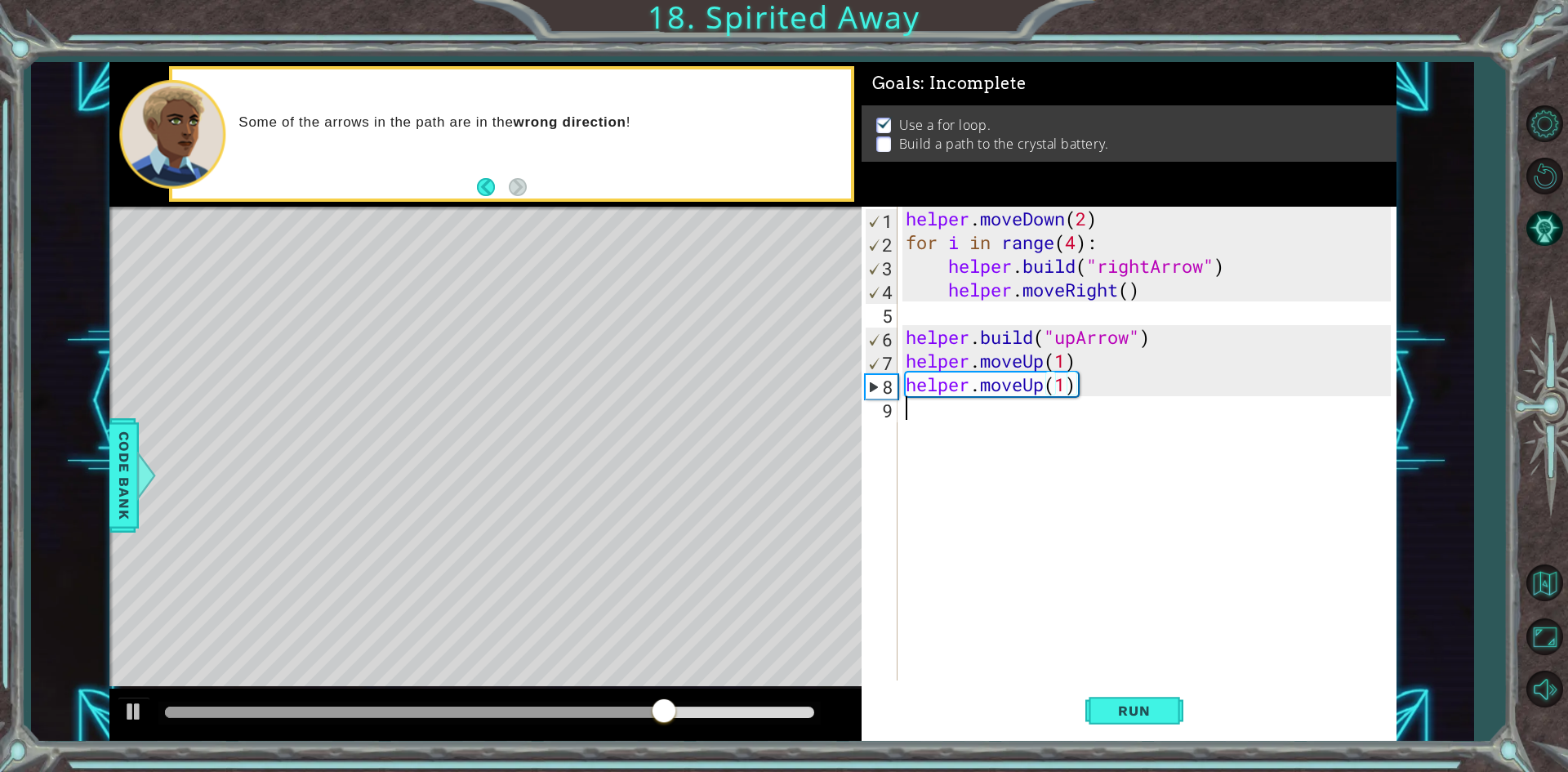
click at [1086, 402] on div "helper . moveDown ( 2 ) for i in range ( 4 ) : helper . build ( "rightArrow" ) …" at bounding box center [1150, 467] width 496 height 522
click at [1086, 391] on div "helper . moveDown ( 2 ) for i in range ( 4 ) : helper . build ( "rightArrow" ) …" at bounding box center [1150, 467] width 496 height 522
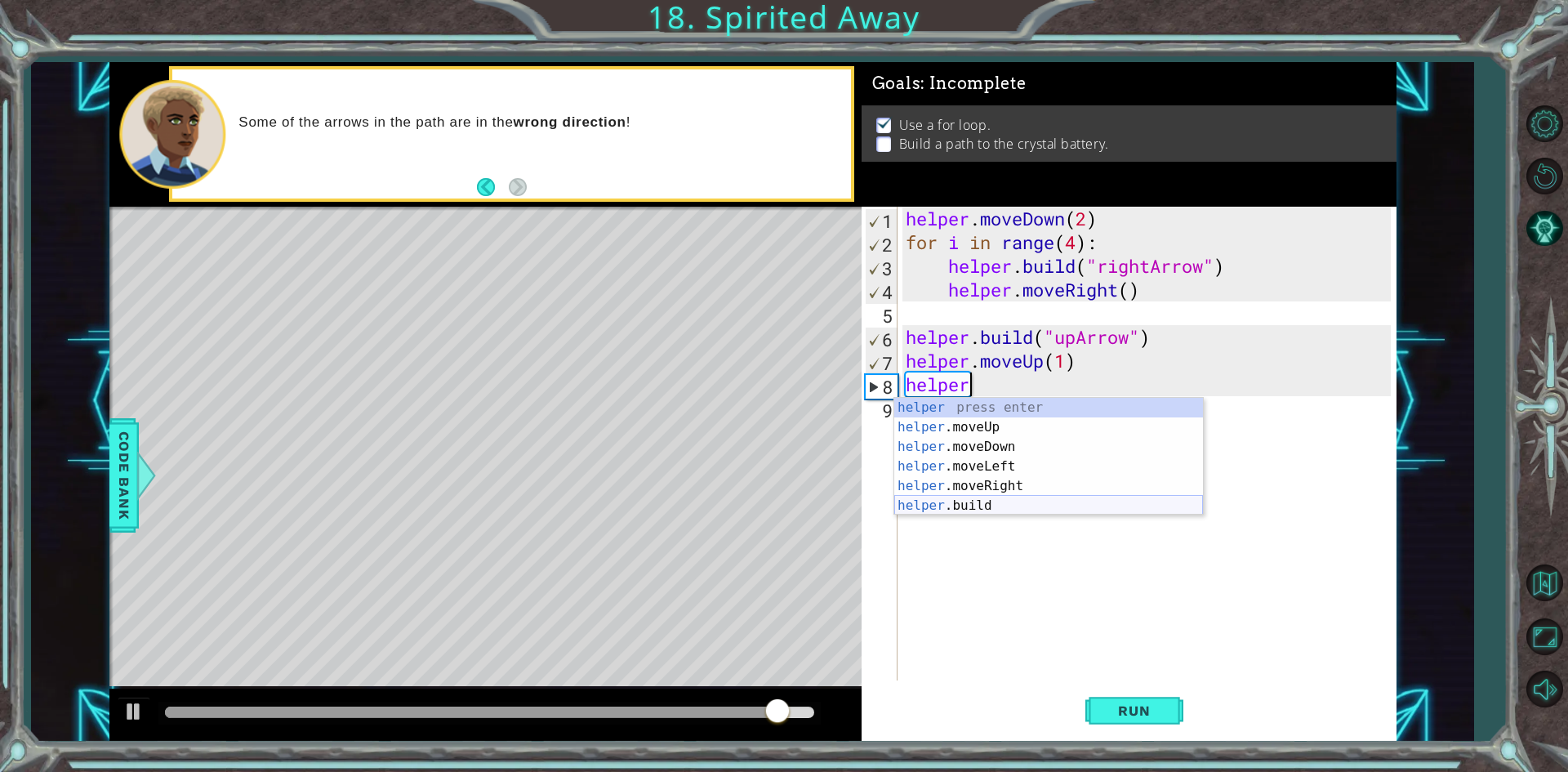
click at [981, 505] on div "helper press enter helper .moveUp press enter helper .moveDown press enter help…" at bounding box center [1049, 476] width 309 height 157
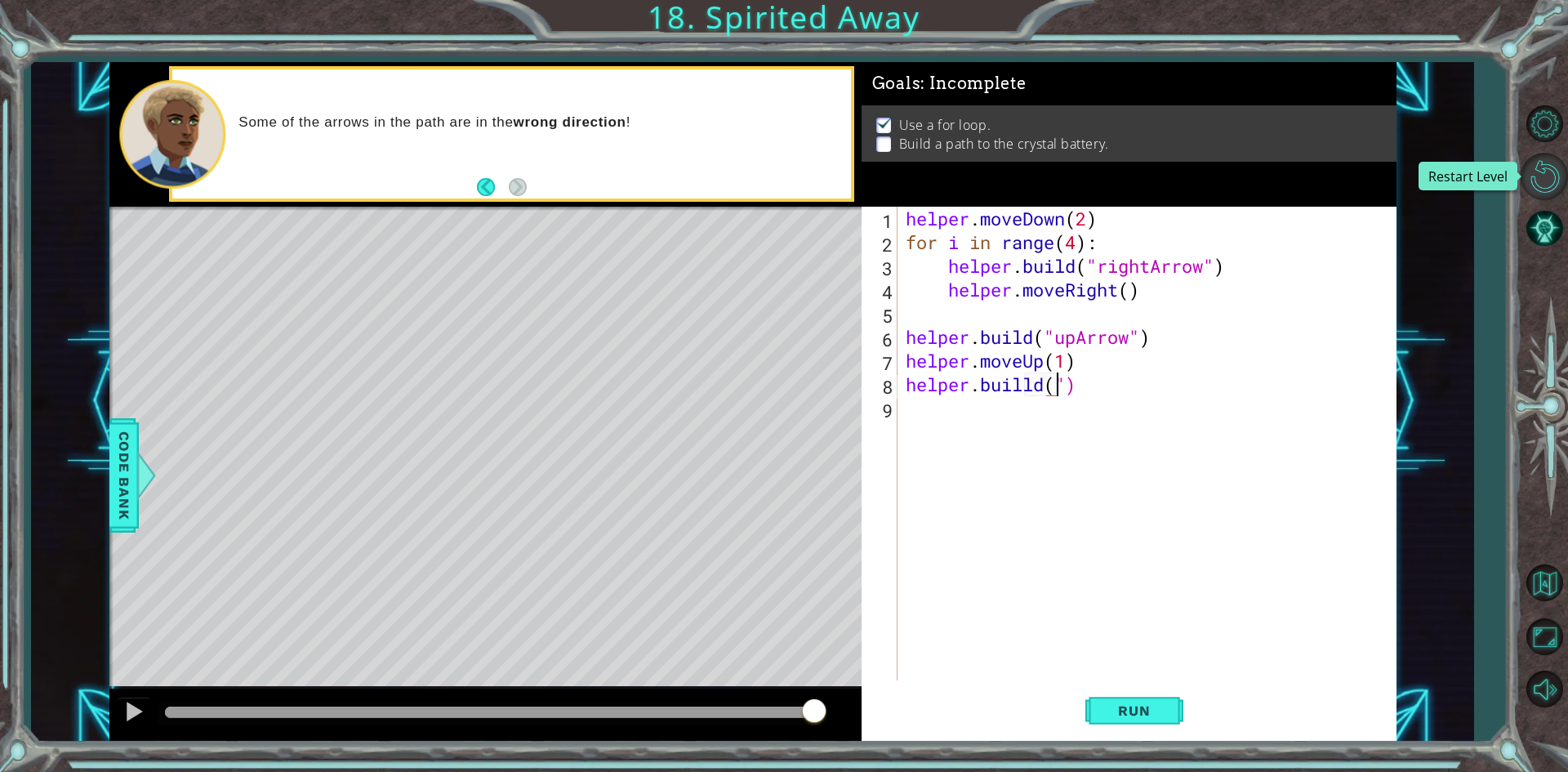
scroll to position [0, 7]
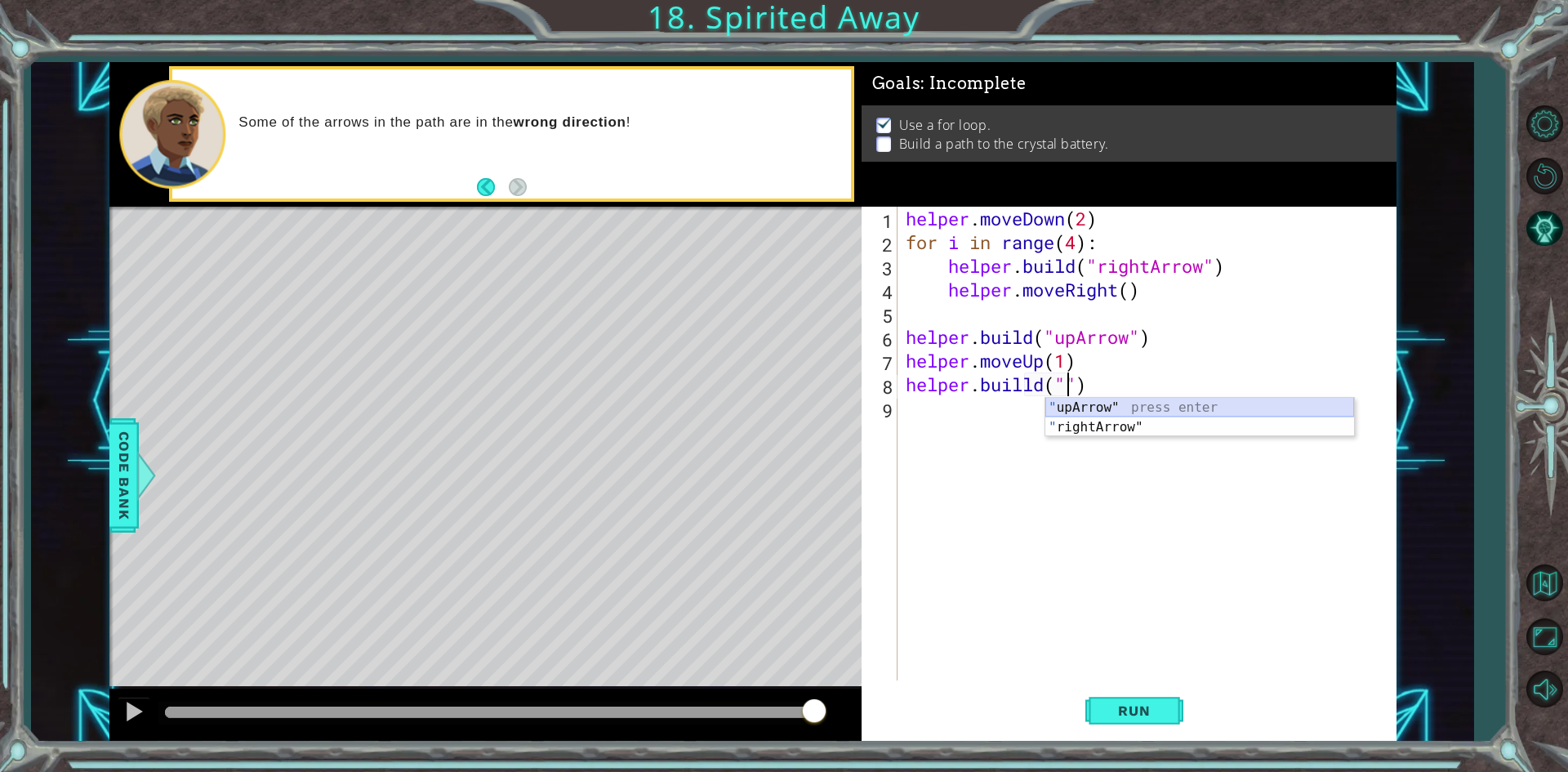
click at [1097, 414] on div "" upArrow" press enter " rightArrow" press enter" at bounding box center [1200, 437] width 309 height 79
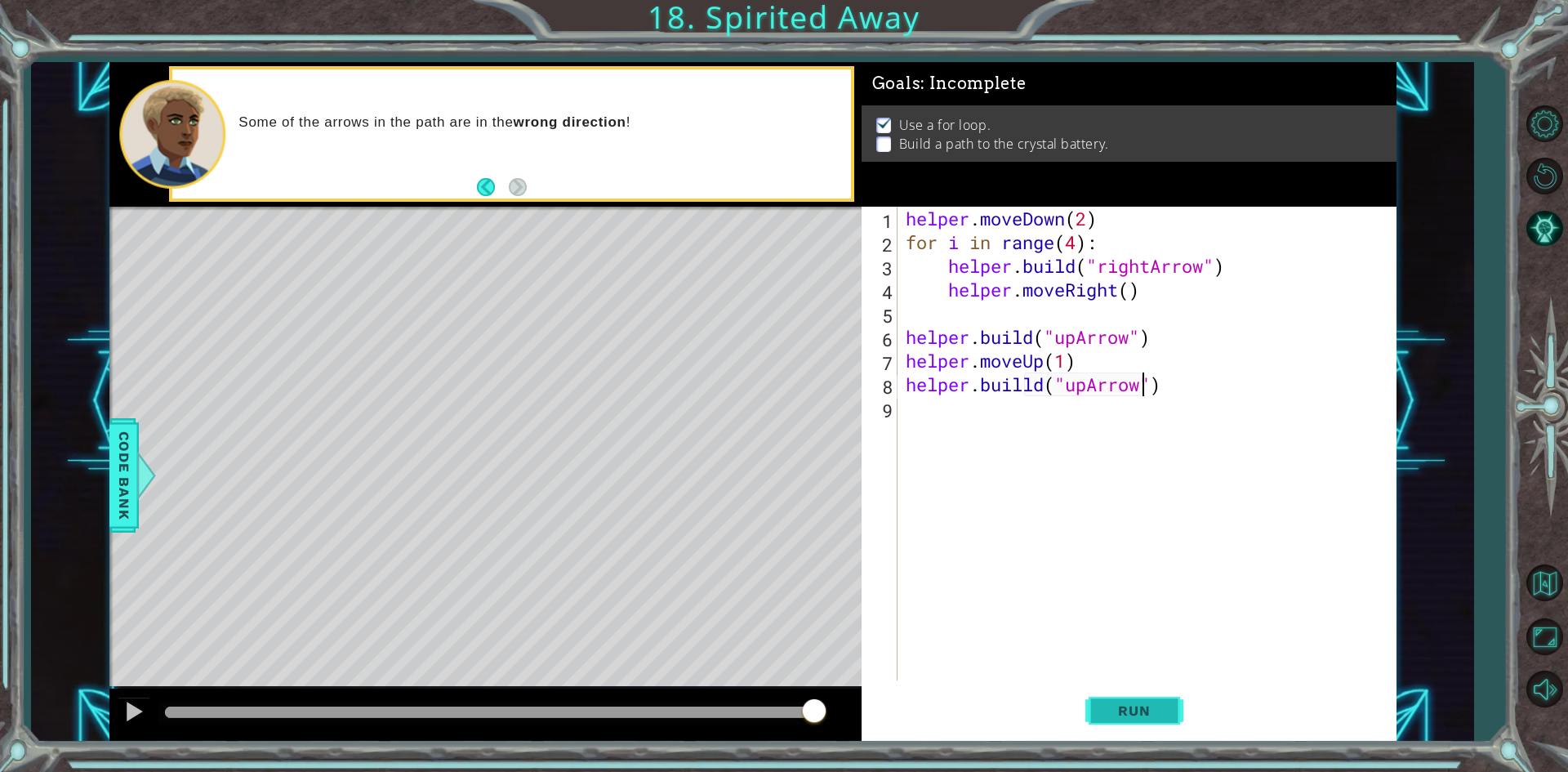
click at [1116, 713] on span "Run" at bounding box center [1133, 711] width 65 height 16
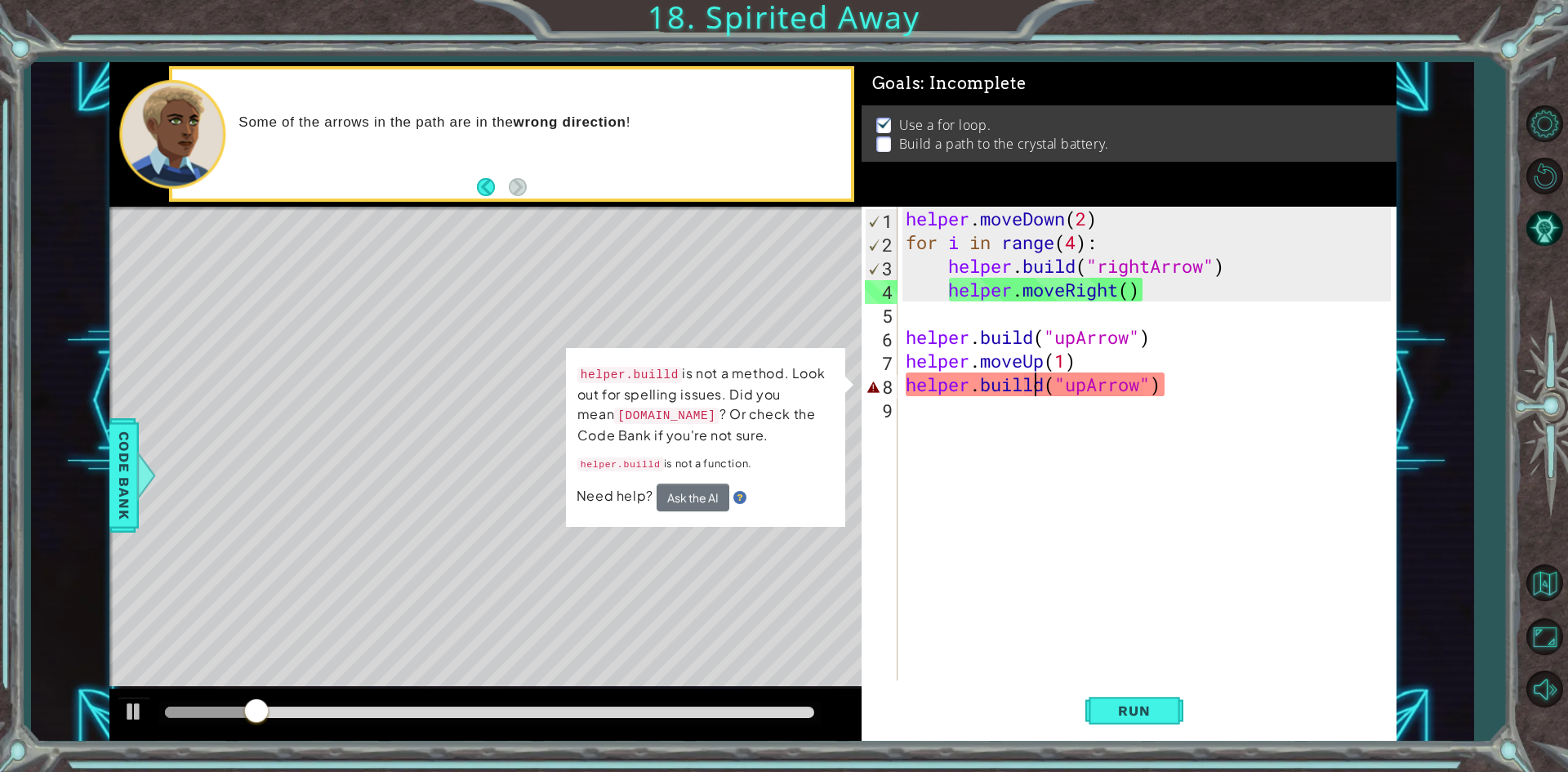
click at [1036, 373] on div "helper . moveDown ( 2 ) for i in range ( 4 ) : helper . build ( "rightArrow" ) …" at bounding box center [1150, 467] width 496 height 522
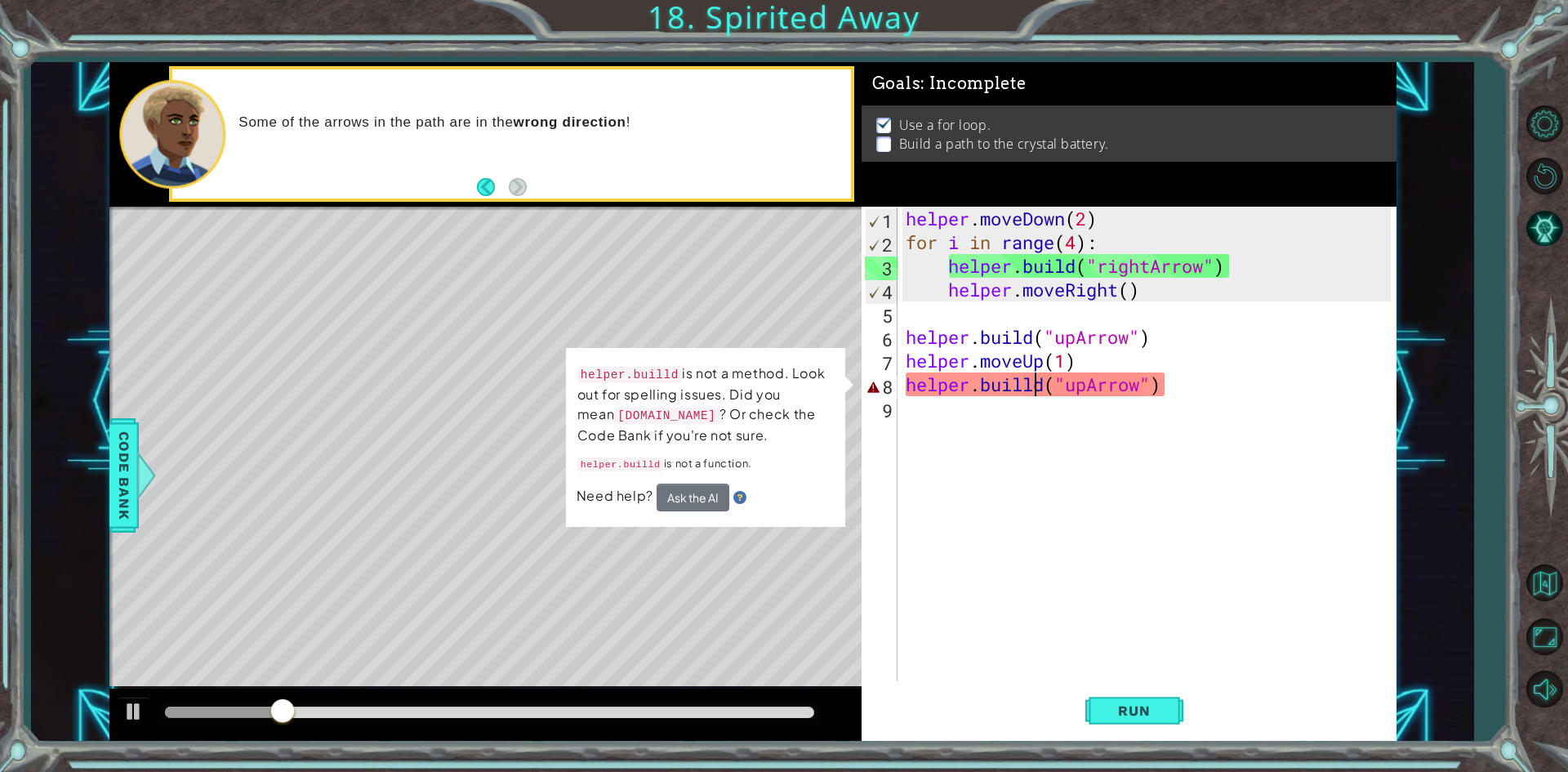
type textarea "[DOMAIN_NAME]("upArrow")"
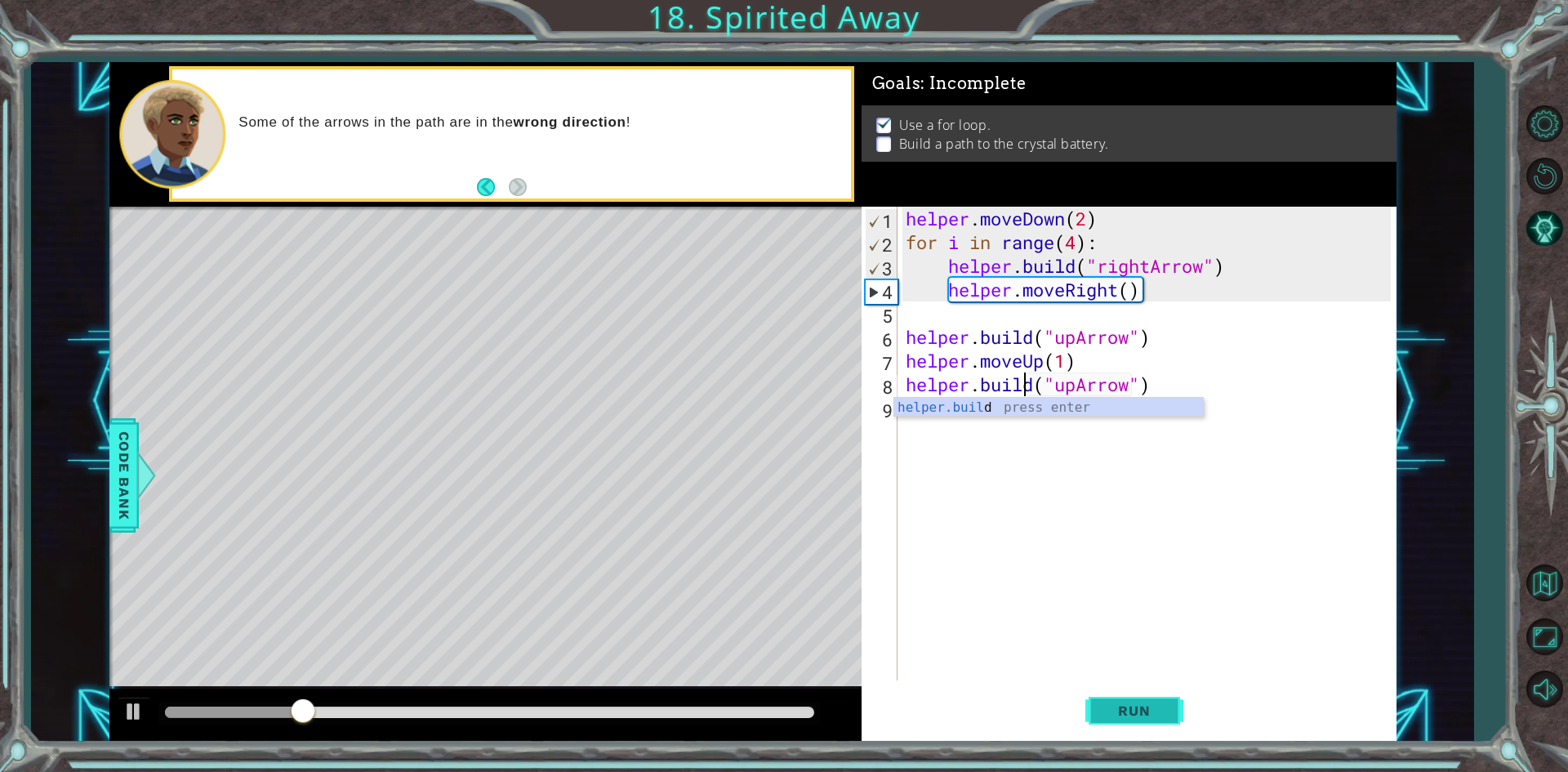
click at [1143, 726] on button "Run" at bounding box center [1134, 711] width 98 height 53
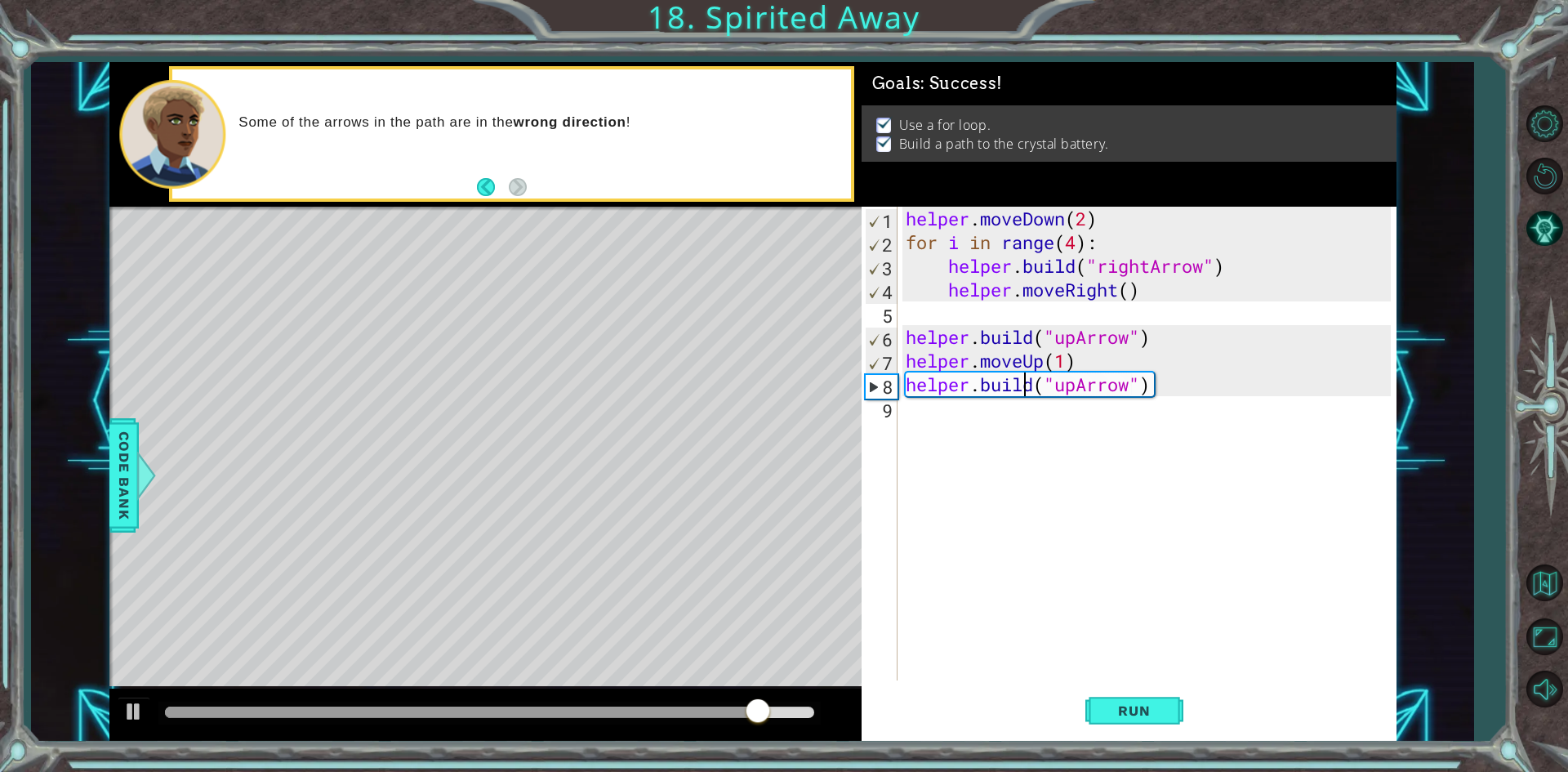
click at [910, 418] on div "helper . moveDown ( 2 ) for i in range ( 4 ) : helper . build ( "rightArrow" ) …" at bounding box center [1150, 467] width 496 height 522
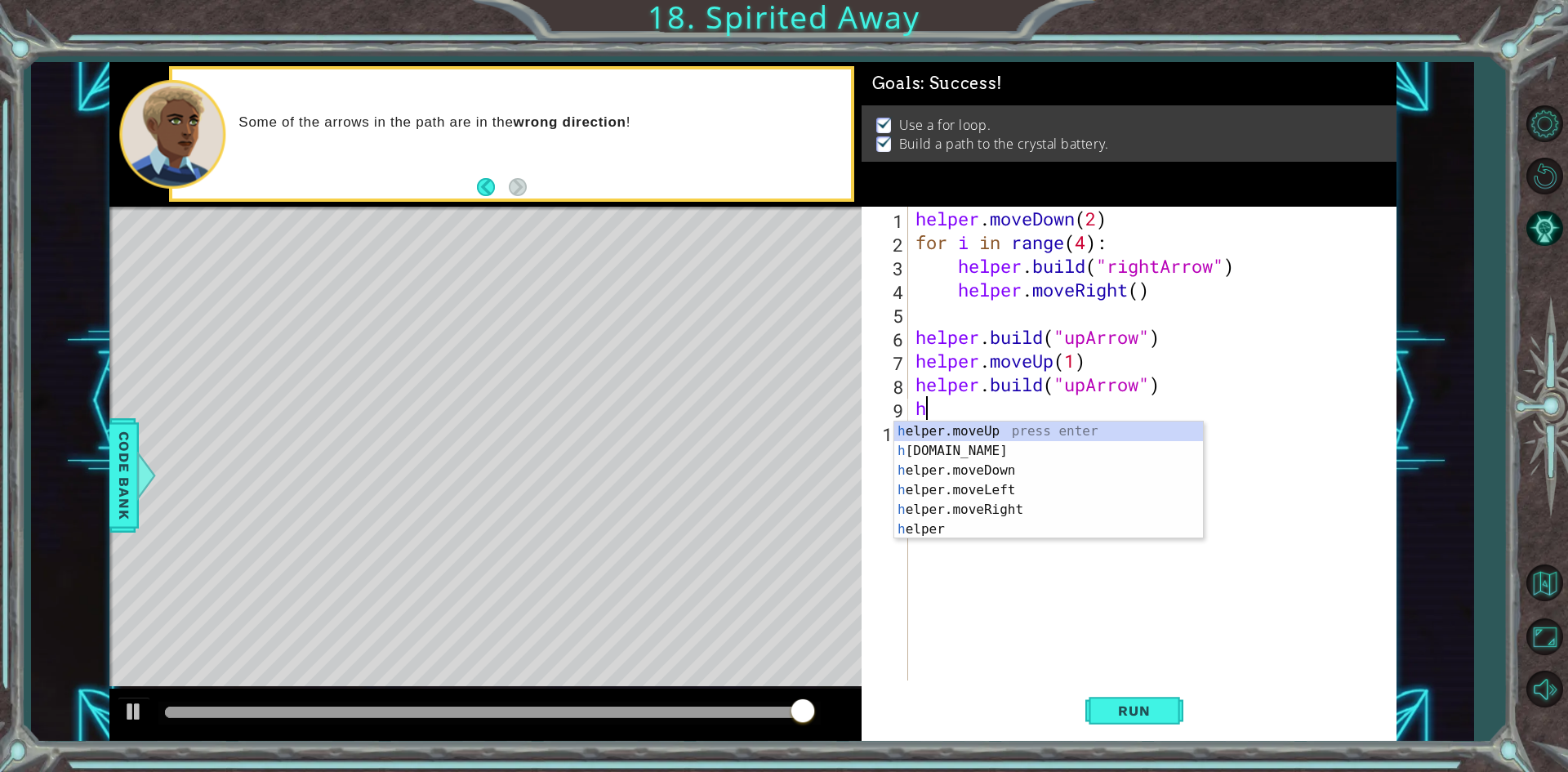
type textarea "h"
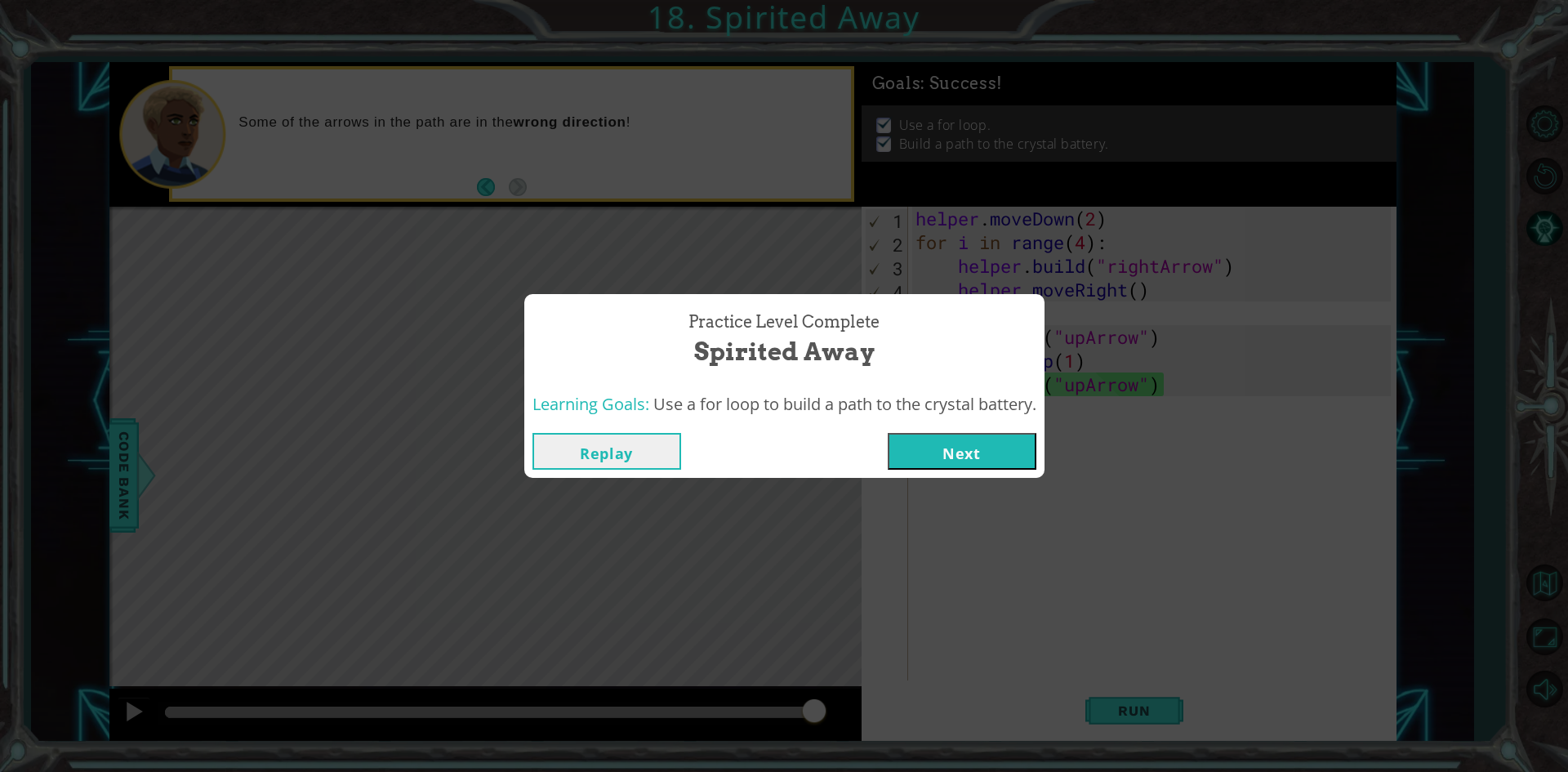
click at [987, 471] on div "Replay Next" at bounding box center [784, 451] width 520 height 53
drag, startPoint x: 999, startPoint y: 440, endPoint x: 1128, endPoint y: 811, distance: 392.8
click at [1128, 772] on html "1 ההההההההההההההההההההההההההההההההההההההההההההההההההההההההההההההההההההההההההההה…" at bounding box center [784, 386] width 1568 height 772
click at [1037, 441] on button "Next" at bounding box center [962, 451] width 149 height 37
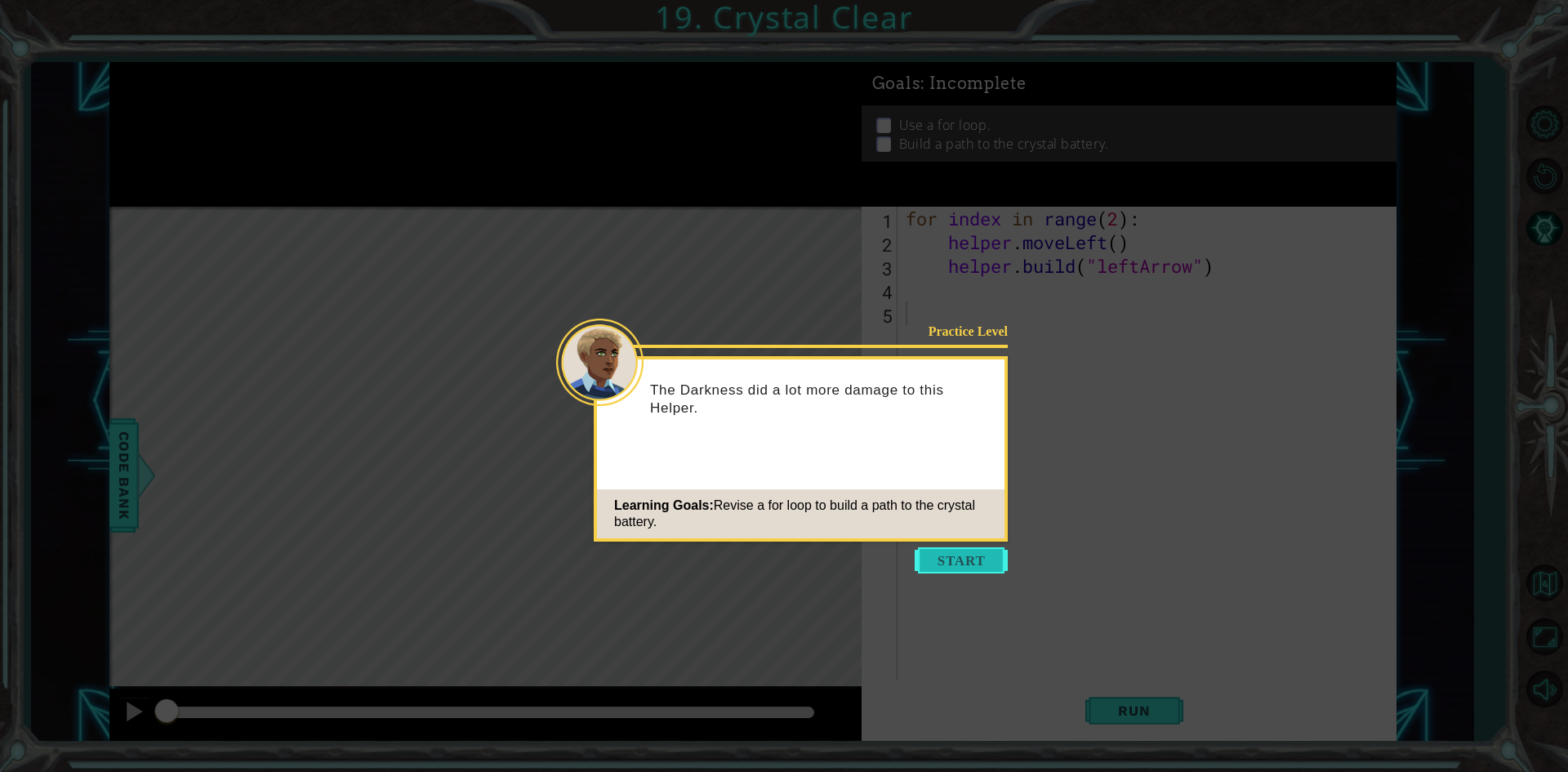
click at [937, 564] on button "Start" at bounding box center [961, 561] width 93 height 26
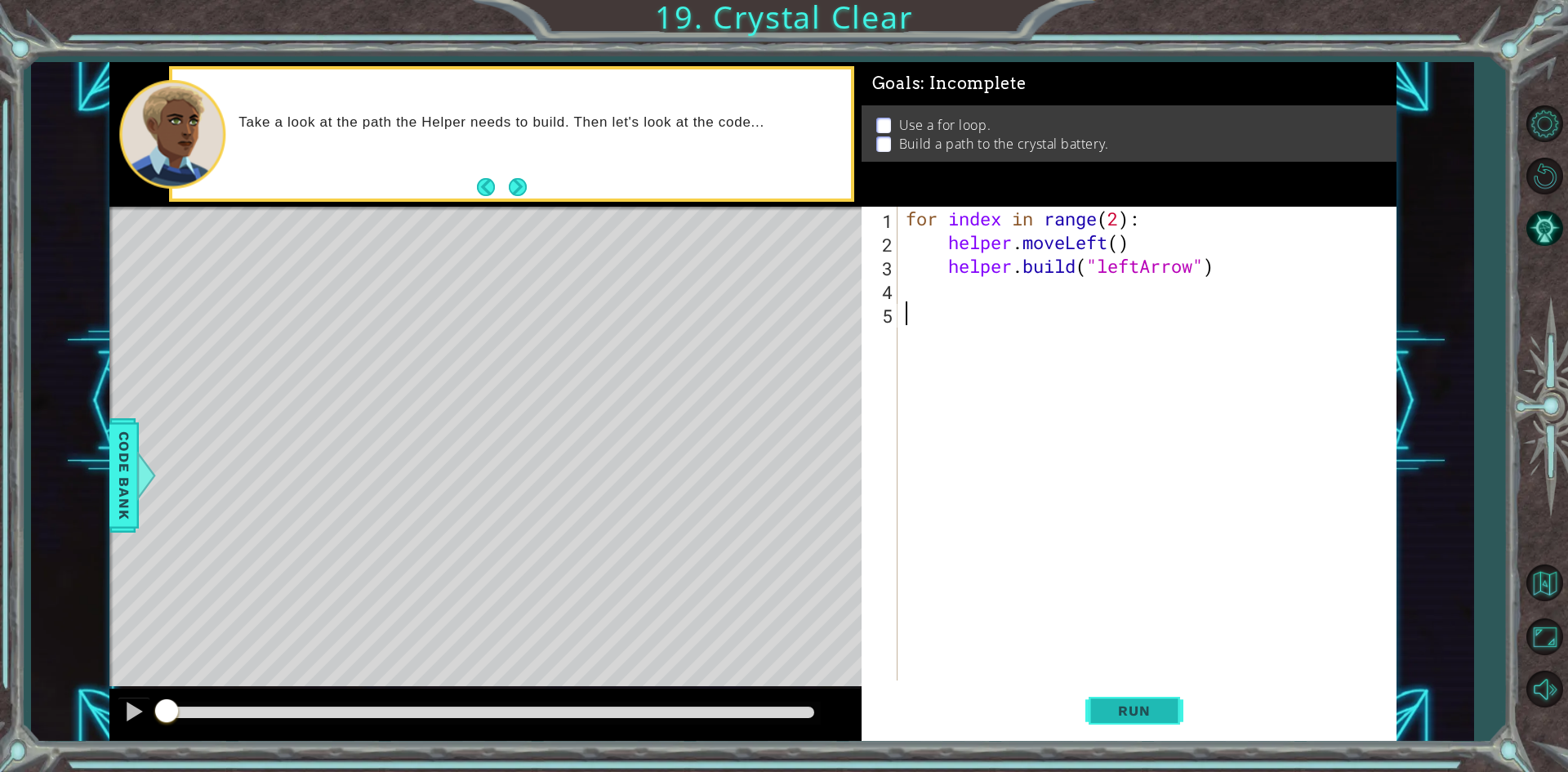
click at [1119, 691] on button "Run" at bounding box center [1134, 711] width 98 height 53
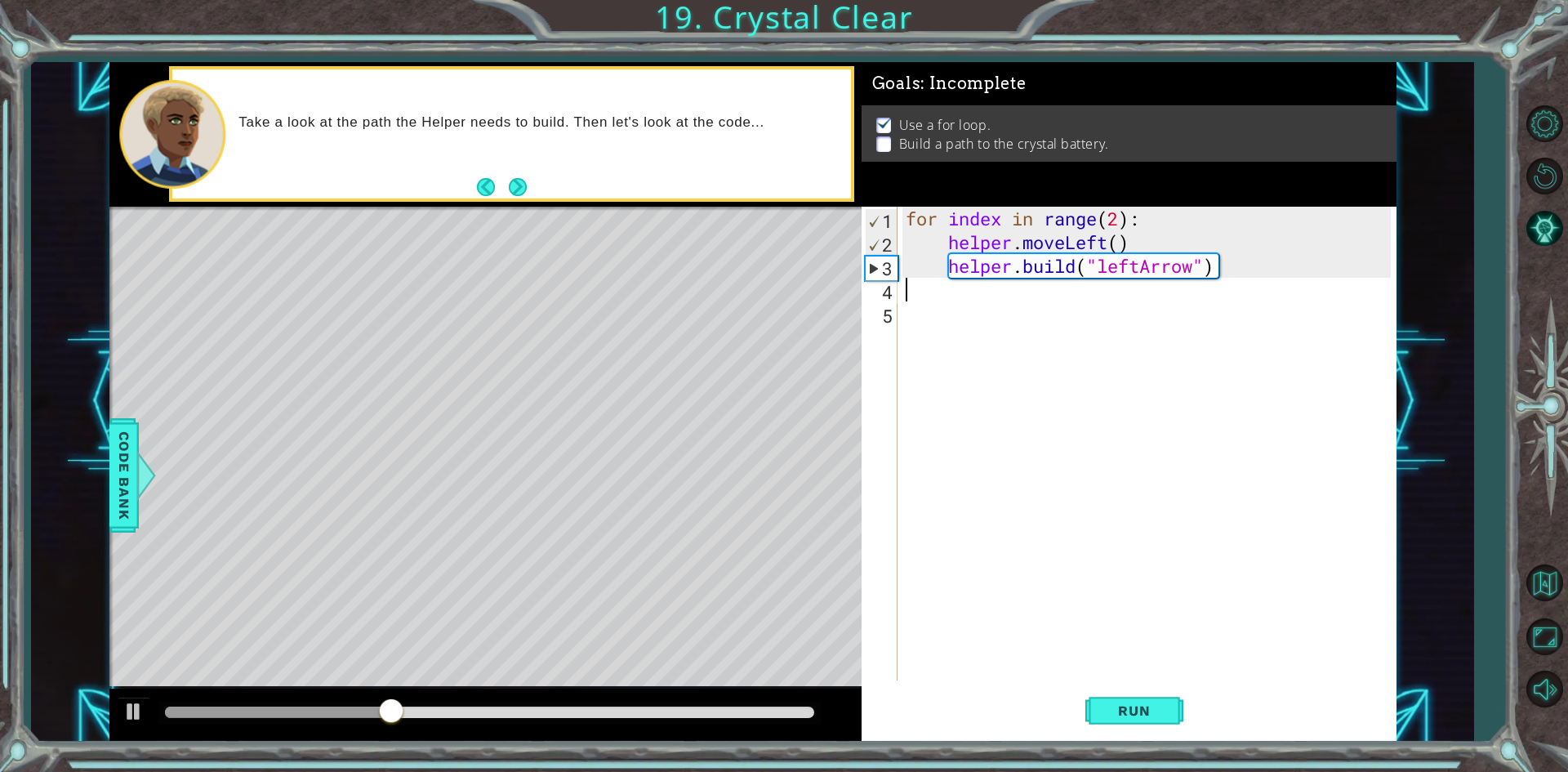
click at [902, 295] on div "for index in range ( 2 ) : helper . moveLeft ( ) helper . build ( "leftArrow" )" at bounding box center [1150, 467] width 496 height 522
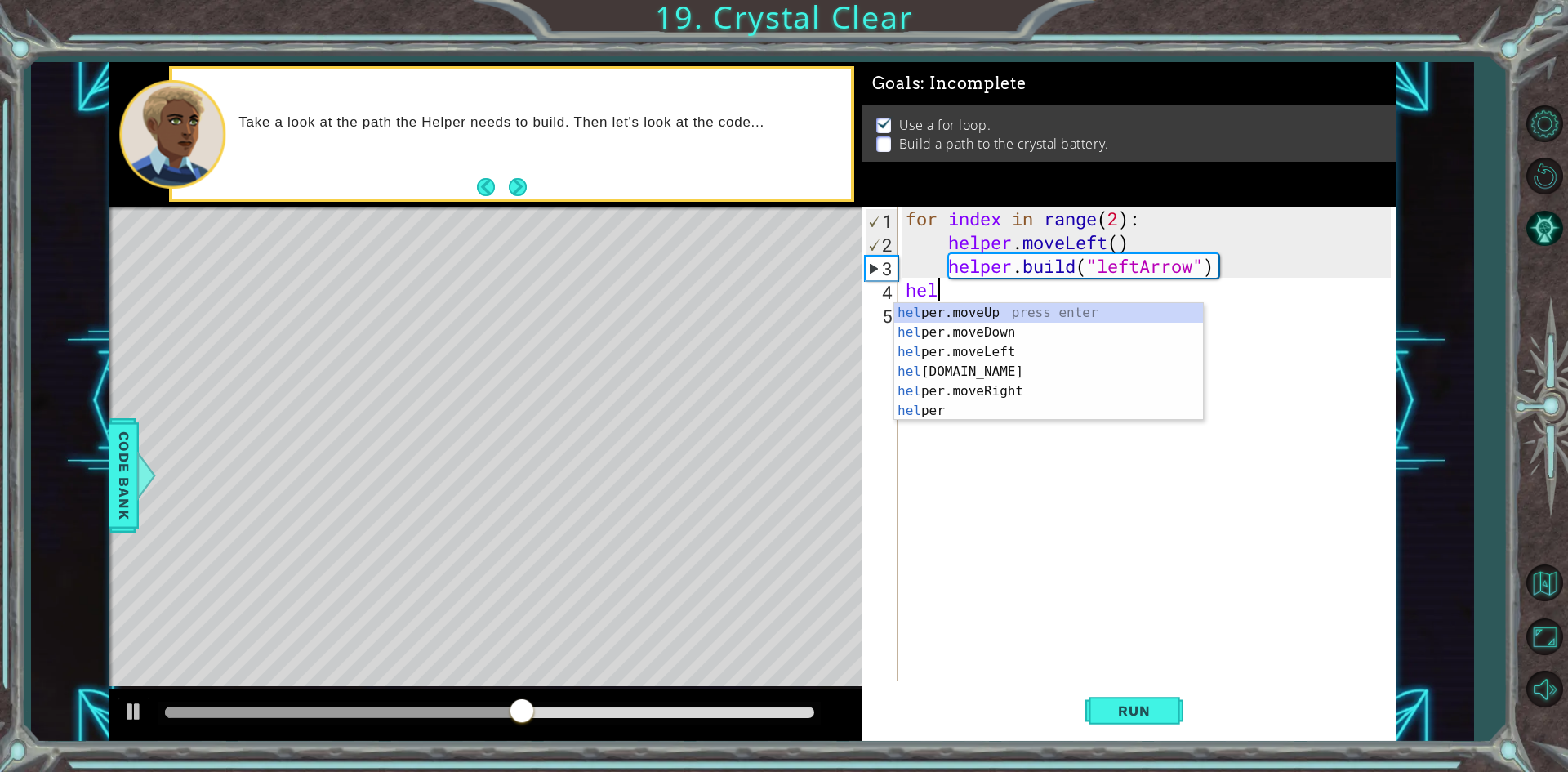
scroll to position [0, 2]
click at [1046, 381] on div "helper press enter helper .moveUp press enter helper .moveDown press enter help…" at bounding box center [1049, 381] width 309 height 157
type textarea "helper.moveLeft(1)"
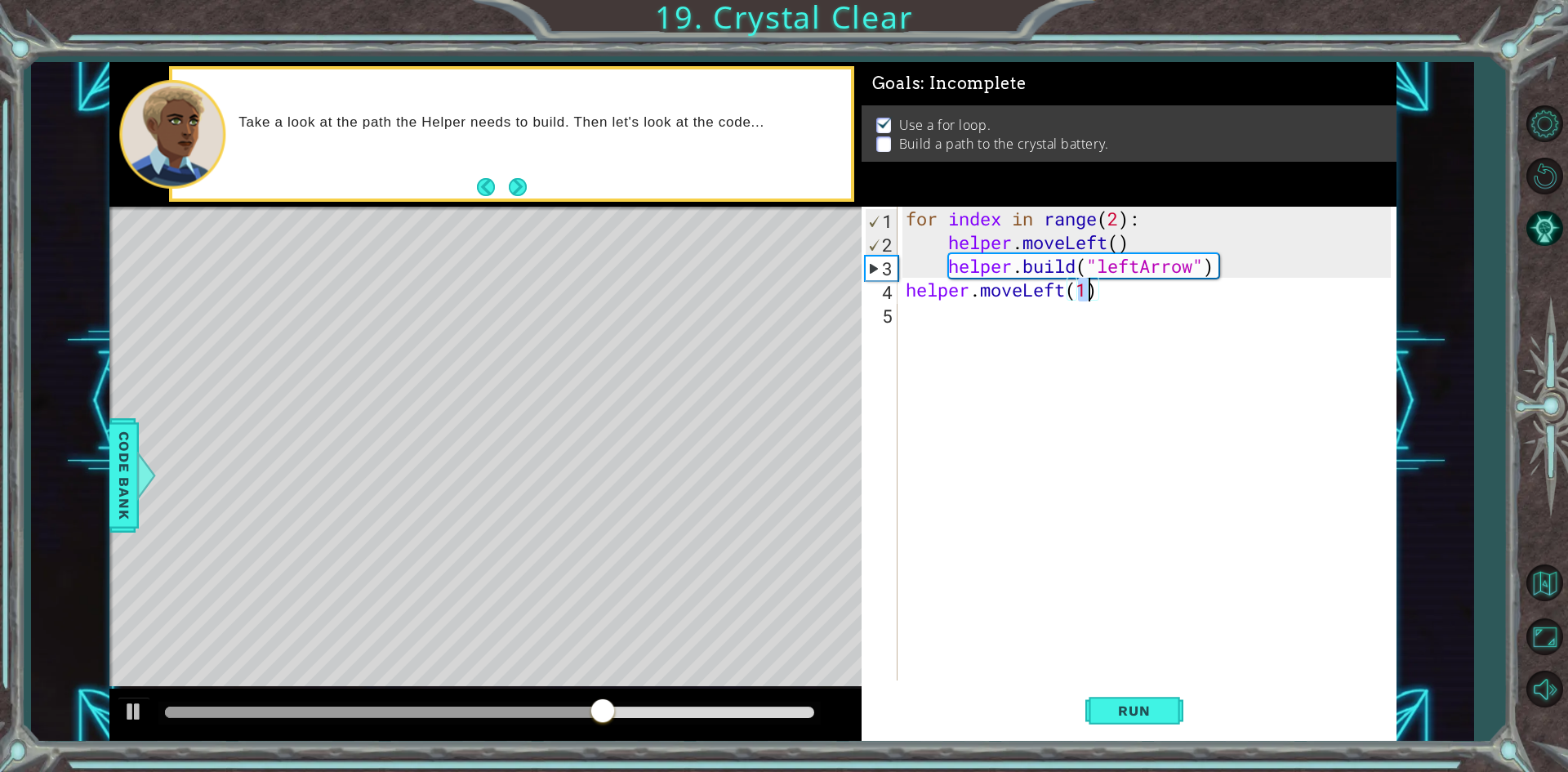
click at [974, 332] on div "for index in range ( 2 ) : helper . moveLeft ( ) helper . build ( "leftArrow" )…" at bounding box center [1150, 467] width 496 height 522
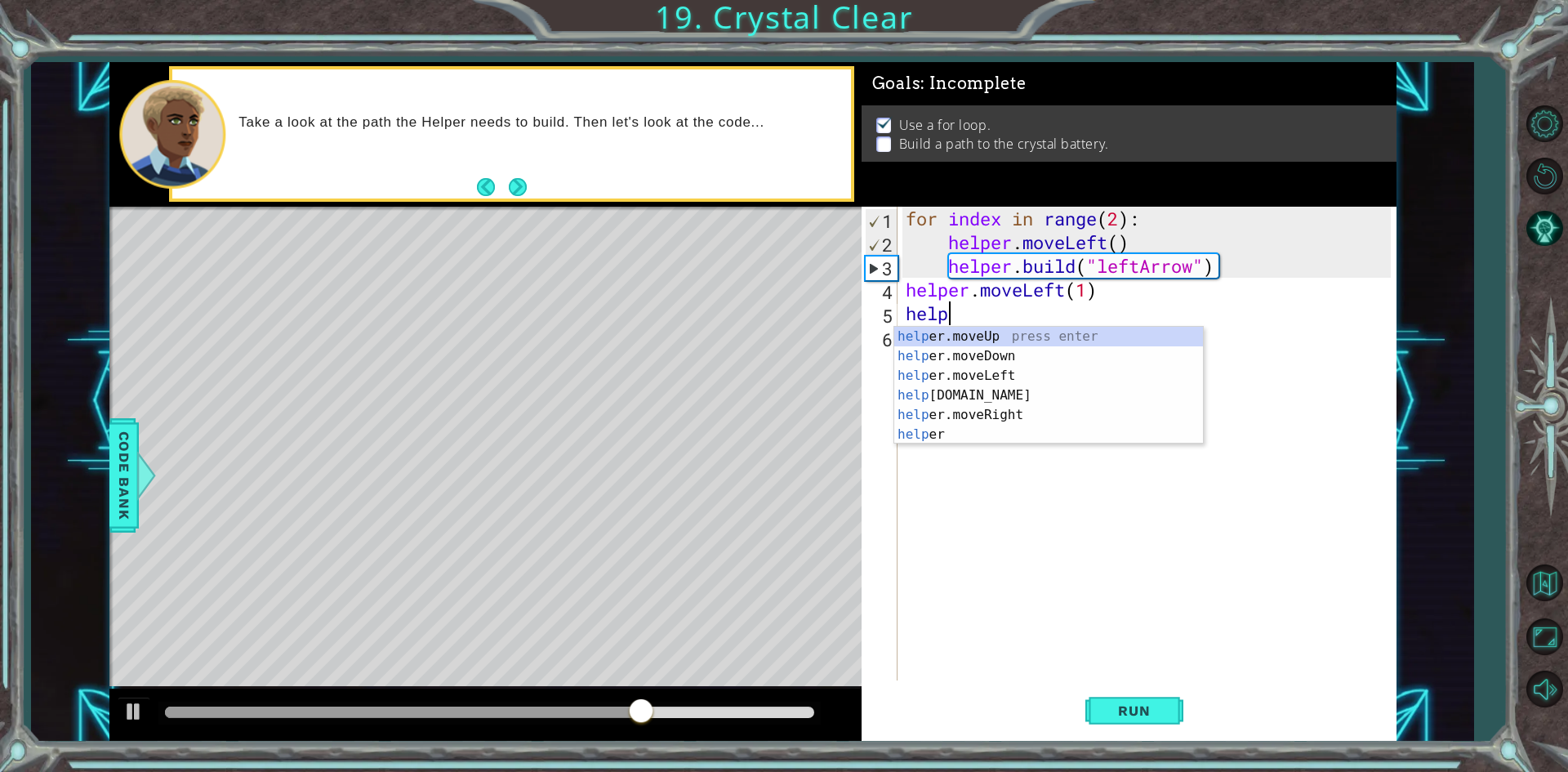
scroll to position [0, 1]
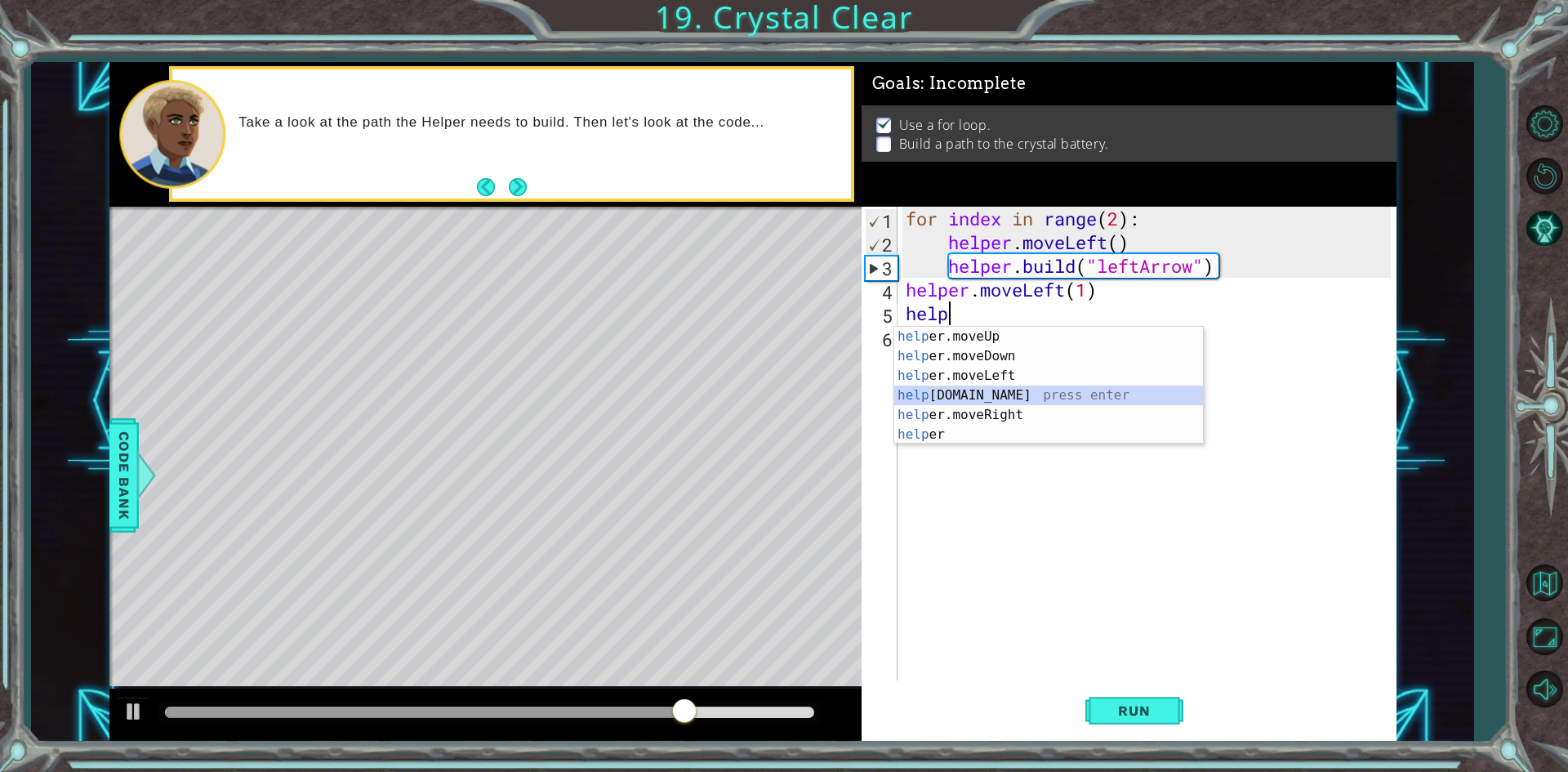
click at [993, 392] on div "help er.moveUp press enter help er.moveDown press enter help er.moveLeft press …" at bounding box center [1049, 405] width 309 height 157
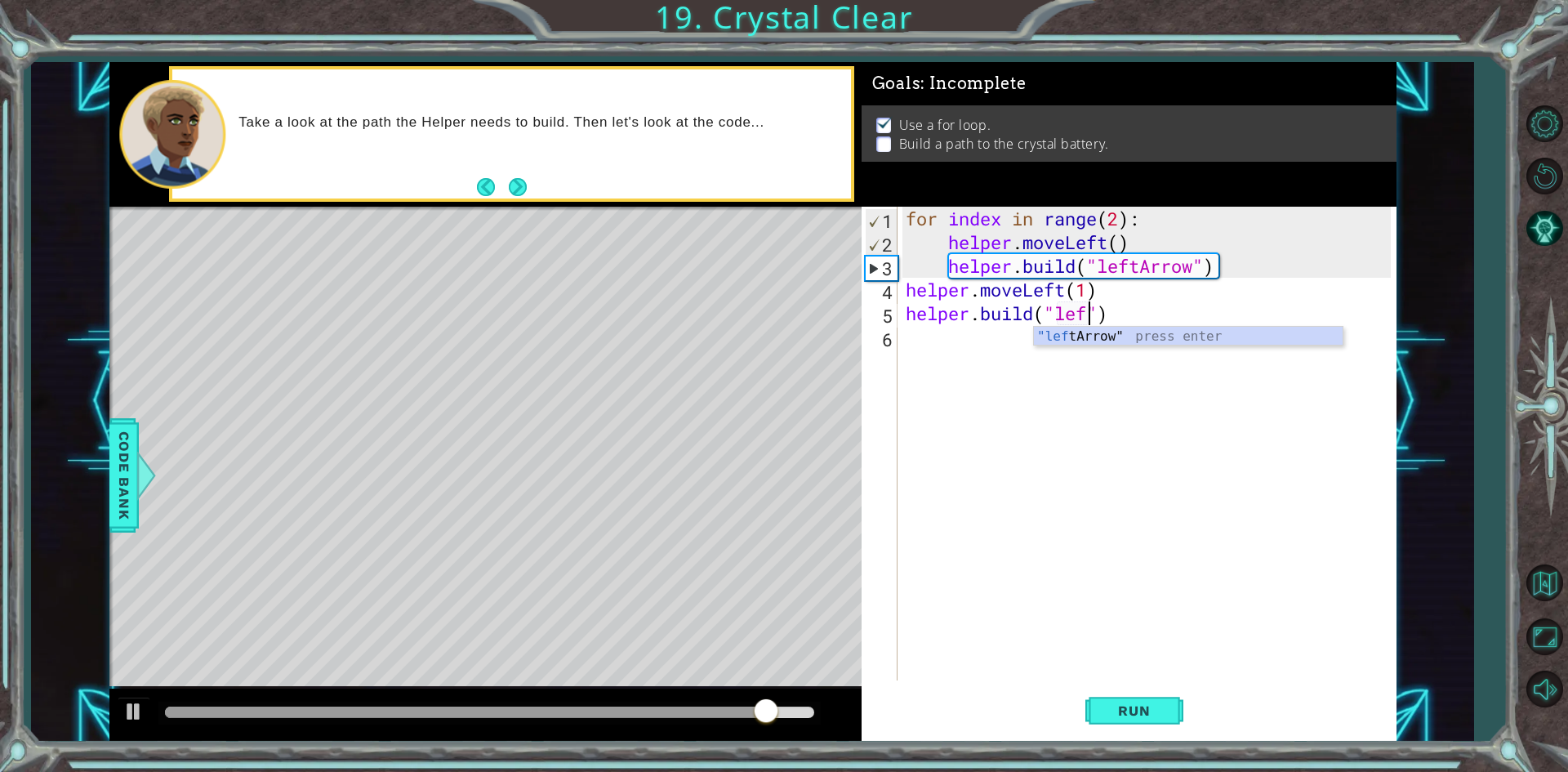
scroll to position [0, 8]
type textarea "[DOMAIN_NAME]("left")"
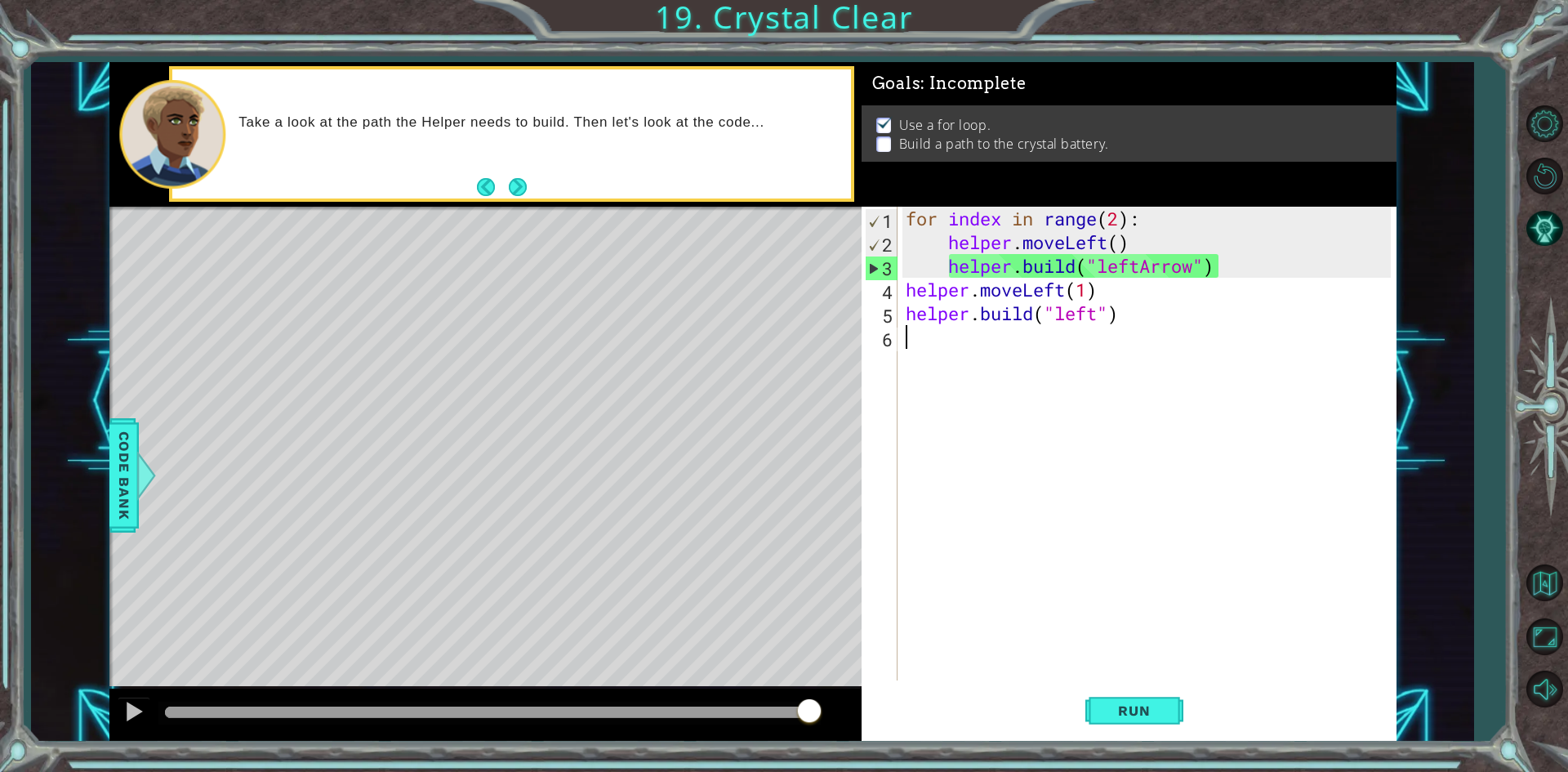
click at [1151, 352] on div "for index in range ( 2 ) : helper . moveLeft ( ) helper . build ( "leftArrow" )…" at bounding box center [1150, 467] width 496 height 522
click at [1105, 323] on div "for index in range ( 2 ) : helper . moveLeft ( ) helper . build ( "leftArrow" )…" at bounding box center [1150, 467] width 496 height 522
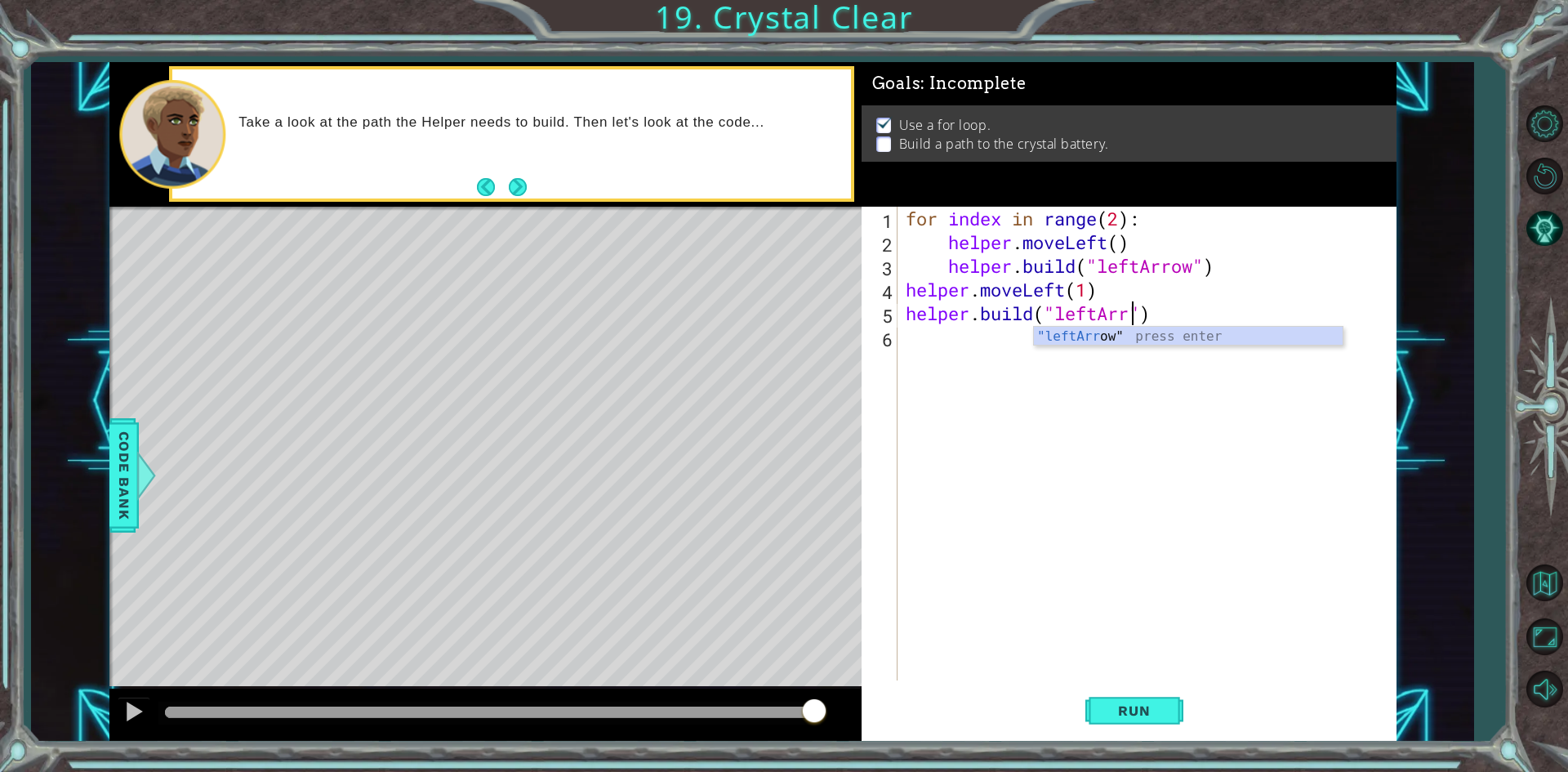
scroll to position [0, 11]
type textarea "[DOMAIN_NAME]("leftArrow")"
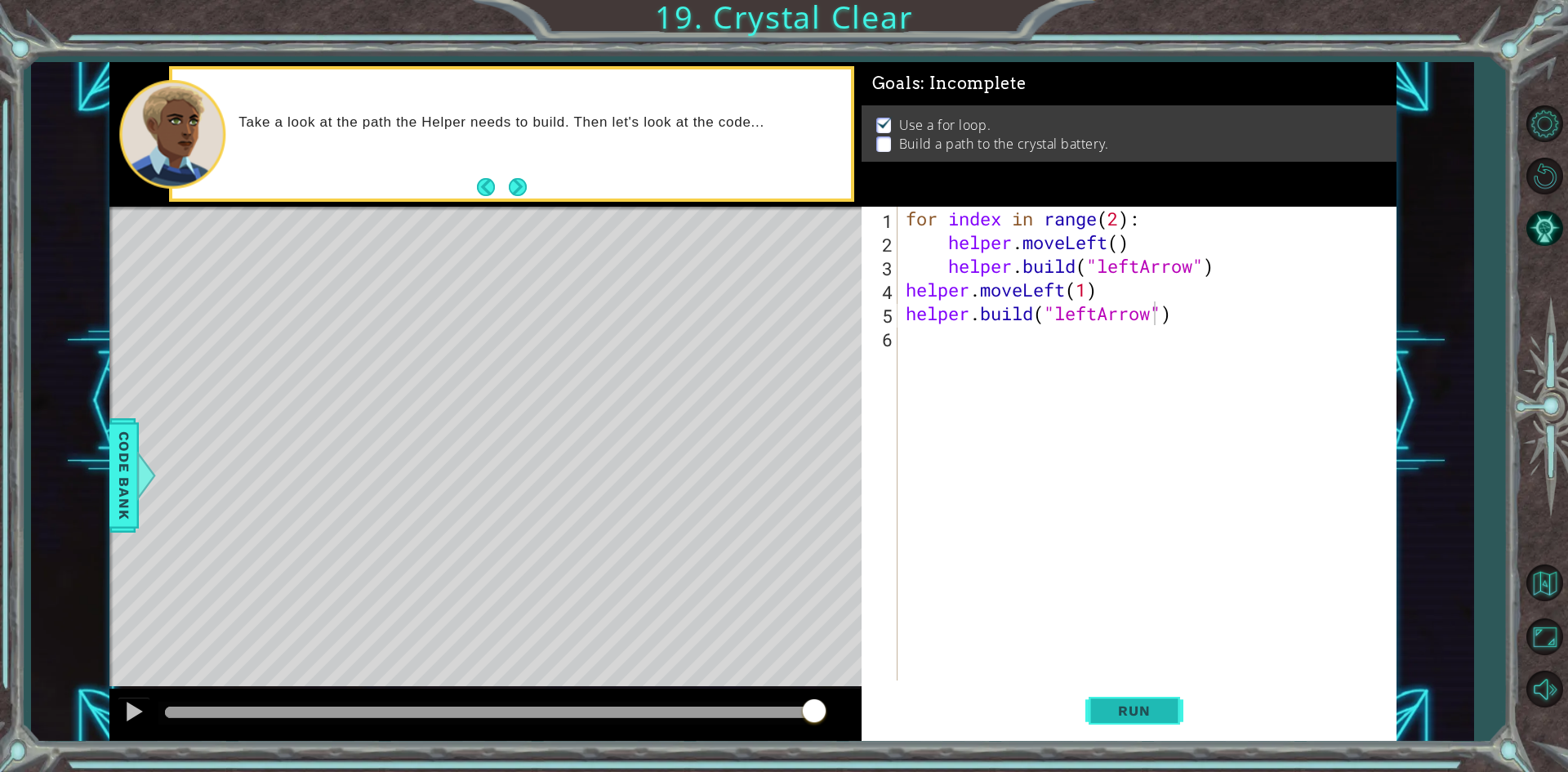
click at [1169, 710] on button "Run" at bounding box center [1134, 711] width 98 height 53
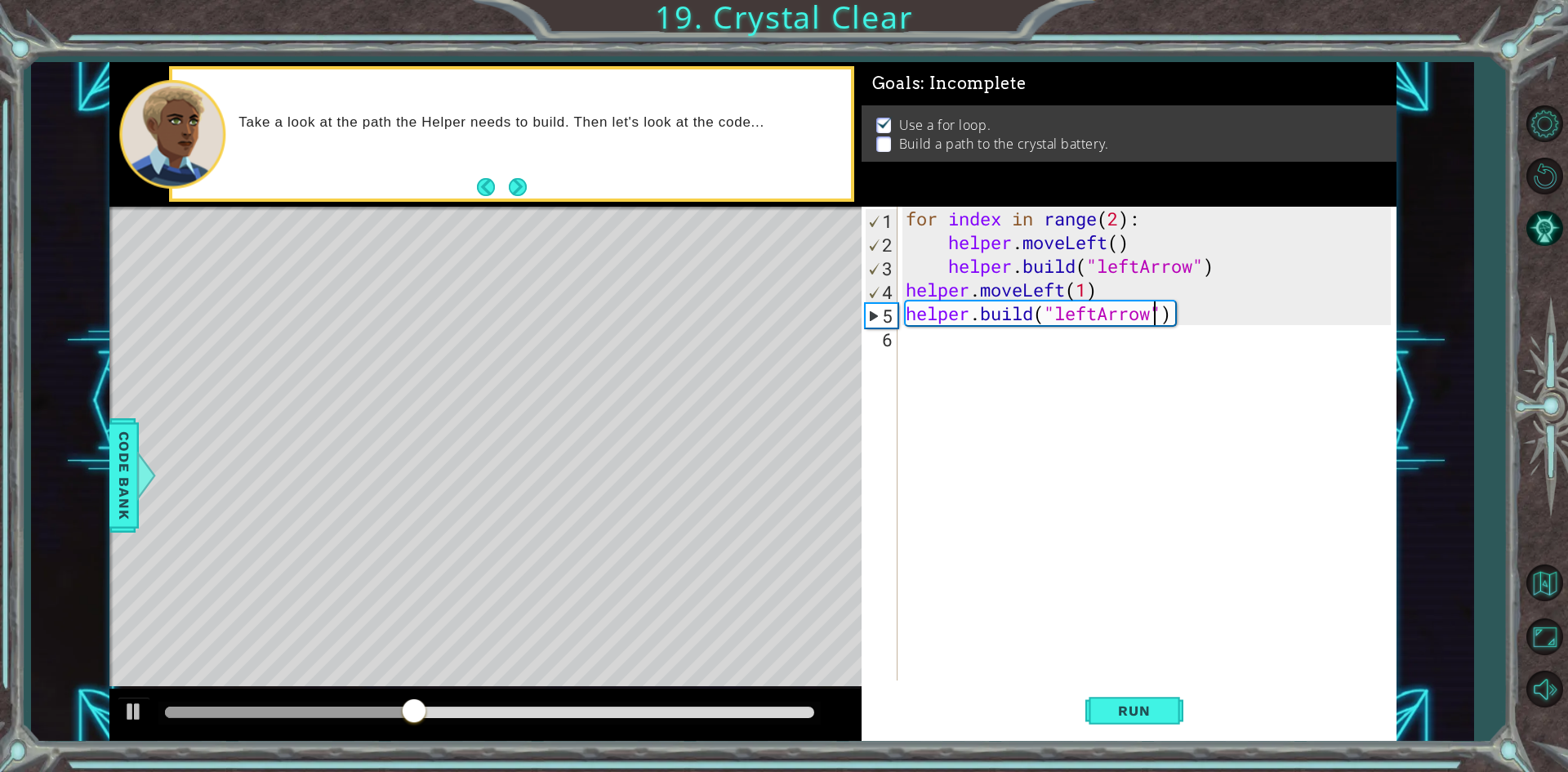
click at [902, 332] on div "for index in range ( 2 ) : helper . moveLeft ( ) helper . build ( "leftArrow" )…" at bounding box center [1150, 467] width 496 height 522
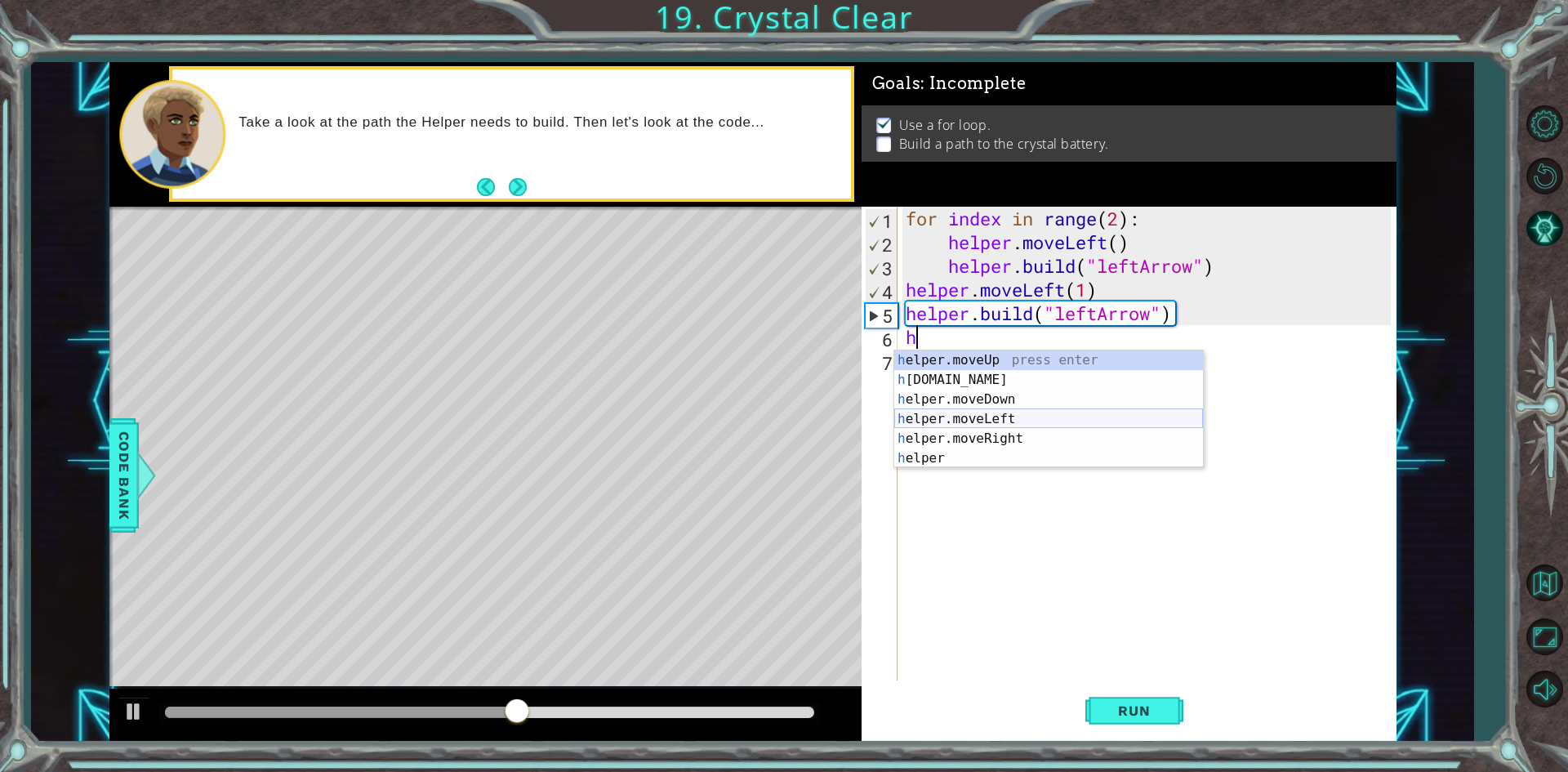
click at [982, 414] on div "h elper.moveUp press enter h [DOMAIN_NAME] press enter h elper.moveDown press e…" at bounding box center [1049, 429] width 309 height 157
type textarea "helper.moveLeft(1)"
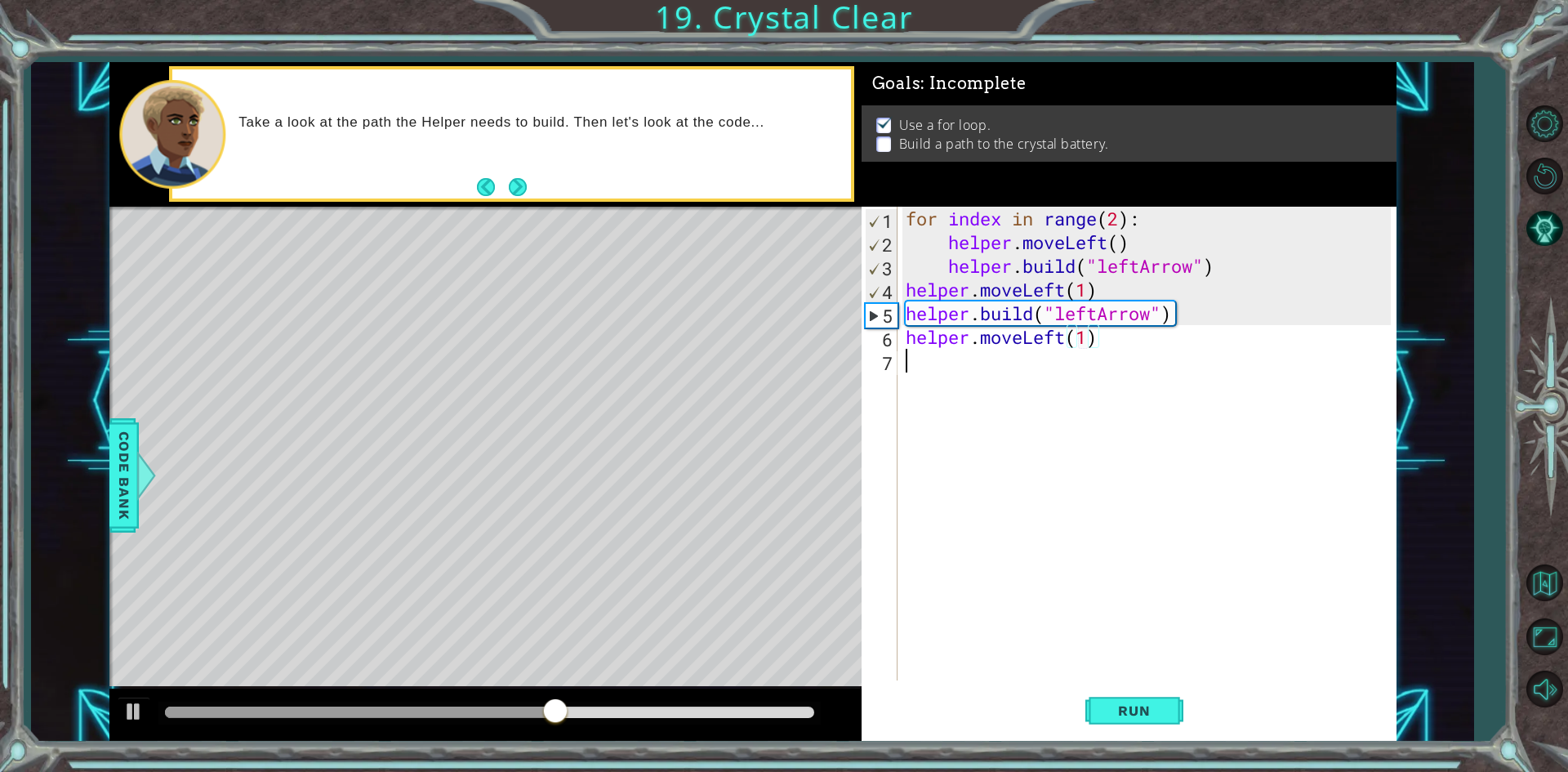
click at [998, 374] on div "for index in range ( 2 ) : helper . moveLeft ( ) helper . build ( "leftArrow" )…" at bounding box center [1150, 467] width 496 height 522
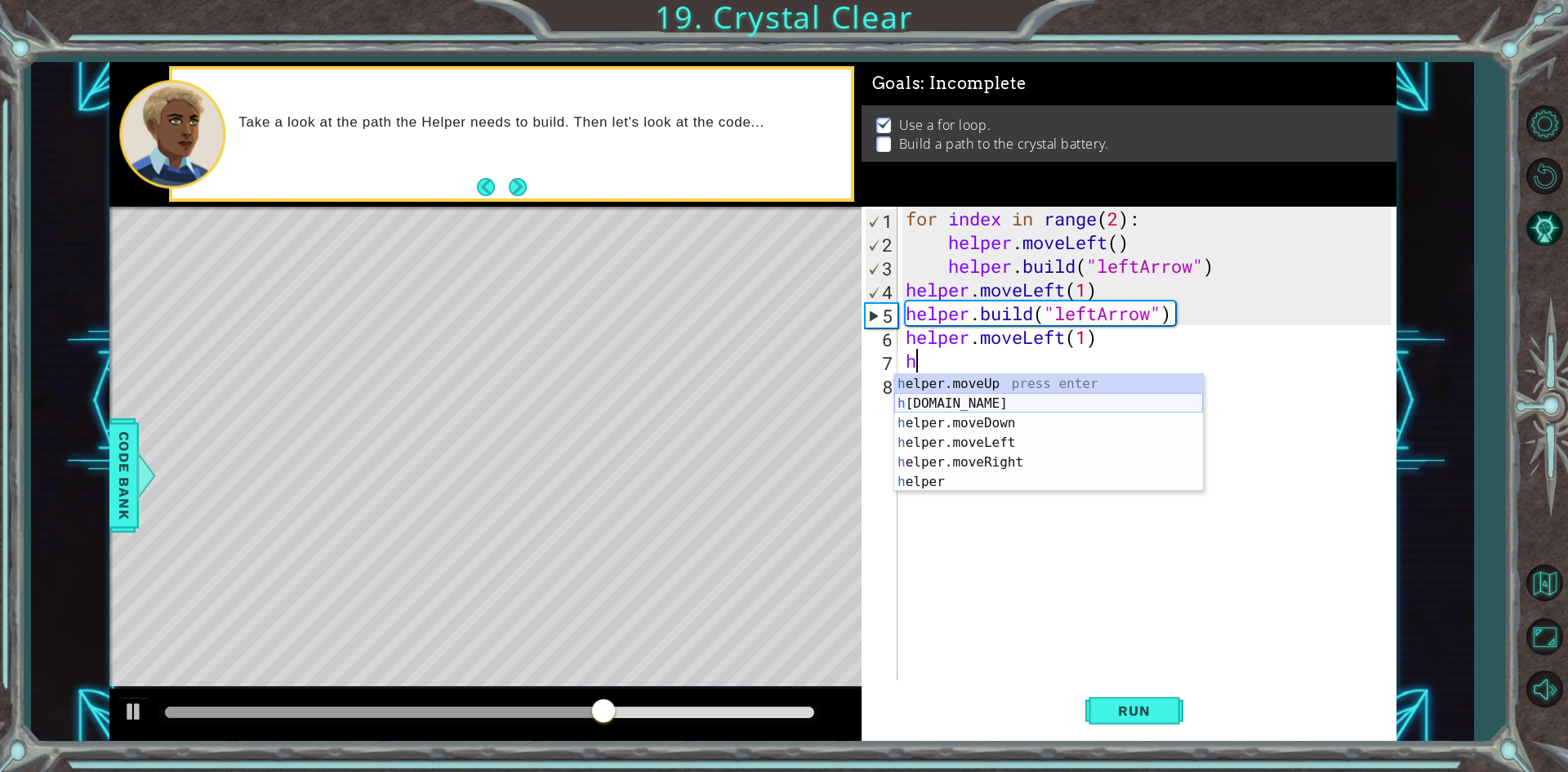
click at [1029, 397] on div "h elper.moveUp press enter h [DOMAIN_NAME] press enter h elper.moveDown press e…" at bounding box center [1049, 452] width 309 height 157
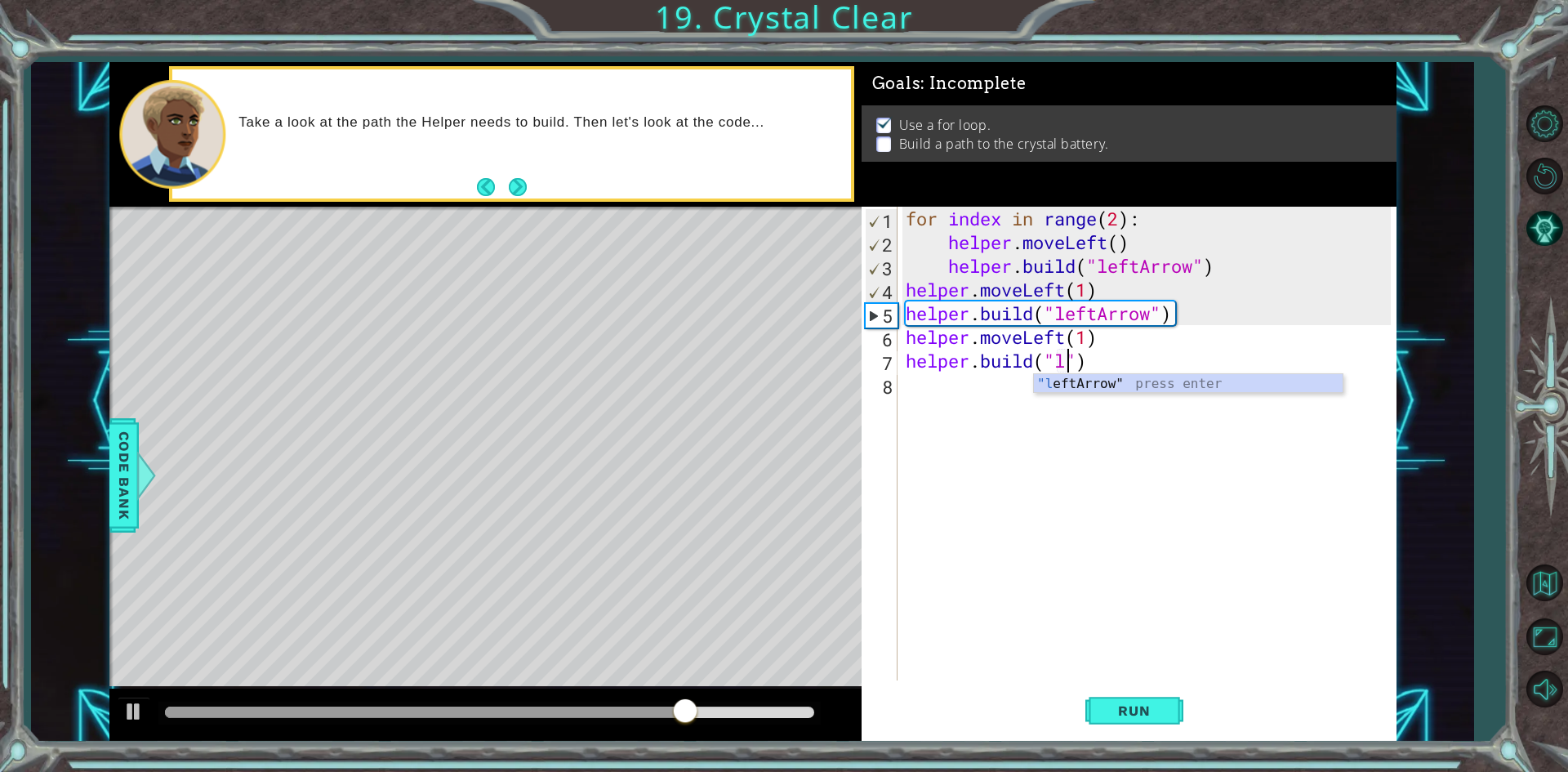
scroll to position [0, 7]
click at [1181, 382] on div ""l eftArrow" press enter" at bounding box center [1188, 403] width 309 height 59
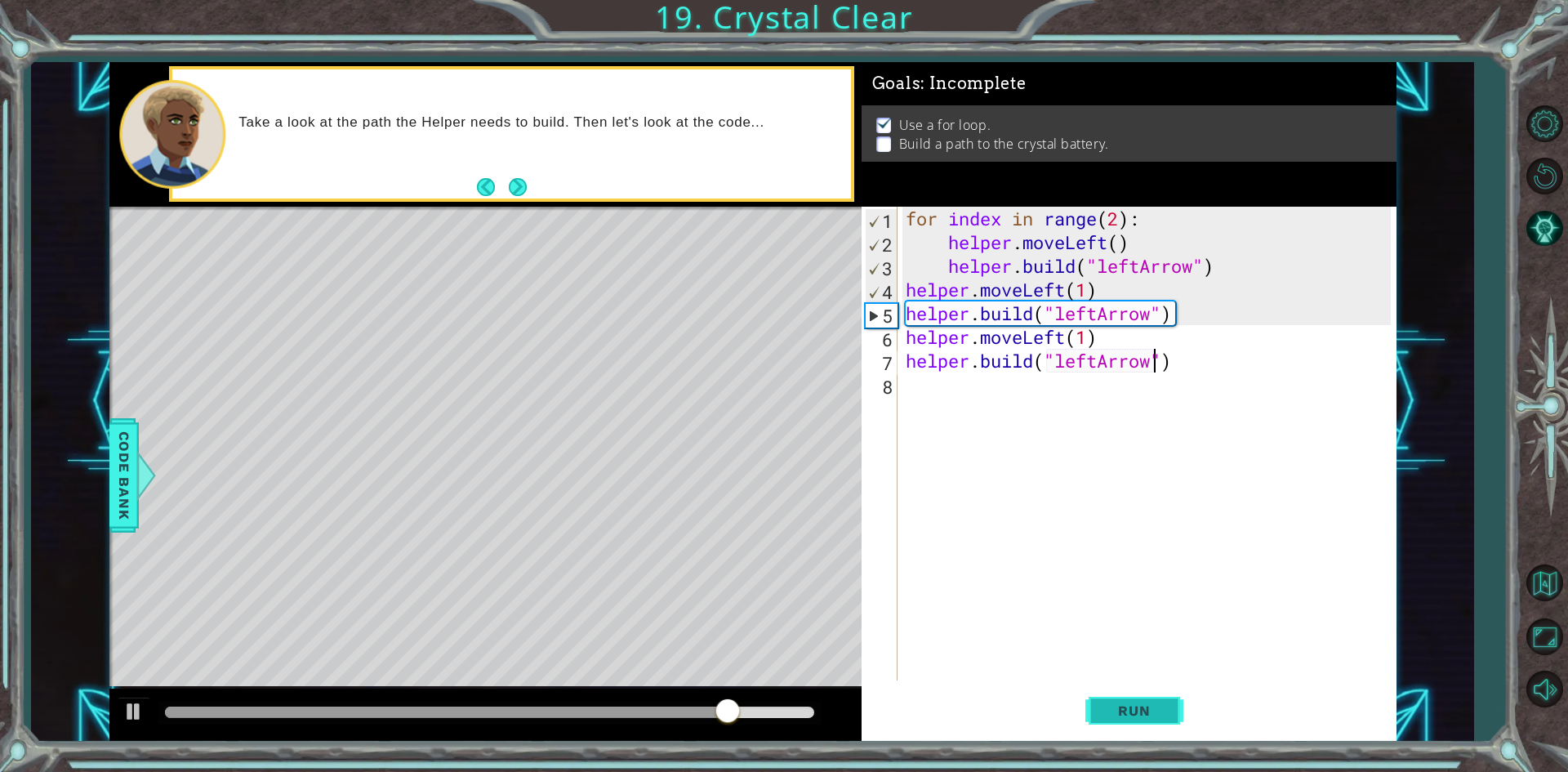
type textarea "[DOMAIN_NAME]("leftArrow")"
click at [1114, 721] on button "Run" at bounding box center [1134, 711] width 98 height 53
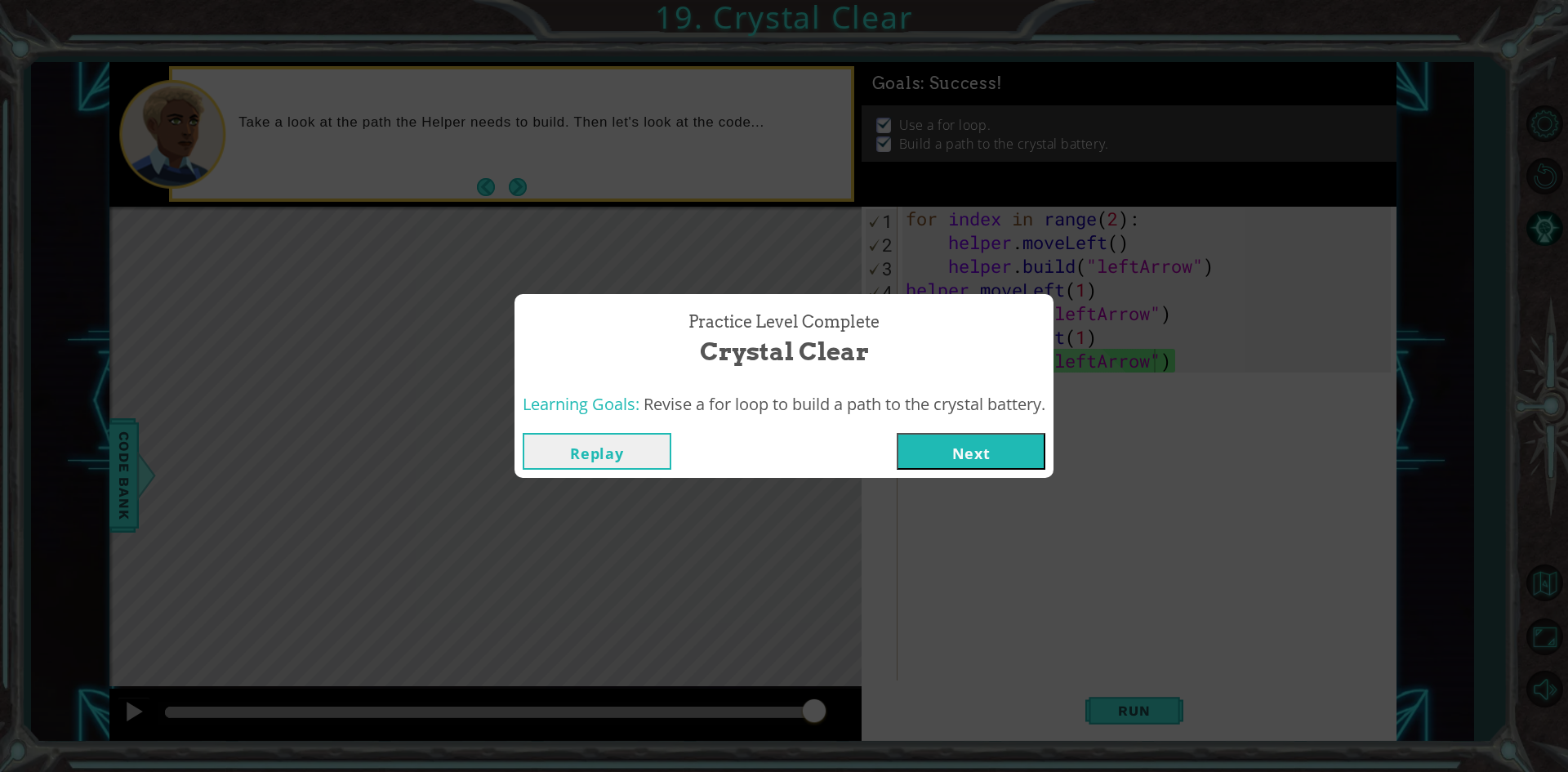
click at [1046, 461] on button "Next" at bounding box center [971, 451] width 149 height 37
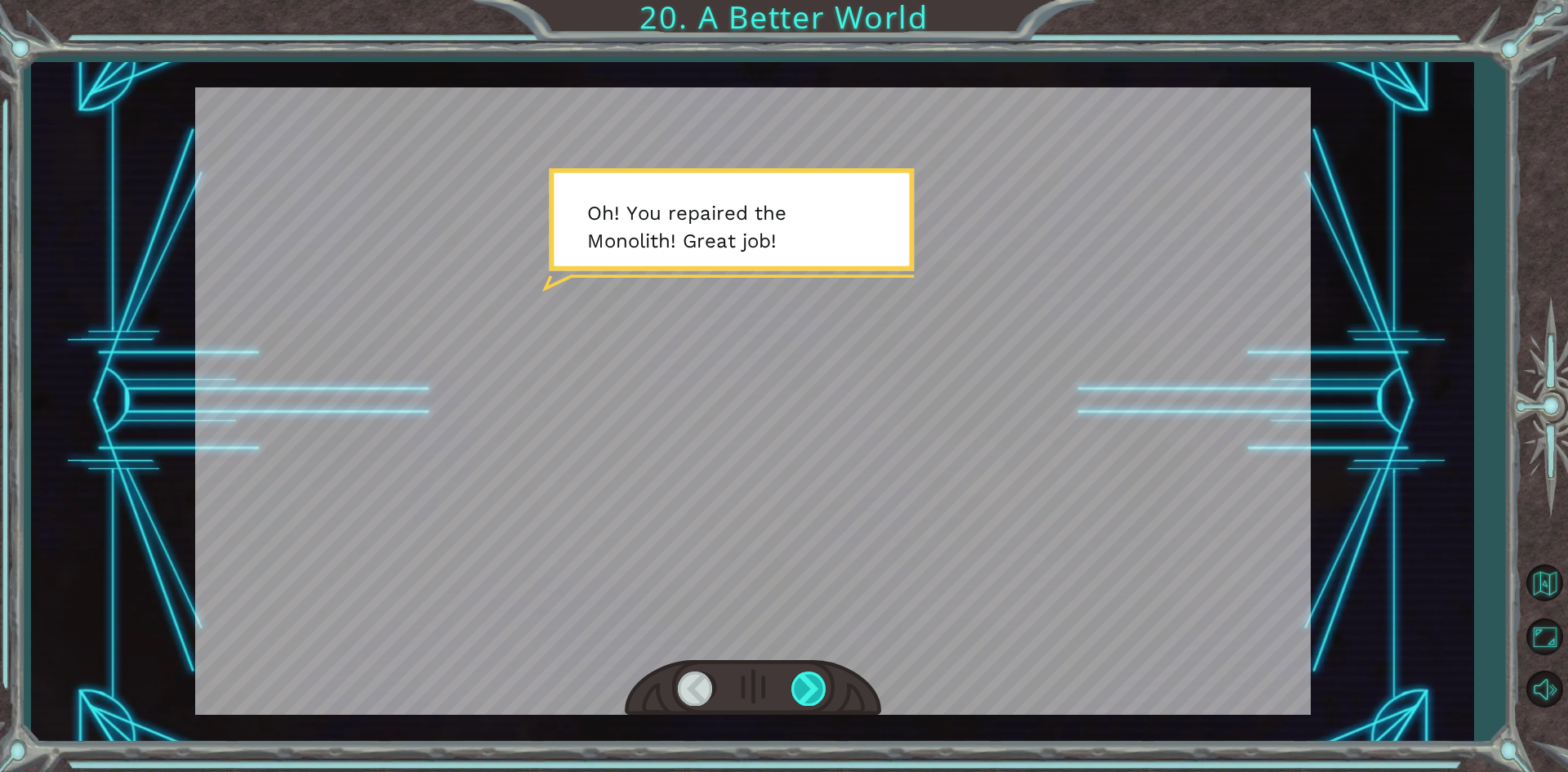
click at [802, 685] on div at bounding box center [809, 689] width 37 height 34
drag, startPoint x: 802, startPoint y: 685, endPoint x: 829, endPoint y: 699, distance: 30.4
click at [829, 699] on div at bounding box center [753, 688] width 256 height 57
click at [816, 702] on div at bounding box center [809, 689] width 37 height 34
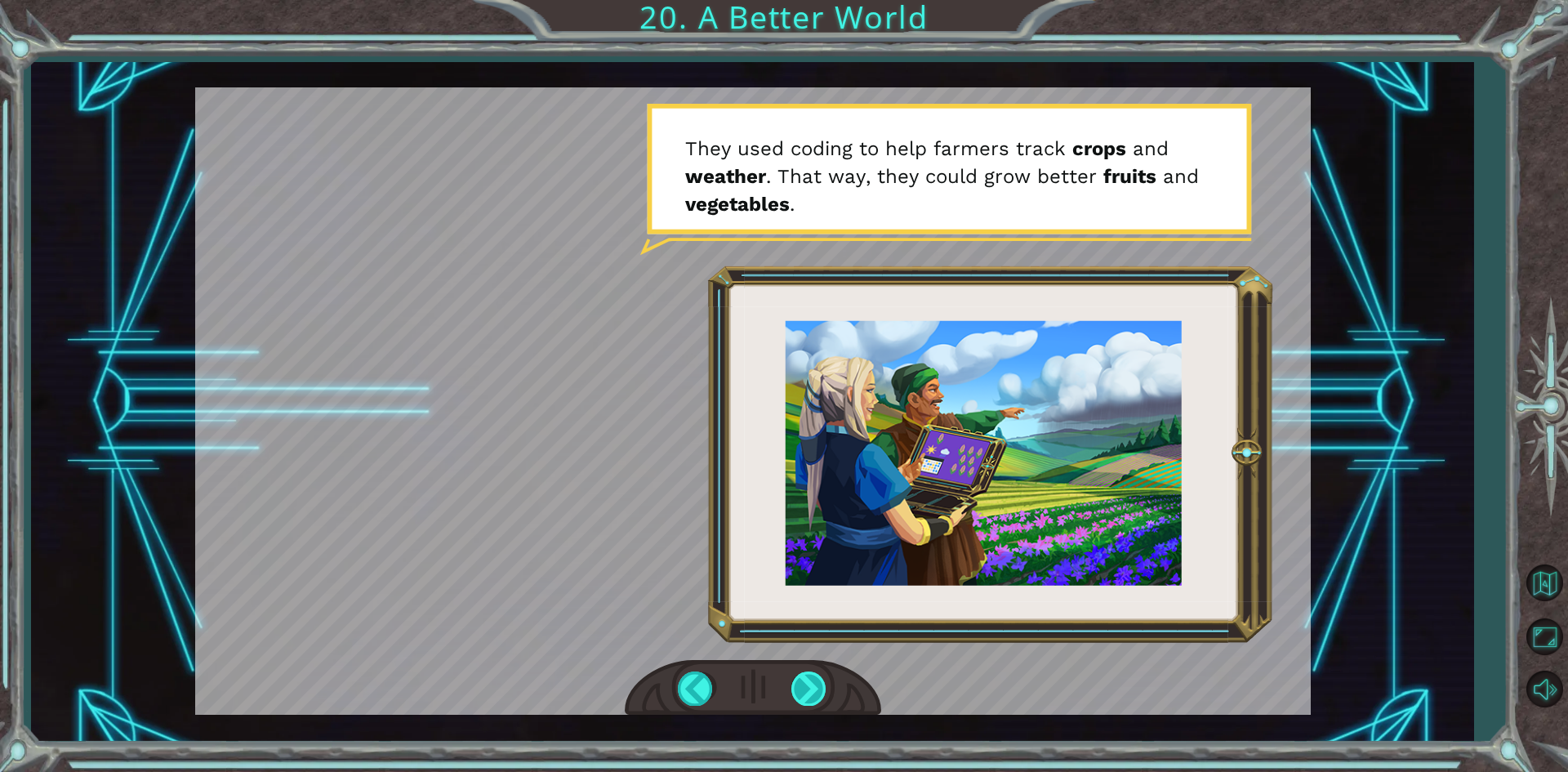
click at [802, 695] on div at bounding box center [809, 689] width 37 height 34
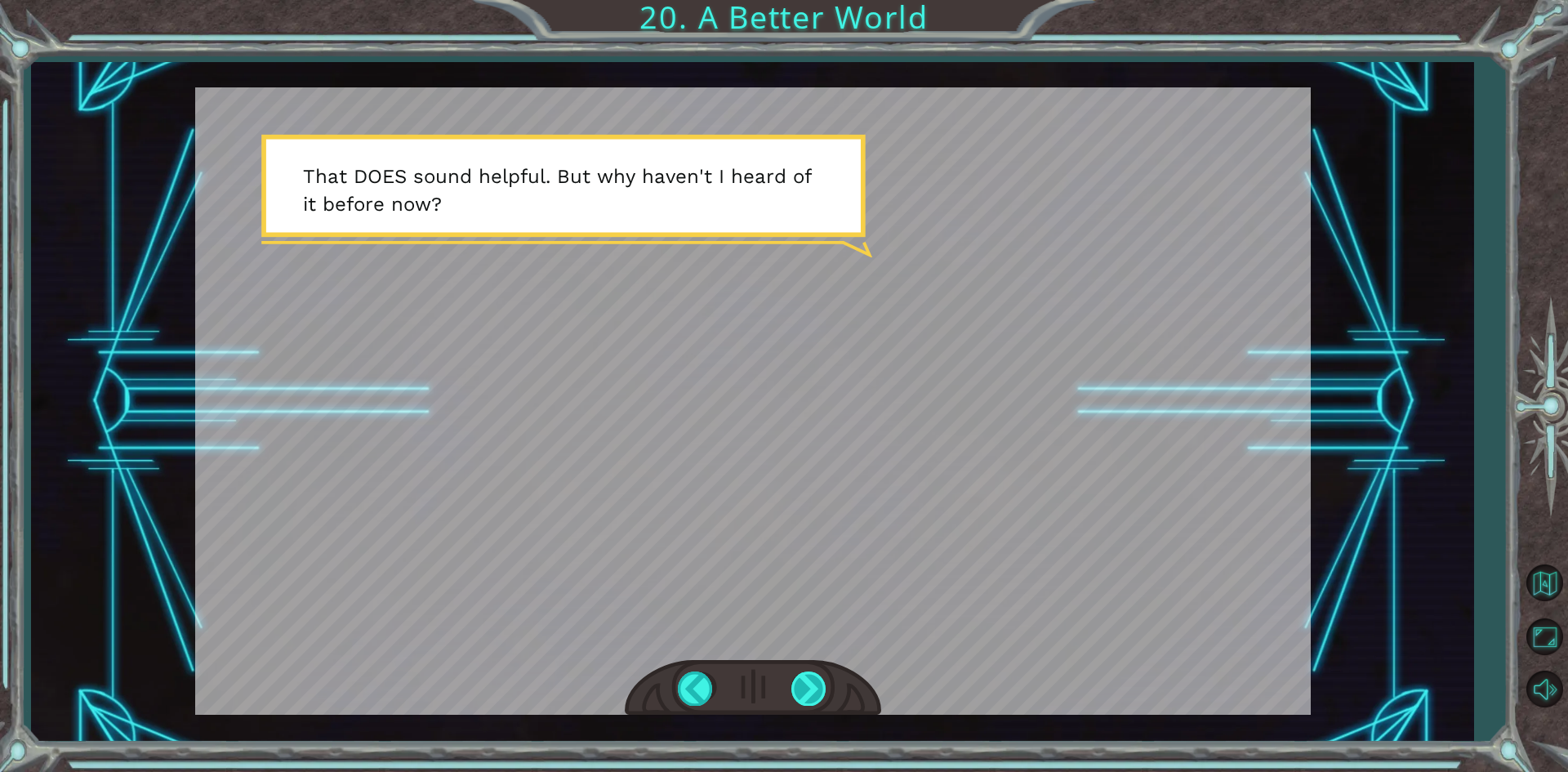
click at [801, 690] on div at bounding box center [809, 689] width 37 height 34
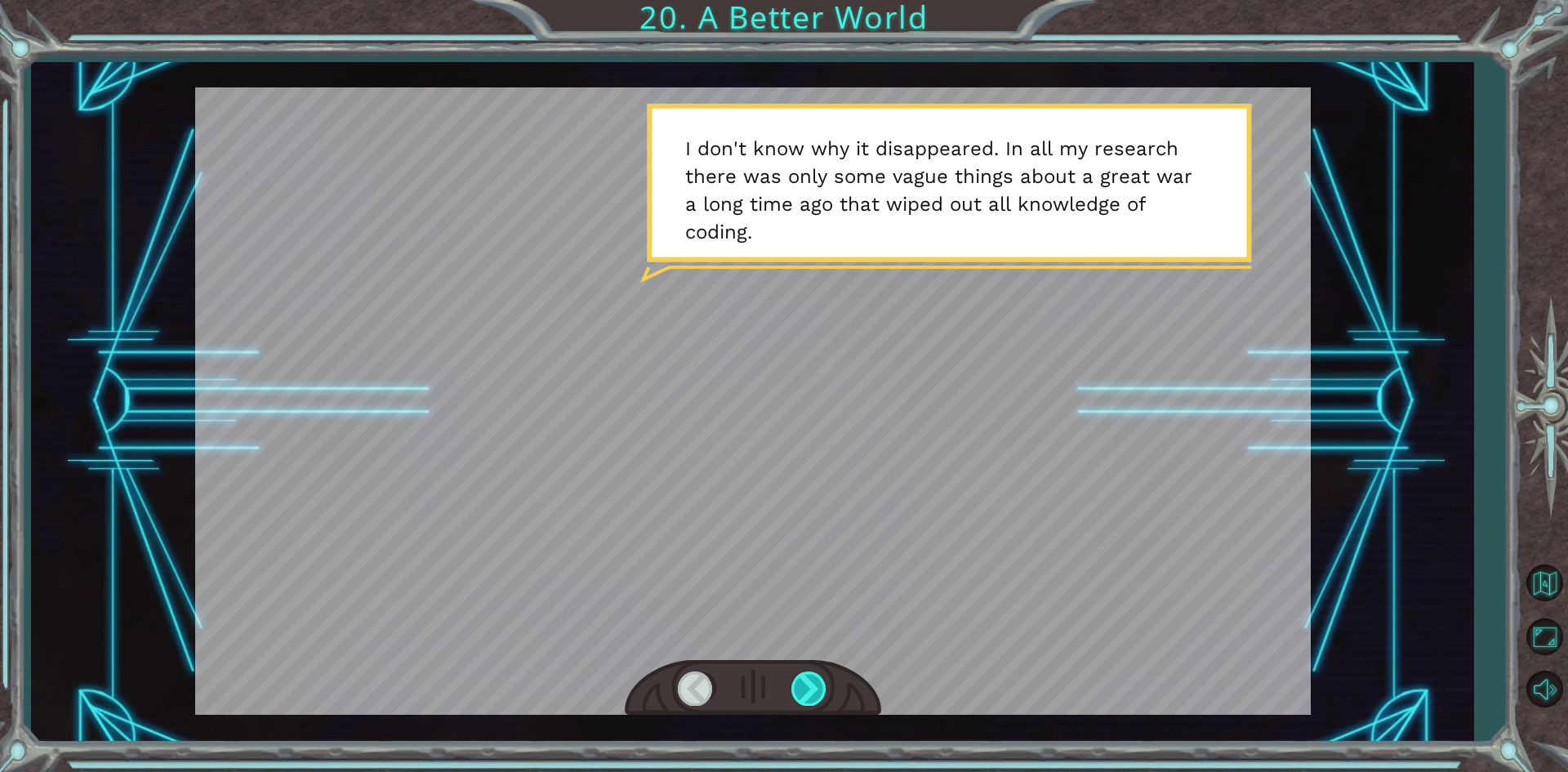
click at [801, 690] on div at bounding box center [809, 689] width 37 height 34
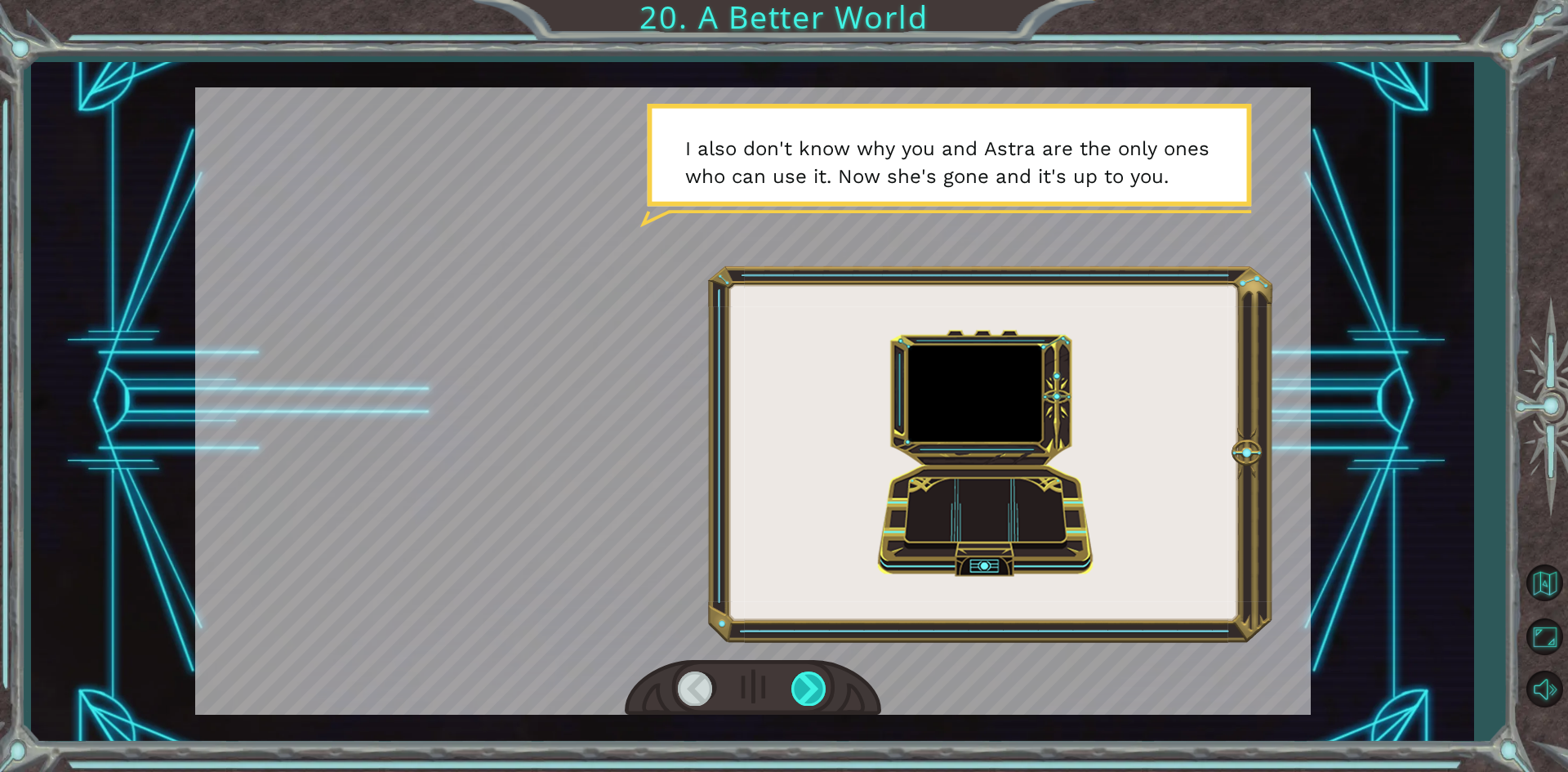
click at [801, 690] on div at bounding box center [809, 689] width 37 height 34
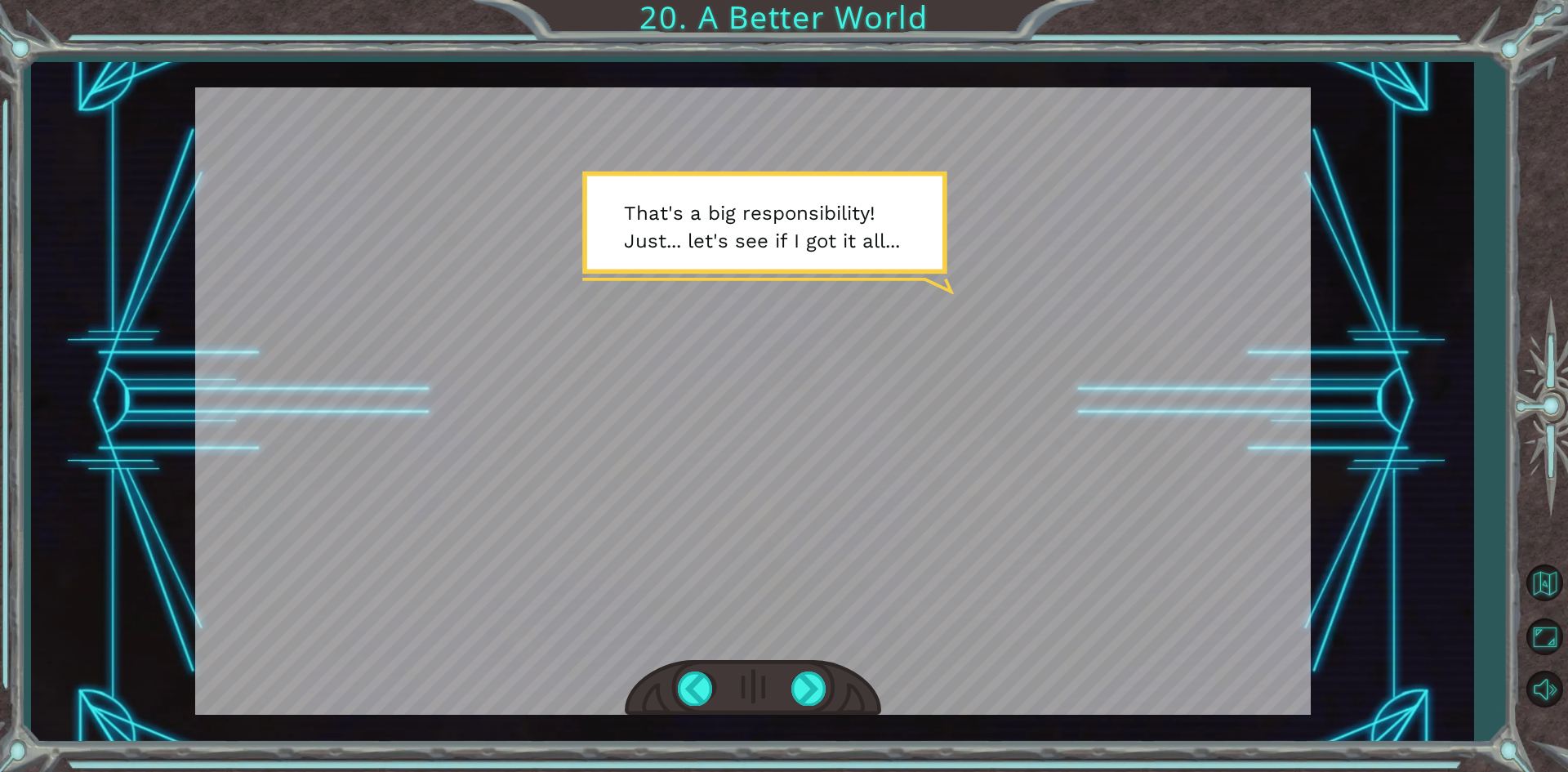
click at [784, 693] on div at bounding box center [753, 688] width 256 height 57
click at [803, 690] on div at bounding box center [809, 689] width 37 height 34
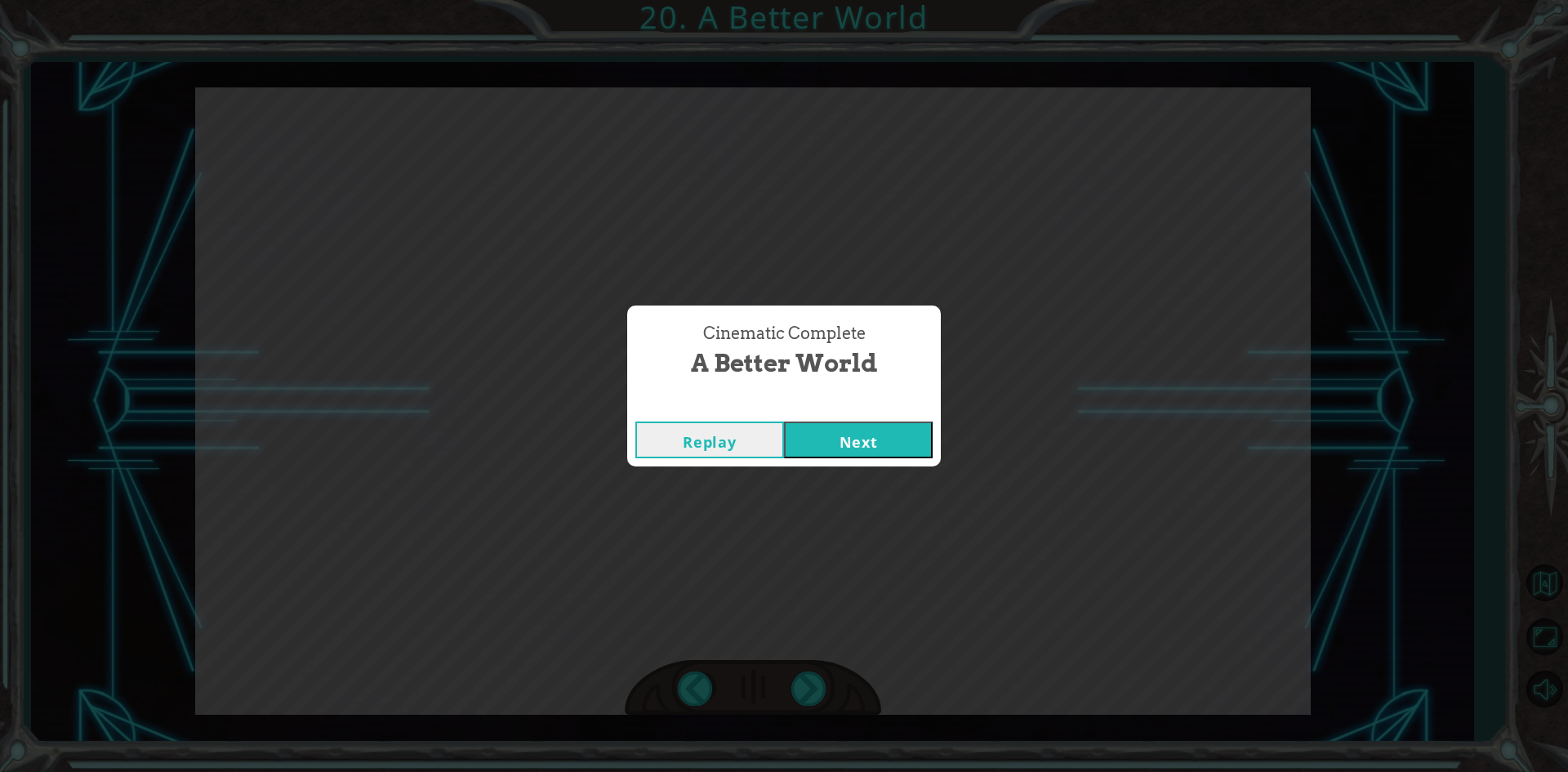
click at [884, 443] on button "Next" at bounding box center [858, 440] width 149 height 37
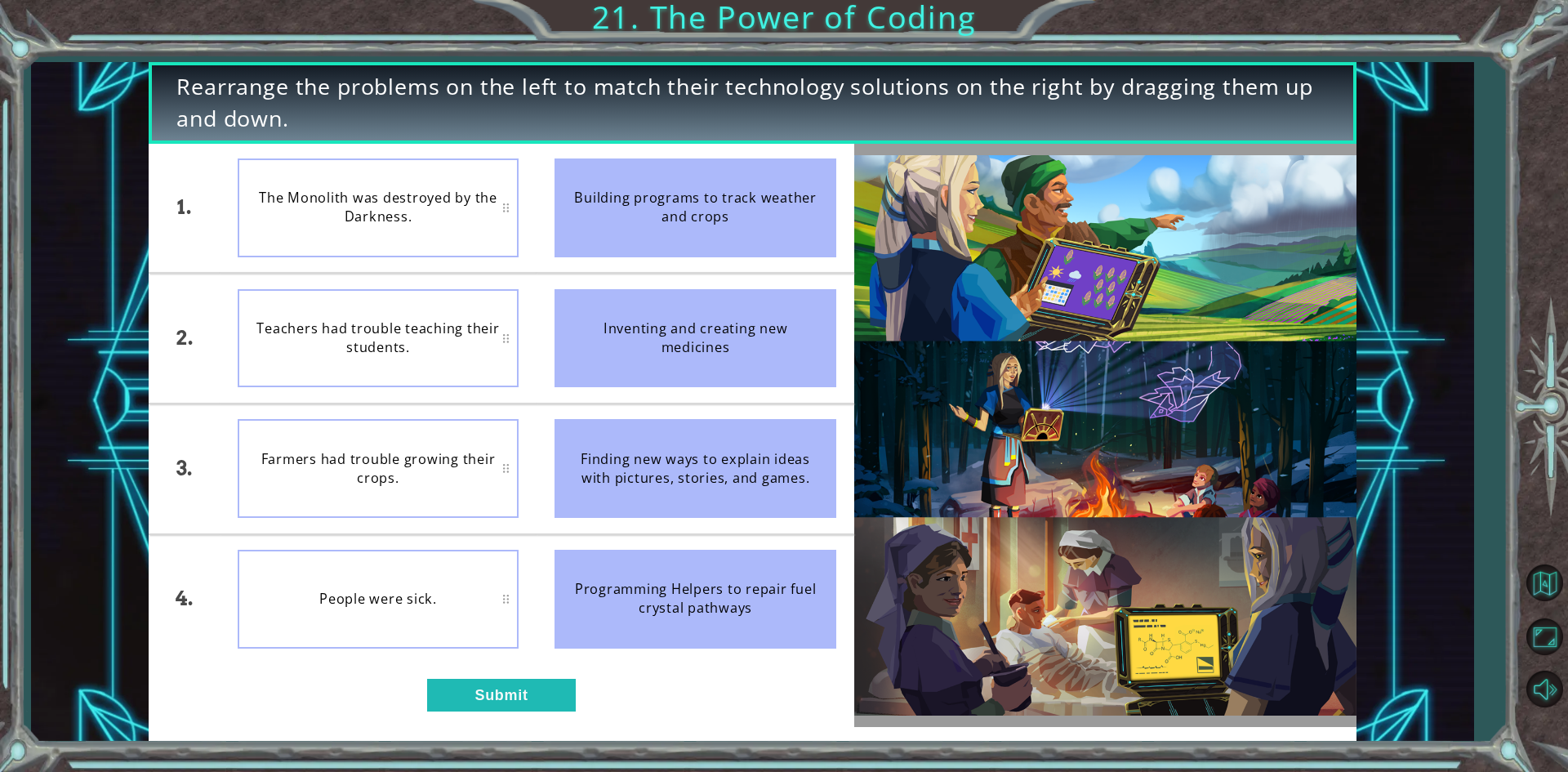
drag, startPoint x: 728, startPoint y: 229, endPoint x: 554, endPoint y: 218, distance: 174.3
click at [554, 218] on div "Building programs to track weather and crops" at bounding box center [695, 207] width 282 height 99
drag, startPoint x: 703, startPoint y: 352, endPoint x: 381, endPoint y: 175, distance: 367.4
click at [374, 175] on div "1. 2. 3. 4. The Monolith was destroyed by the Darkness. Teachers had trouble te…" at bounding box center [500, 404] width 705 height 521
click at [483, 688] on button "Submit" at bounding box center [501, 695] width 149 height 33
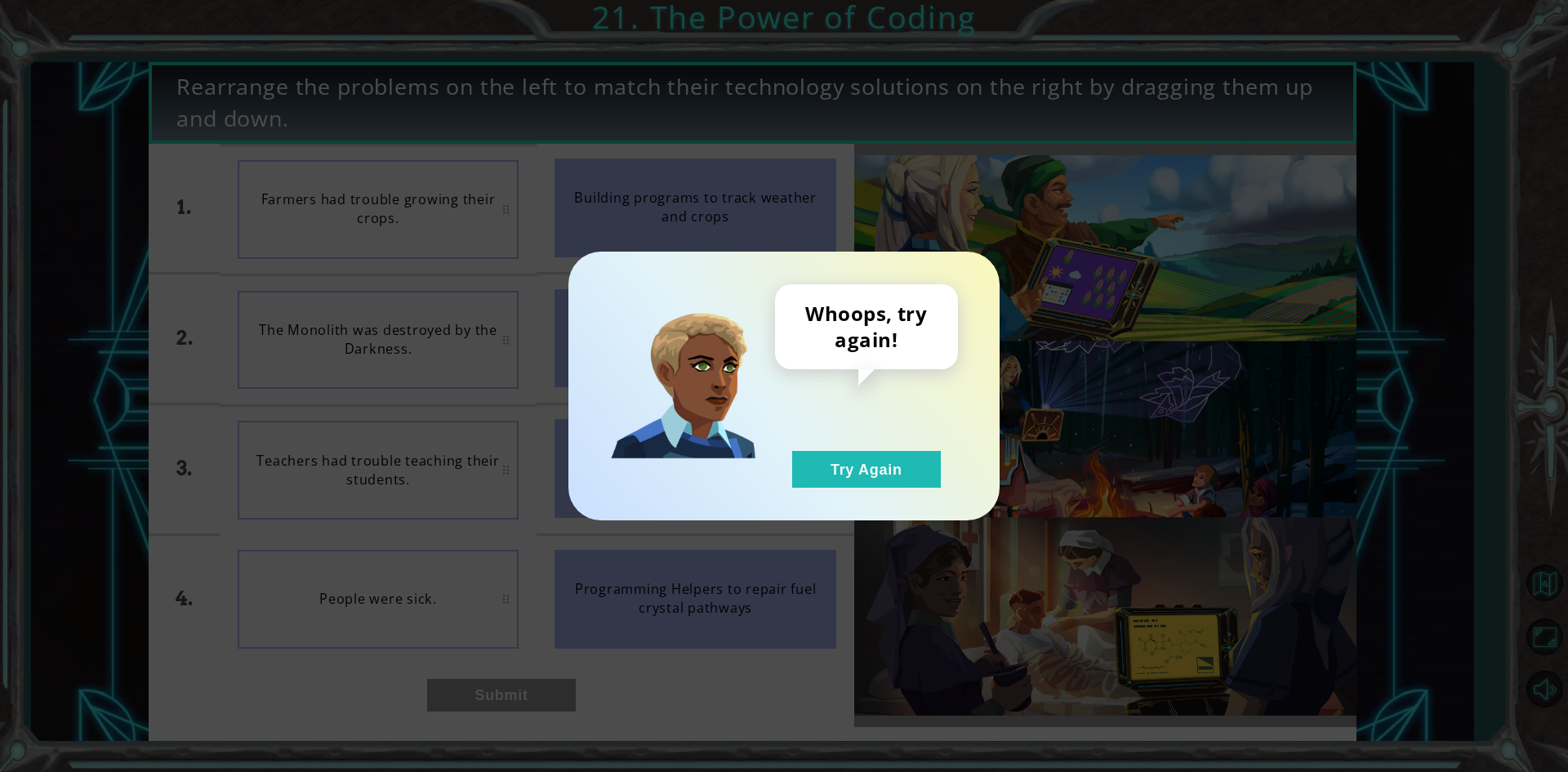
click at [845, 449] on div "Whoops, try again! Try Again" at bounding box center [867, 386] width 183 height 203
click at [891, 473] on button "Try Again" at bounding box center [866, 469] width 149 height 37
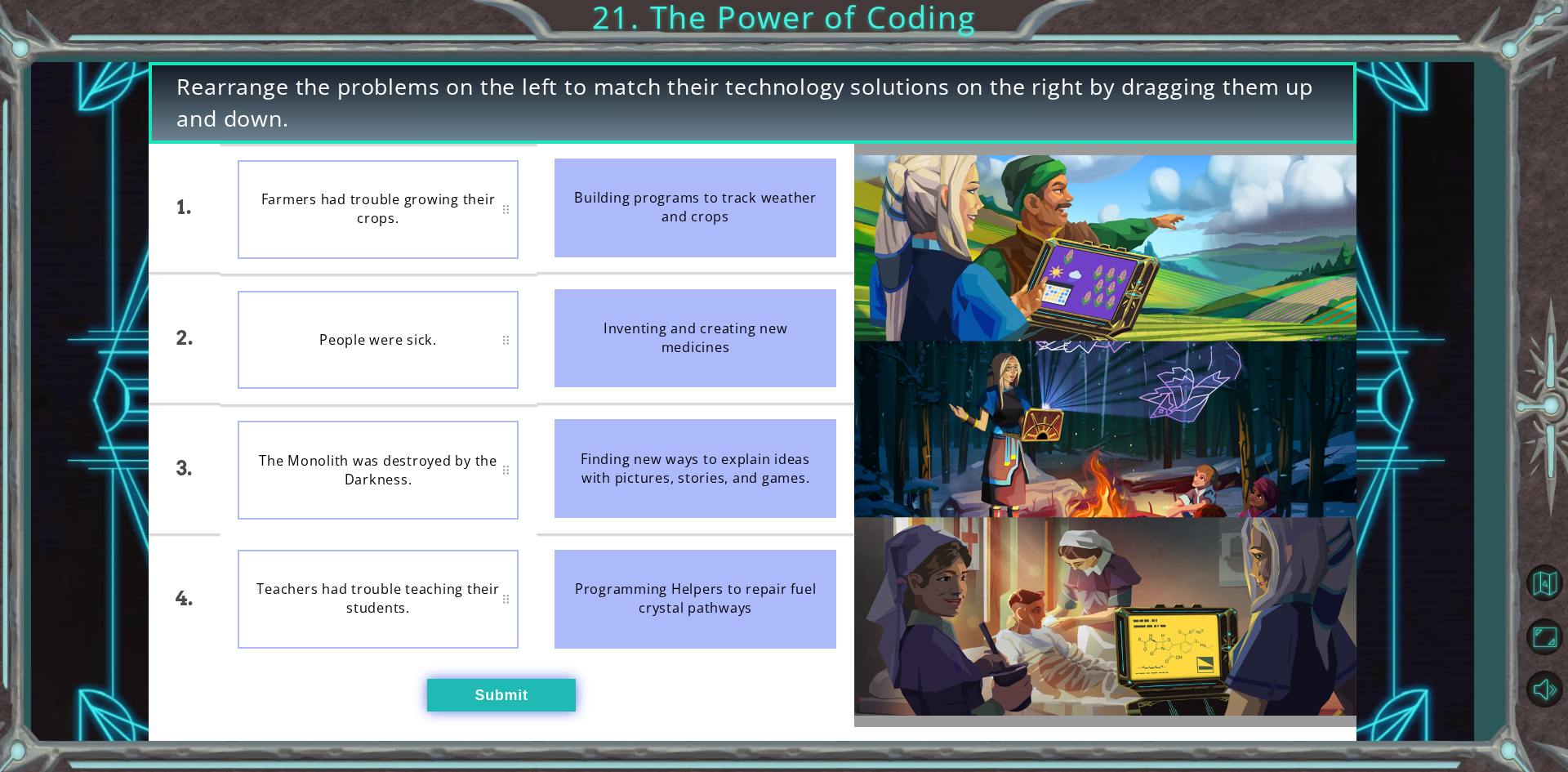
click at [520, 691] on button "Submit" at bounding box center [501, 695] width 149 height 33
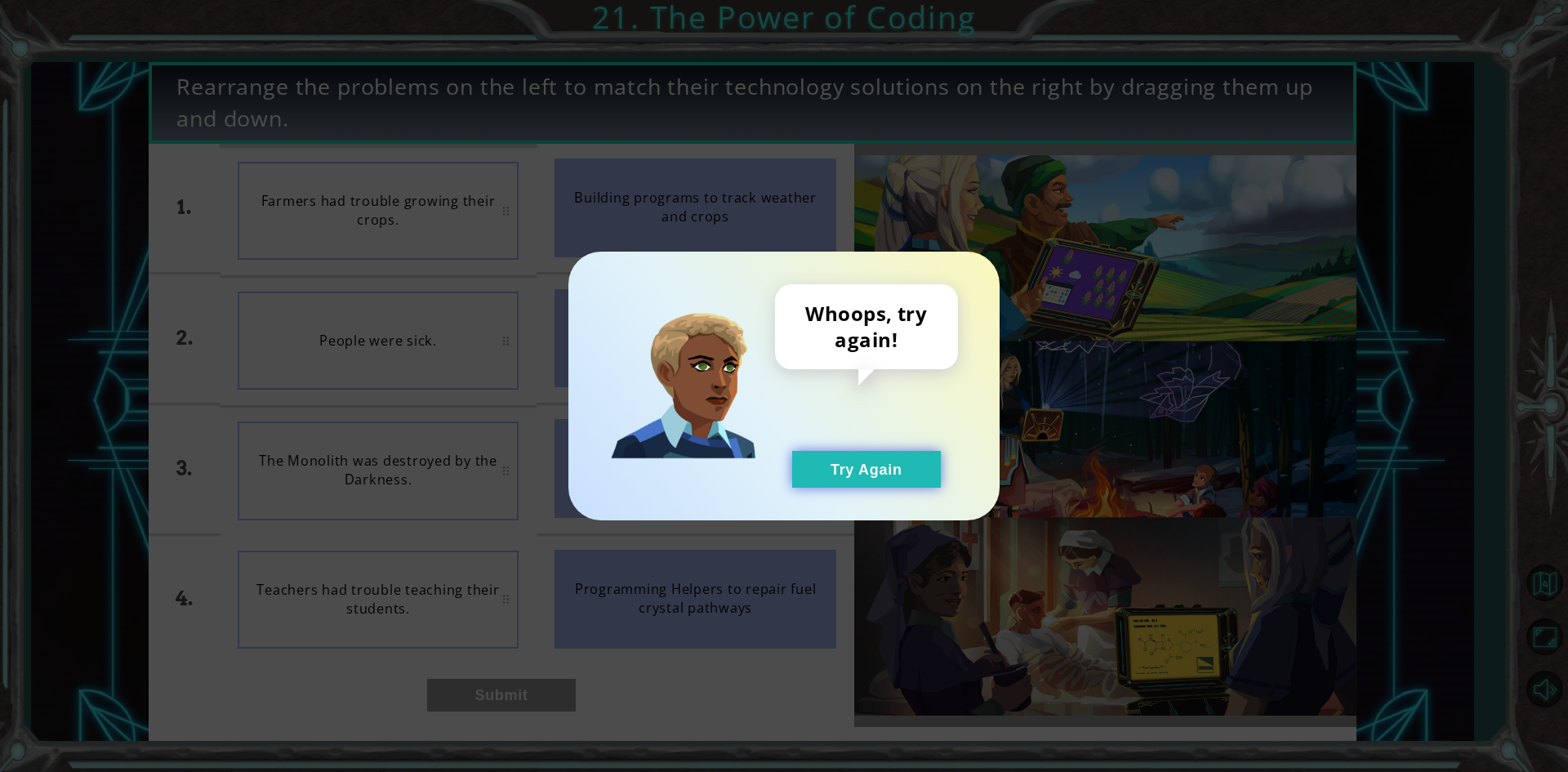
click at [843, 473] on button "Try Again" at bounding box center [866, 469] width 149 height 37
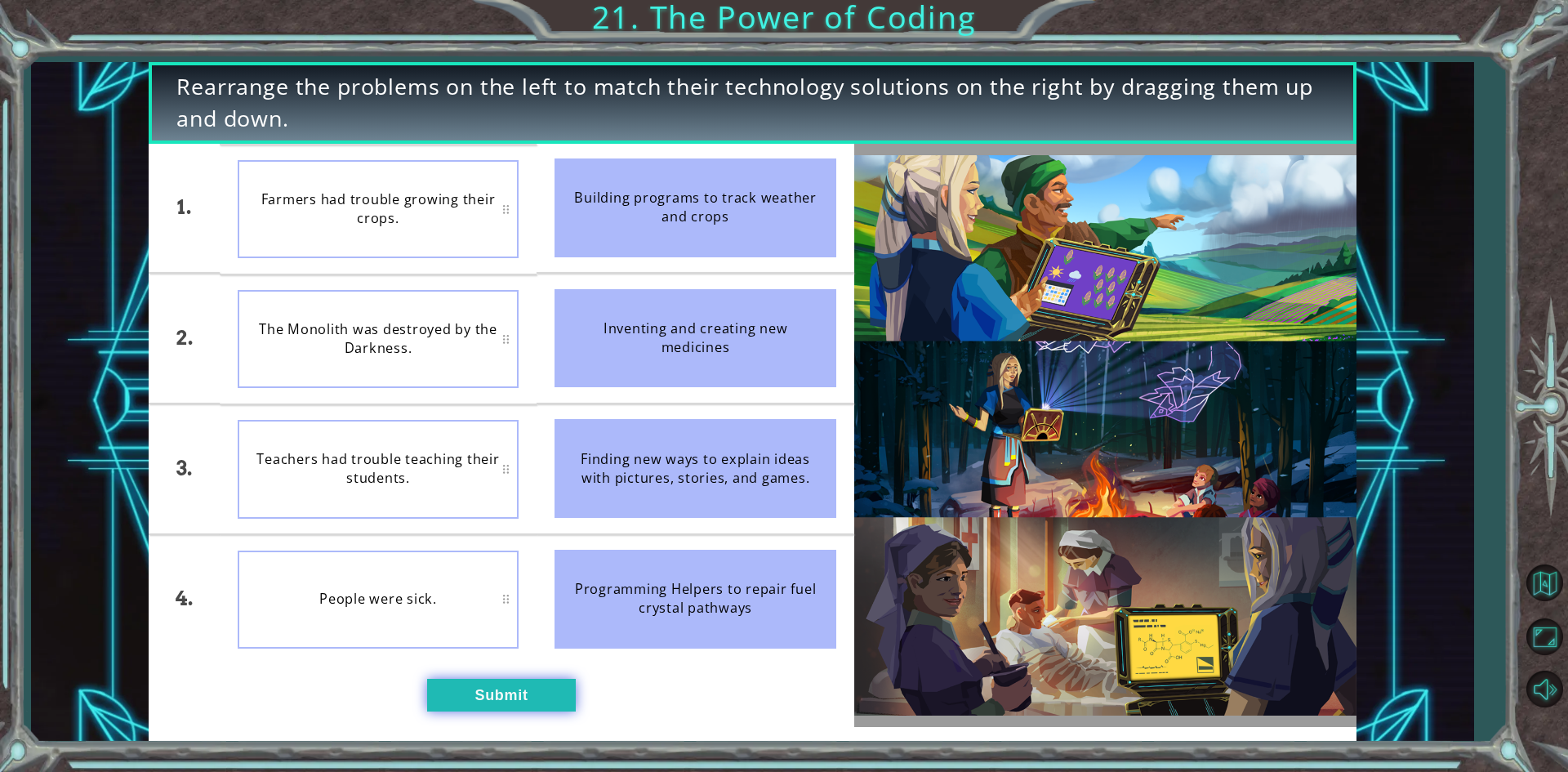
click at [466, 697] on button "Submit" at bounding box center [501, 695] width 149 height 33
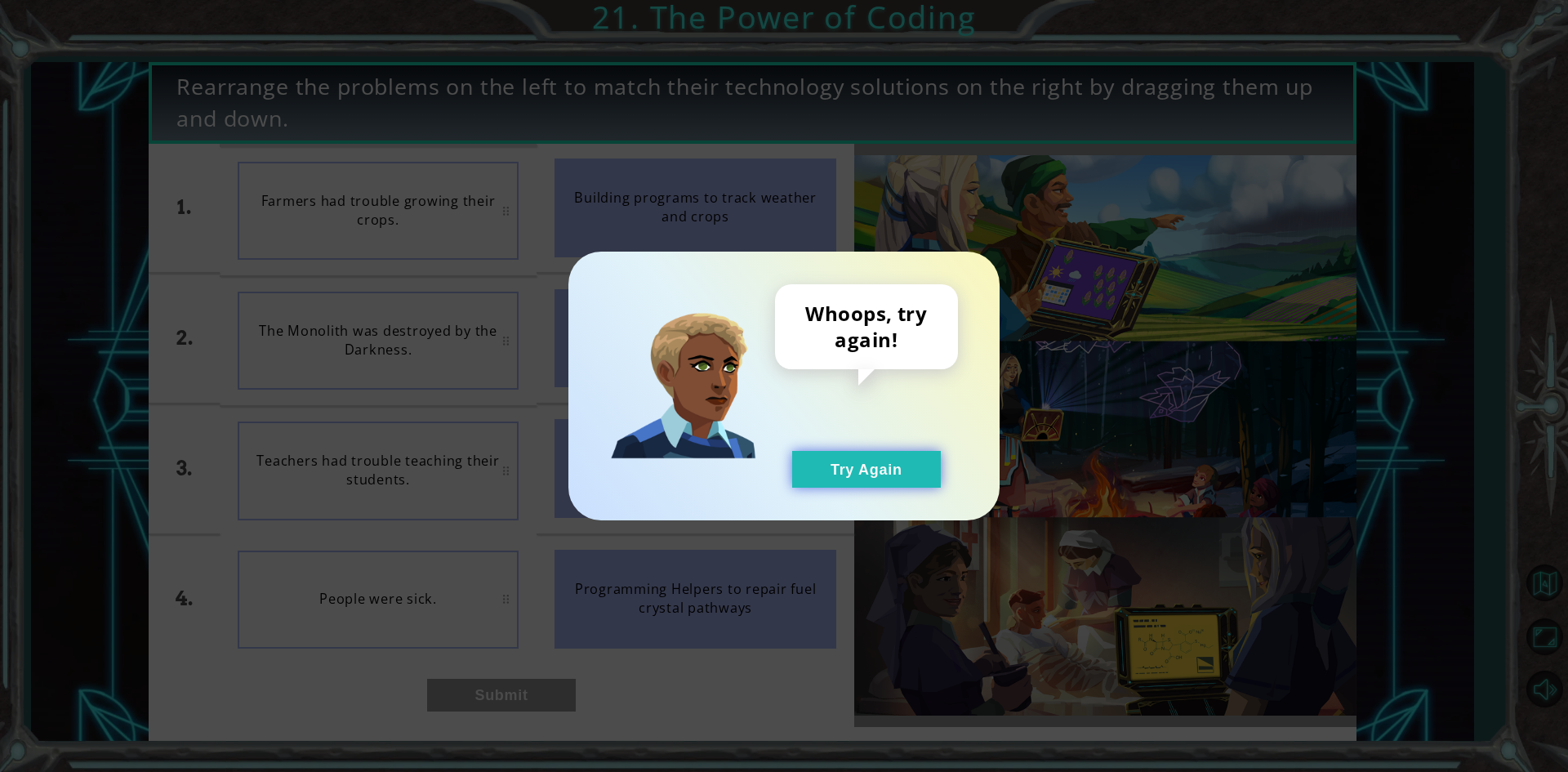
click at [939, 482] on button "Try Again" at bounding box center [866, 469] width 149 height 37
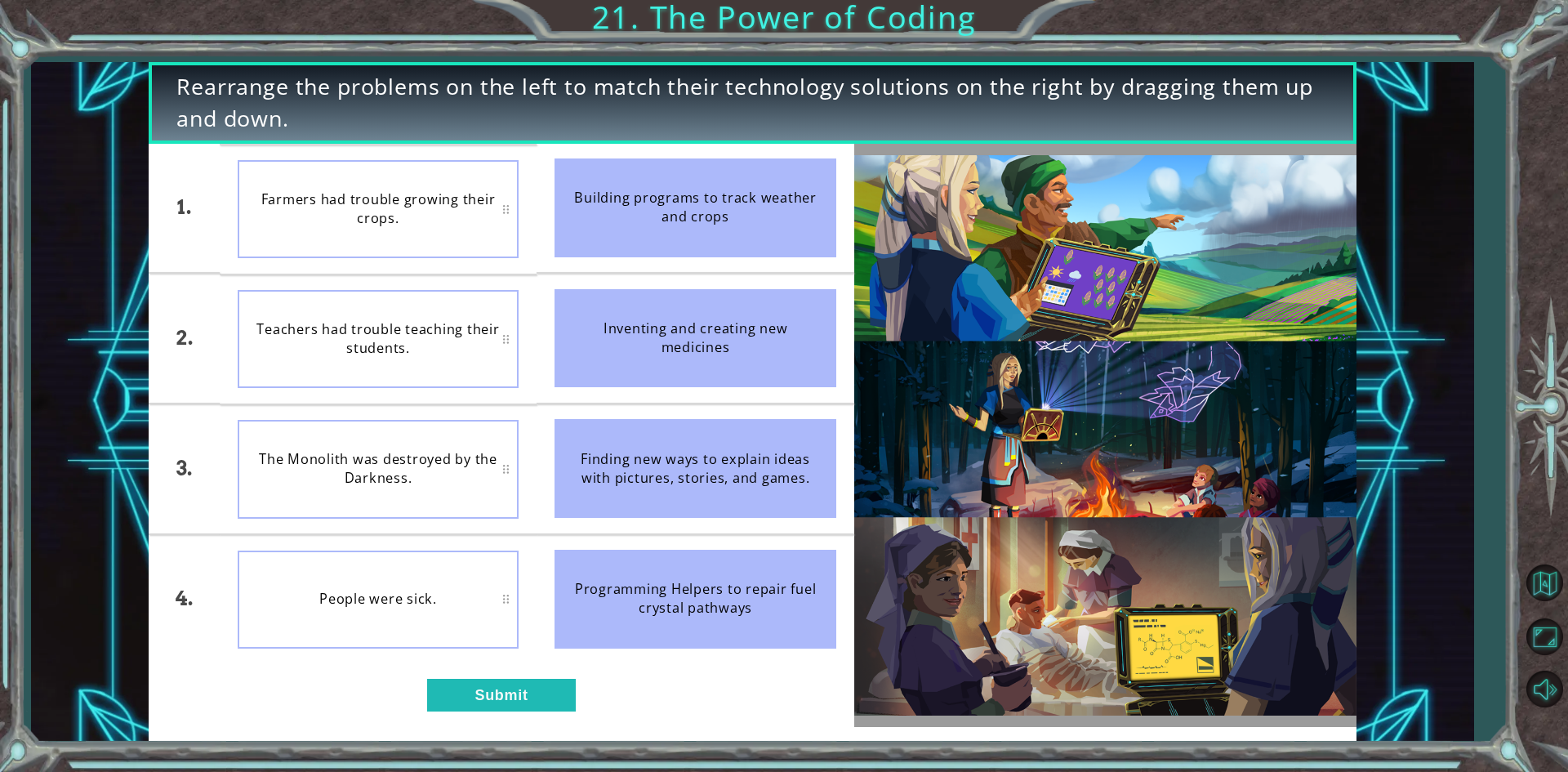
click at [441, 448] on div "The Monolith was destroyed by the Darkness." at bounding box center [378, 469] width 282 height 98
click at [446, 472] on div "The Monolith was destroyed by the Darkness." at bounding box center [378, 469] width 282 height 98
drag, startPoint x: 446, startPoint y: 442, endPoint x: 476, endPoint y: 370, distance: 78.0
click at [476, 370] on ul "Farmers had trouble growing their crops. People were sick. The Monolith was des…" at bounding box center [378, 404] width 318 height 521
click at [462, 656] on li "Teachers had trouble teaching their students." at bounding box center [378, 599] width 318 height 129
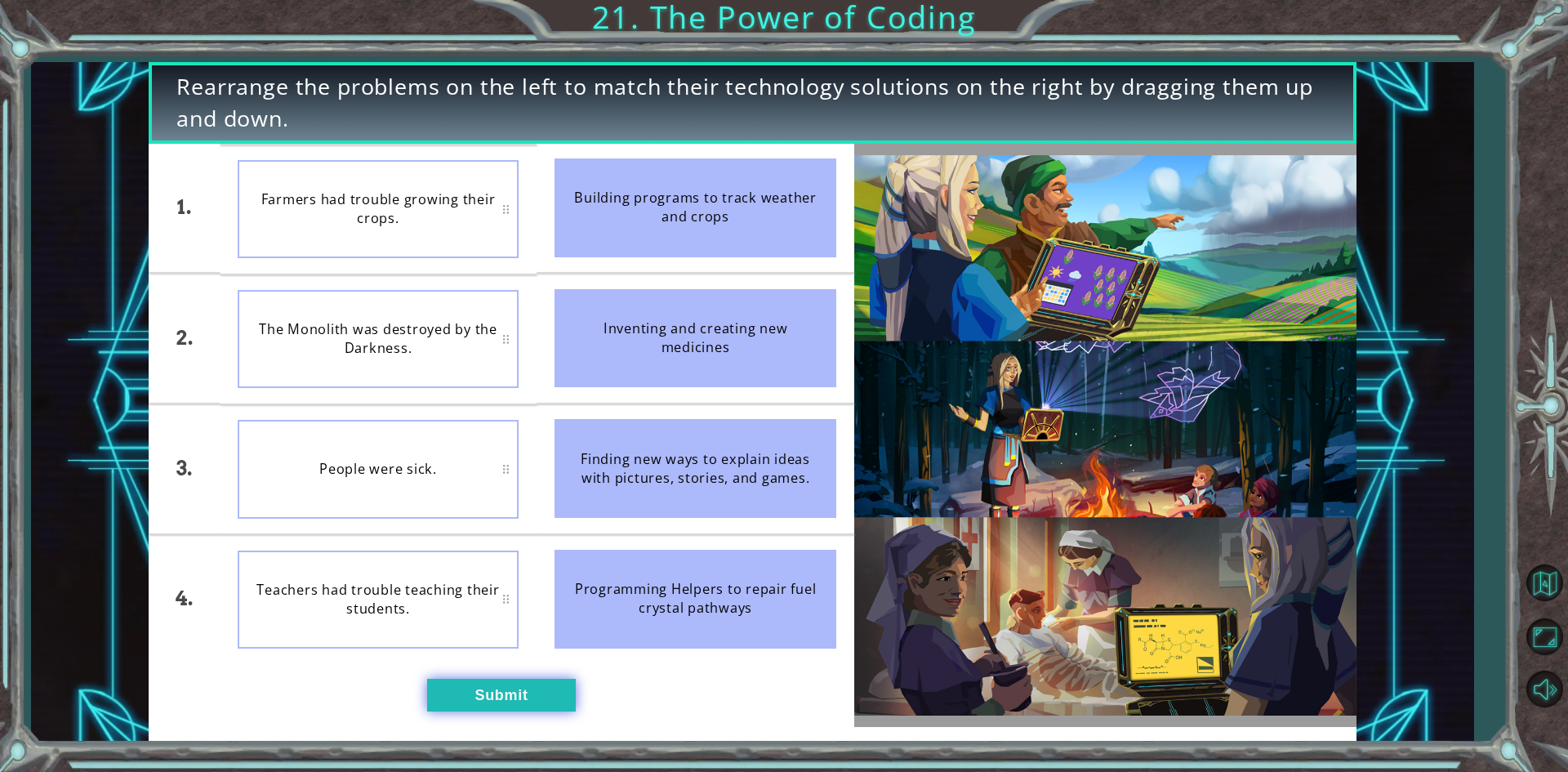
click at [502, 683] on button "Submit" at bounding box center [501, 695] width 149 height 33
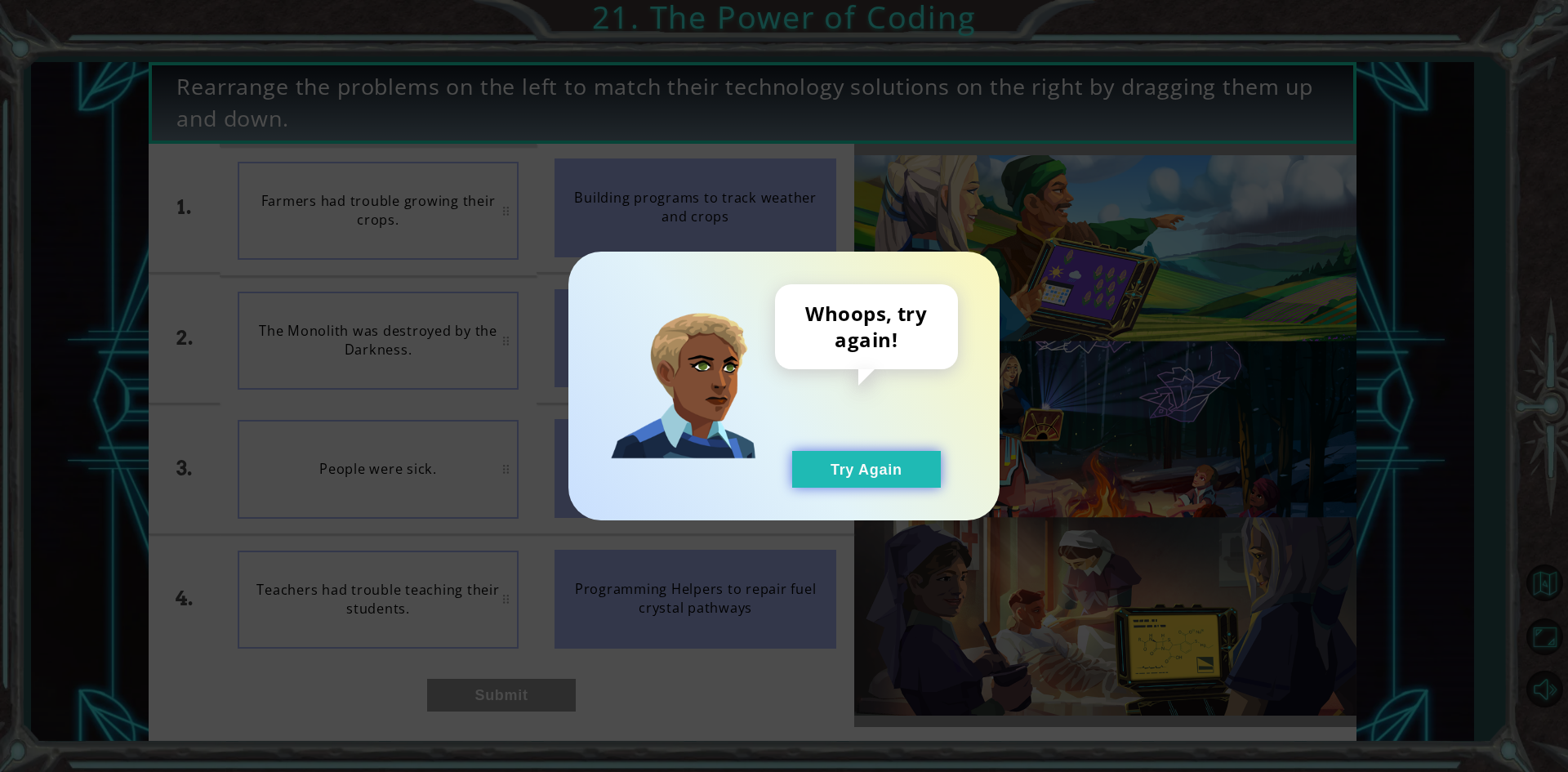
click at [867, 472] on button "Try Again" at bounding box center [866, 469] width 149 height 37
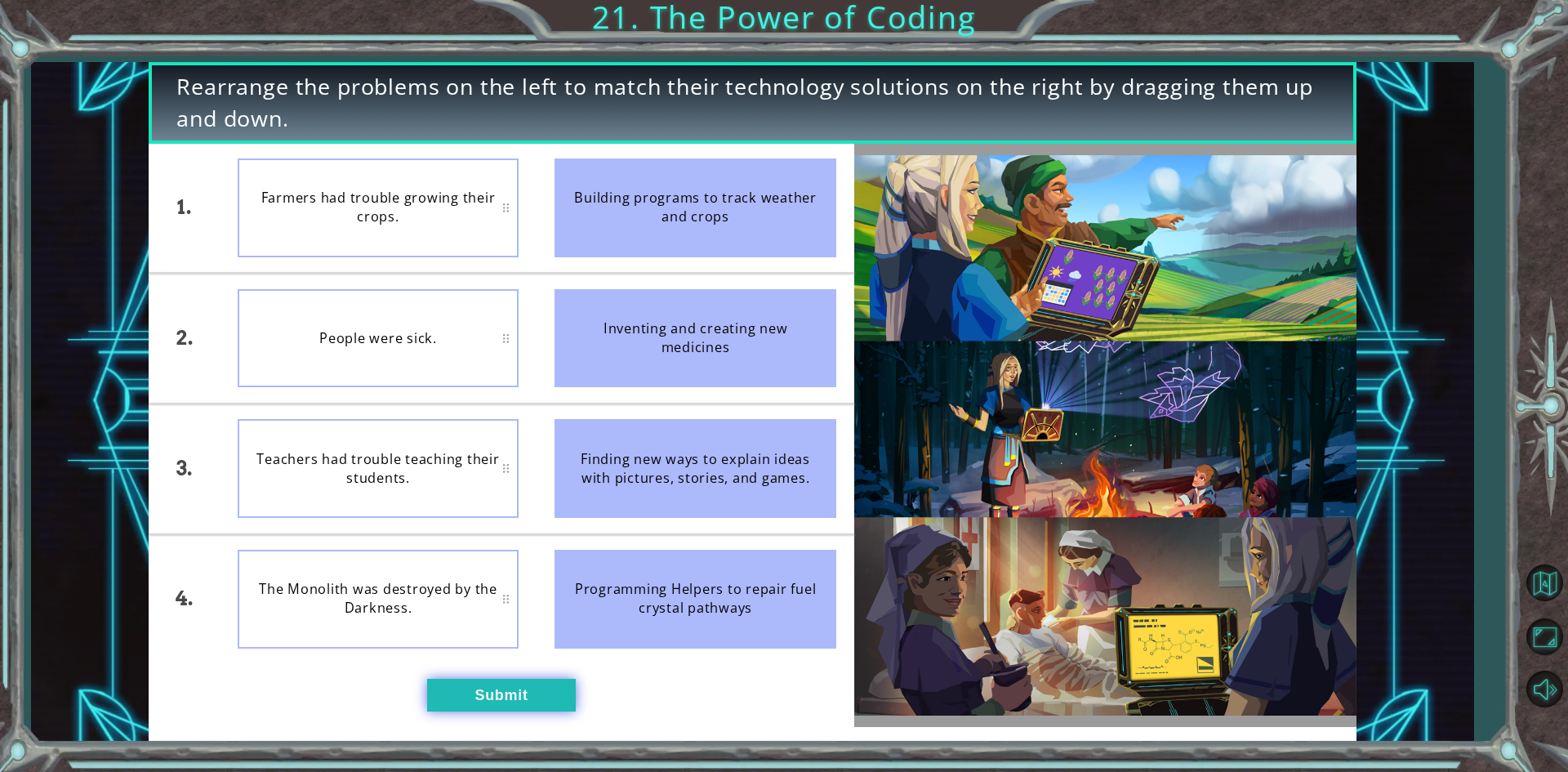
click at [470, 685] on button "Submit" at bounding box center [501, 695] width 149 height 33
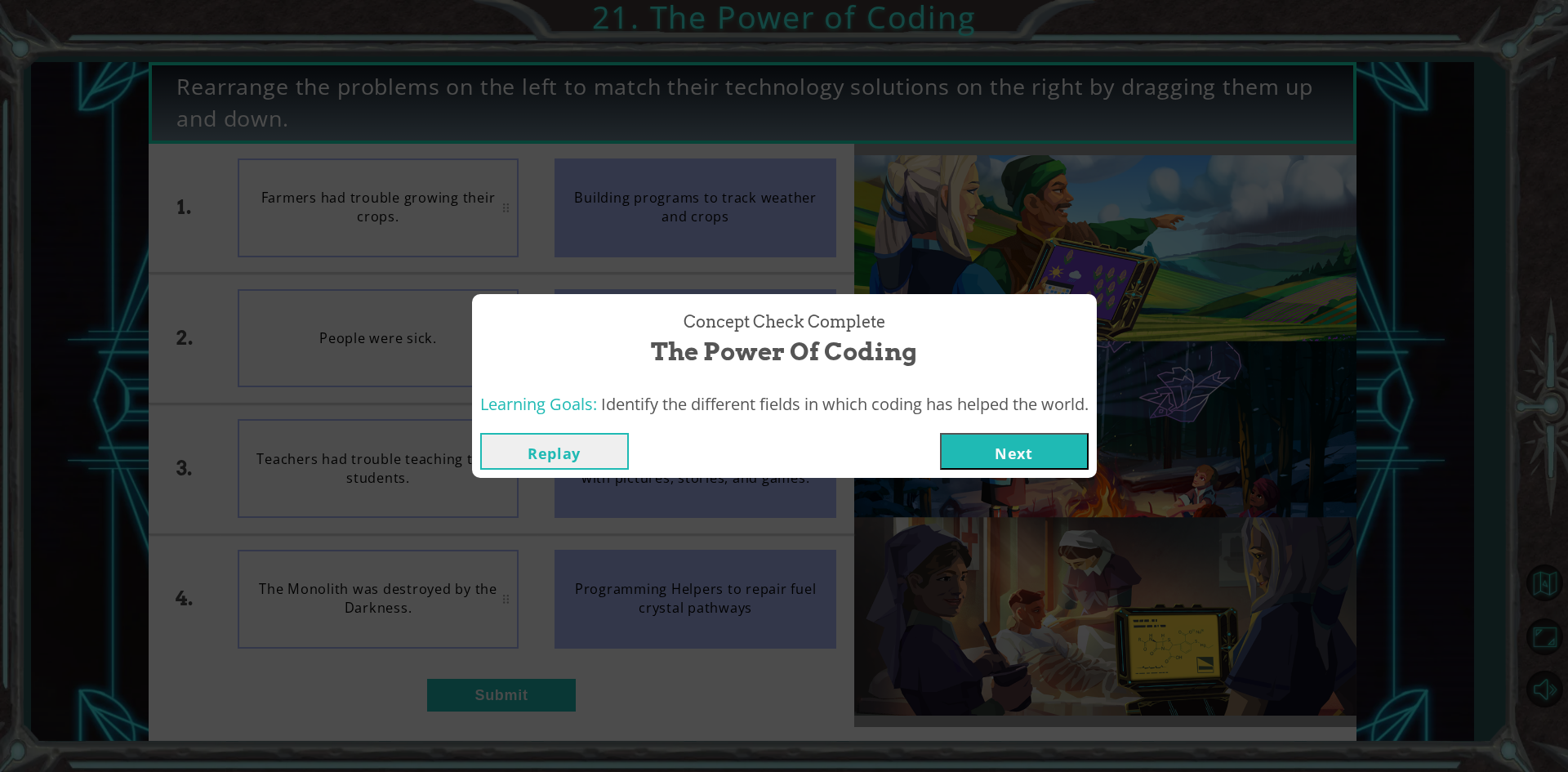
click at [1040, 441] on button "Next" at bounding box center [1014, 451] width 149 height 37
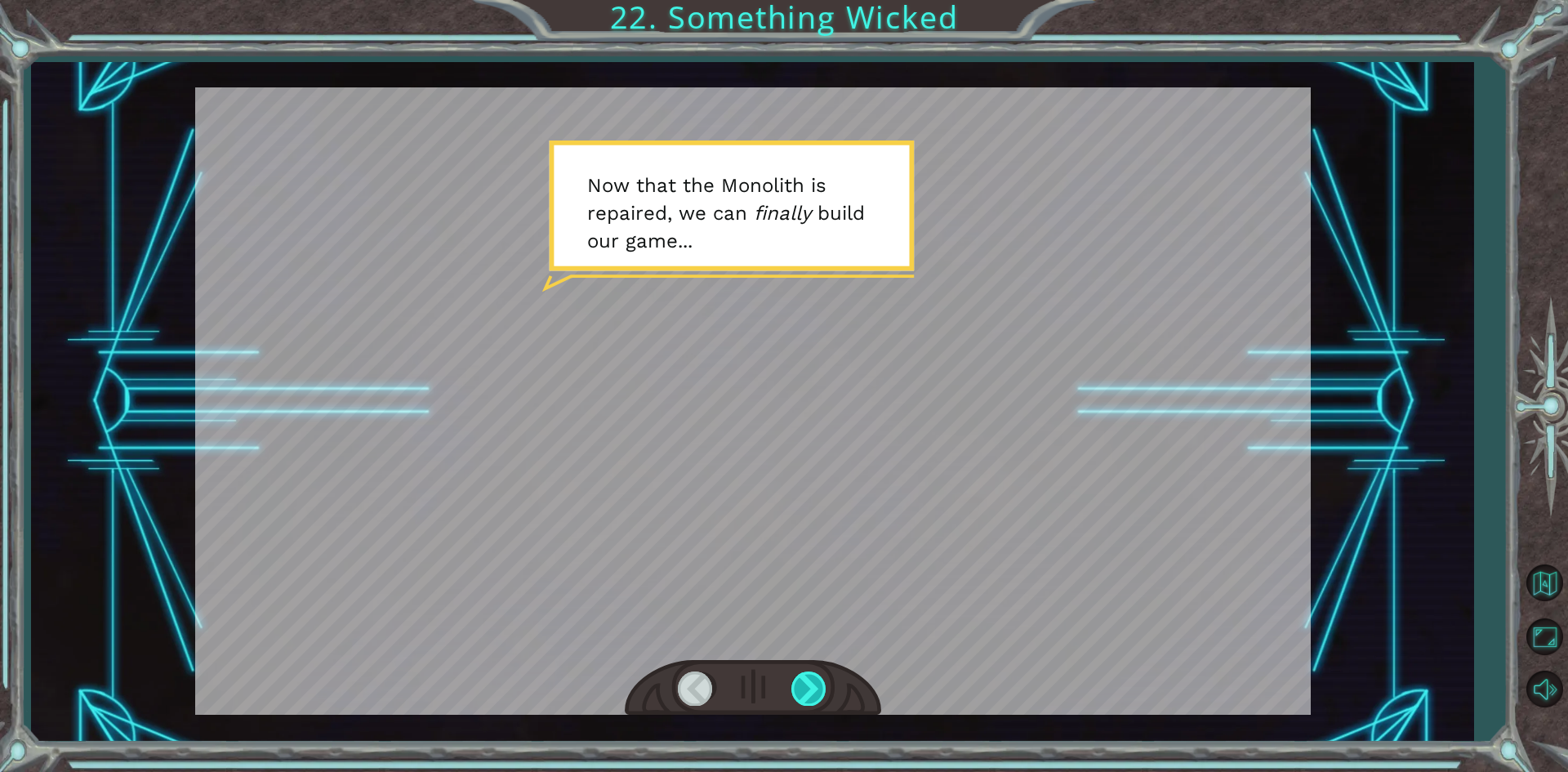
click at [814, 681] on div at bounding box center [809, 689] width 37 height 34
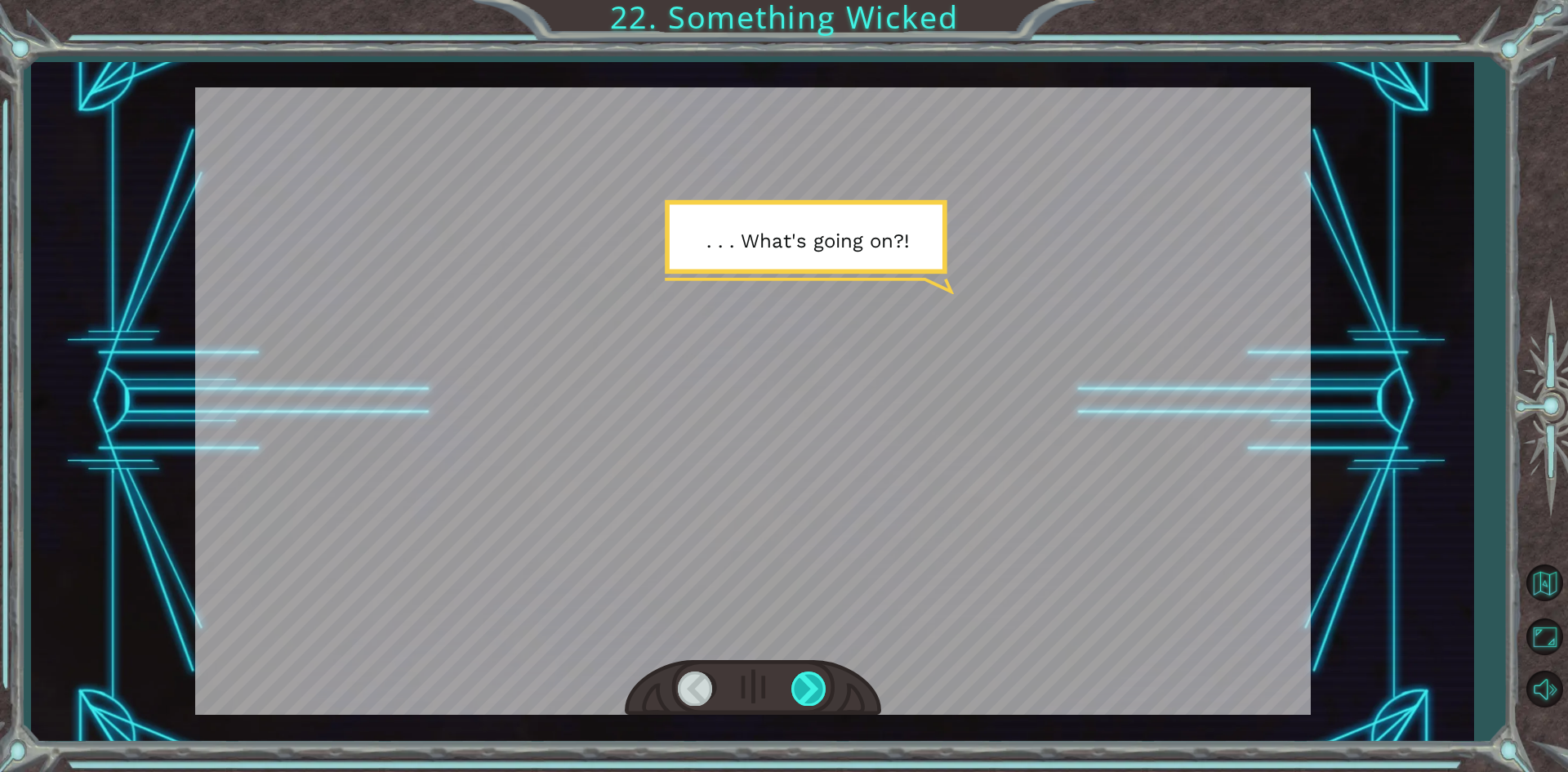
click at [807, 672] on div at bounding box center [809, 689] width 37 height 34
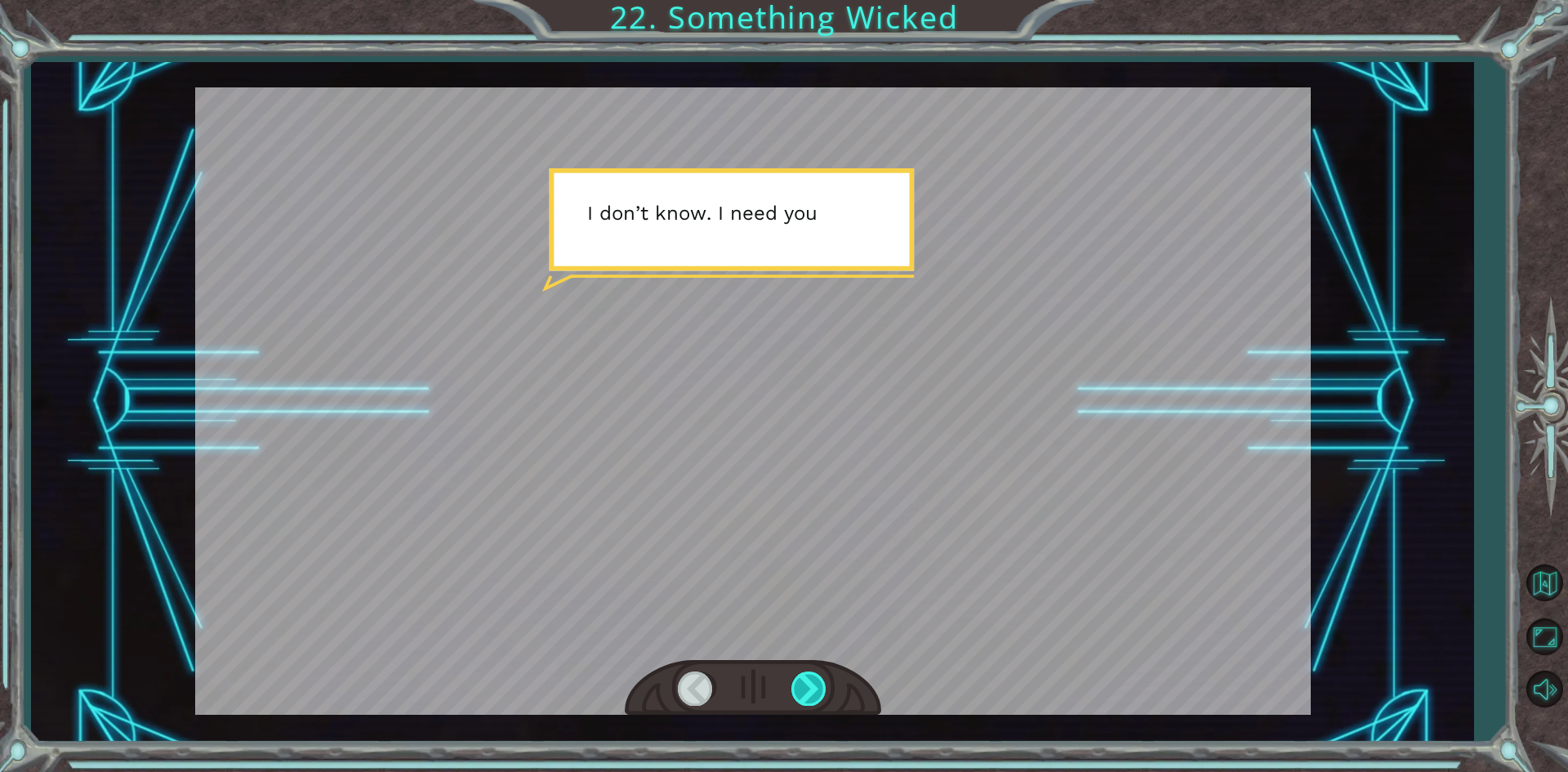
click at [807, 672] on div at bounding box center [809, 689] width 37 height 34
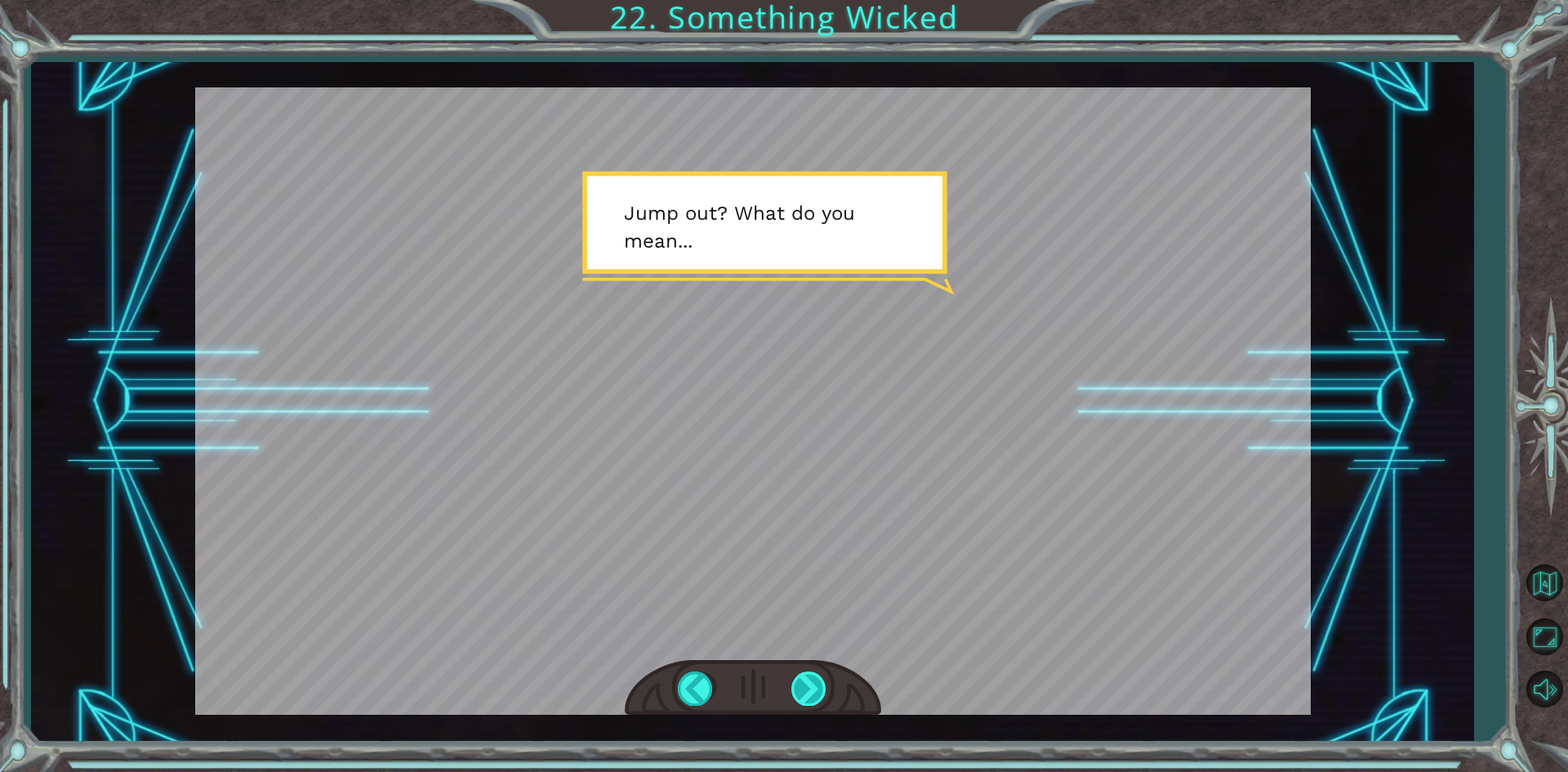
click at [807, 672] on div at bounding box center [809, 689] width 37 height 34
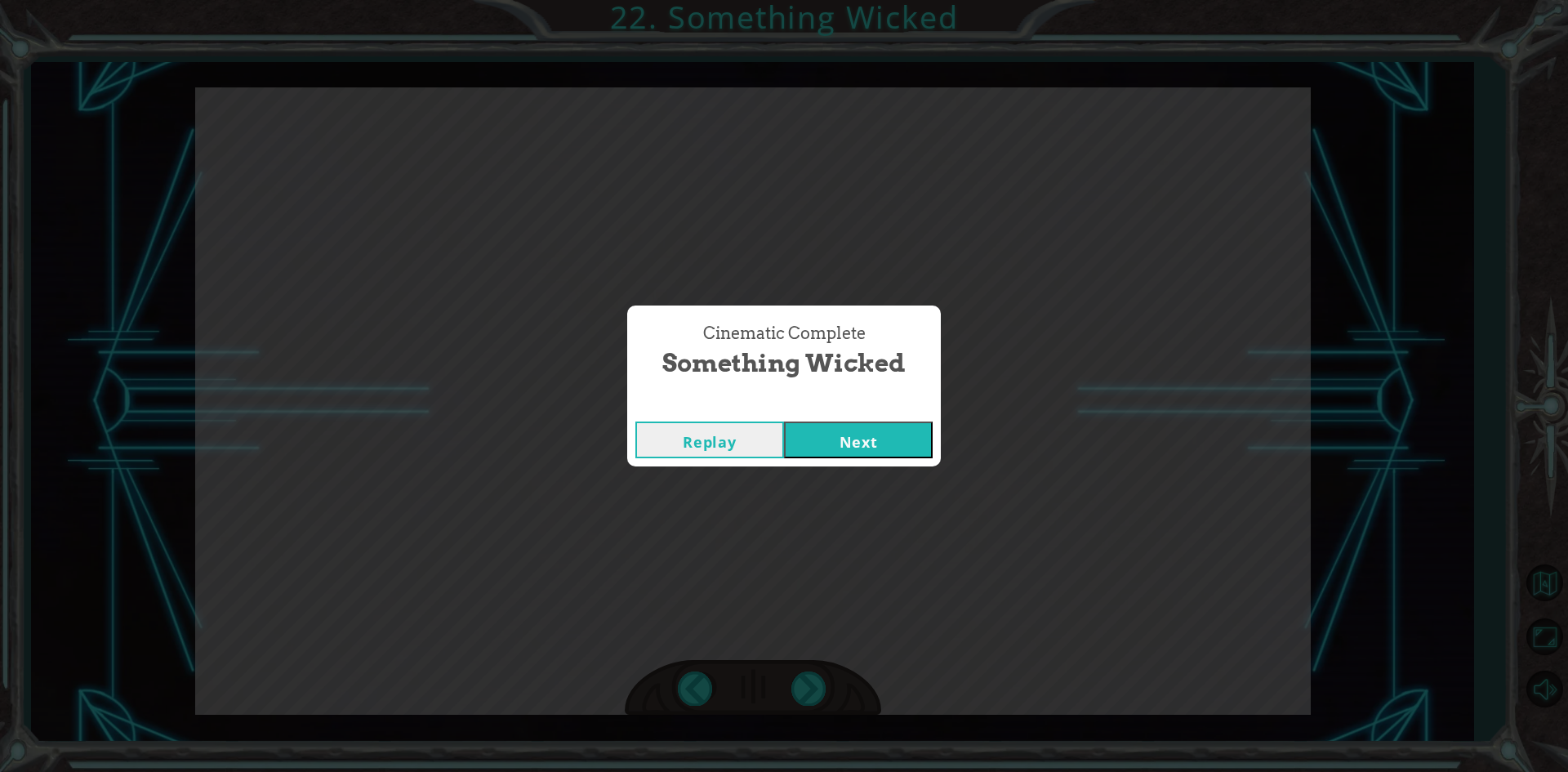
drag, startPoint x: 834, startPoint y: 442, endPoint x: 829, endPoint y: 435, distance: 8.6
click at [839, 440] on button "Next" at bounding box center [858, 440] width 149 height 37
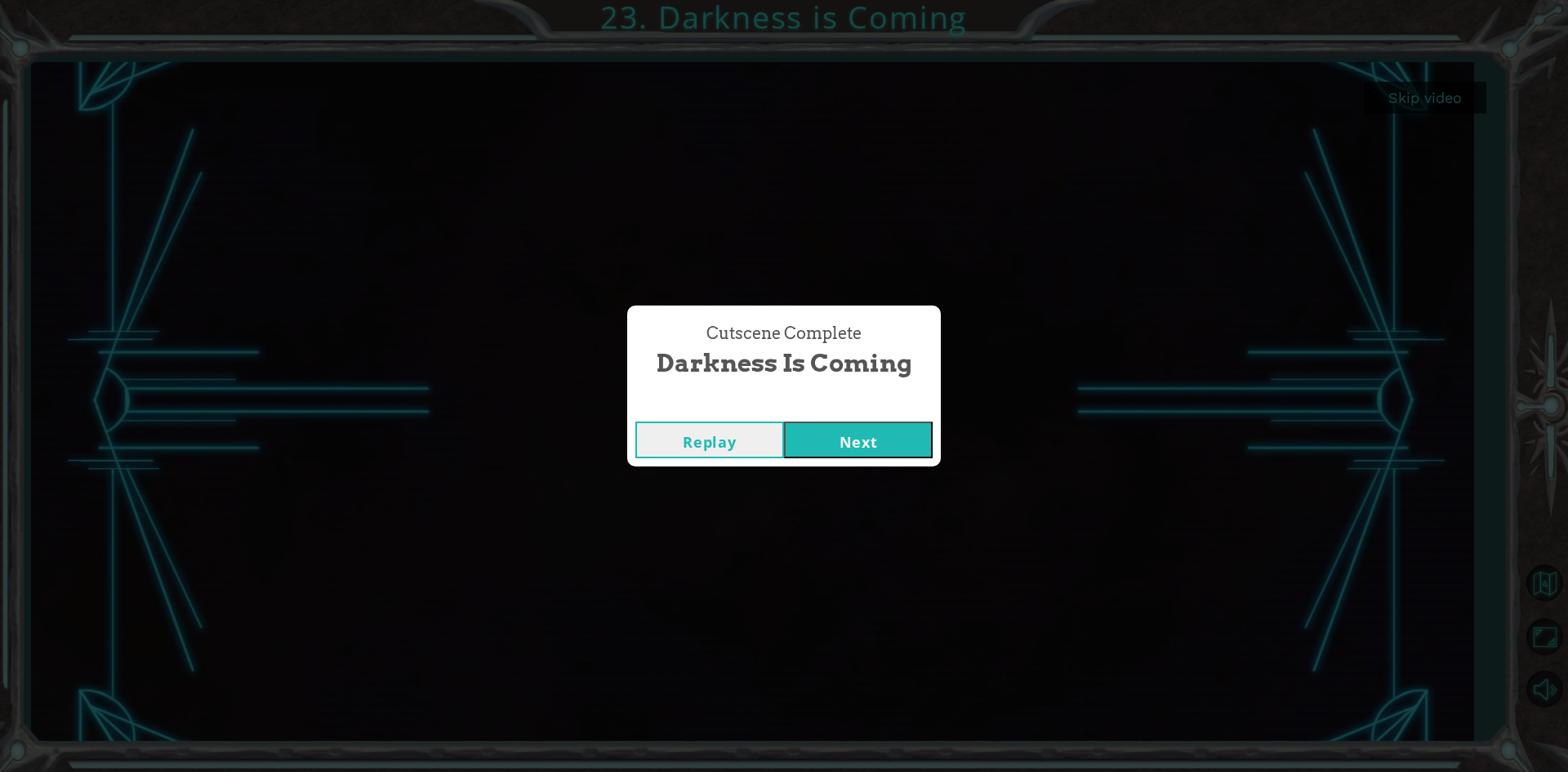
click at [903, 434] on button "Next" at bounding box center [858, 440] width 149 height 37
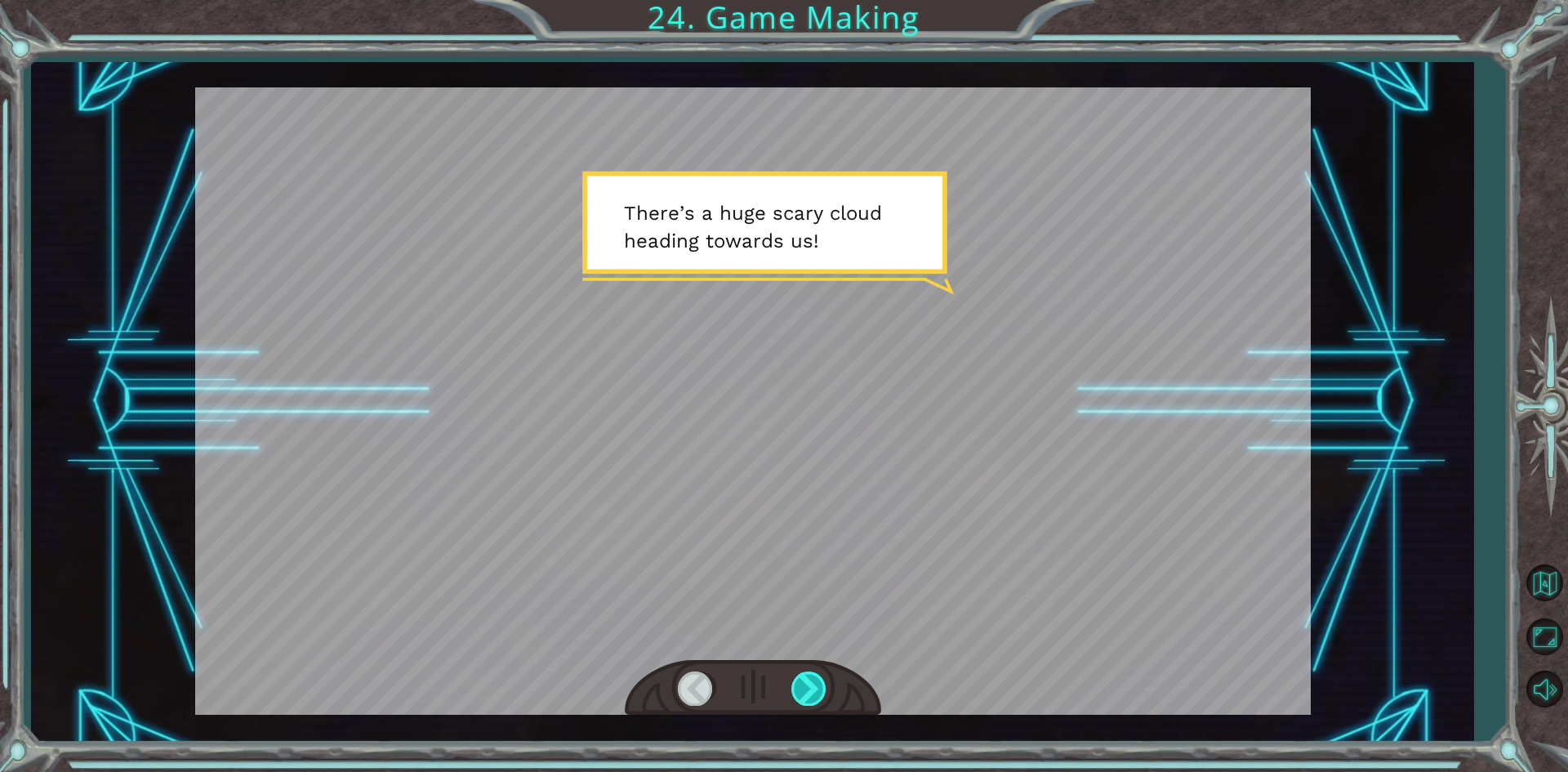
click at [798, 676] on div at bounding box center [809, 689] width 37 height 34
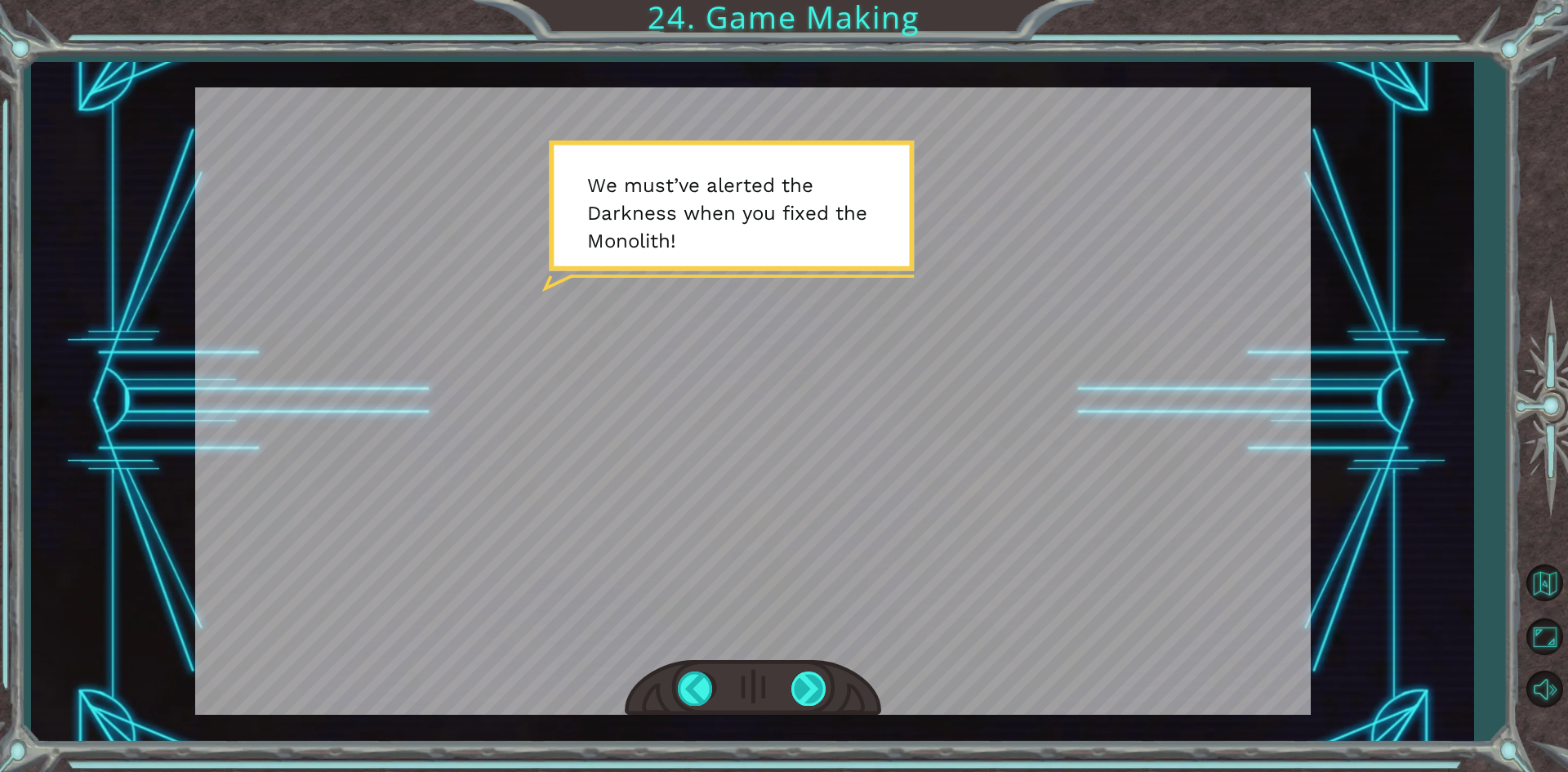
click at [814, 682] on div at bounding box center [809, 689] width 37 height 34
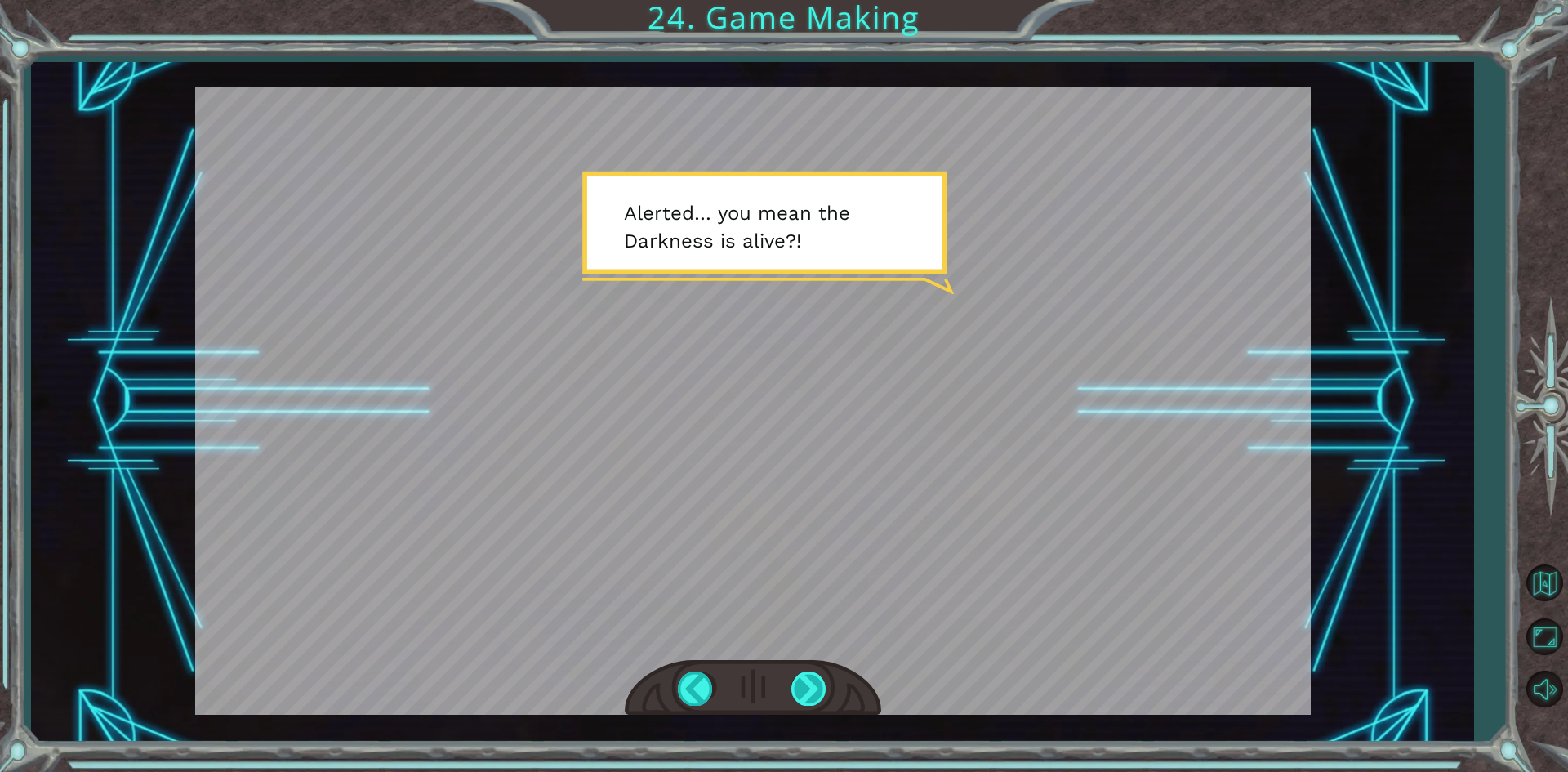
click at [814, 682] on div at bounding box center [809, 689] width 37 height 34
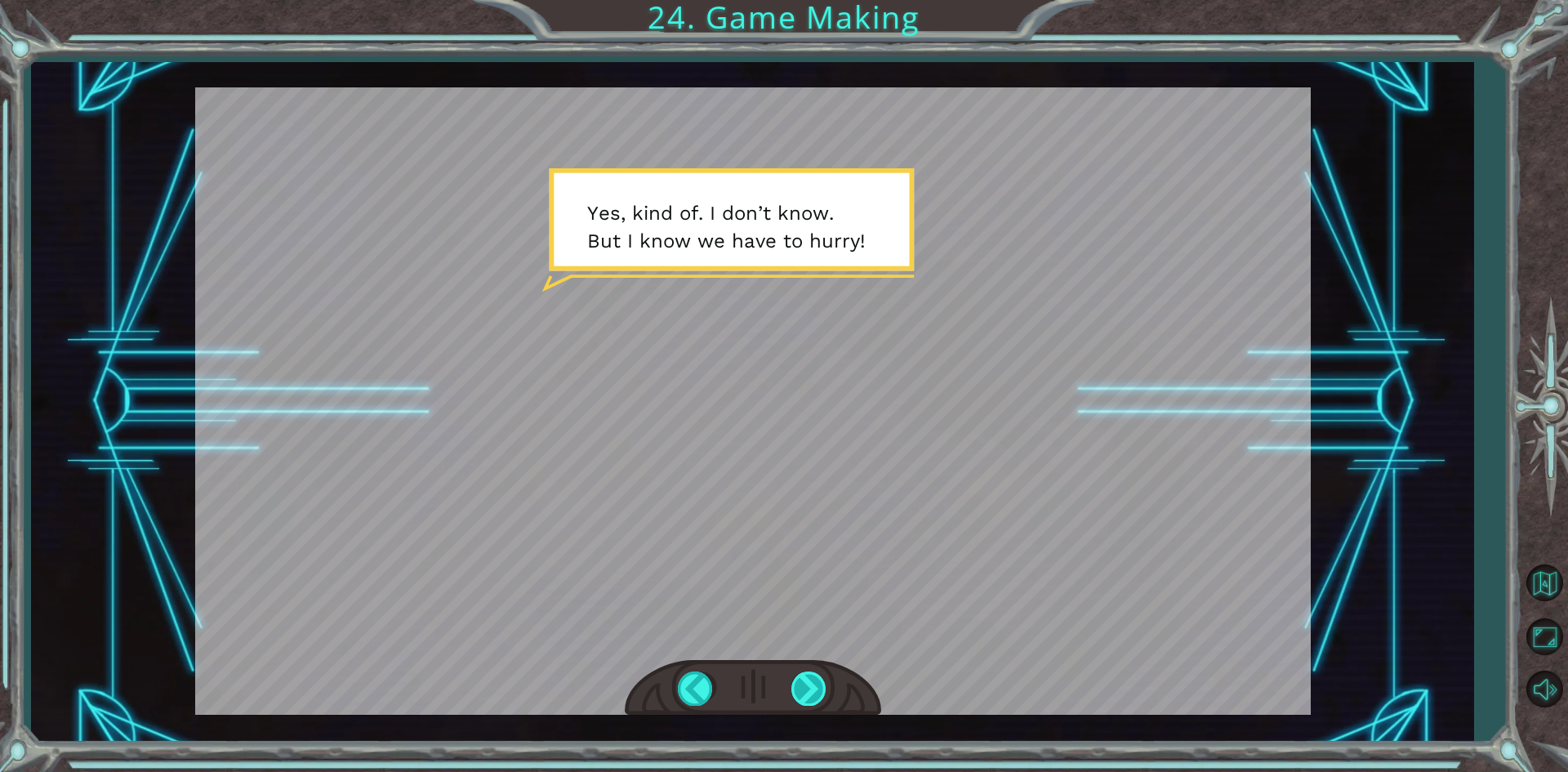
click at [798, 687] on div at bounding box center [809, 689] width 37 height 34
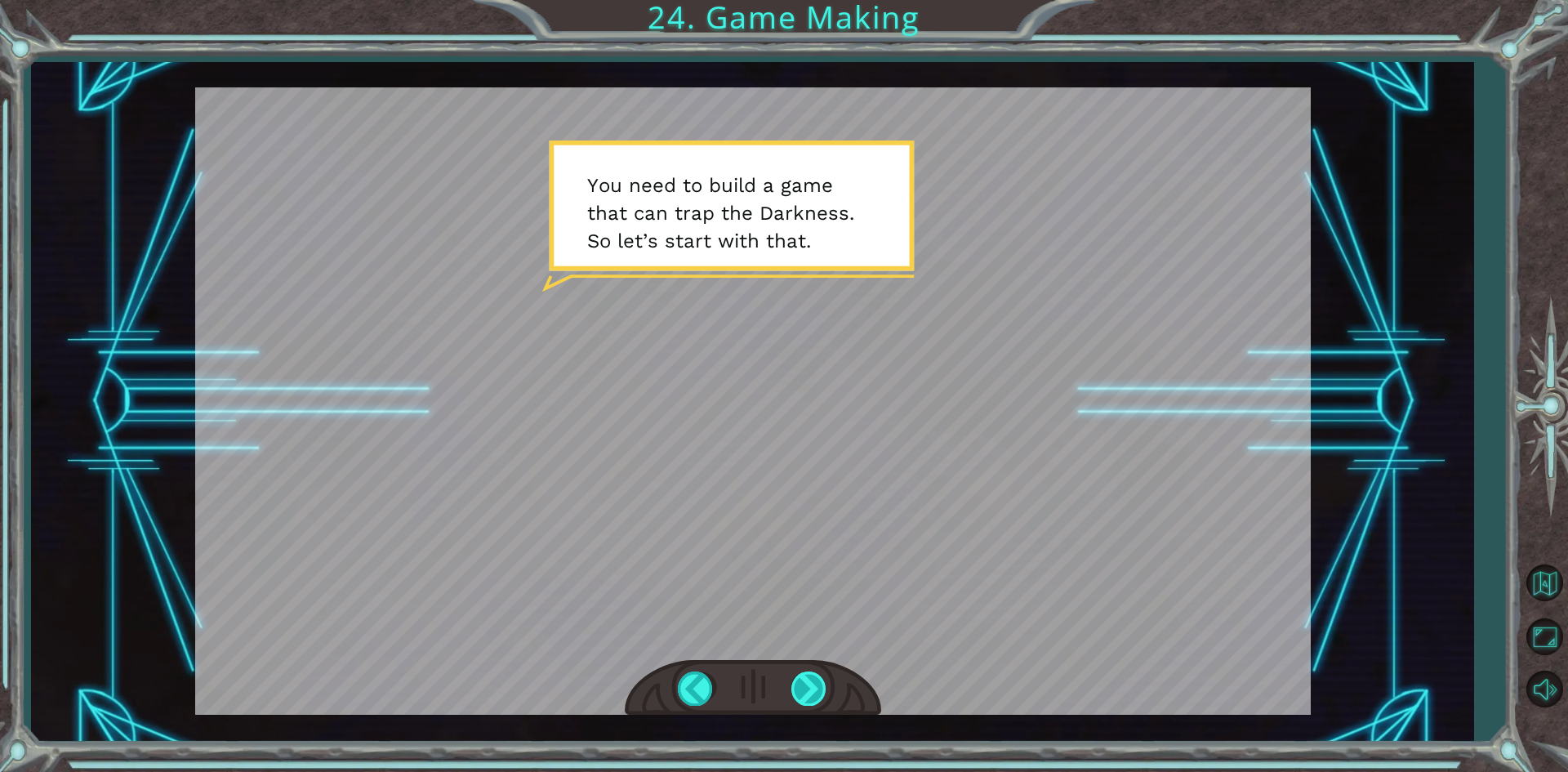
click at [798, 687] on div at bounding box center [809, 689] width 37 height 34
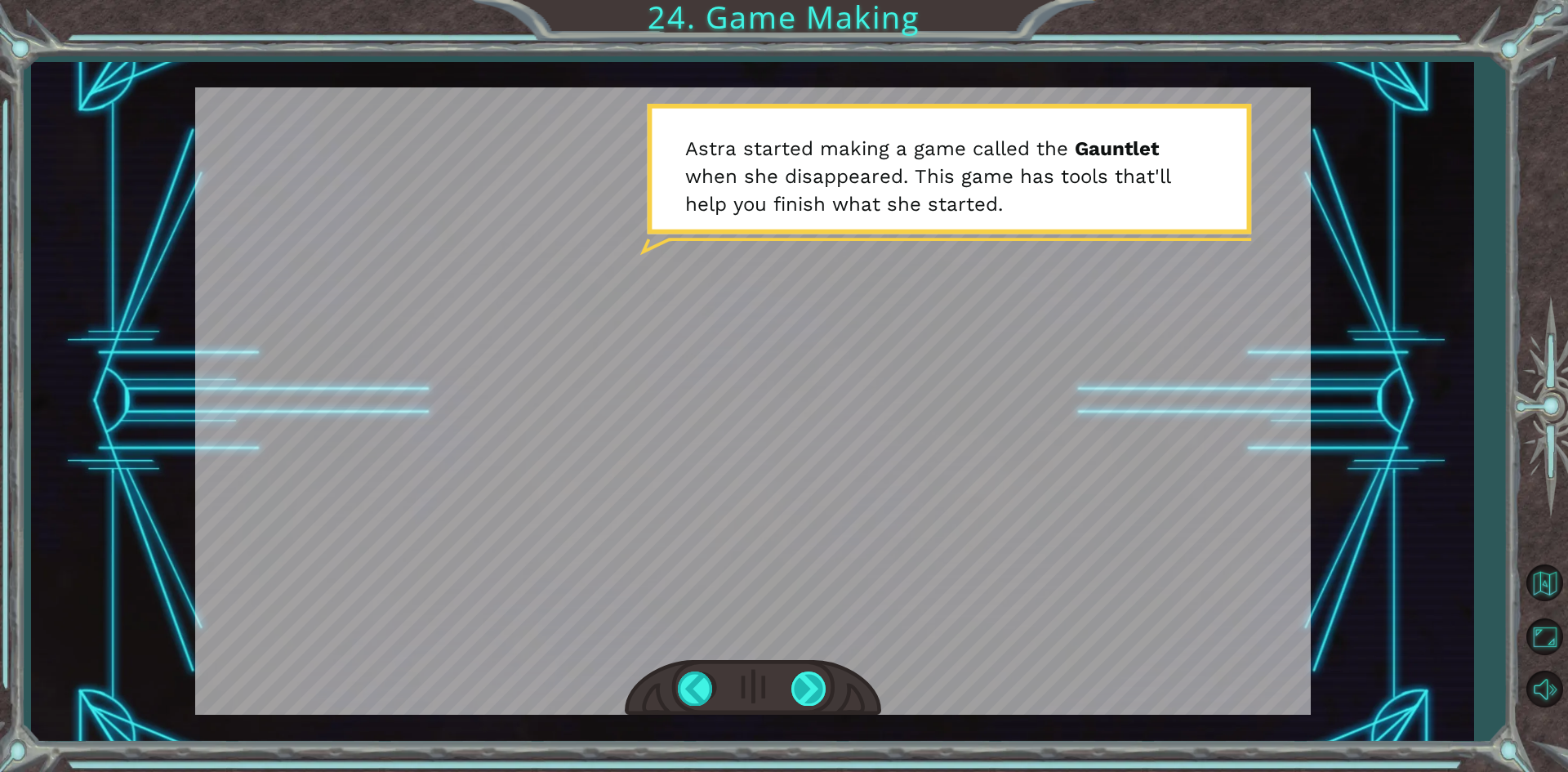
click at [819, 696] on div at bounding box center [809, 689] width 37 height 34
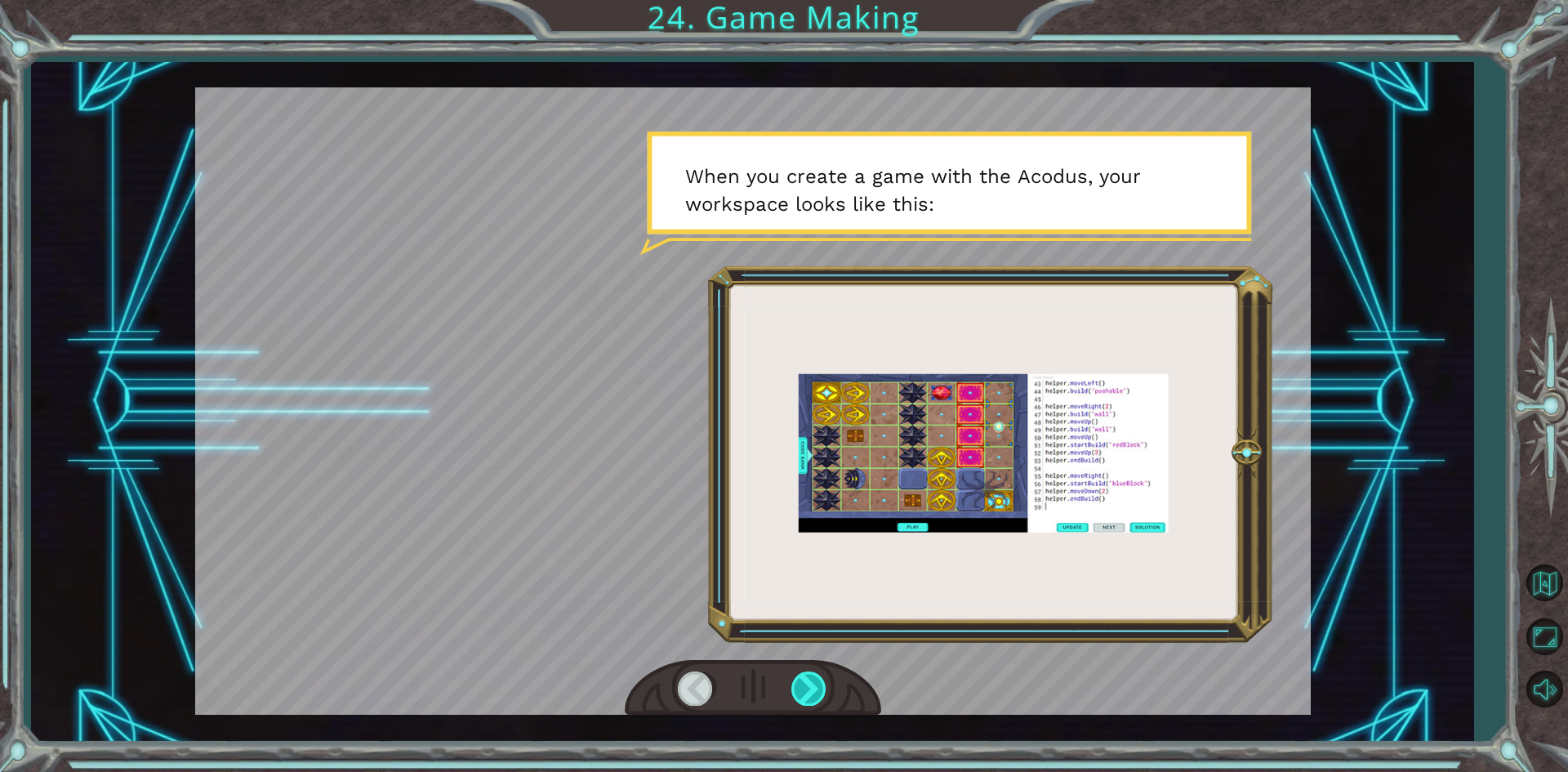
click at [803, 681] on div at bounding box center [809, 689] width 37 height 34
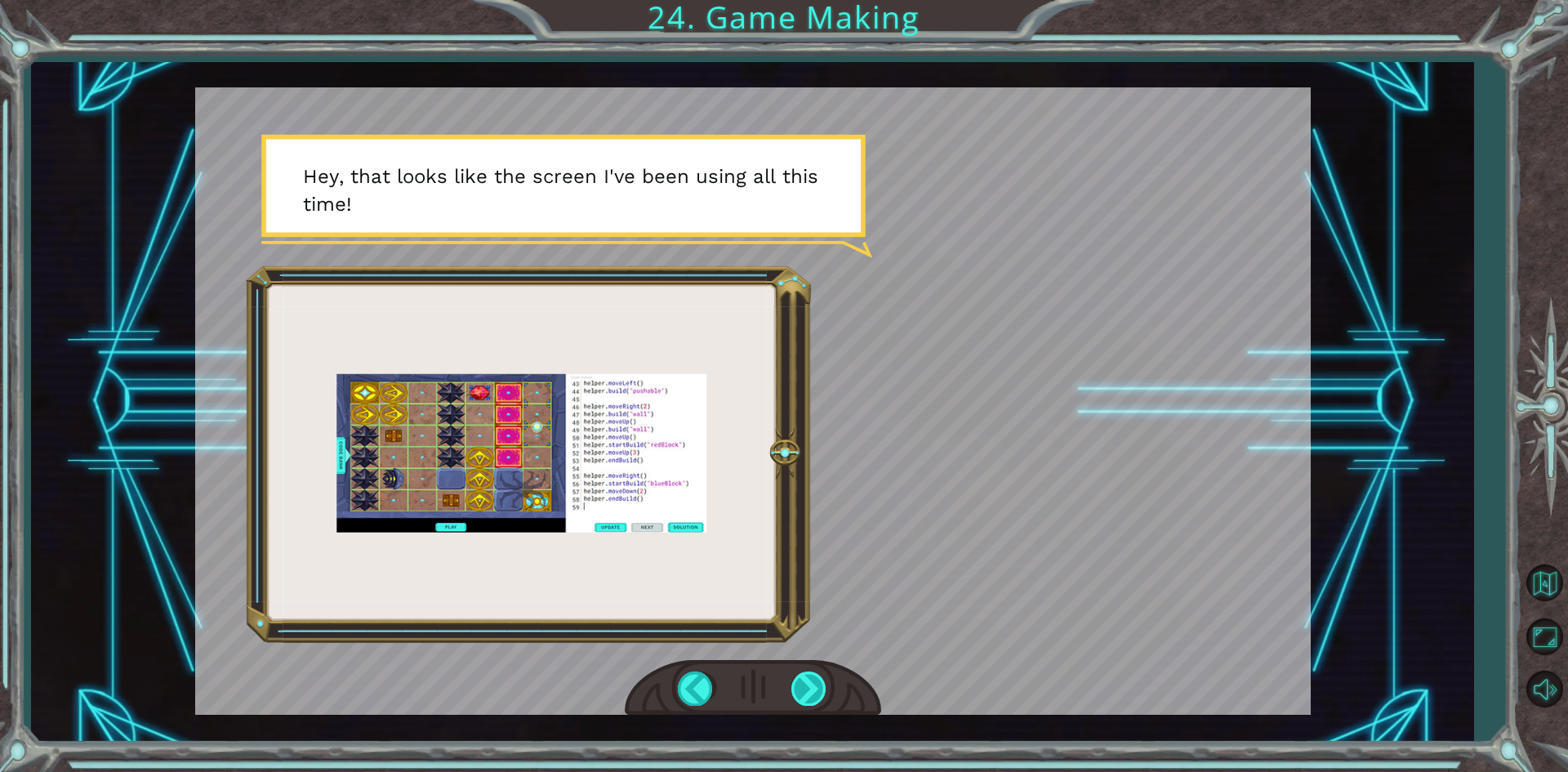
click at [809, 686] on div at bounding box center [809, 689] width 37 height 34
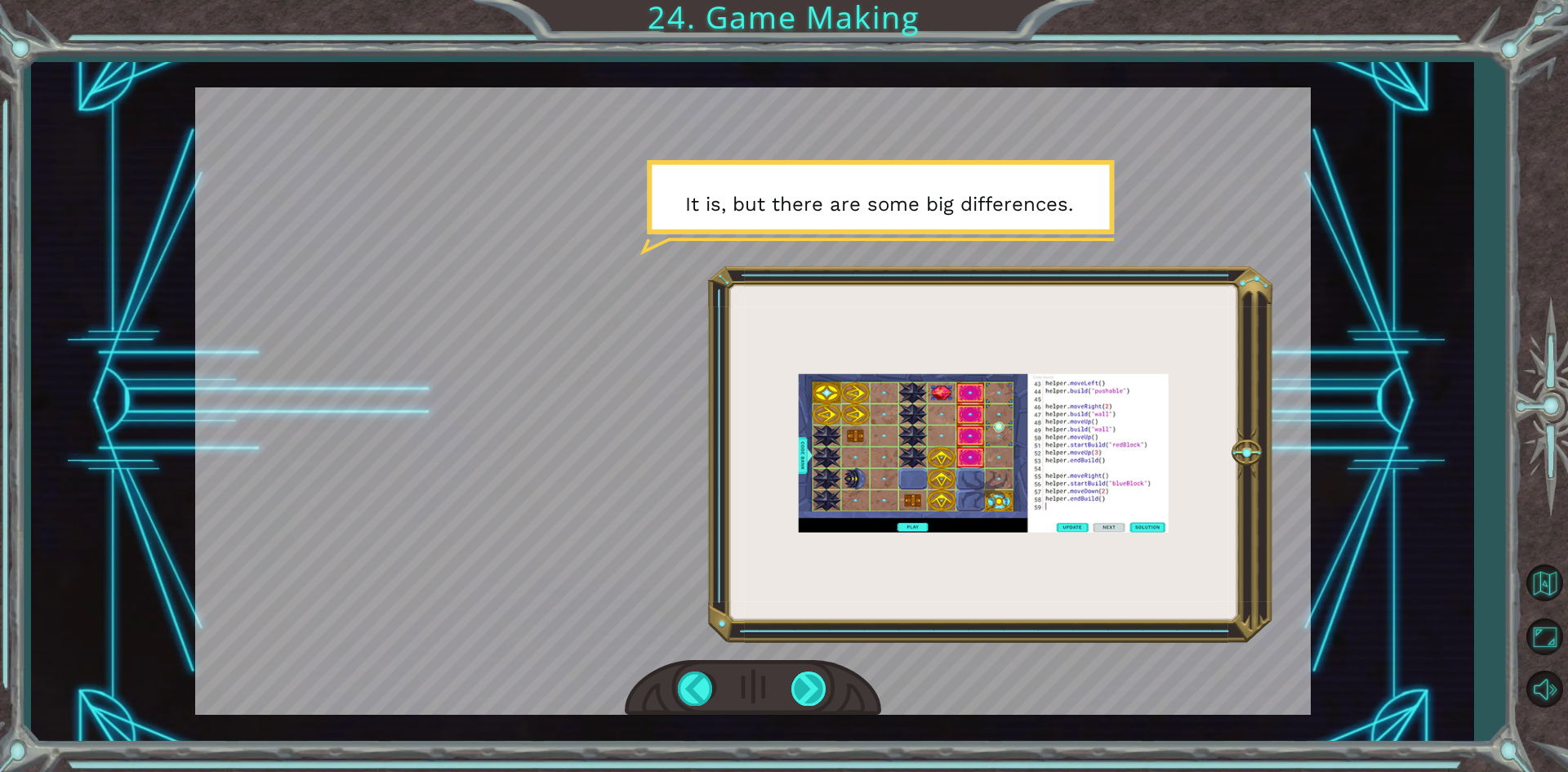
click at [804, 686] on div at bounding box center [809, 689] width 37 height 34
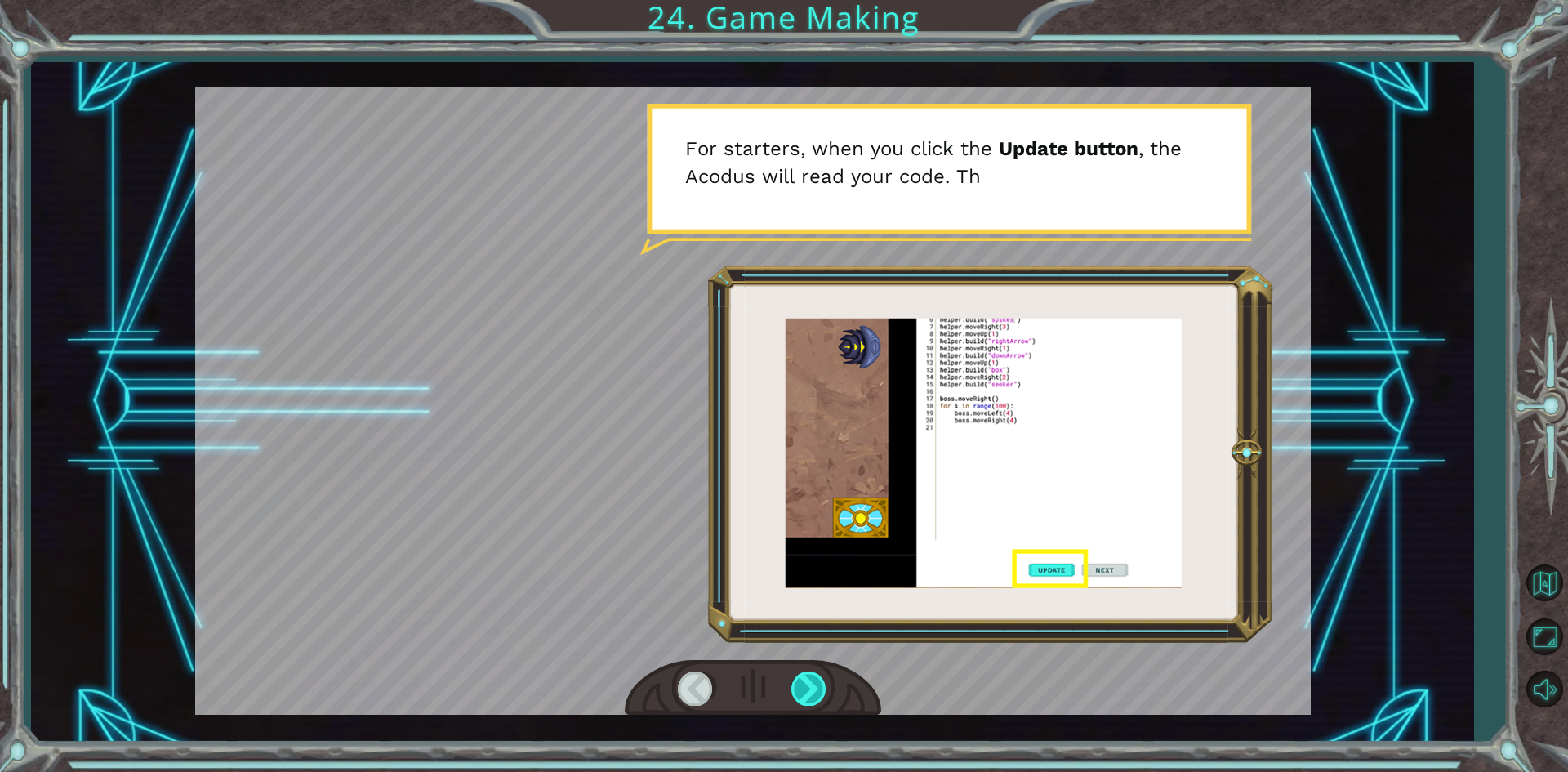
click at [804, 686] on div at bounding box center [809, 689] width 37 height 34
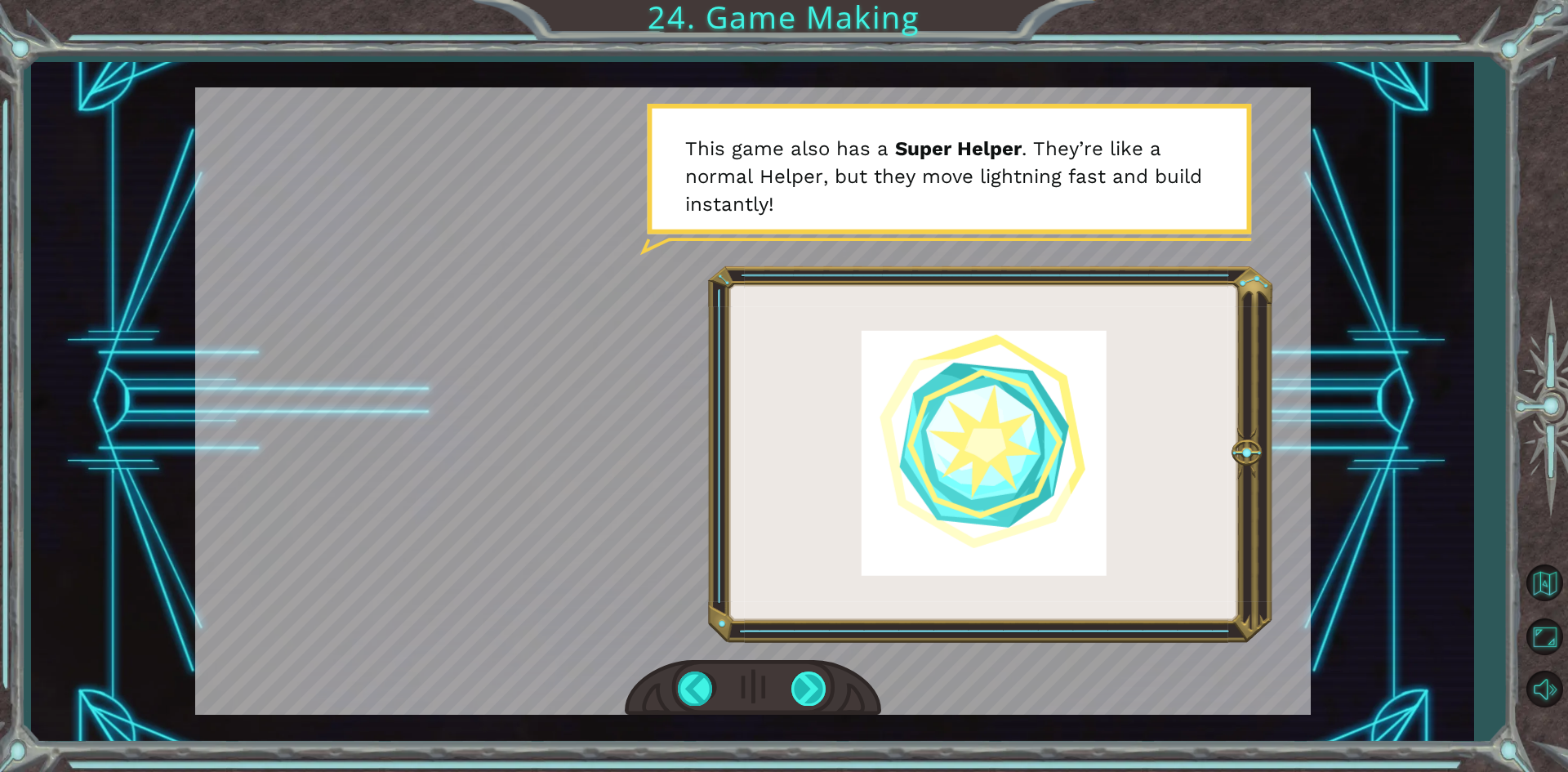
click at [817, 695] on div at bounding box center [809, 689] width 37 height 34
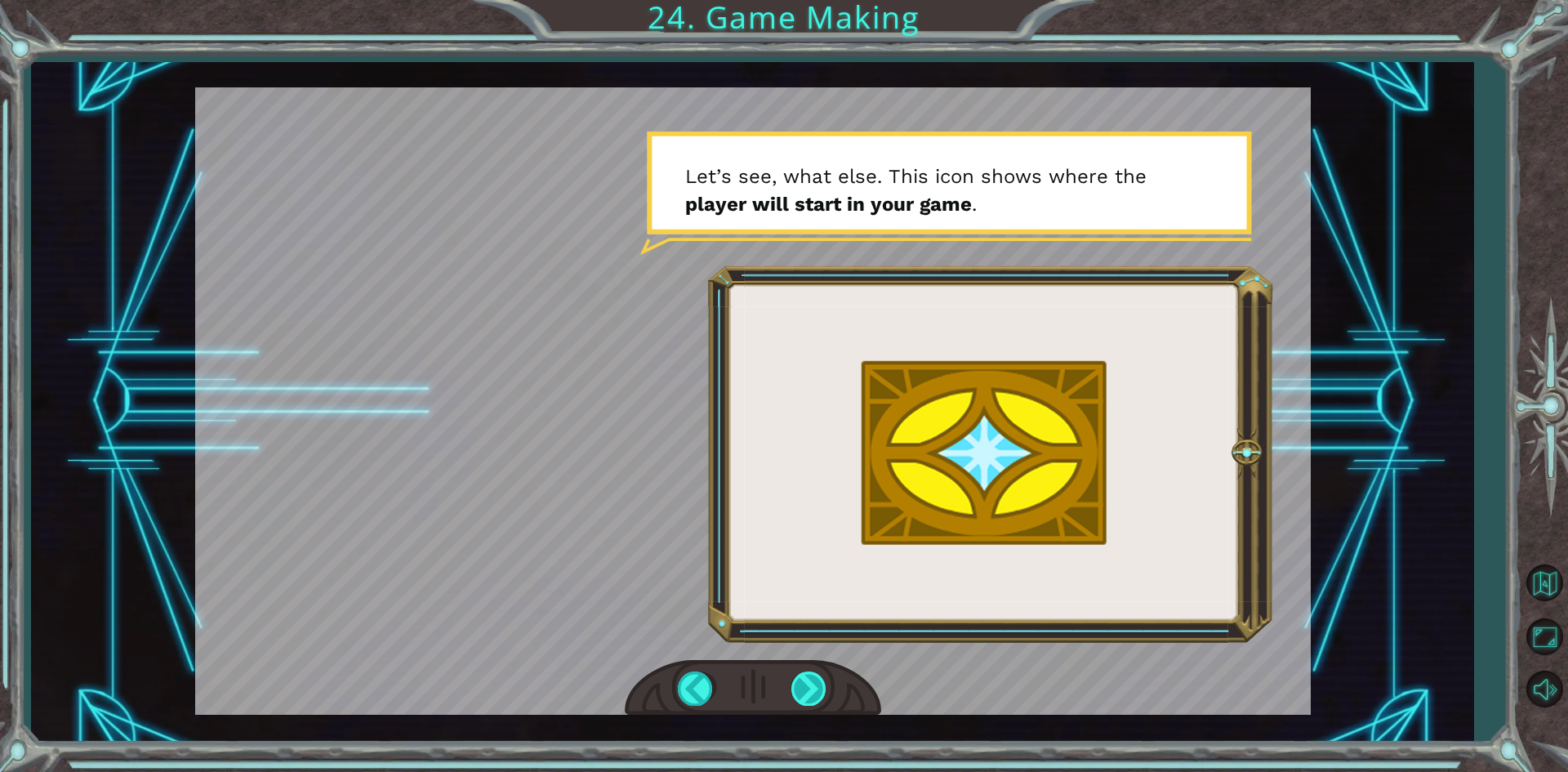
click at [805, 692] on div at bounding box center [809, 689] width 37 height 34
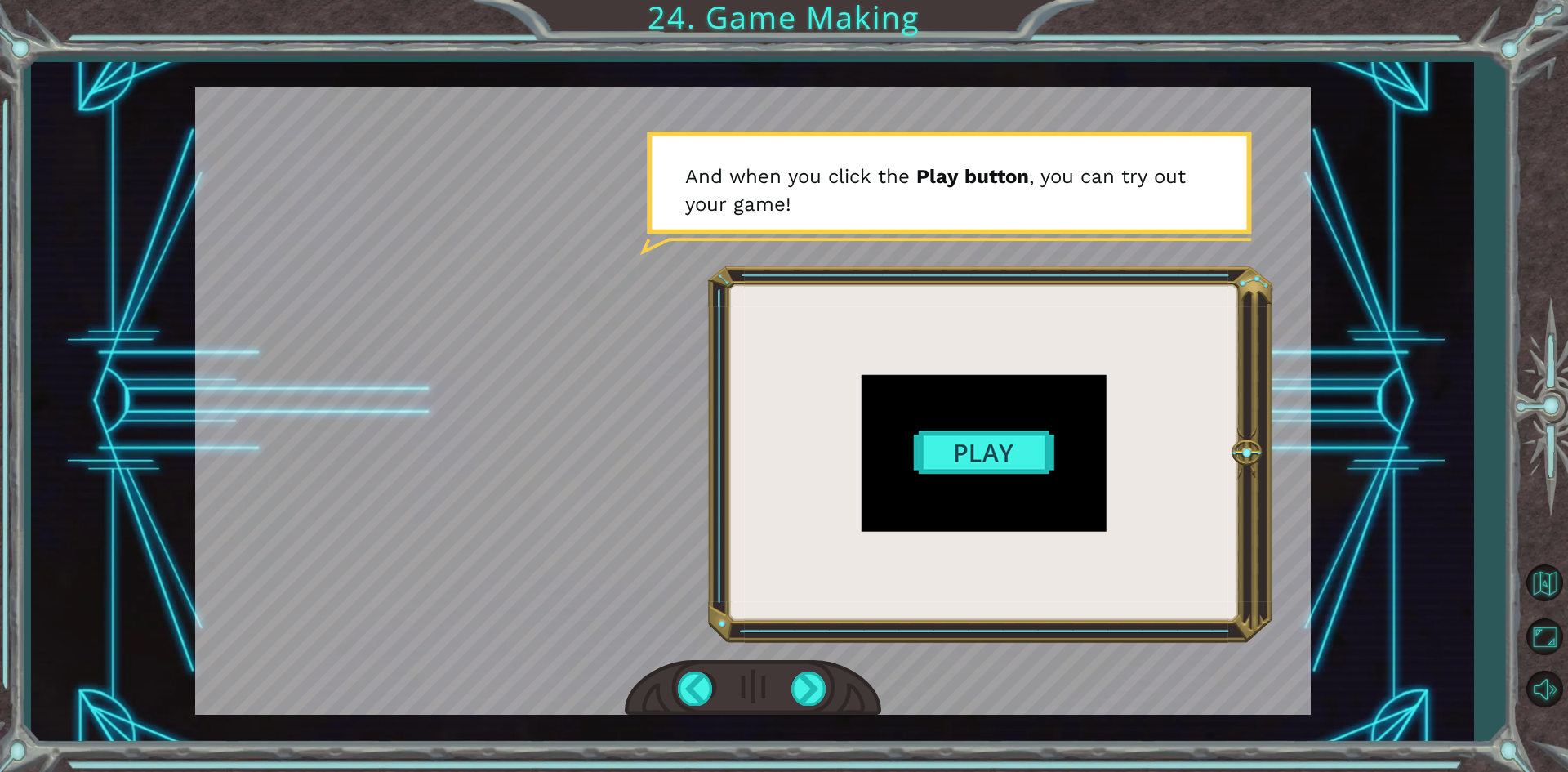
click at [1020, 437] on div at bounding box center [753, 401] width 1115 height 627
click at [824, 693] on div at bounding box center [809, 689] width 37 height 34
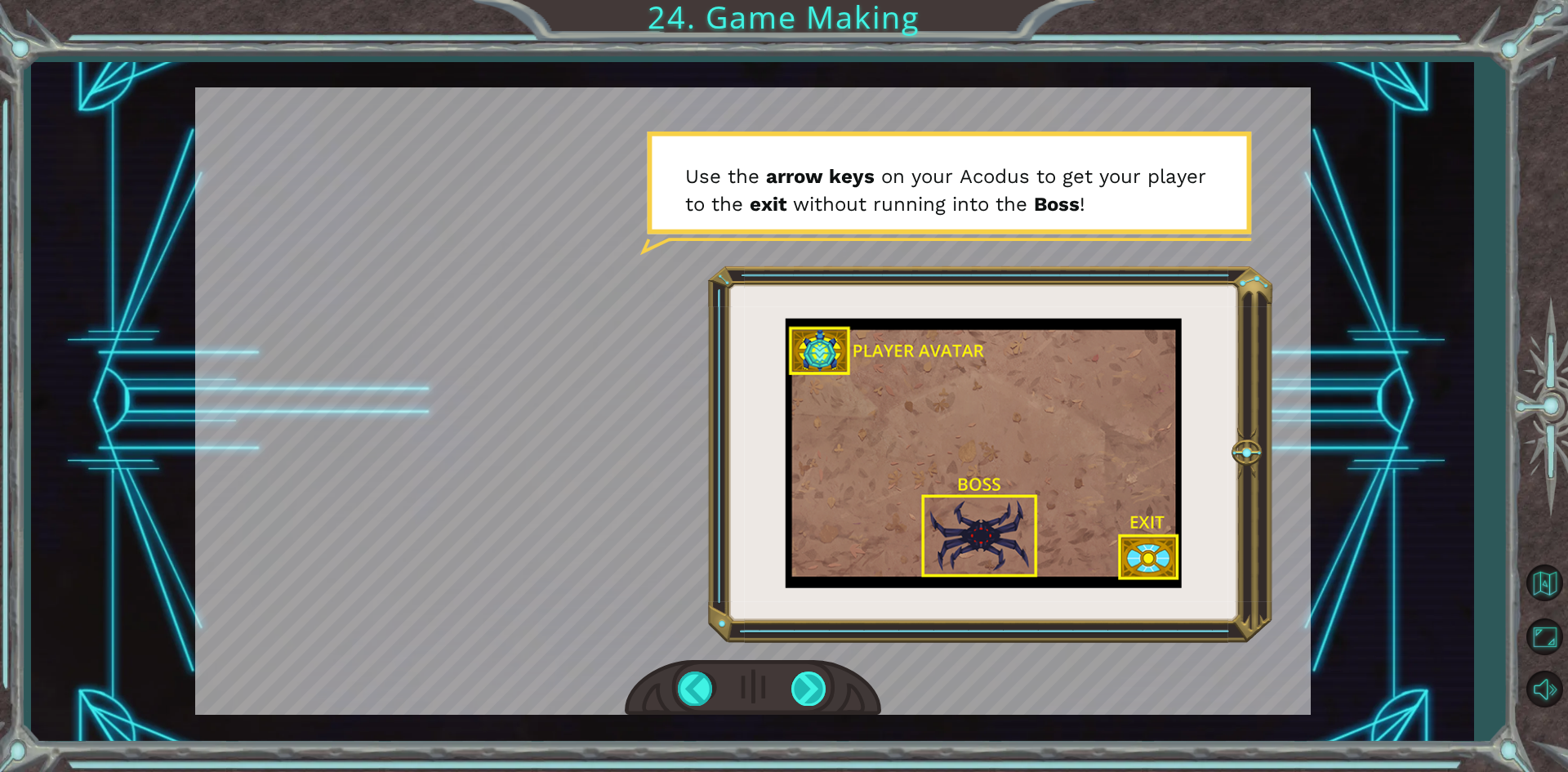
click at [824, 693] on div at bounding box center [809, 689] width 37 height 34
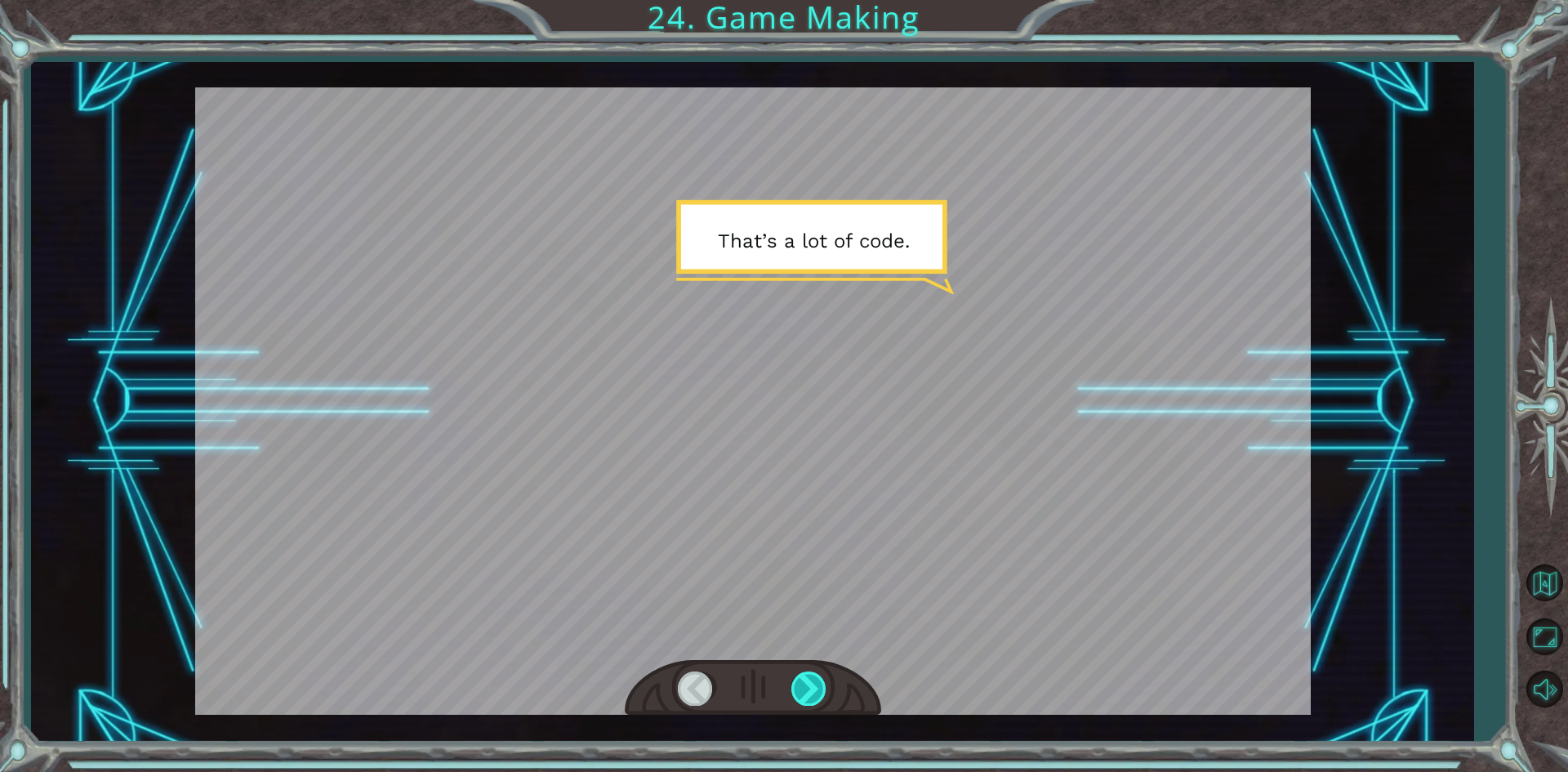
click at [824, 693] on div at bounding box center [809, 689] width 37 height 34
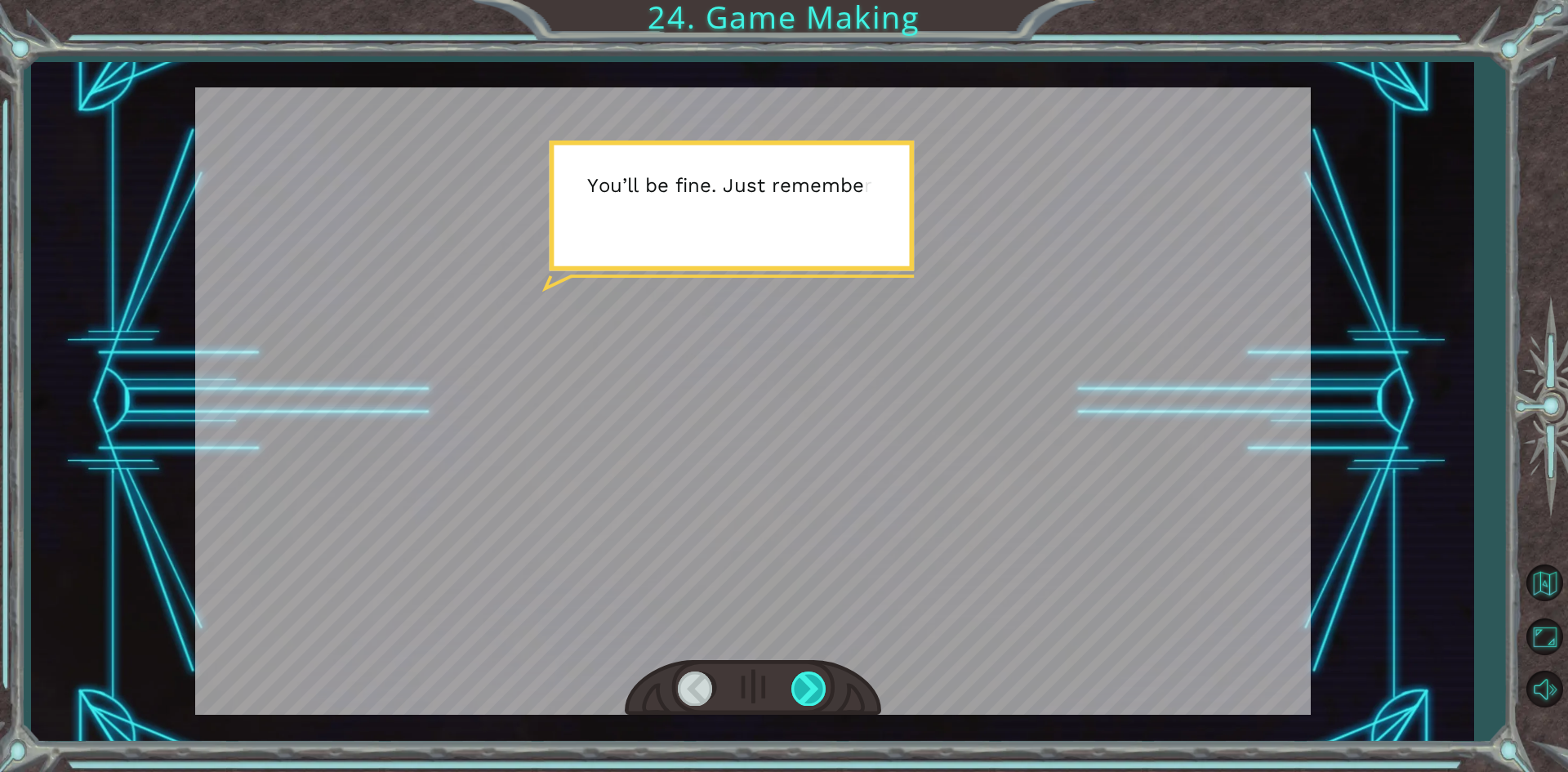
click at [824, 693] on div at bounding box center [809, 689] width 37 height 34
click at [811, 689] on div at bounding box center [809, 689] width 37 height 34
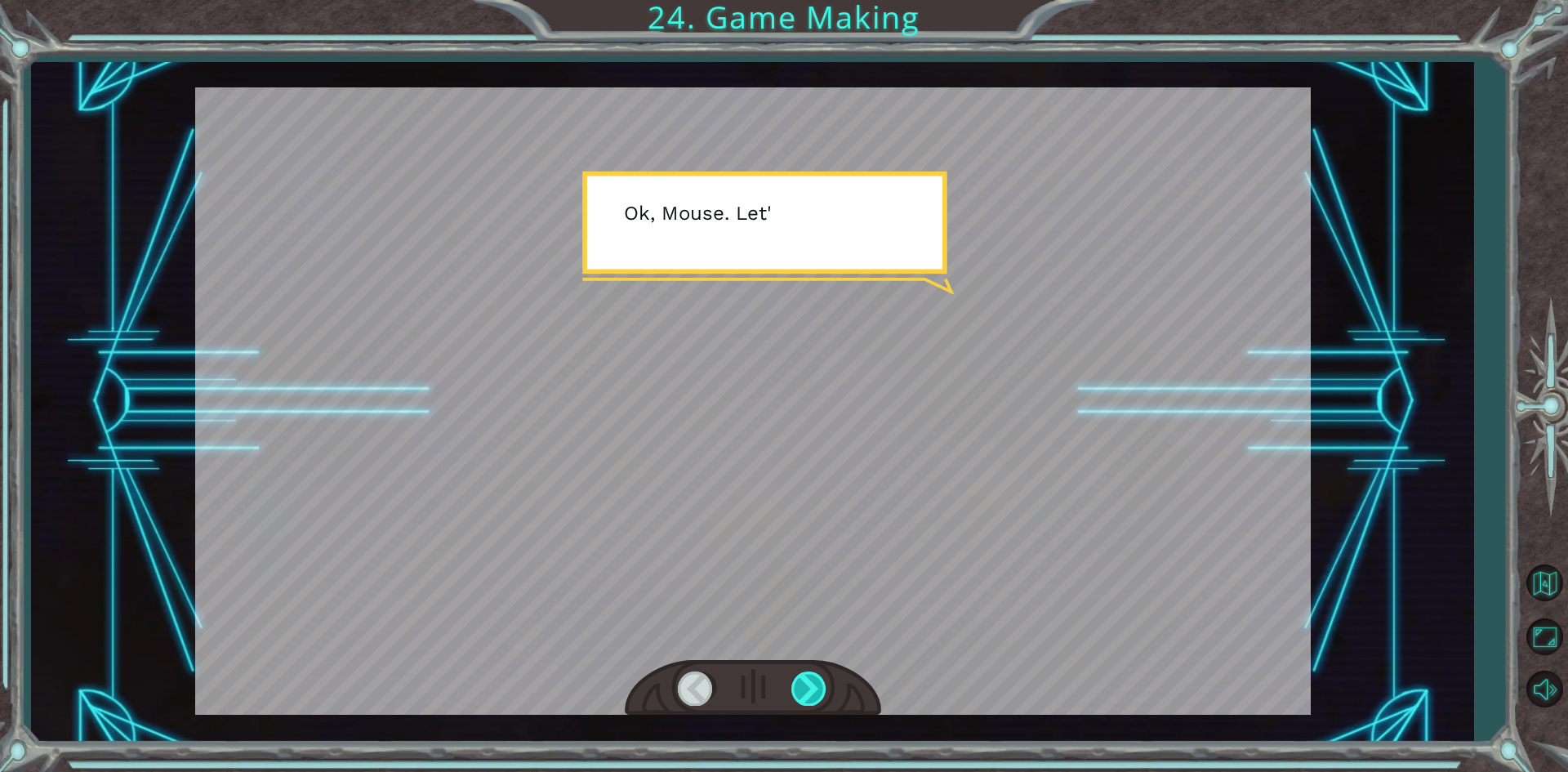
click at [811, 689] on div at bounding box center [809, 689] width 37 height 34
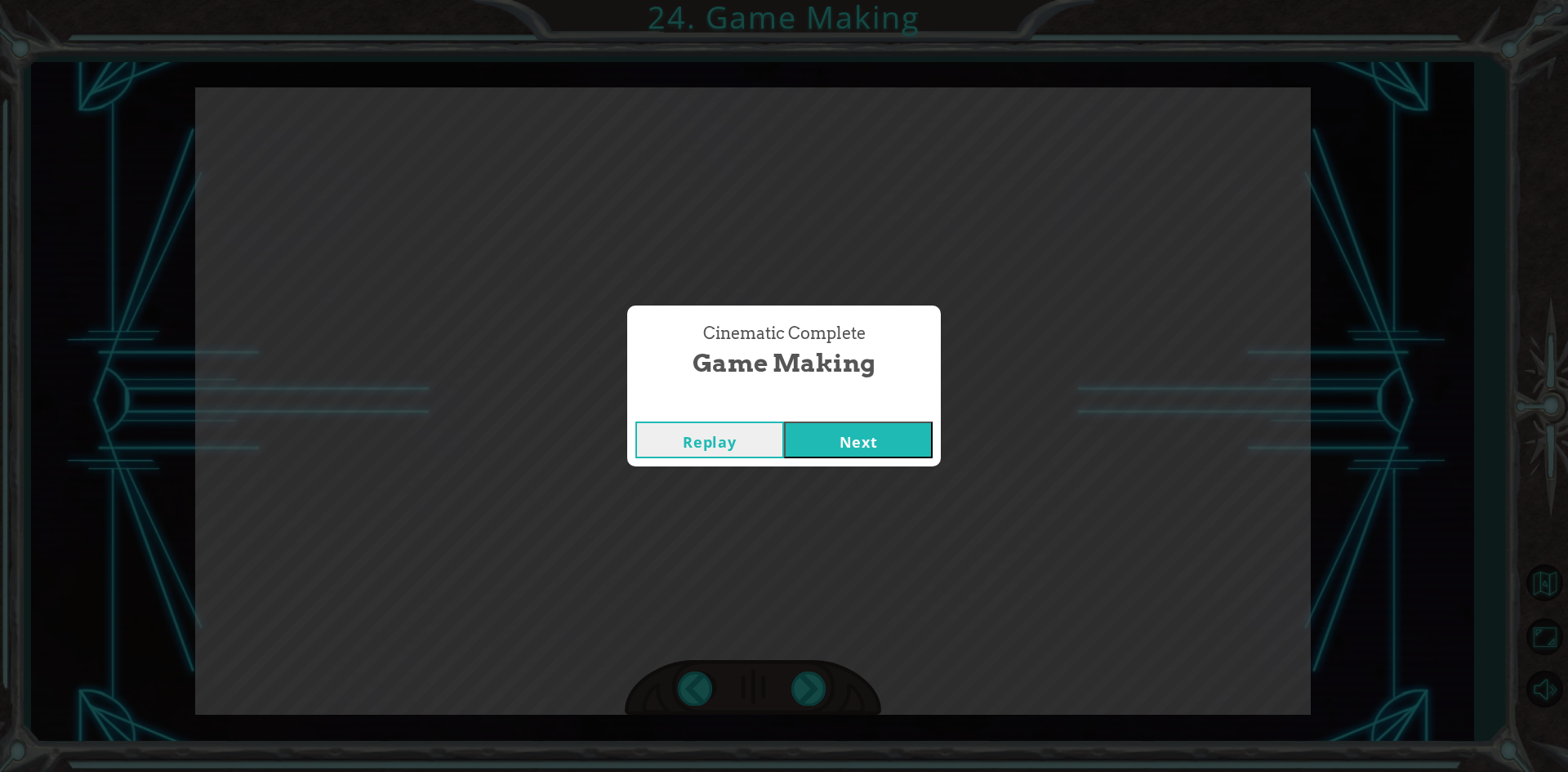
click at [825, 456] on button "Next" at bounding box center [858, 440] width 149 height 37
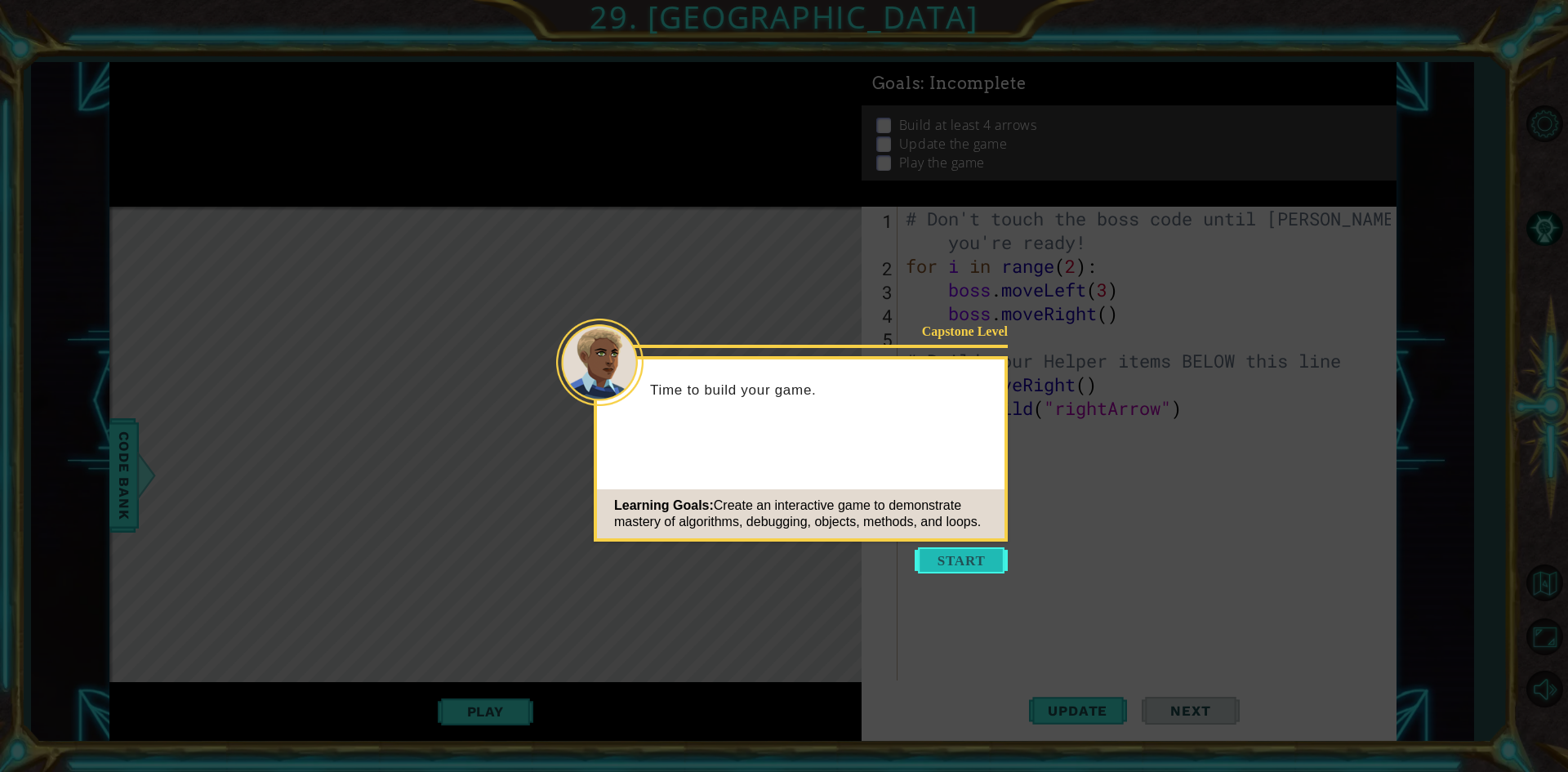
click at [993, 561] on button "Start" at bounding box center [961, 561] width 93 height 26
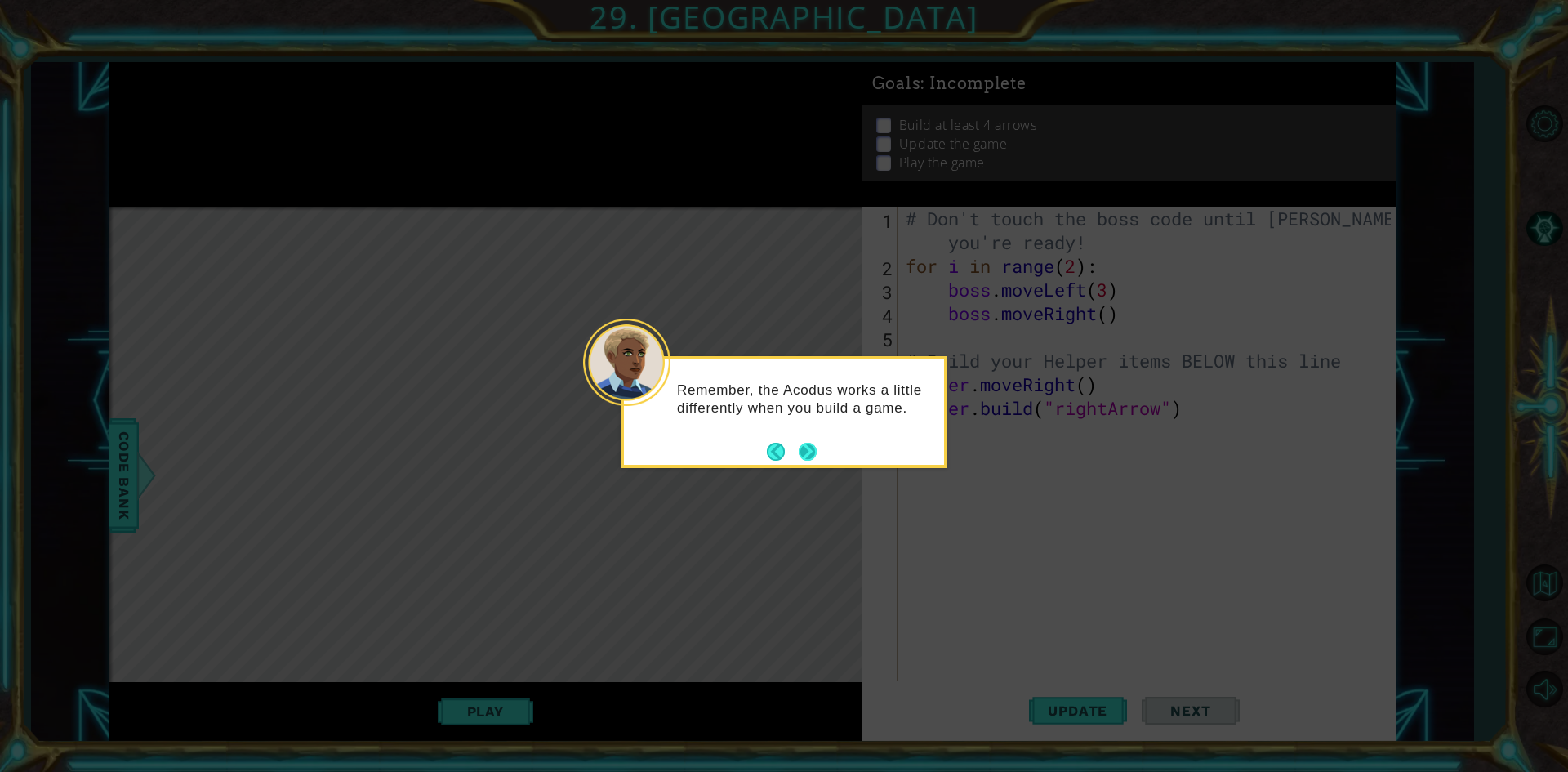
click at [807, 452] on button "Next" at bounding box center [807, 452] width 18 height 18
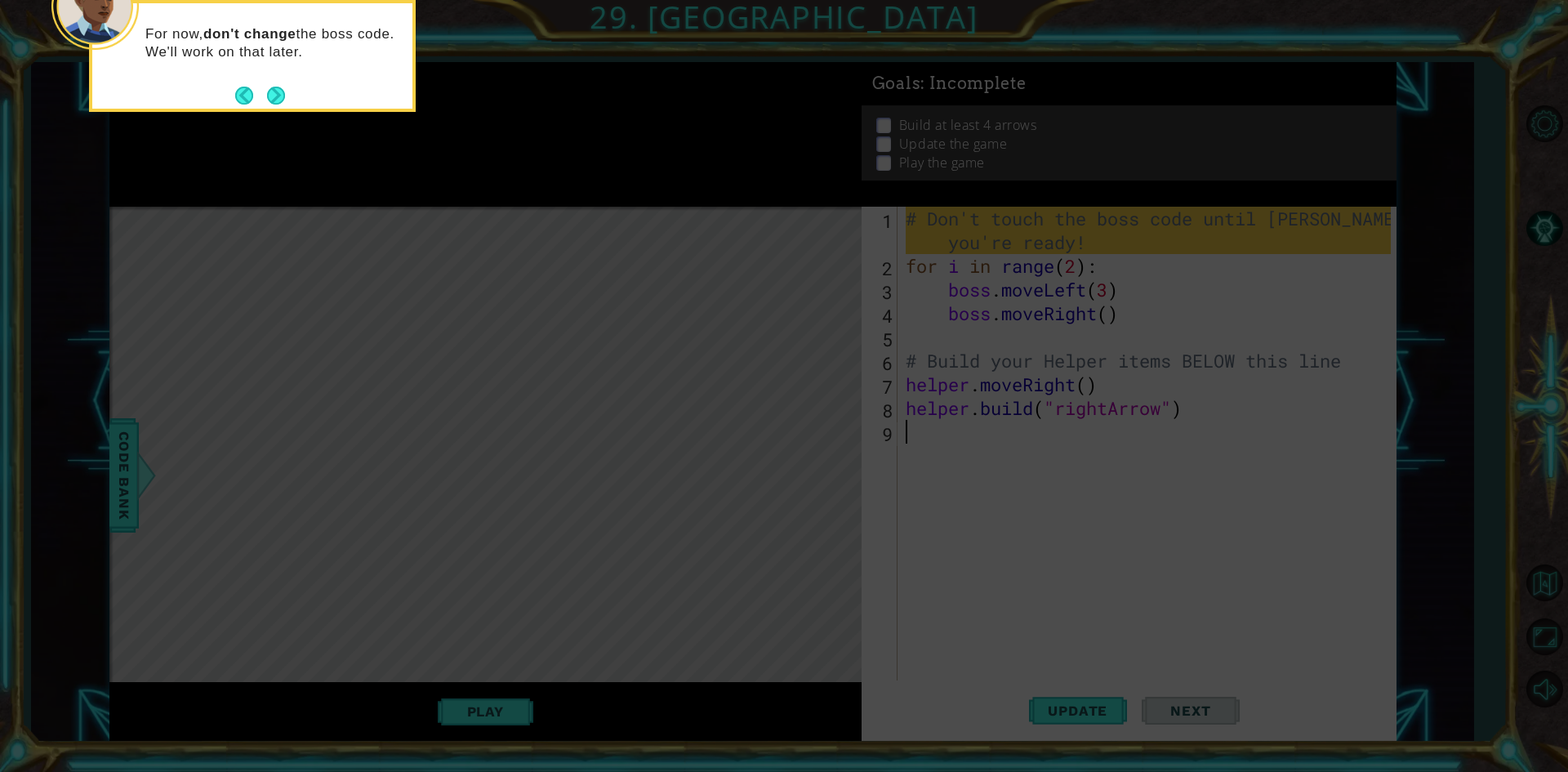
click at [814, 567] on icon at bounding box center [784, 116] width 1568 height 1314
click at [267, 102] on button "Next" at bounding box center [276, 96] width 18 height 18
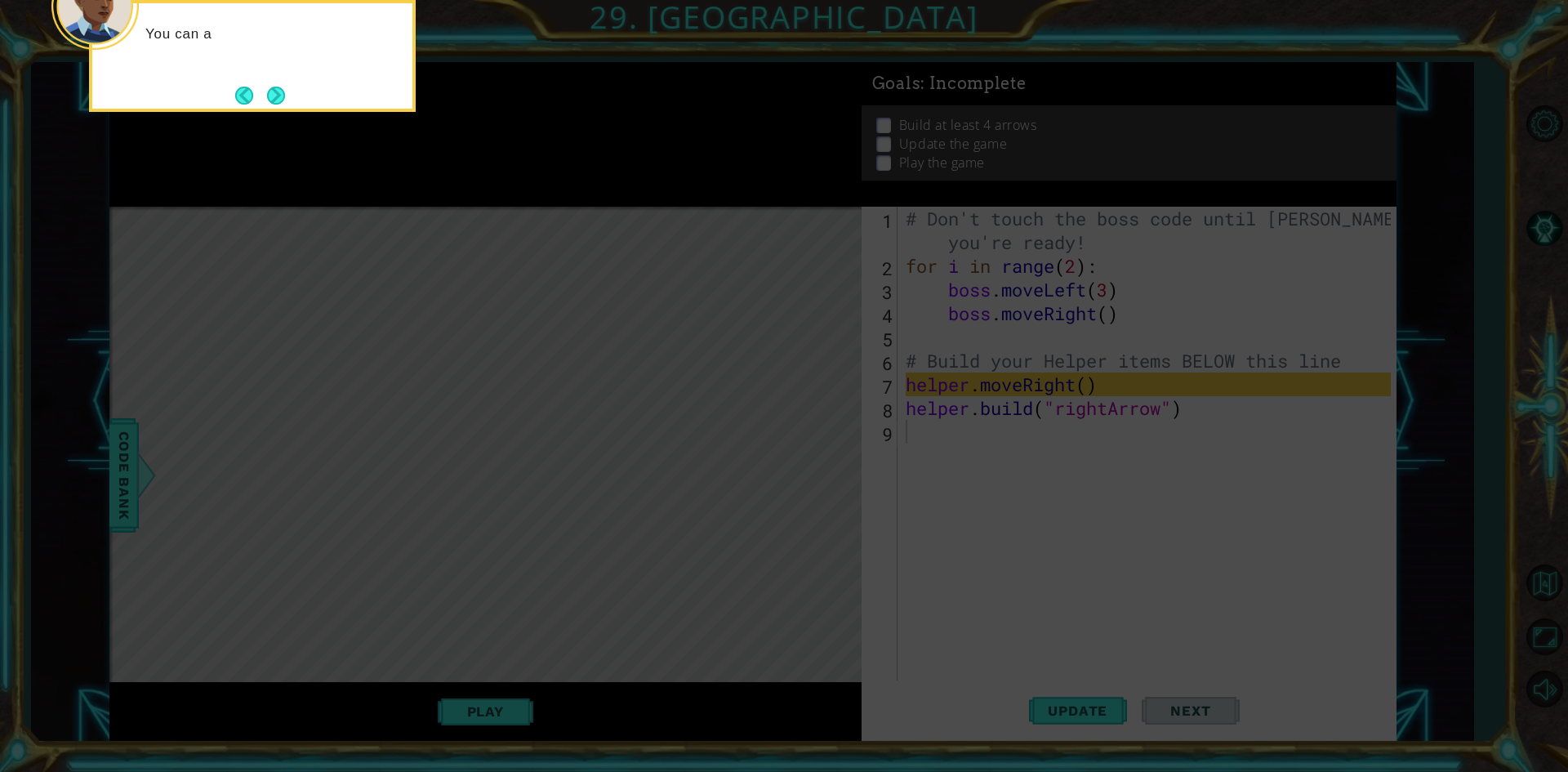
click at [267, 102] on button "Next" at bounding box center [276, 96] width 18 height 18
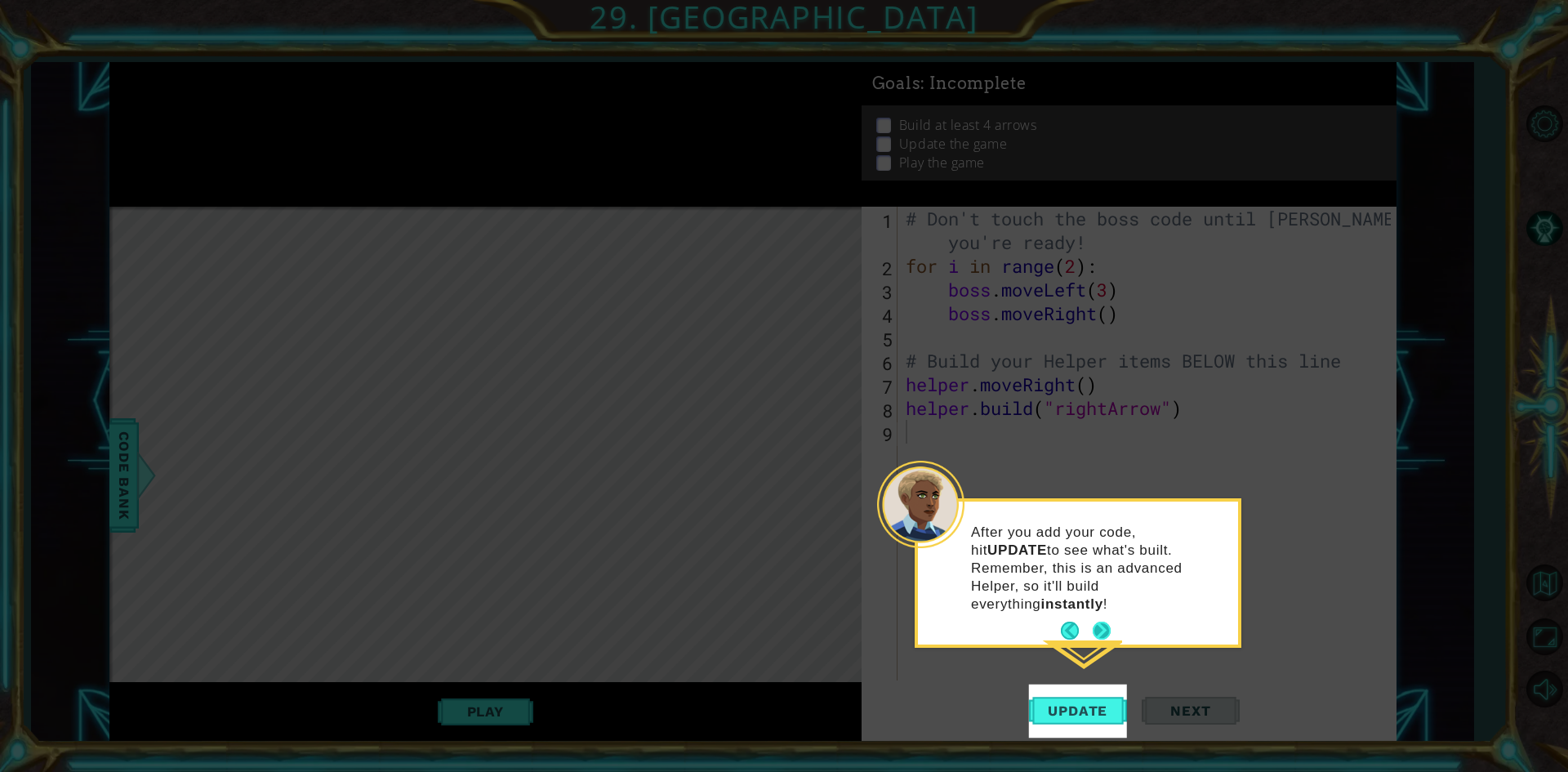
click at [1093, 598] on div "After you add your code, hit UPDATE to see what's built. Remember, this is an a…" at bounding box center [1078, 577] width 320 height 137
click at [1093, 622] on button "Next" at bounding box center [1101, 631] width 18 height 18
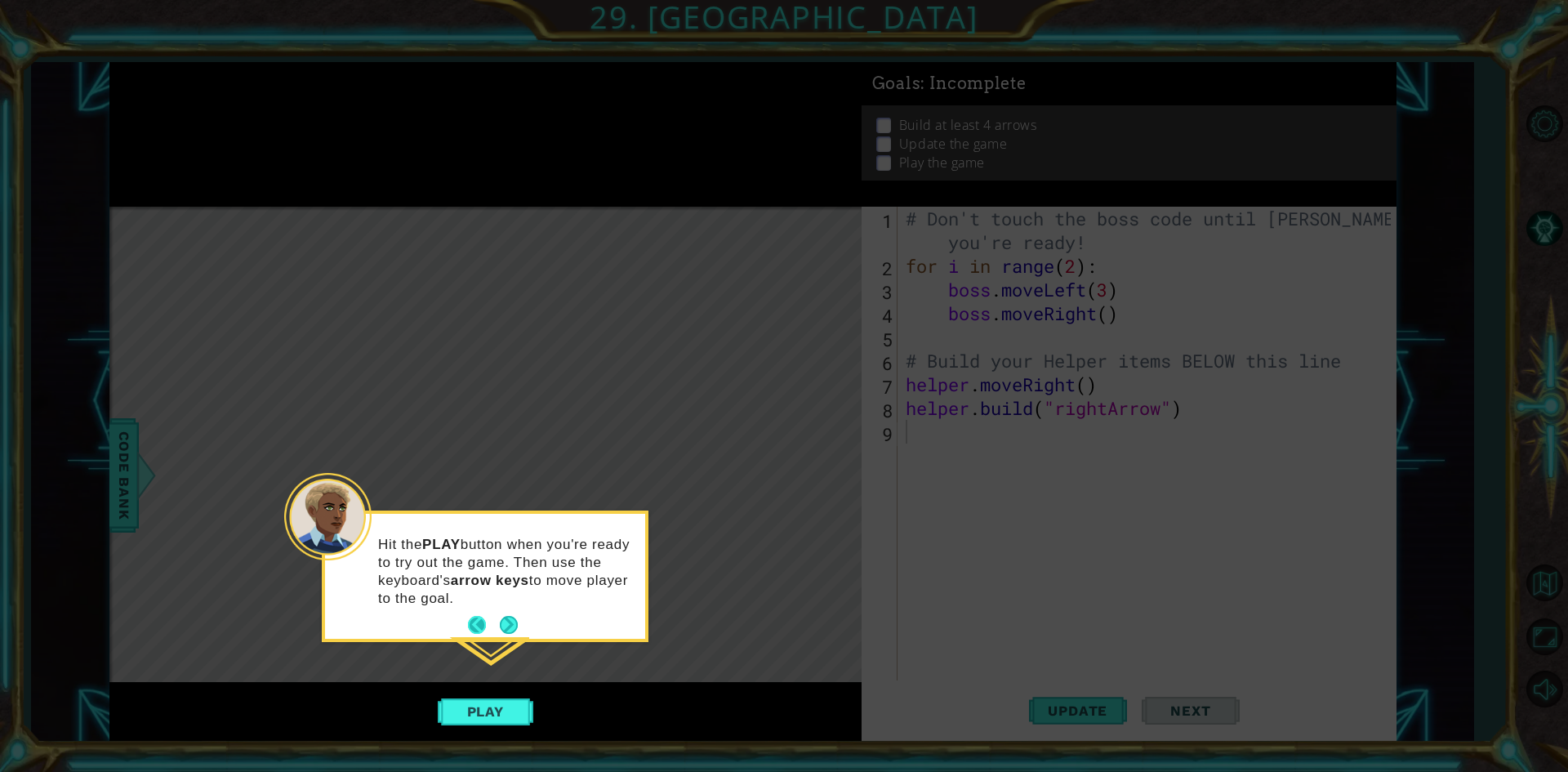
click at [496, 626] on footer at bounding box center [493, 625] width 50 height 25
click at [499, 626] on button "Next" at bounding box center [508, 625] width 18 height 18
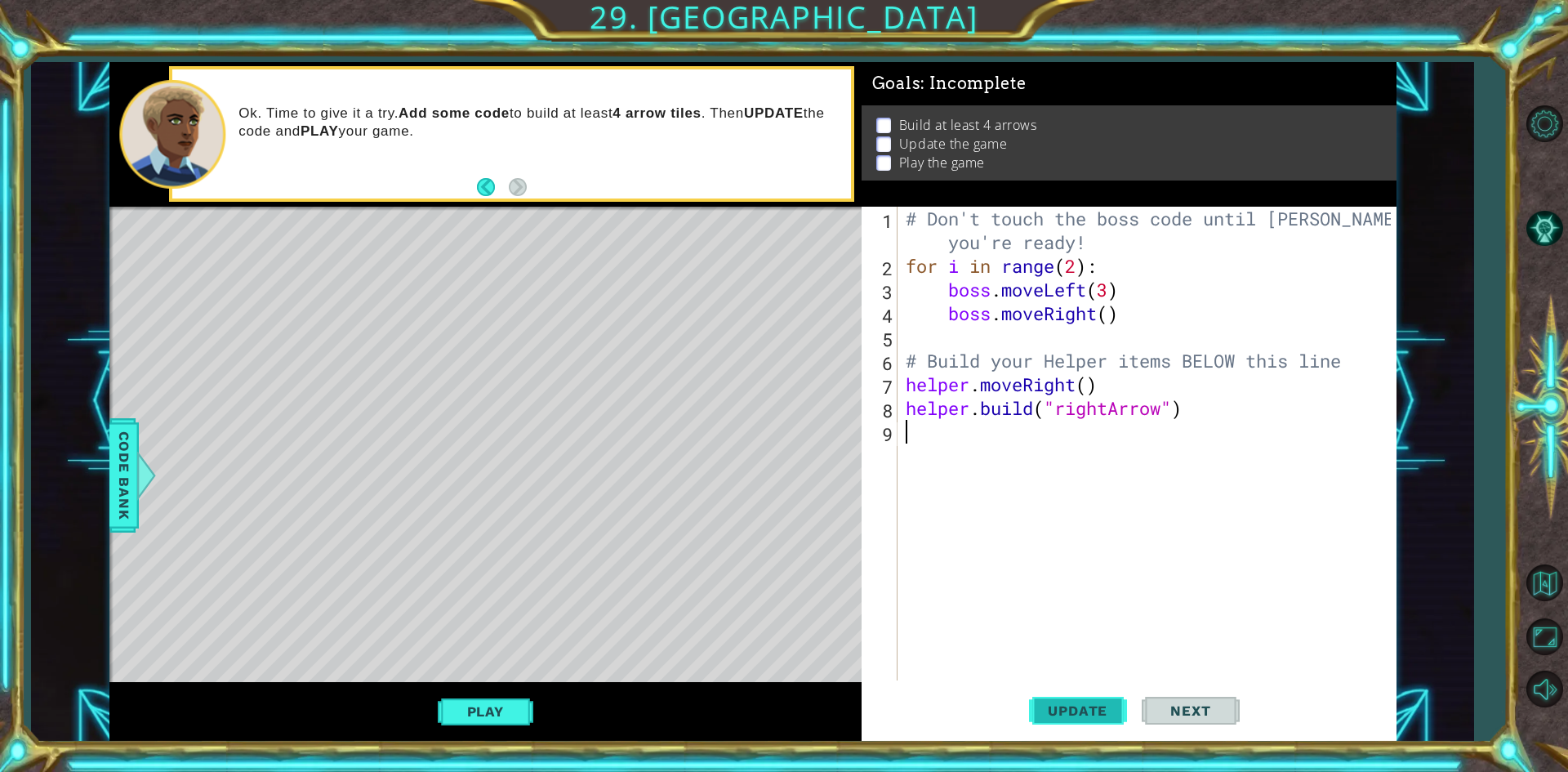
click at [1088, 717] on span "Update" at bounding box center [1078, 711] width 93 height 16
click at [1117, 717] on span "Update" at bounding box center [1078, 711] width 93 height 16
click at [477, 715] on button "Play" at bounding box center [485, 711] width 96 height 31
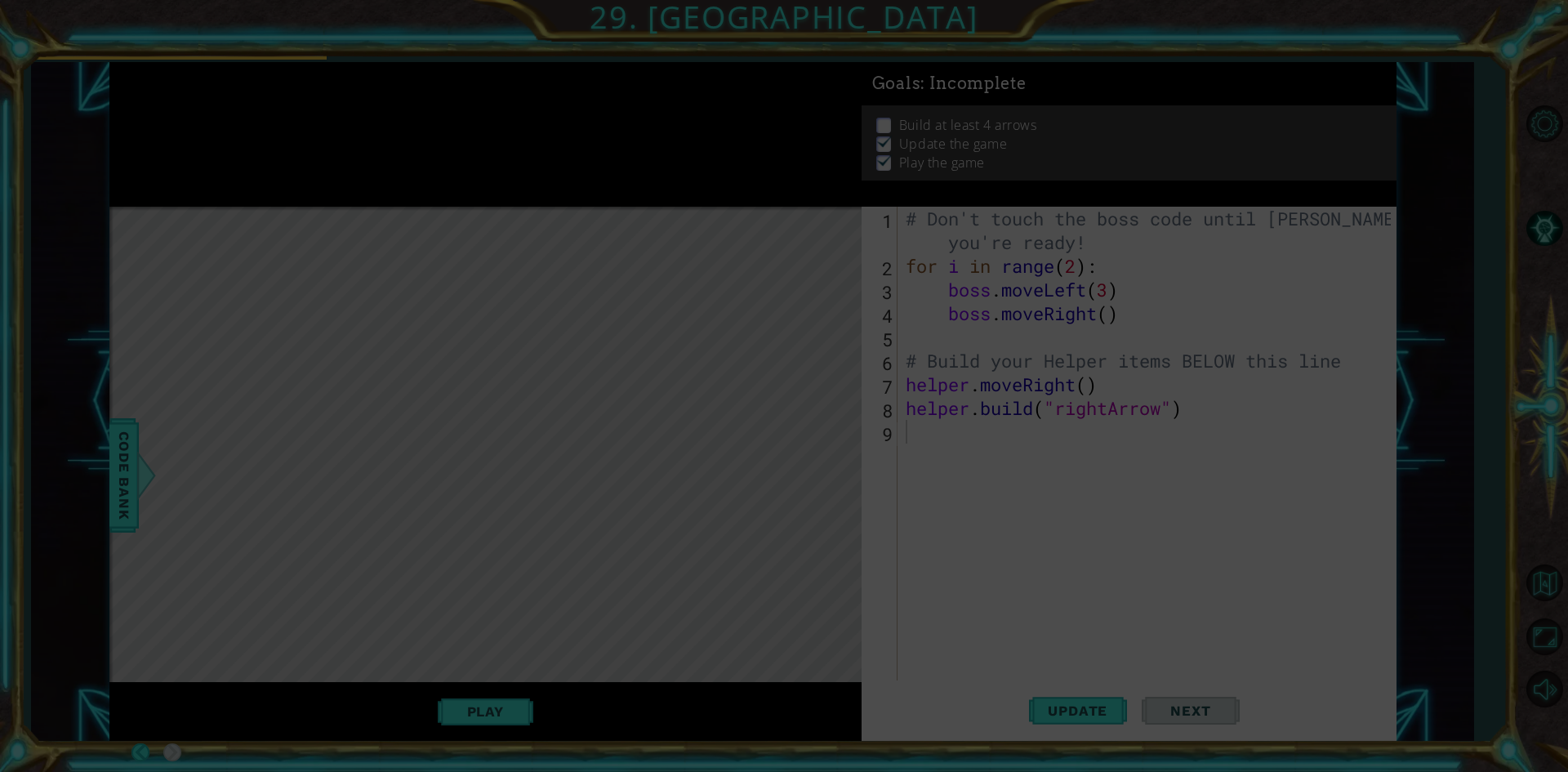
drag, startPoint x: 1332, startPoint y: 601, endPoint x: 267, endPoint y: 759, distance: 1076.7
click at [1185, 639] on icon at bounding box center [784, 386] width 1568 height 772
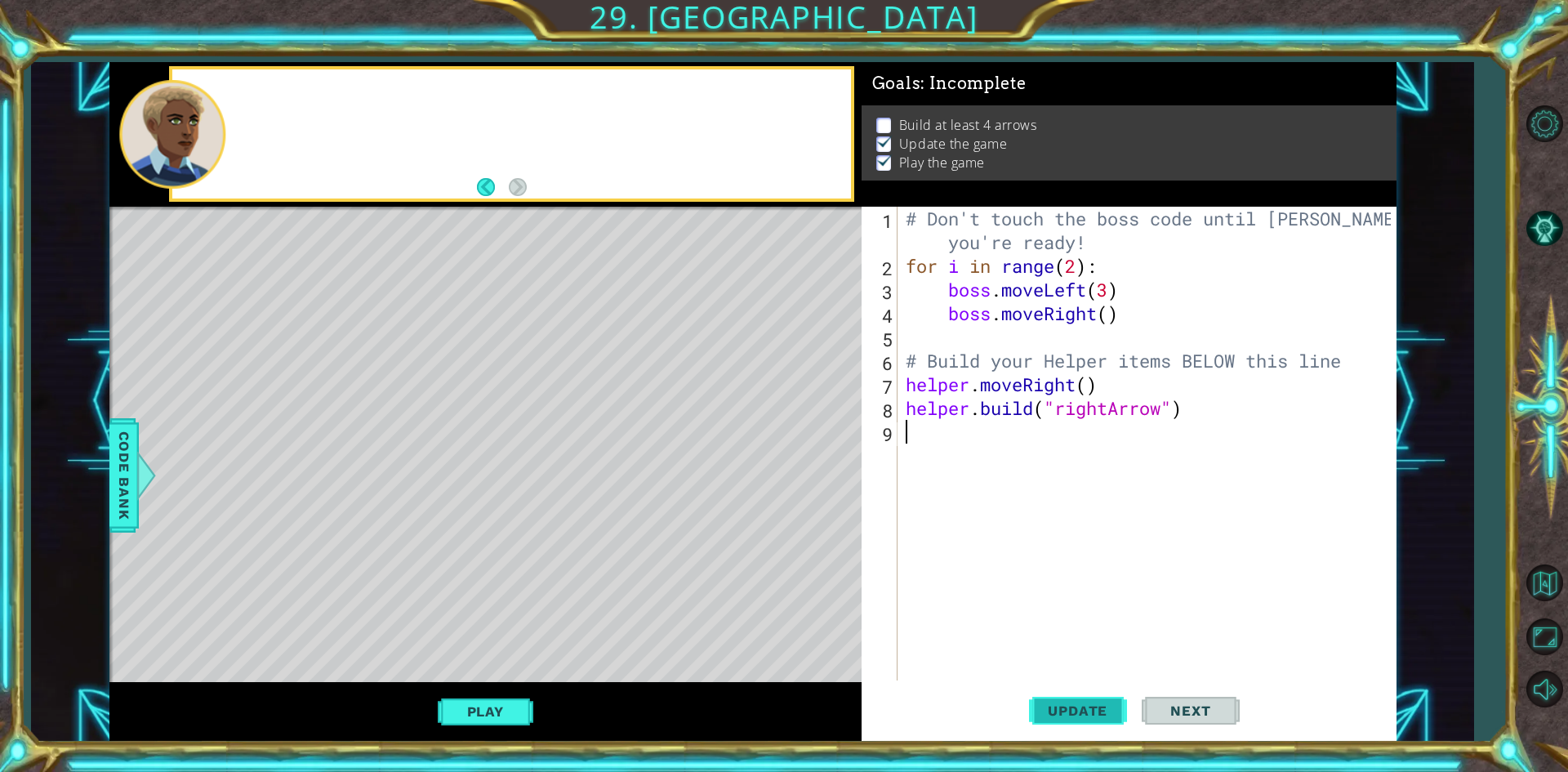
click at [1096, 718] on span "Update" at bounding box center [1078, 711] width 93 height 16
click at [1061, 718] on span "Update" at bounding box center [1078, 711] width 93 height 16
click at [461, 703] on button "Play" at bounding box center [485, 711] width 96 height 31
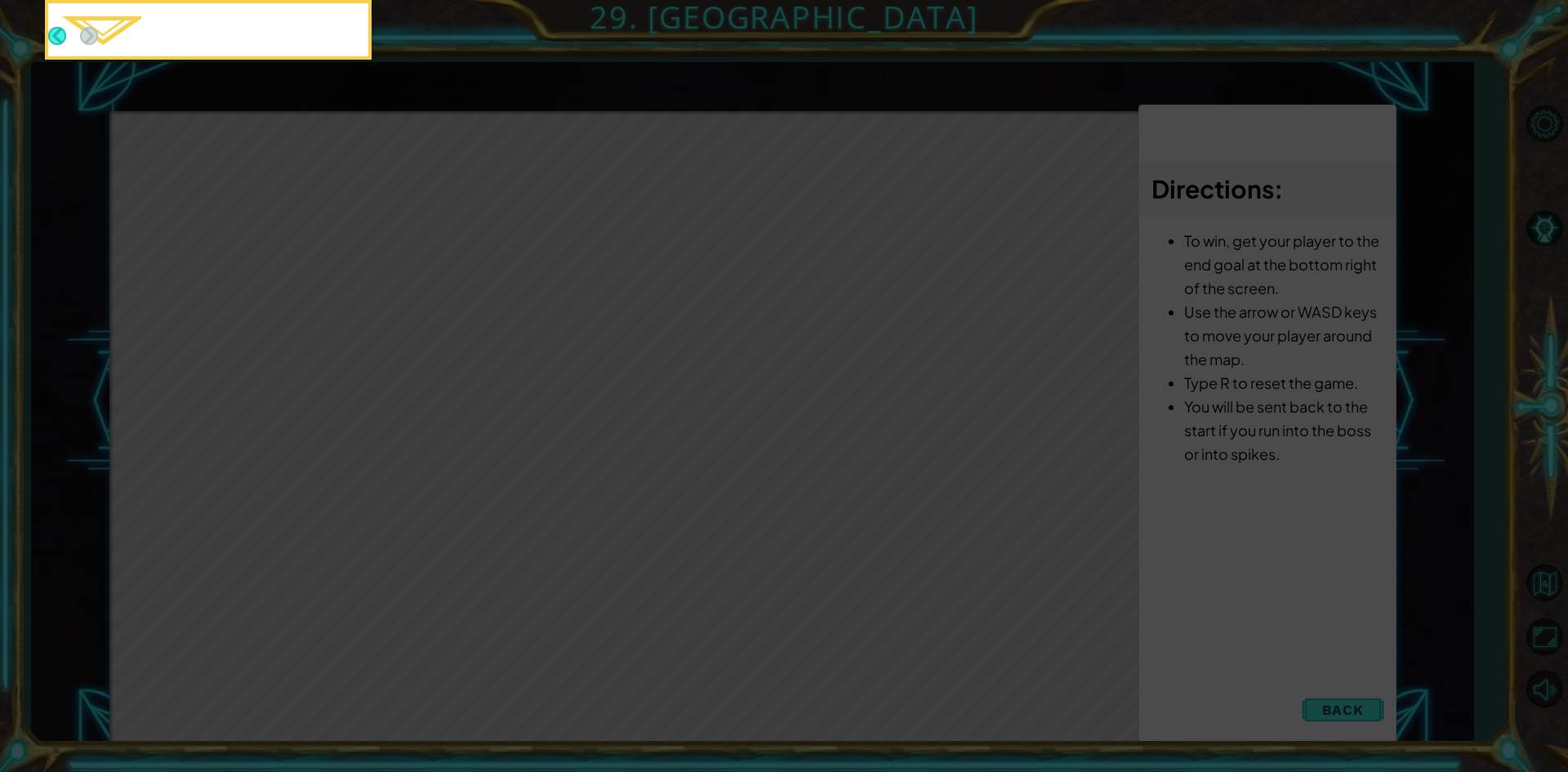
click at [638, 410] on icon at bounding box center [784, 386] width 1568 height 772
click at [53, 36] on button "Back" at bounding box center [64, 36] width 32 height 18
click at [58, 35] on icon at bounding box center [784, 386] width 1568 height 772
click at [277, 8] on icon at bounding box center [784, 386] width 1568 height 772
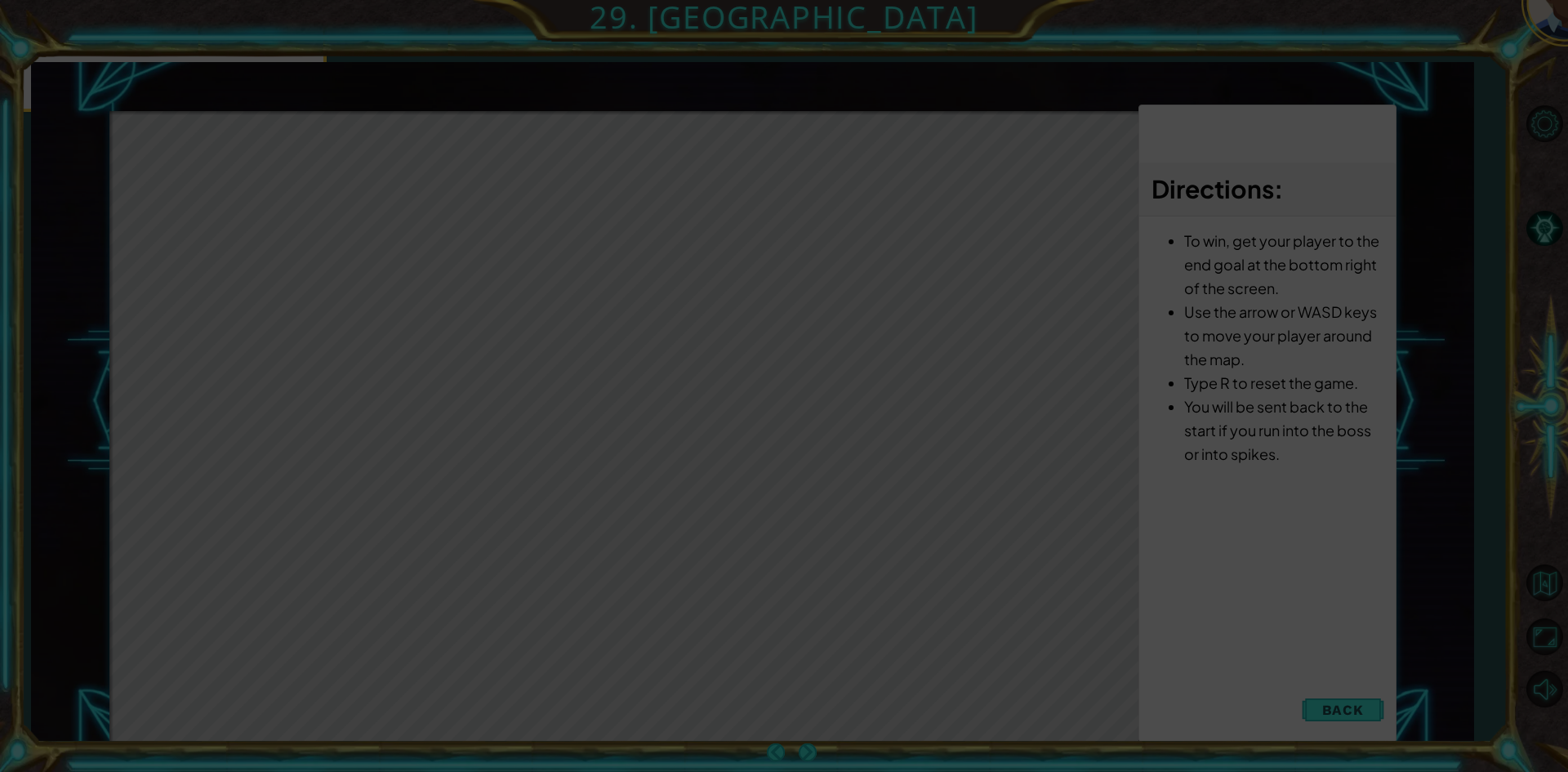
drag, startPoint x: 503, startPoint y: 388, endPoint x: 630, endPoint y: 442, distance: 138.0
click at [514, 393] on icon at bounding box center [784, 386] width 1568 height 772
drag, startPoint x: 447, startPoint y: 491, endPoint x: 1372, endPoint y: 708, distance: 950.1
click at [1309, 694] on icon at bounding box center [784, 386] width 1568 height 772
click at [1165, 597] on icon at bounding box center [784, 386] width 1568 height 772
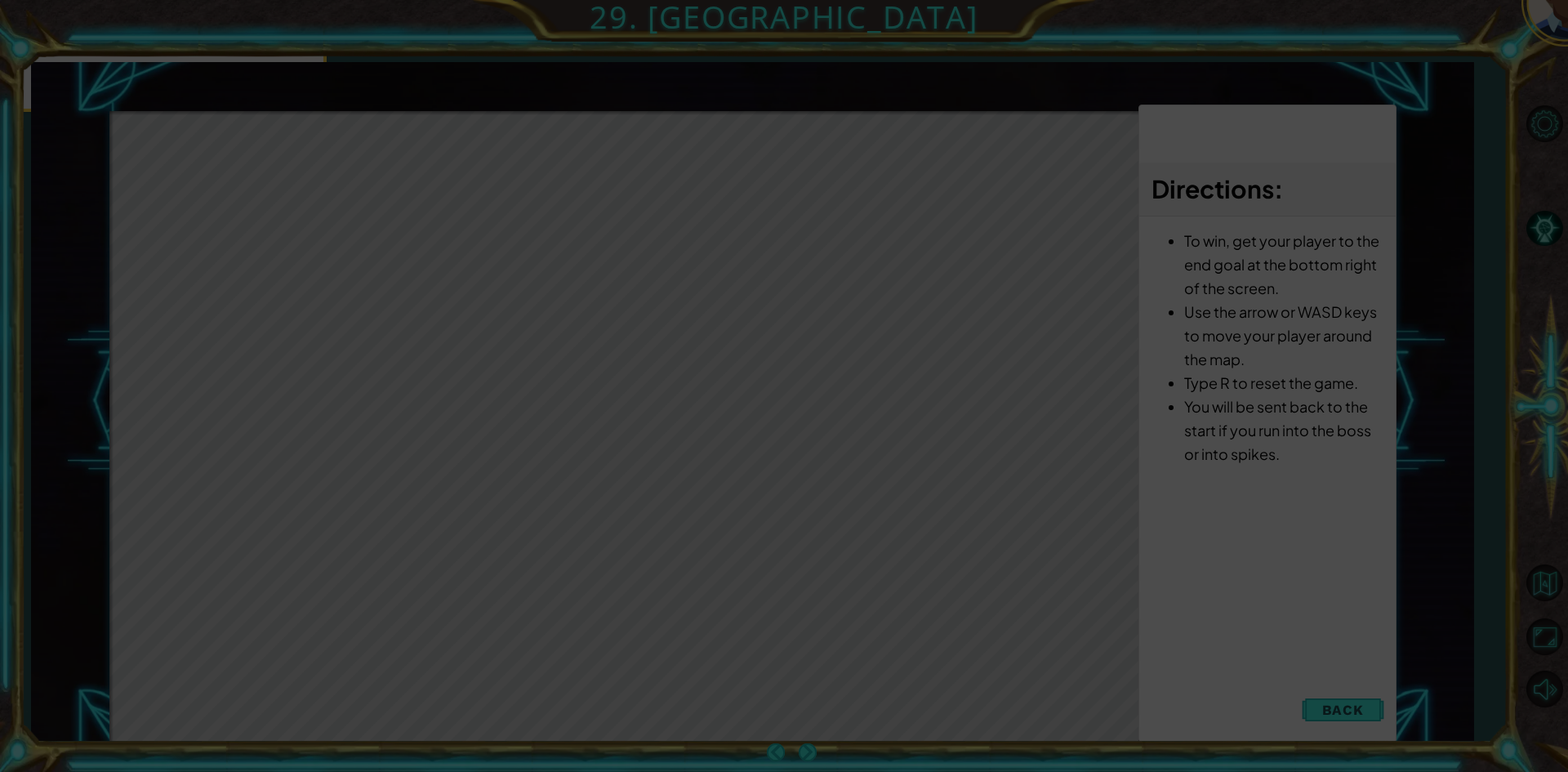
click at [1165, 597] on icon at bounding box center [784, 386] width 1568 height 772
drag, startPoint x: 1165, startPoint y: 597, endPoint x: 1174, endPoint y: 622, distance: 26.6
click at [1174, 622] on icon at bounding box center [784, 386] width 1568 height 772
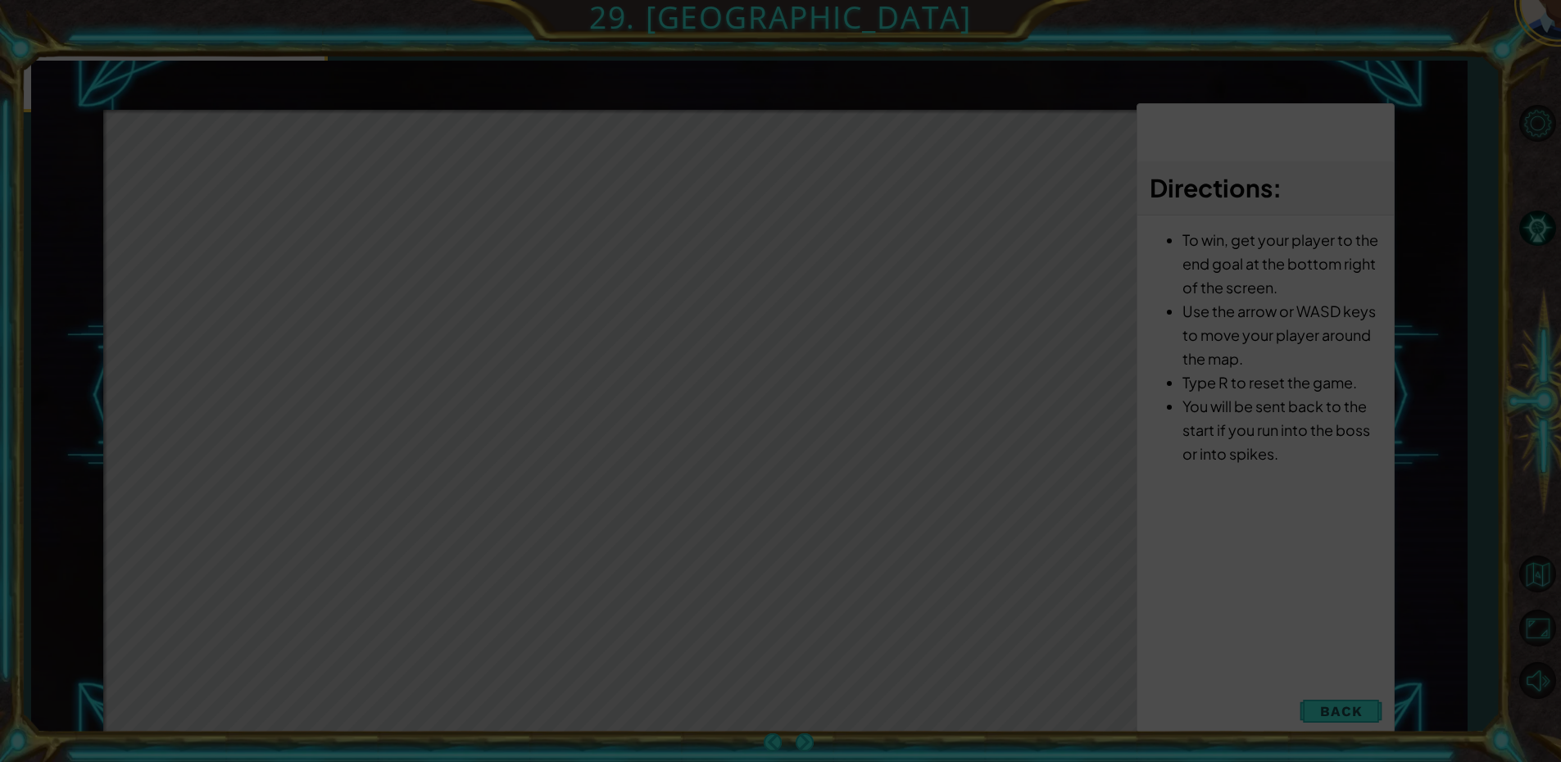
click at [1209, 655] on icon at bounding box center [786, 387] width 1573 height 774
click at [1186, 672] on icon at bounding box center [786, 387] width 1573 height 774
click at [1169, 675] on icon at bounding box center [786, 387] width 1573 height 774
drag, startPoint x: 1169, startPoint y: 675, endPoint x: 1213, endPoint y: 669, distance: 43.8
click at [1197, 672] on icon at bounding box center [786, 387] width 1573 height 774
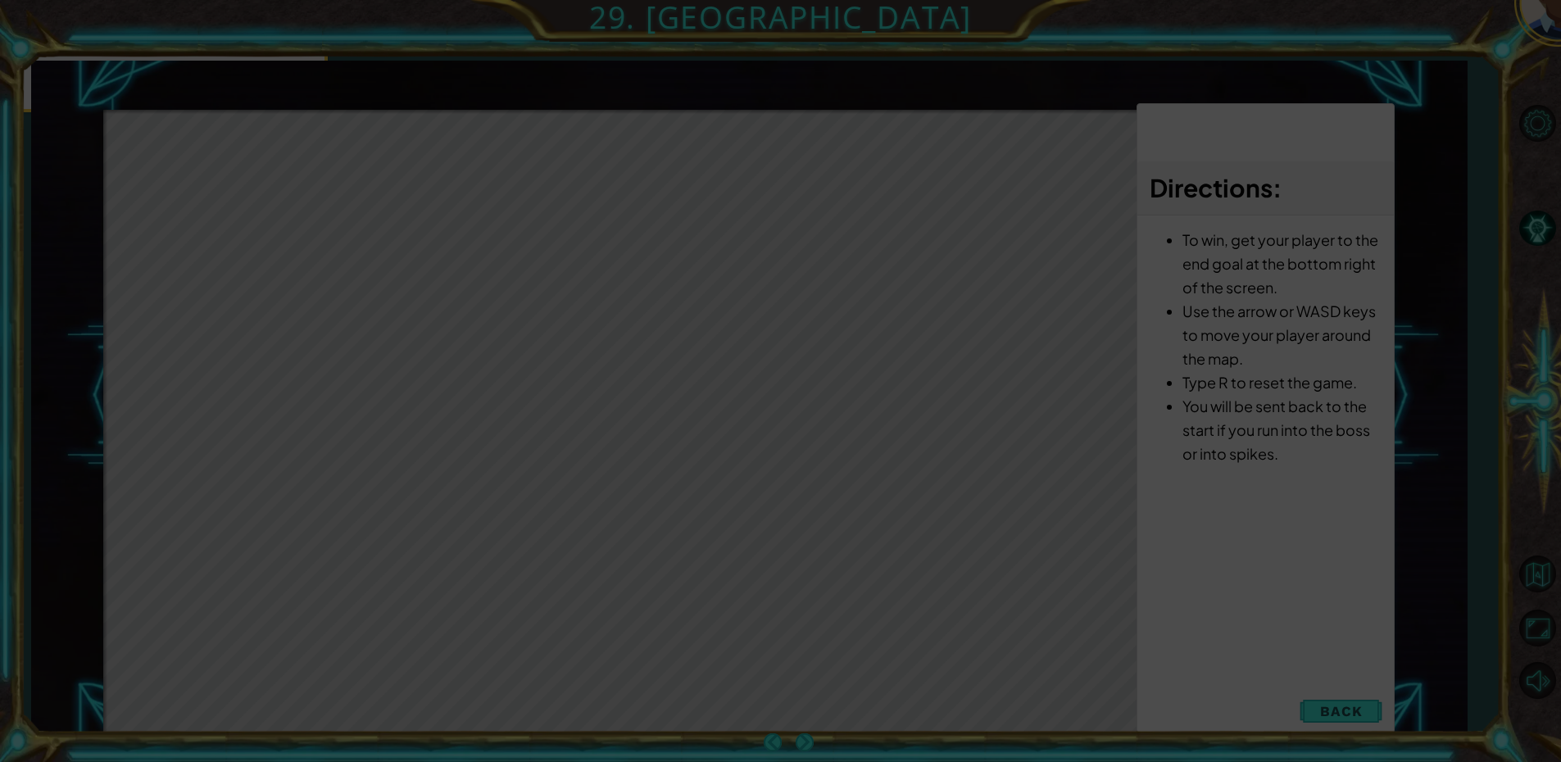
click at [1213, 669] on icon at bounding box center [786, 387] width 1573 height 774
